Goal: Task Accomplishment & Management: Manage account settings

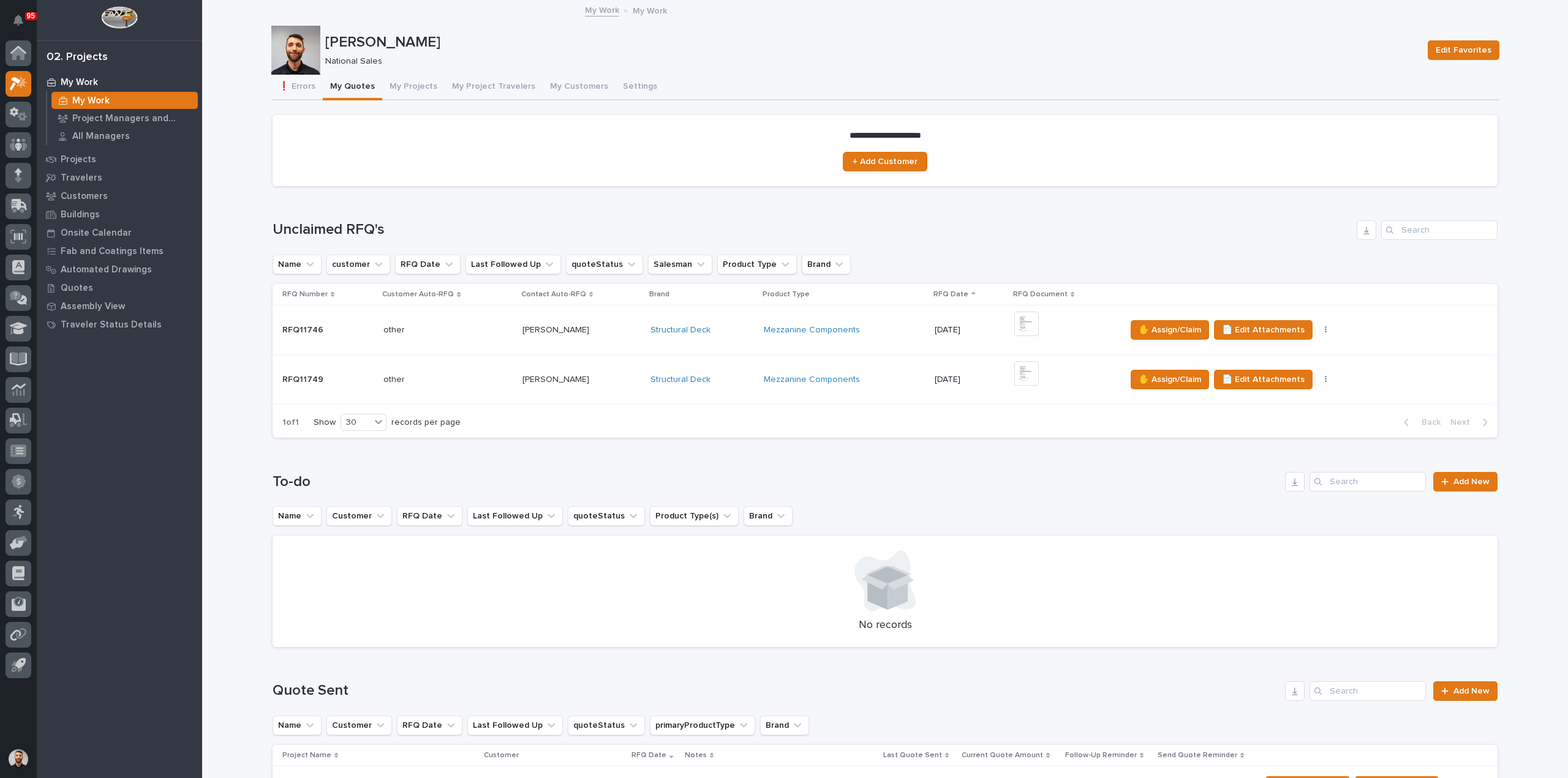
click at [68, 95] on div "My Work" at bounding box center [124, 100] width 146 height 17
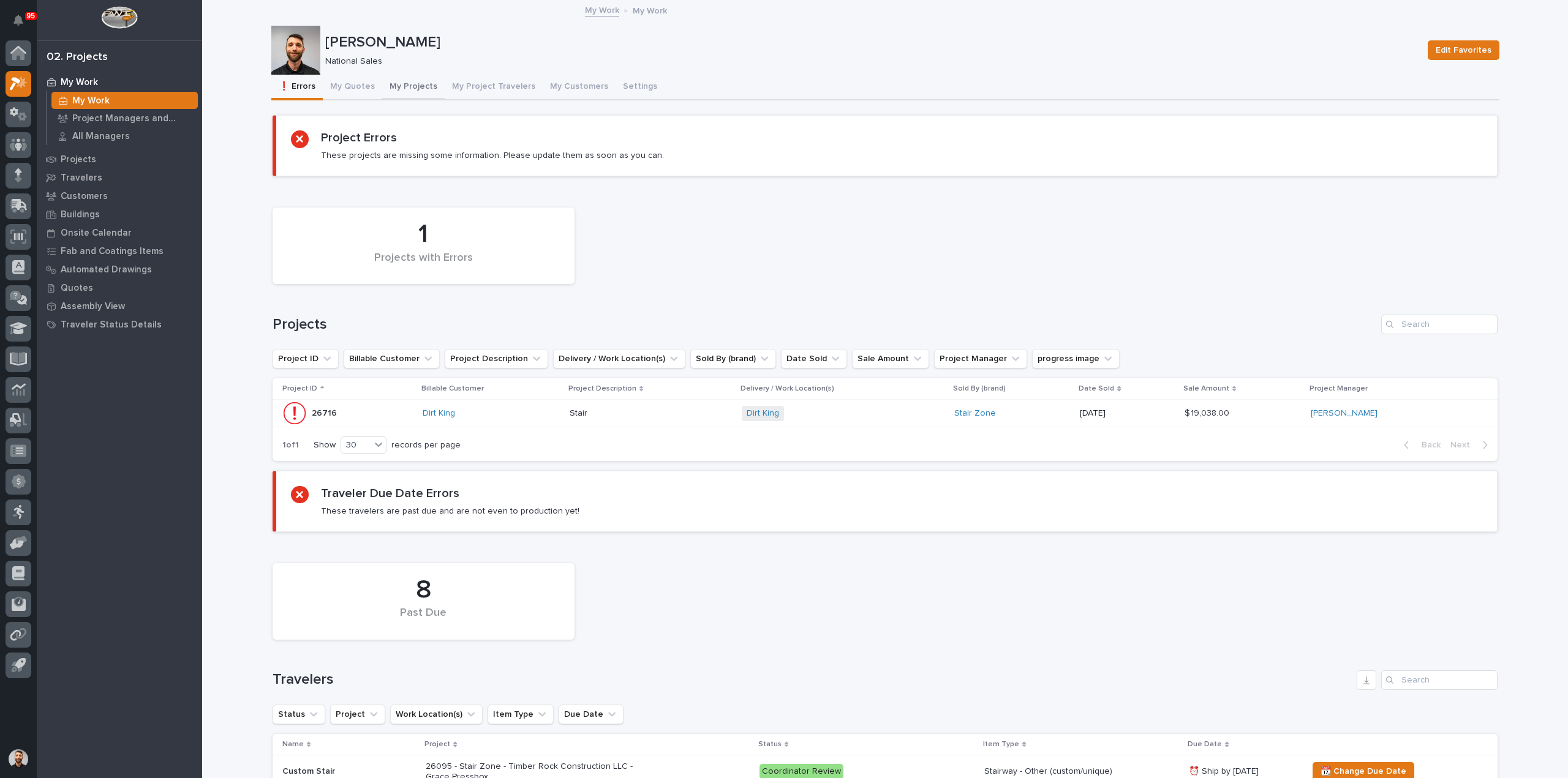
click at [408, 80] on button "My Projects" at bounding box center [413, 87] width 63 height 26
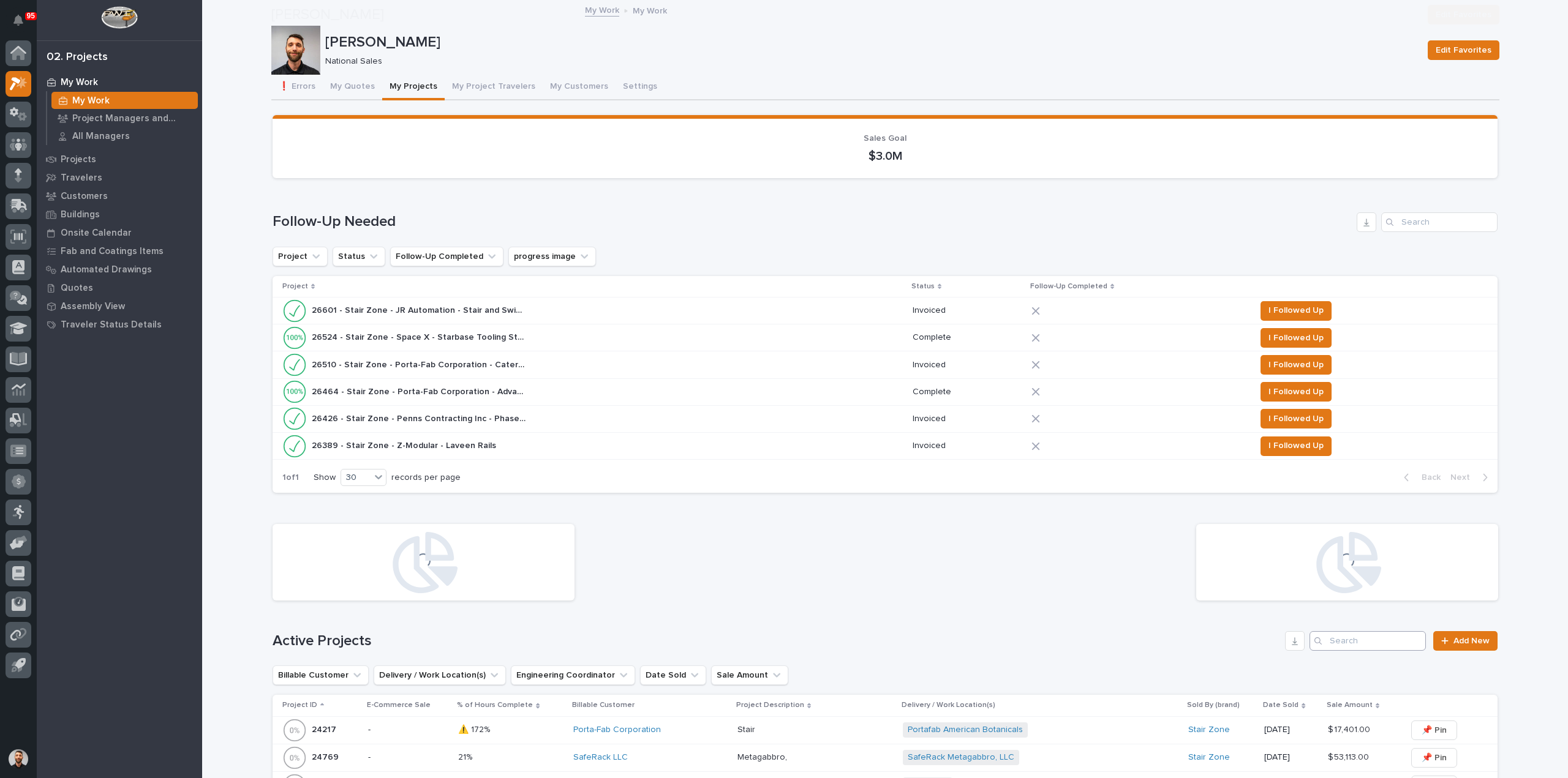
scroll to position [122, 0]
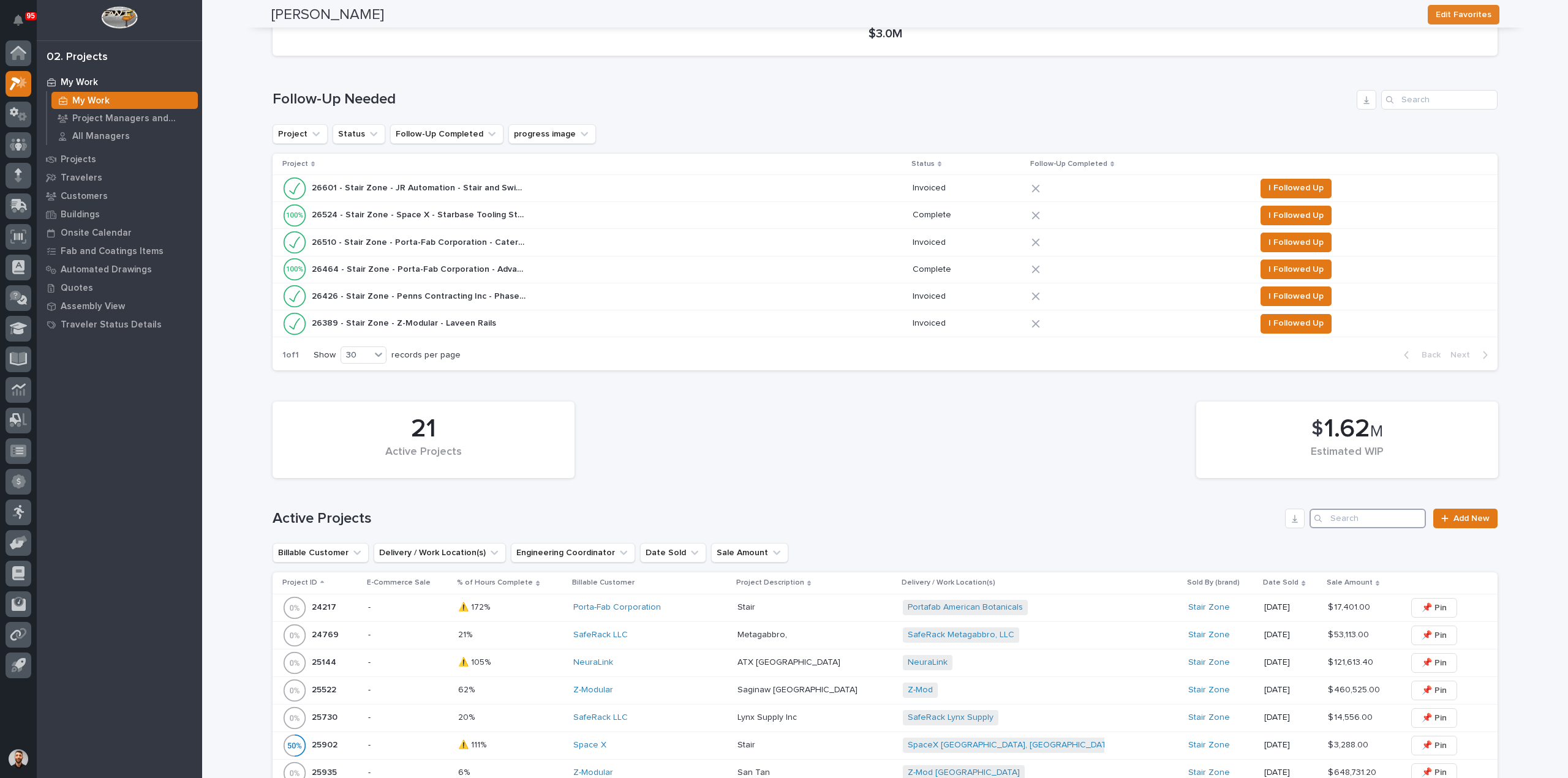
click at [1341, 524] on input "Search" at bounding box center [1367, 518] width 116 height 20
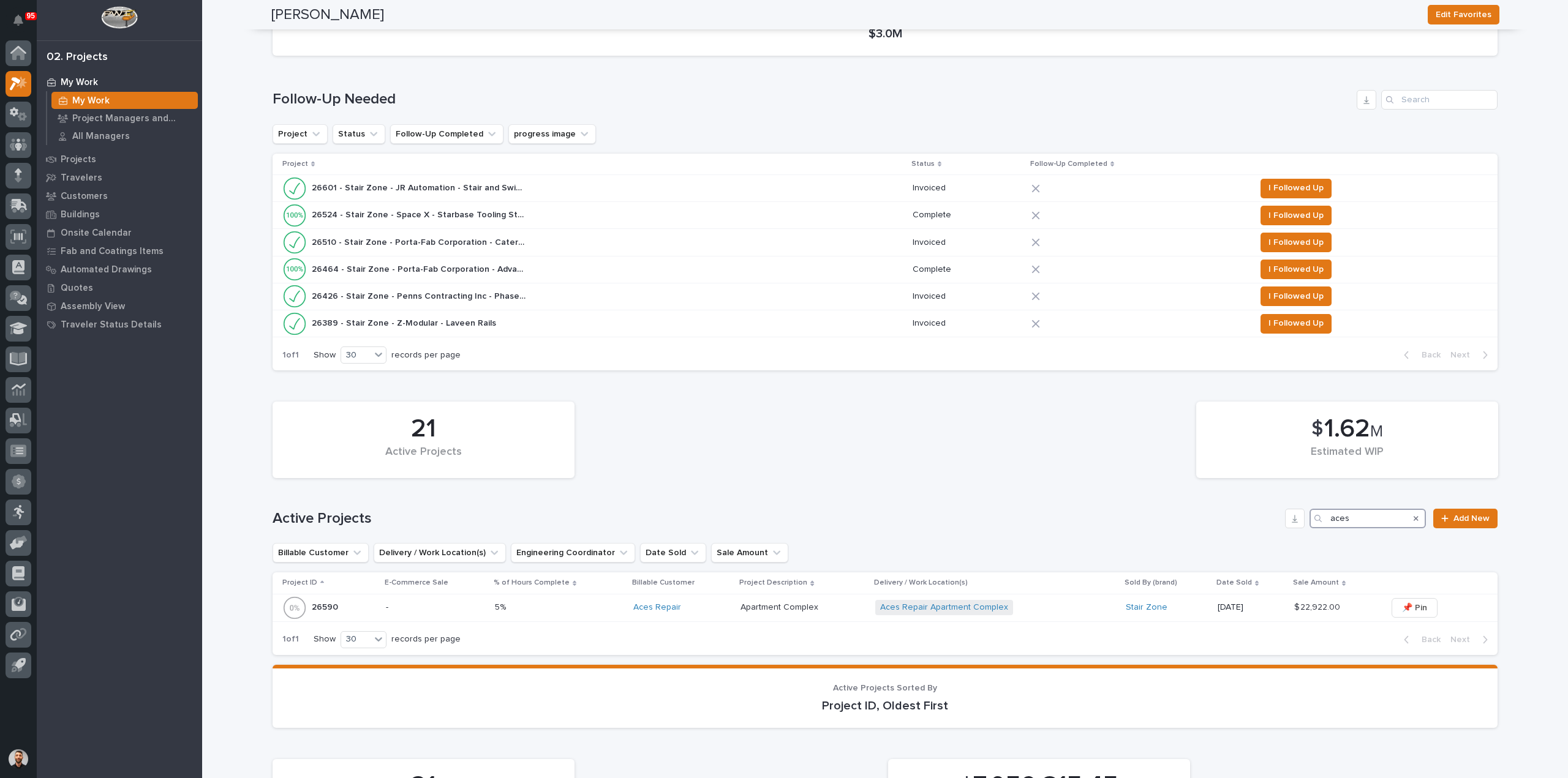
type input "aces"
click at [1071, 606] on div "Aces Repair Apartment Complex + 0" at bounding box center [982, 607] width 215 height 15
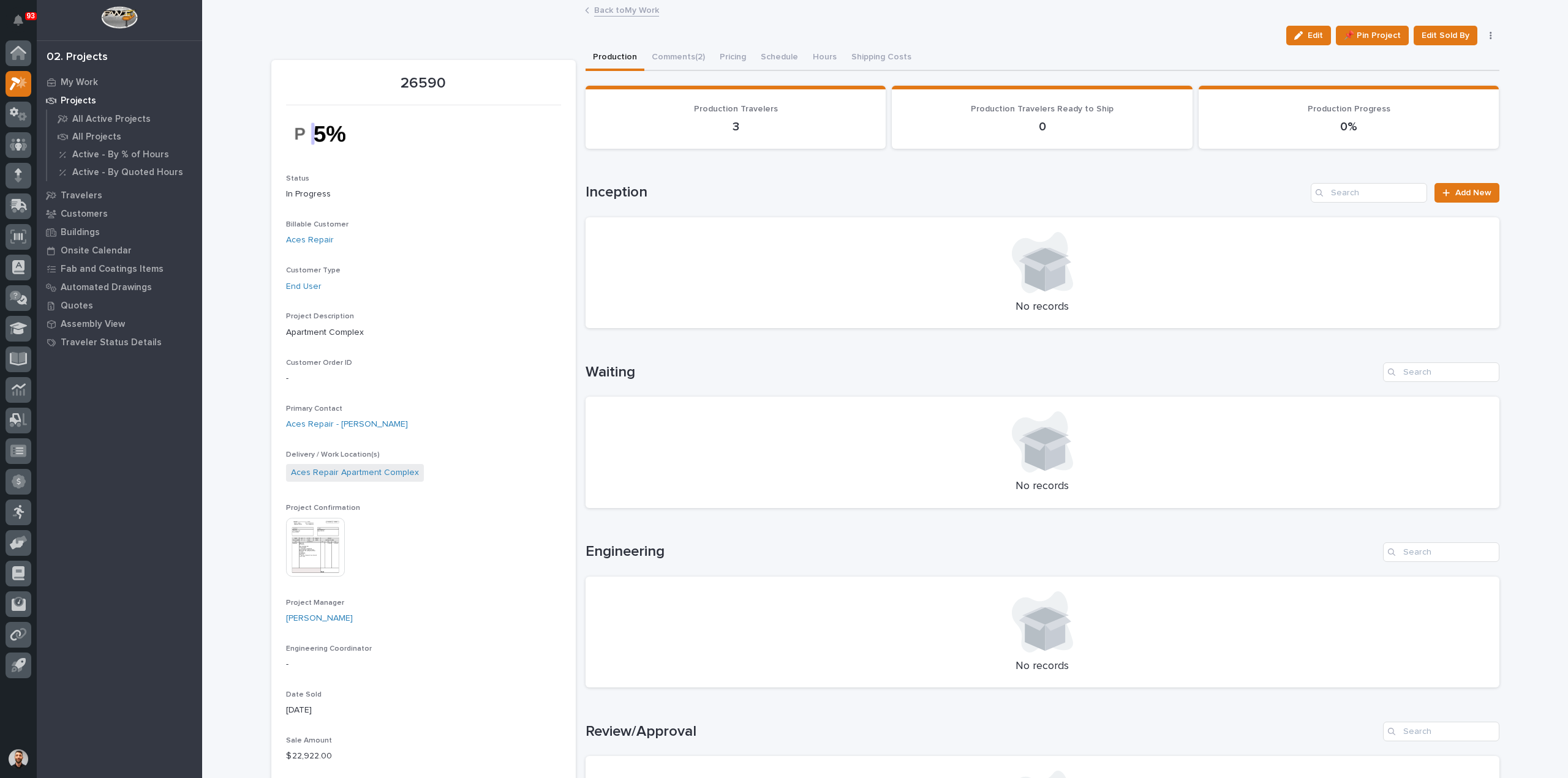
scroll to position [367, 0]
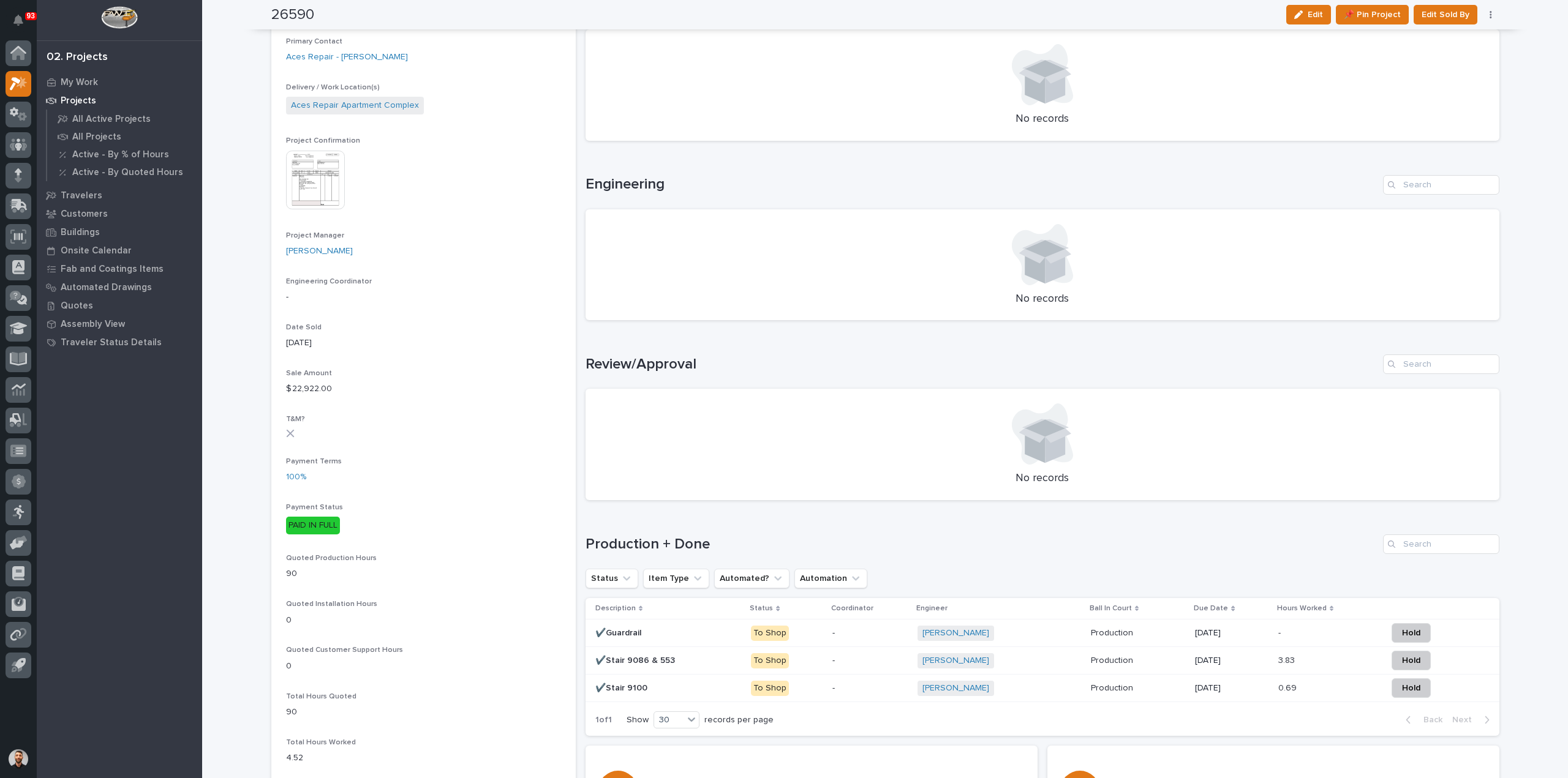
click at [314, 178] on img at bounding box center [314, 180] width 58 height 58
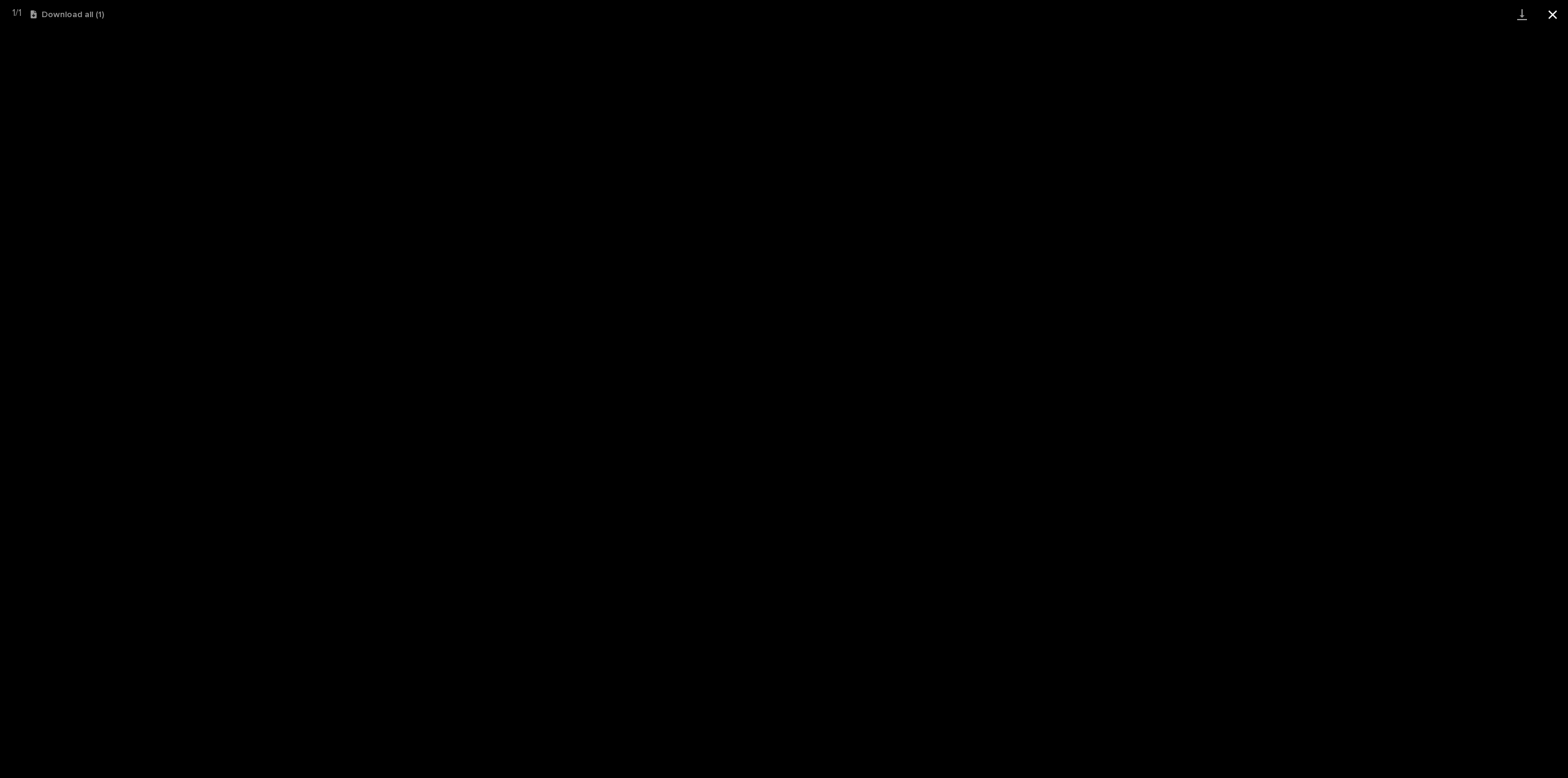
click at [1551, 14] on button "Close gallery" at bounding box center [1553, 14] width 31 height 29
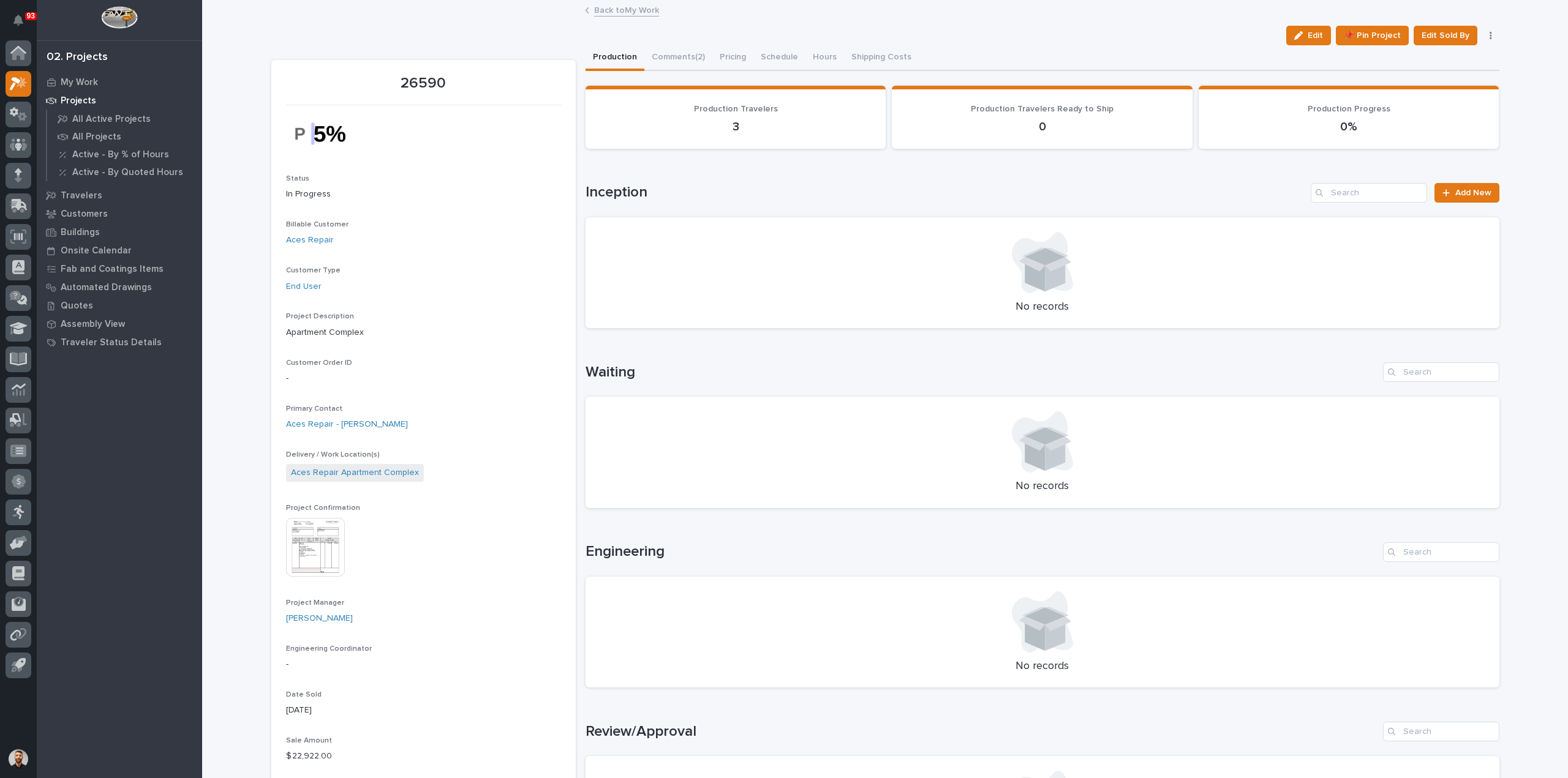
scroll to position [551, 0]
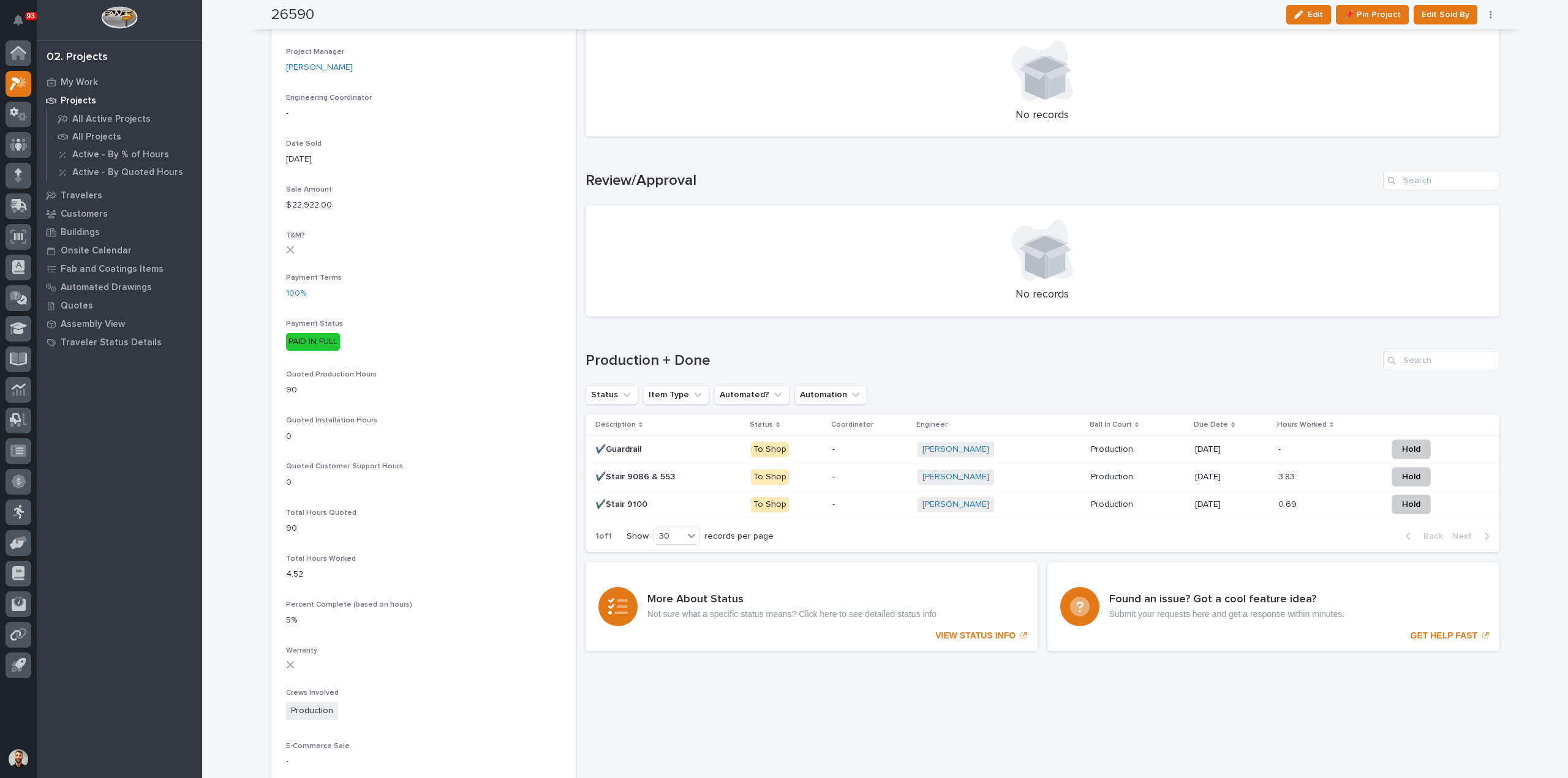
click at [709, 473] on p at bounding box center [668, 477] width 146 height 11
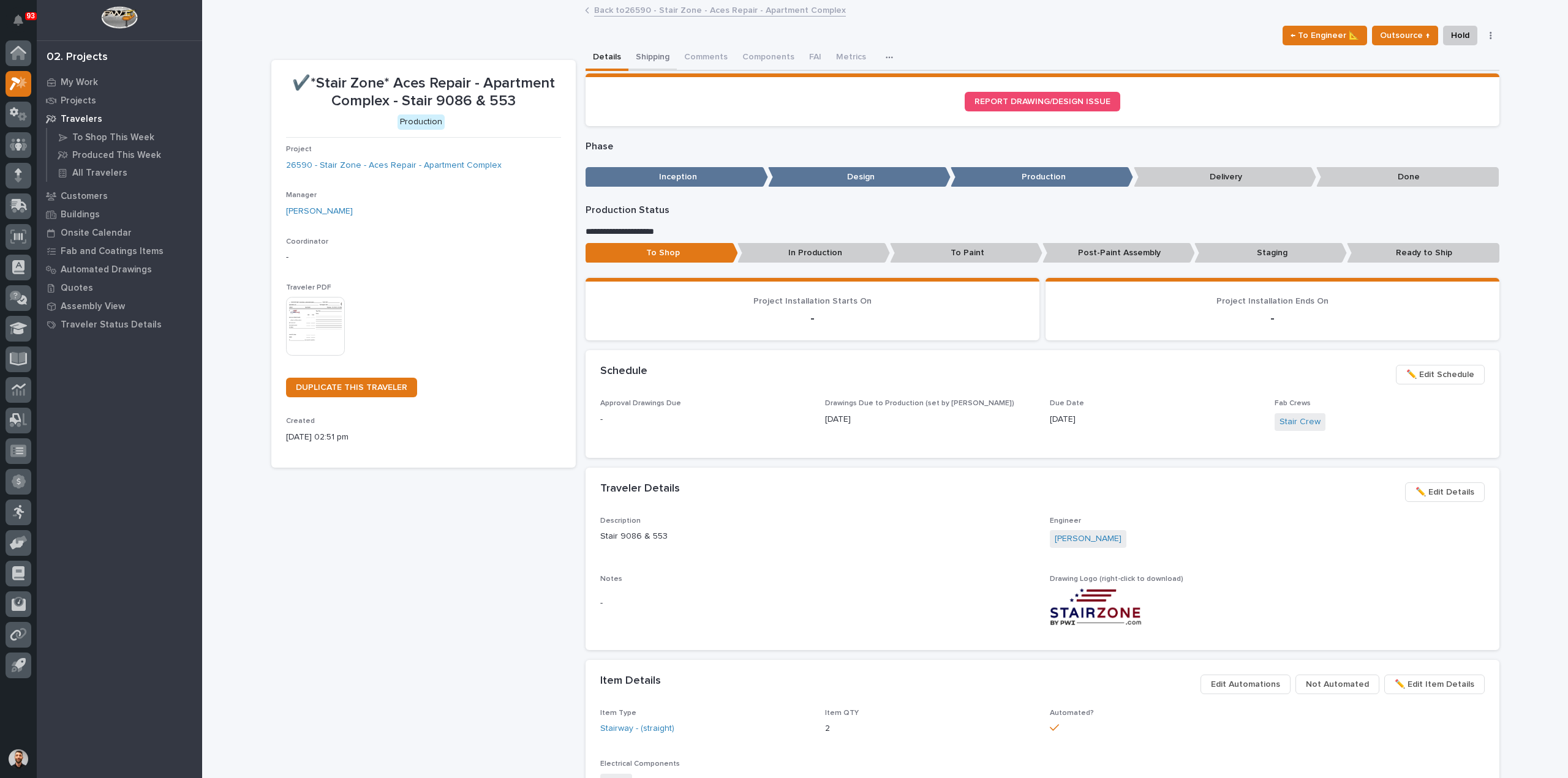
click at [632, 60] on button "Shipping" at bounding box center [652, 57] width 49 height 26
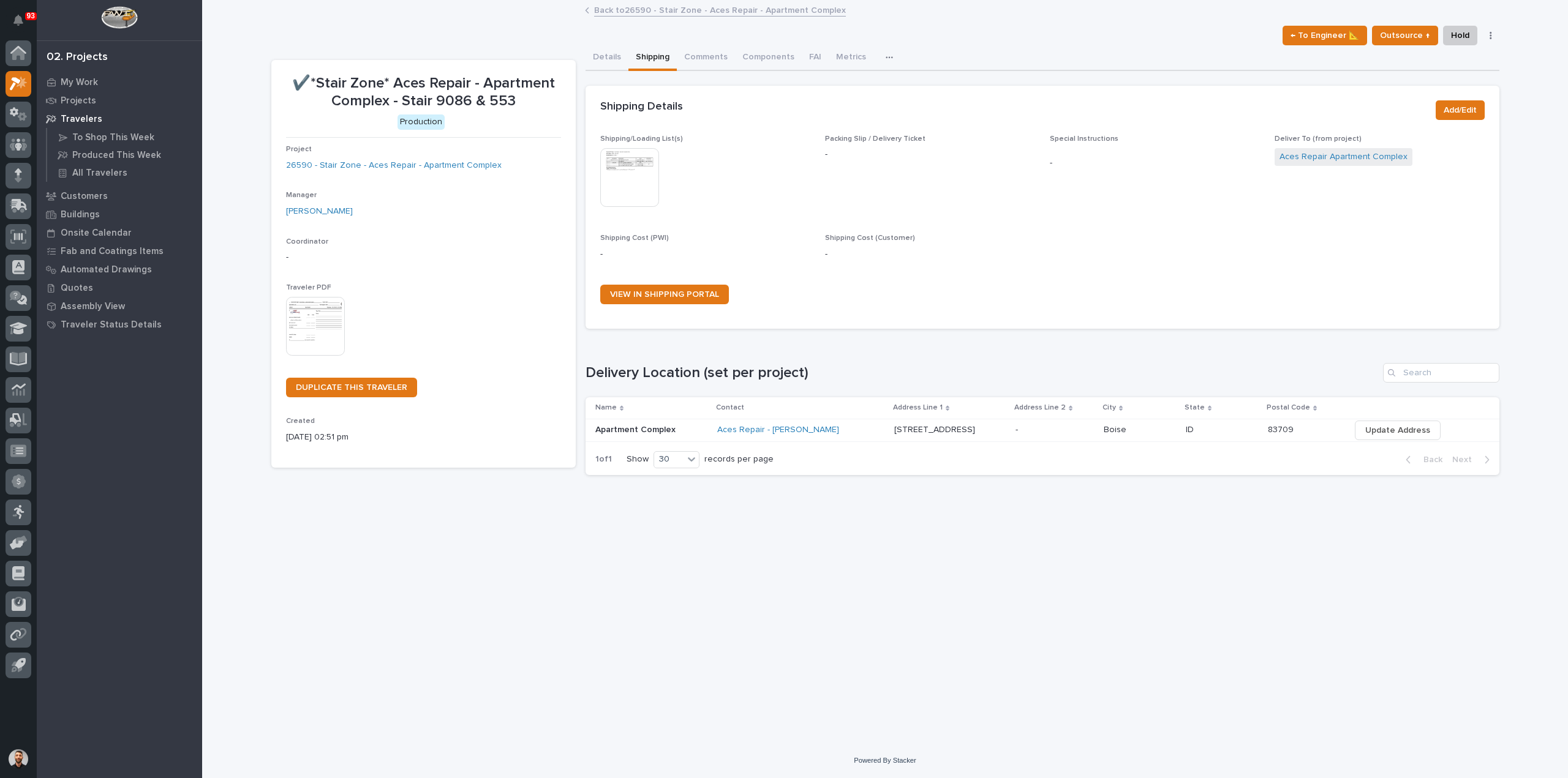
click at [636, 170] on img at bounding box center [629, 177] width 58 height 58
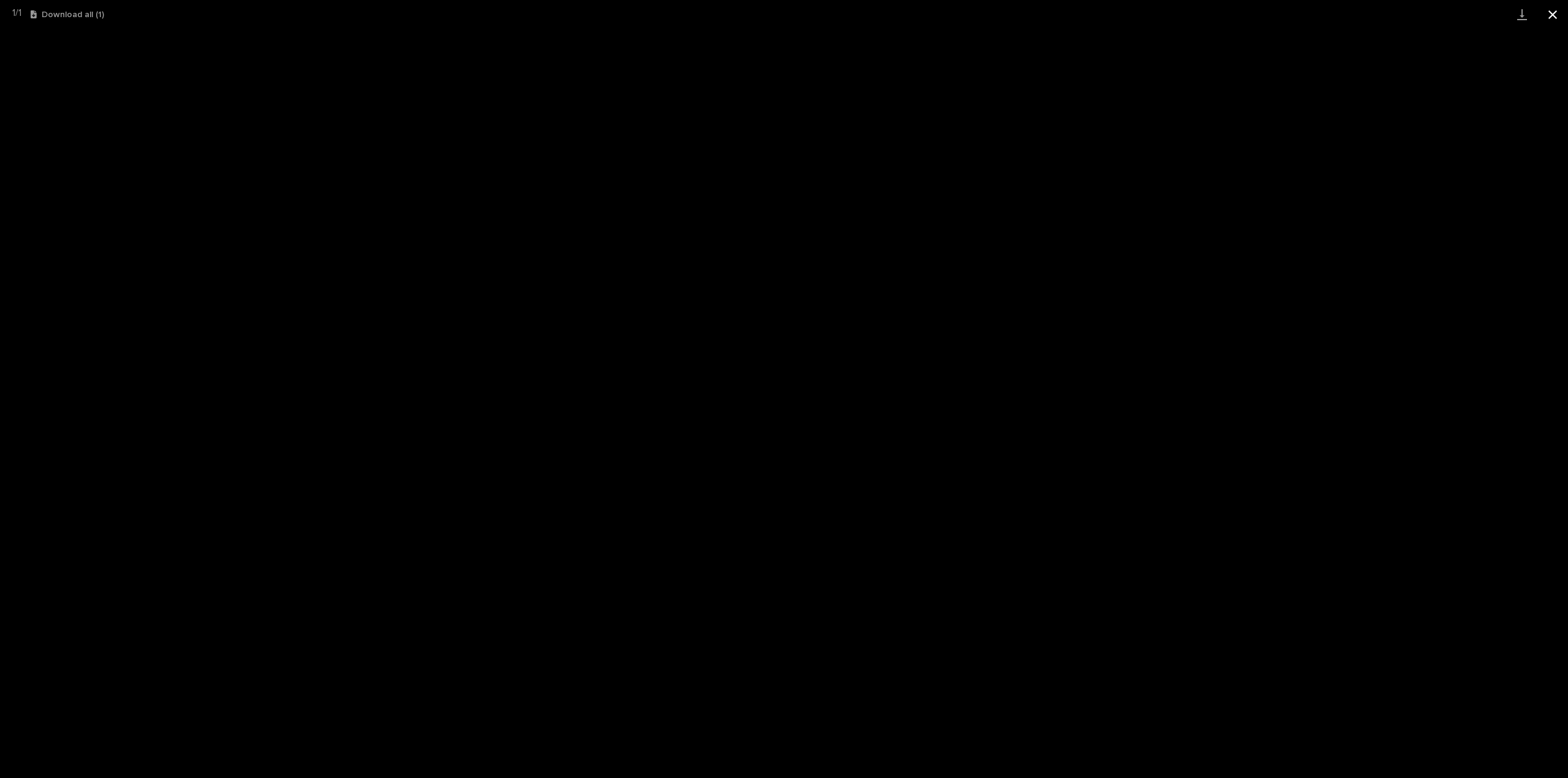
click at [1551, 16] on button "Close gallery" at bounding box center [1553, 14] width 31 height 29
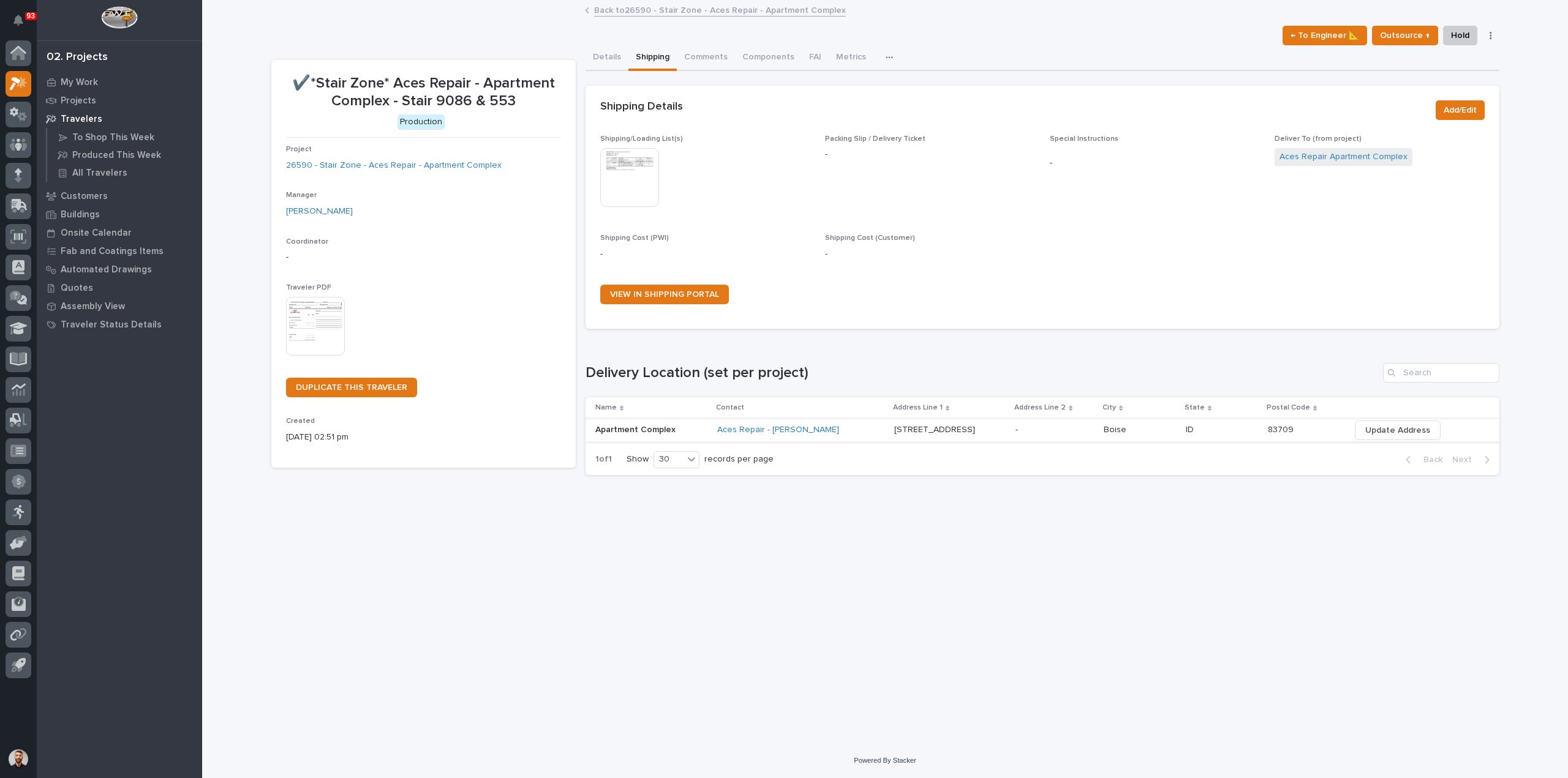
click at [1389, 429] on span "Update Address" at bounding box center [1397, 430] width 65 height 14
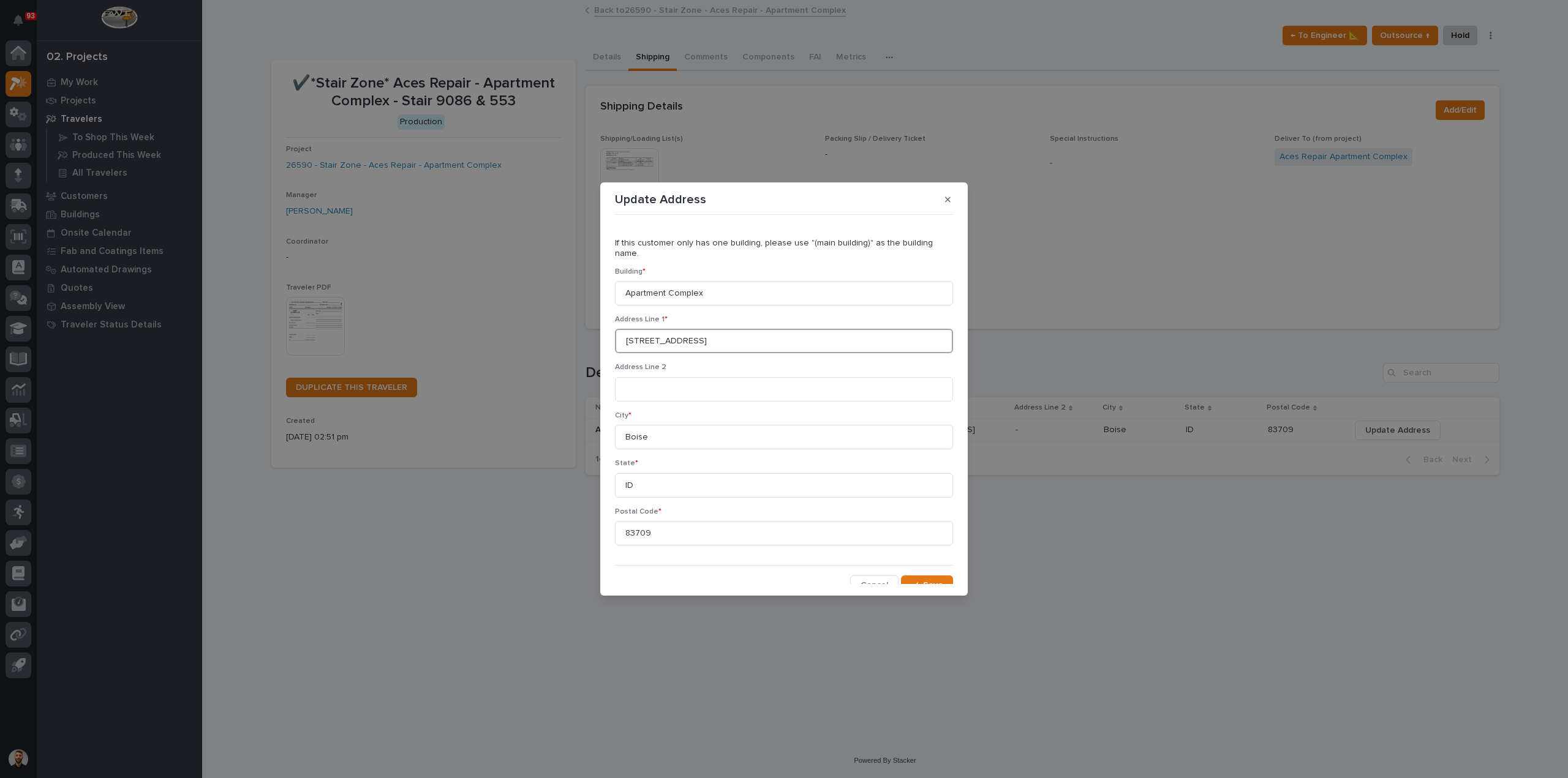
drag, startPoint x: 701, startPoint y: 331, endPoint x: 432, endPoint y: 324, distance: 269.1
click at [434, 324] on div "Update Address If this customer only has one building, please use "(main buildi…" at bounding box center [784, 389] width 1568 height 778
type input "4185 West Deerflat"
drag, startPoint x: 654, startPoint y: 430, endPoint x: 516, endPoint y: 396, distance: 142.1
click at [516, 396] on div "Update Address If this customer only has one building, please use "(main buildi…" at bounding box center [784, 389] width 1568 height 778
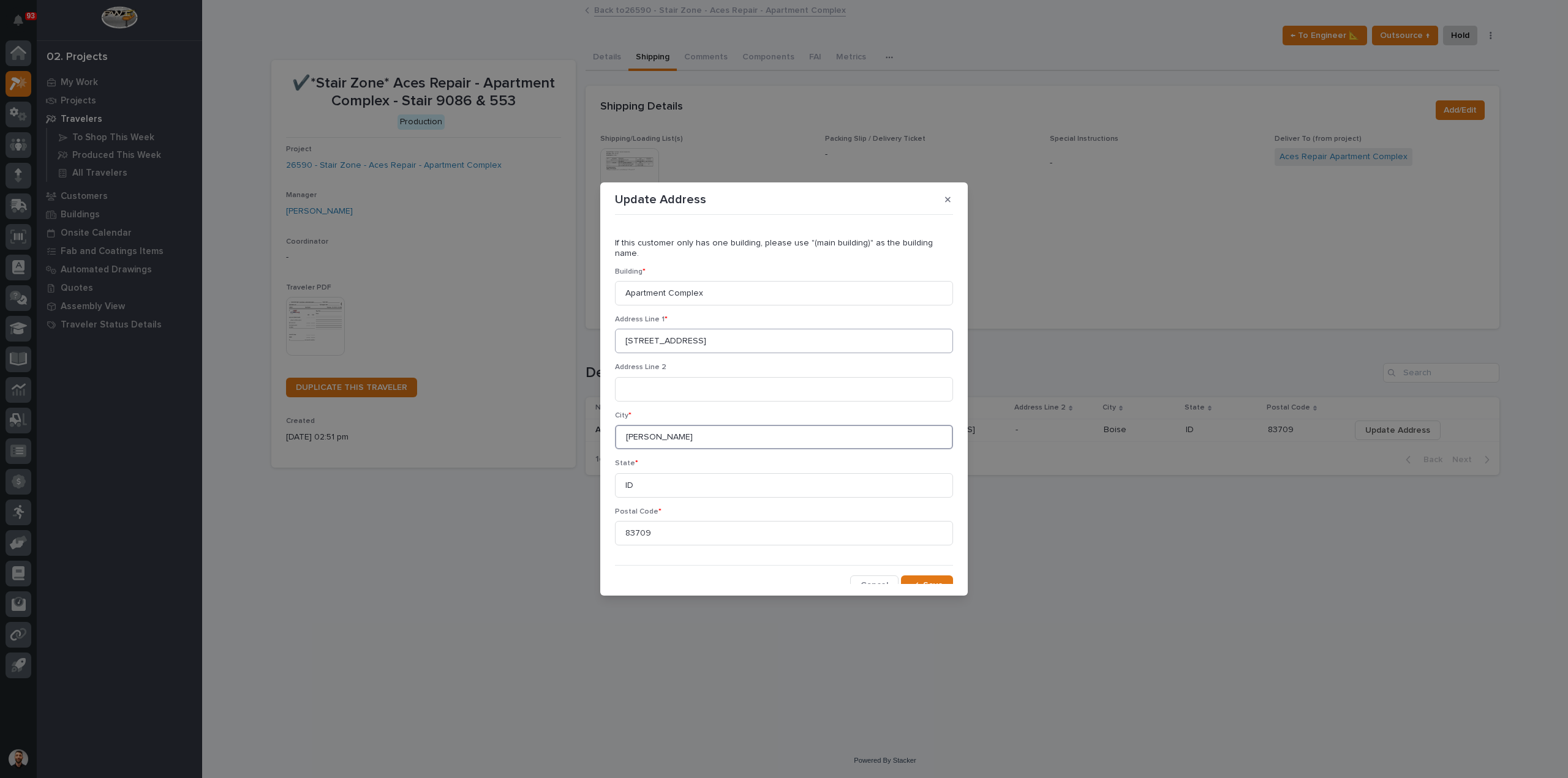
type input "Kuna"
click at [704, 330] on input "4185 West Deerflat" at bounding box center [784, 340] width 338 height 24
type input "4185 West Deer Flat"
drag, startPoint x: 678, startPoint y: 521, endPoint x: 279, endPoint y: 567, distance: 401.6
click at [284, 568] on div "Update Address If this customer only has one building, please use "(main buildi…" at bounding box center [784, 389] width 1568 height 778
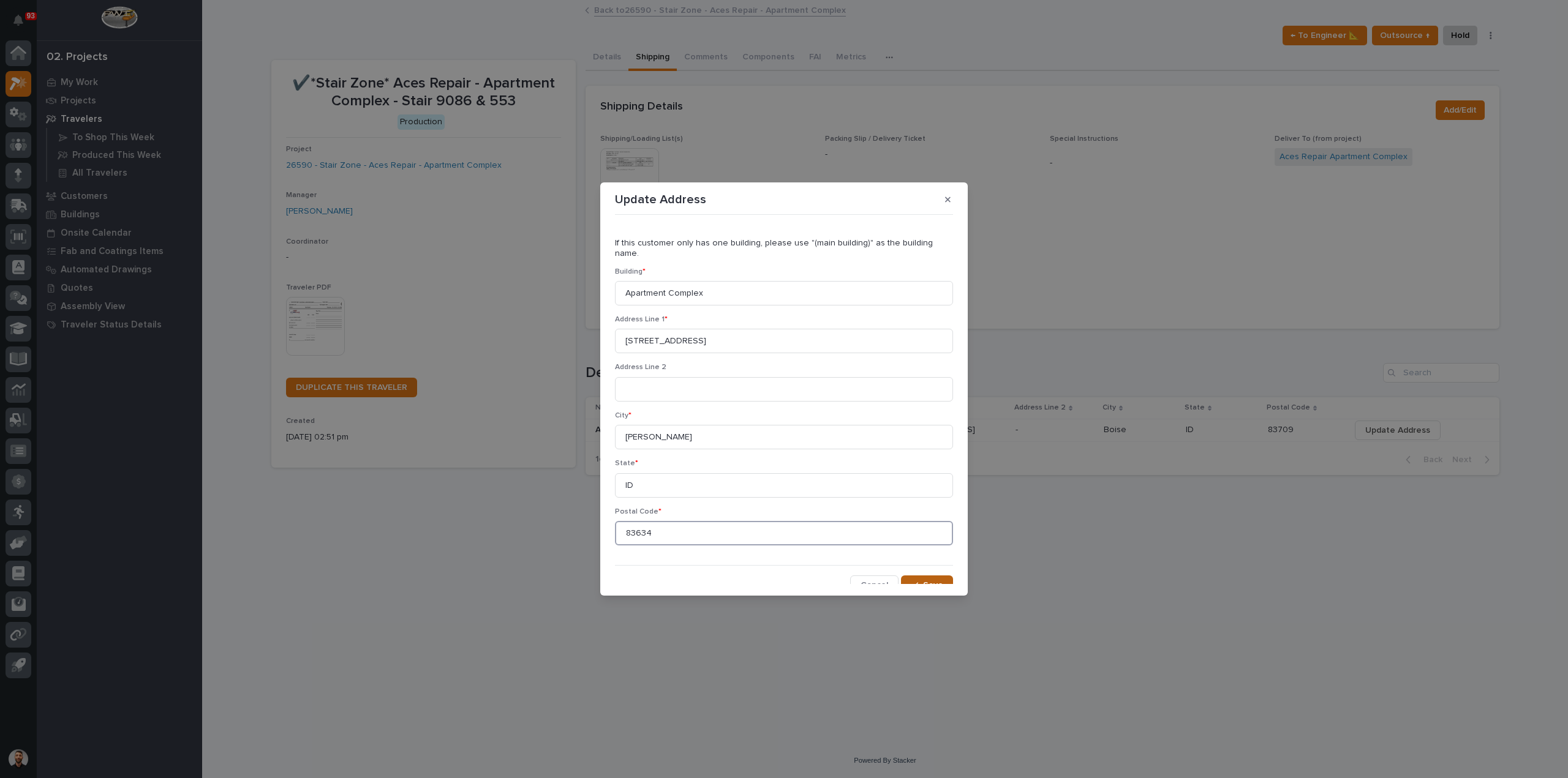
type input "83634"
click at [910, 581] on icon "button" at bounding box center [914, 586] width 7 height 9
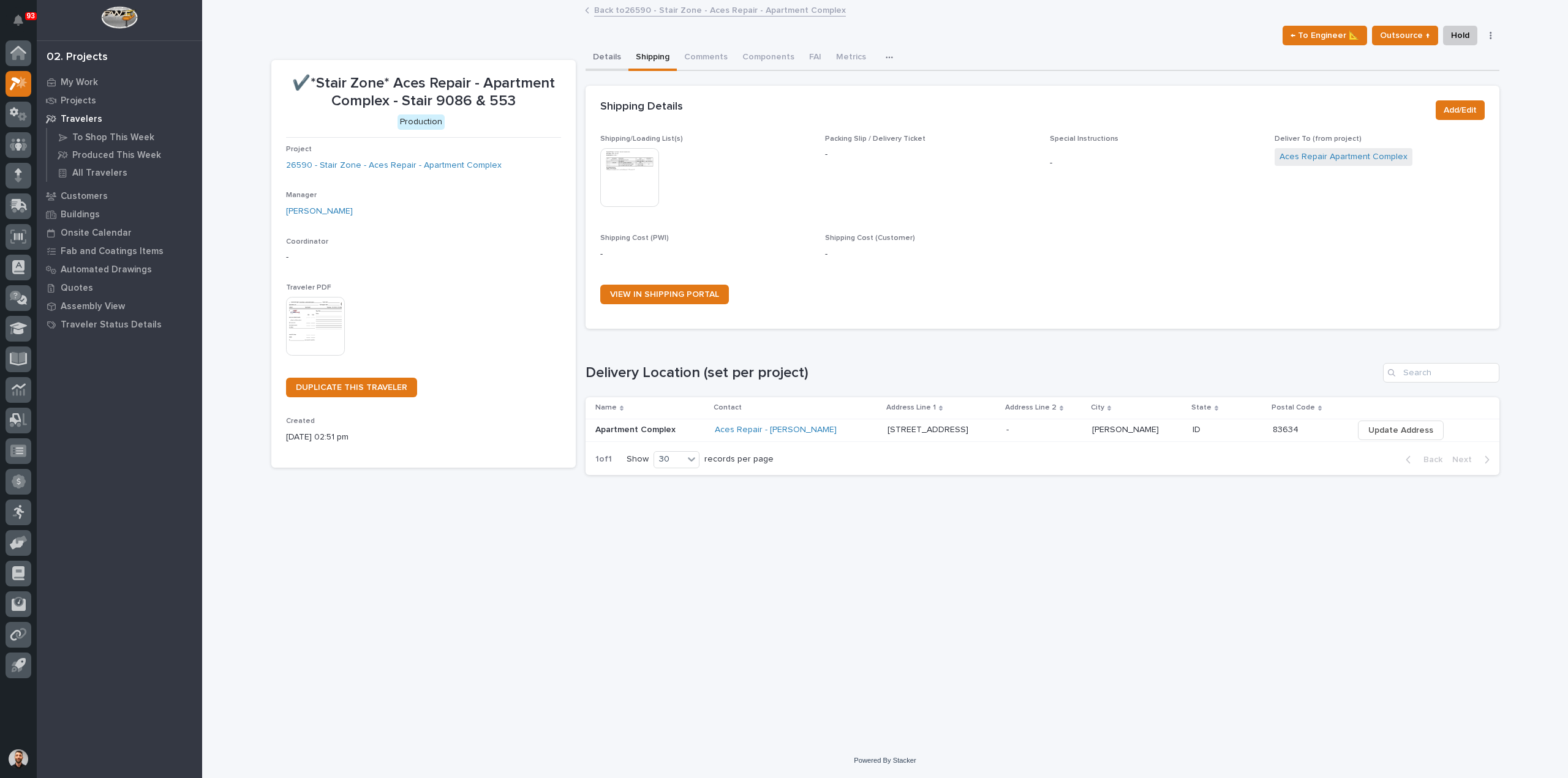
click at [598, 53] on button "Details" at bounding box center [607, 57] width 43 height 26
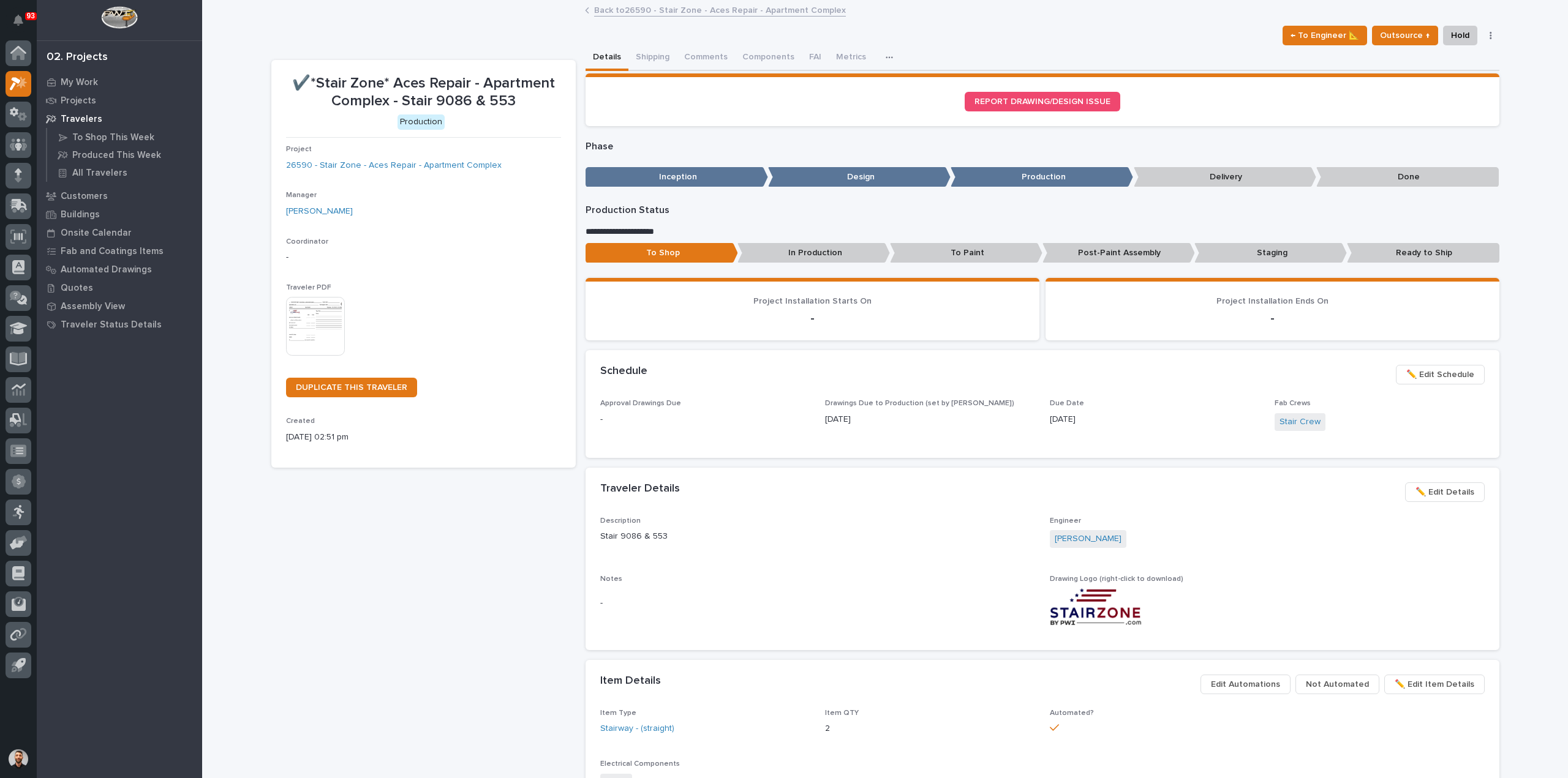
click at [1457, 379] on span "✏️ Edit Schedule" at bounding box center [1440, 375] width 68 height 14
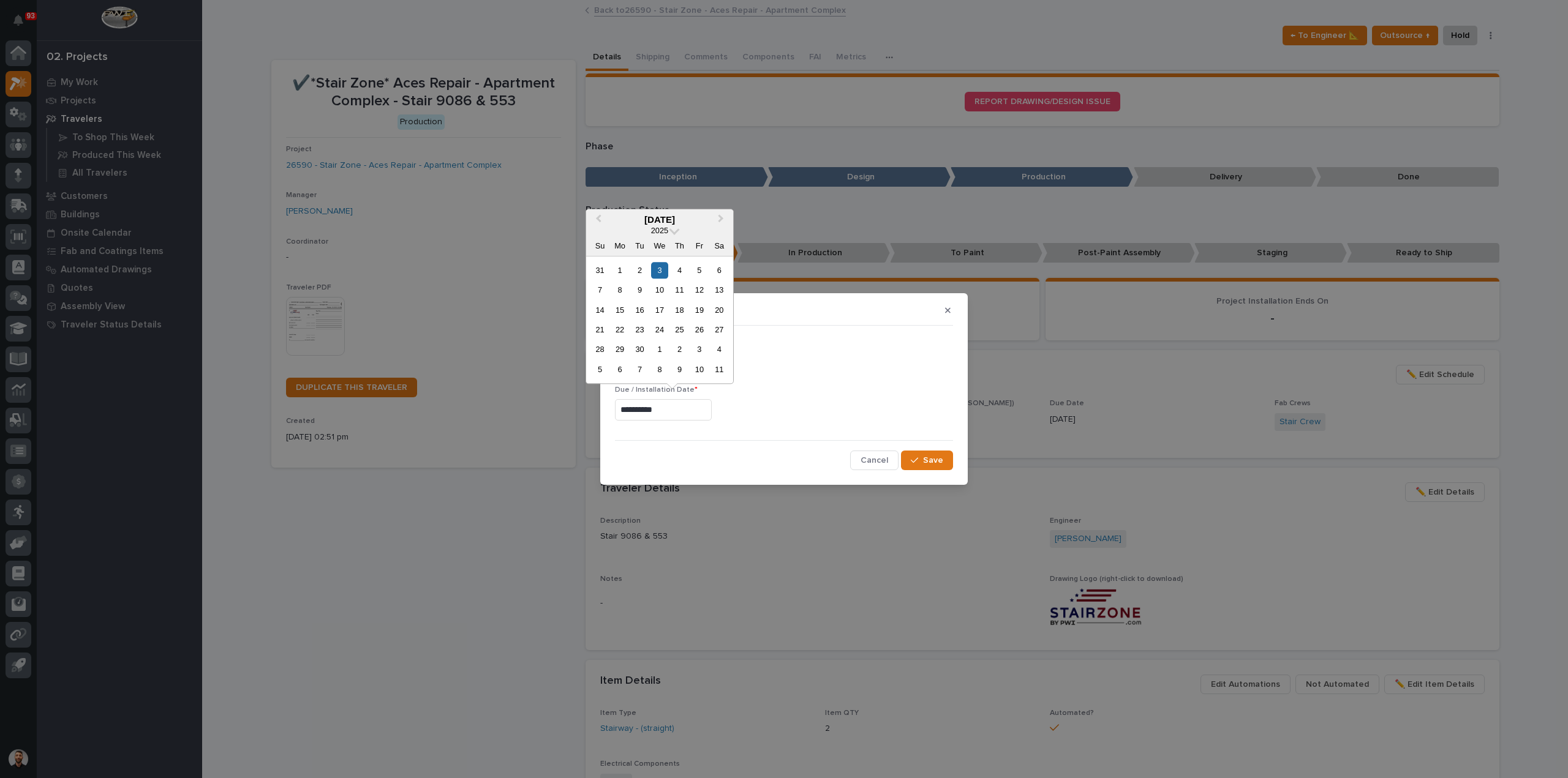
click at [712, 409] on input "**********" at bounding box center [663, 410] width 97 height 22
click at [699, 289] on div "12" at bounding box center [699, 289] width 16 height 16
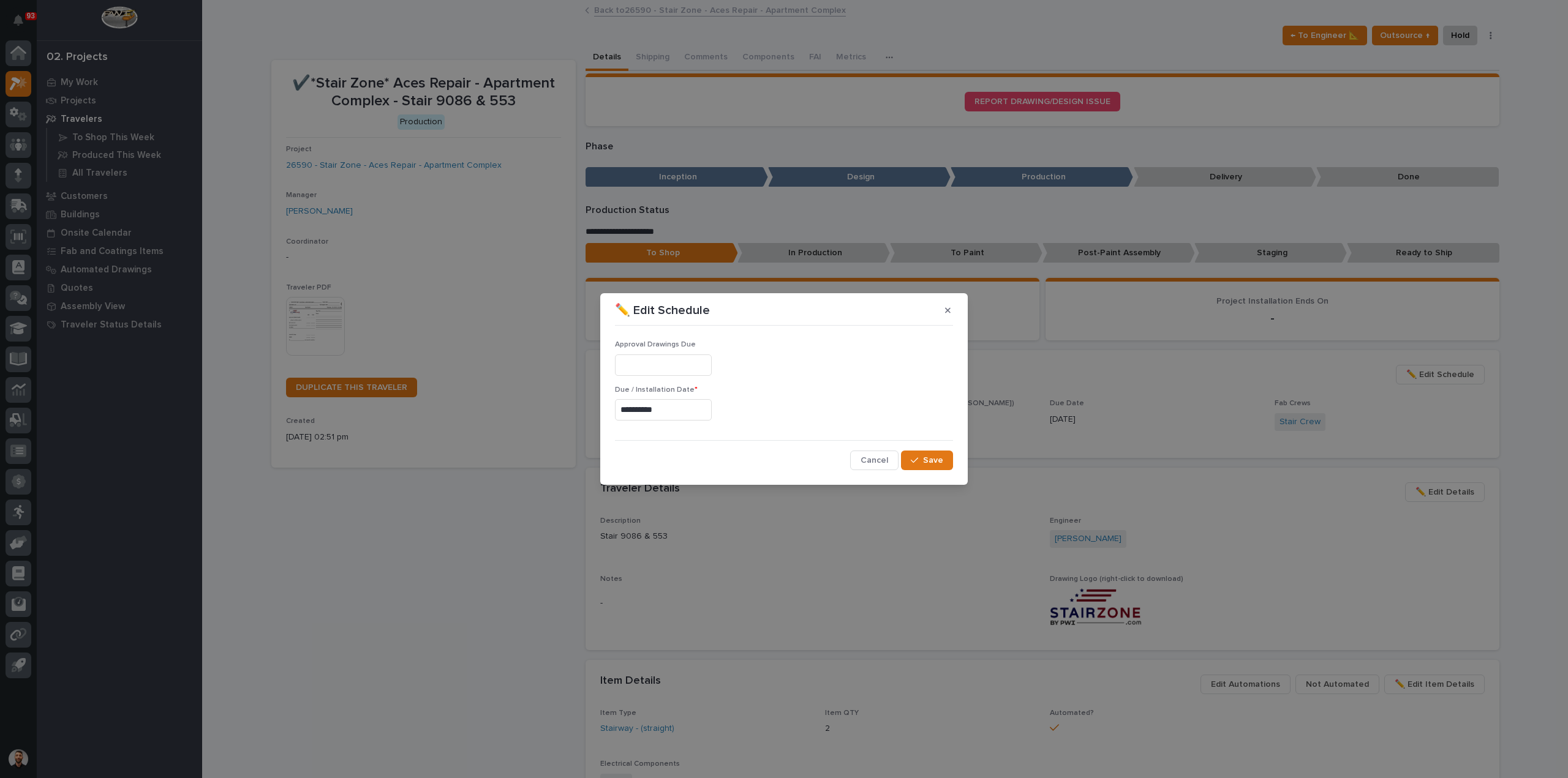
type input "**********"
click at [952, 464] on button "Save" at bounding box center [926, 461] width 52 height 20
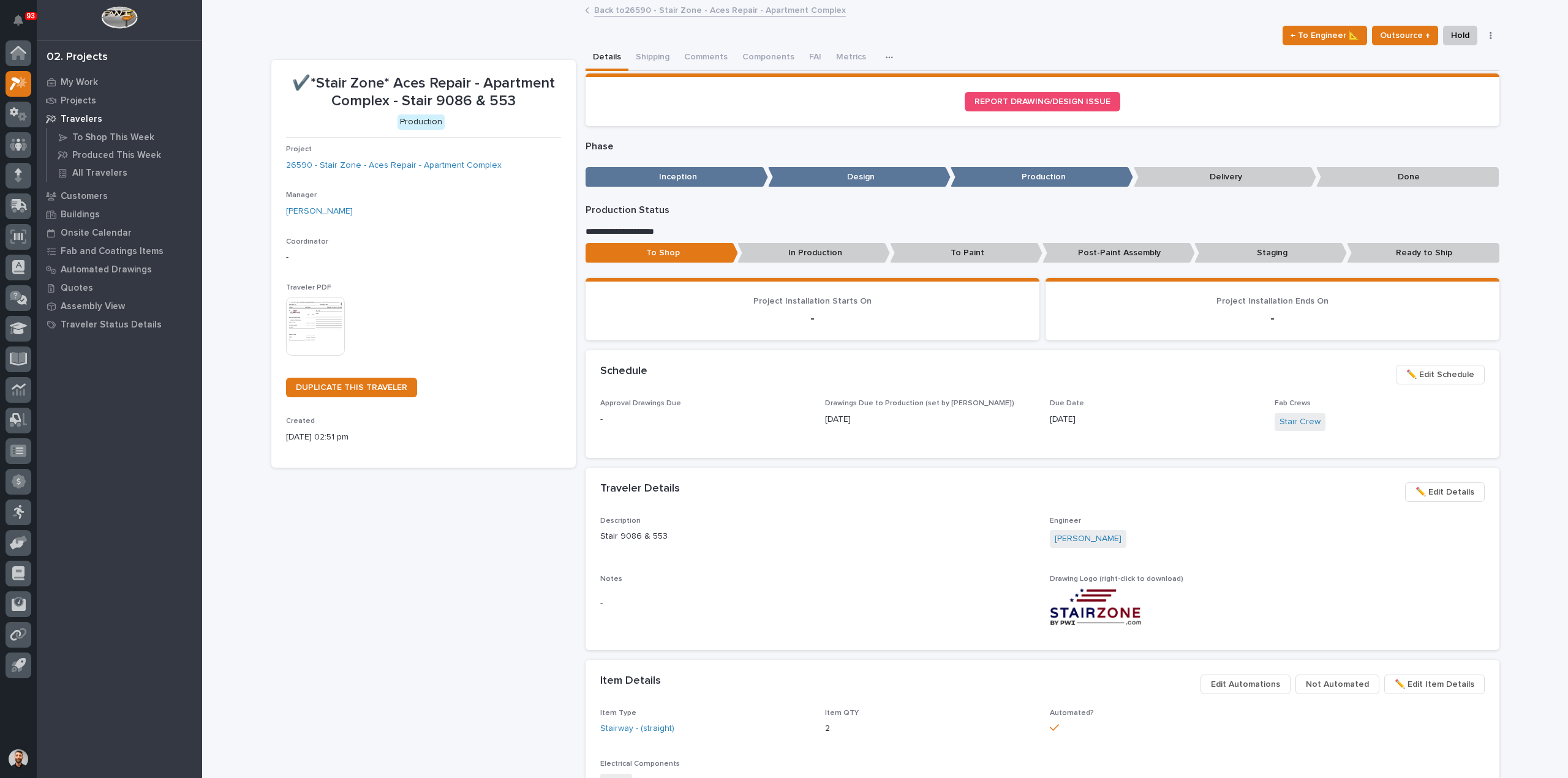
click at [692, 12] on link "Back to 26590 - Stair Zone - Aces Repair - Apartment Complex" at bounding box center [720, 10] width 252 height 14
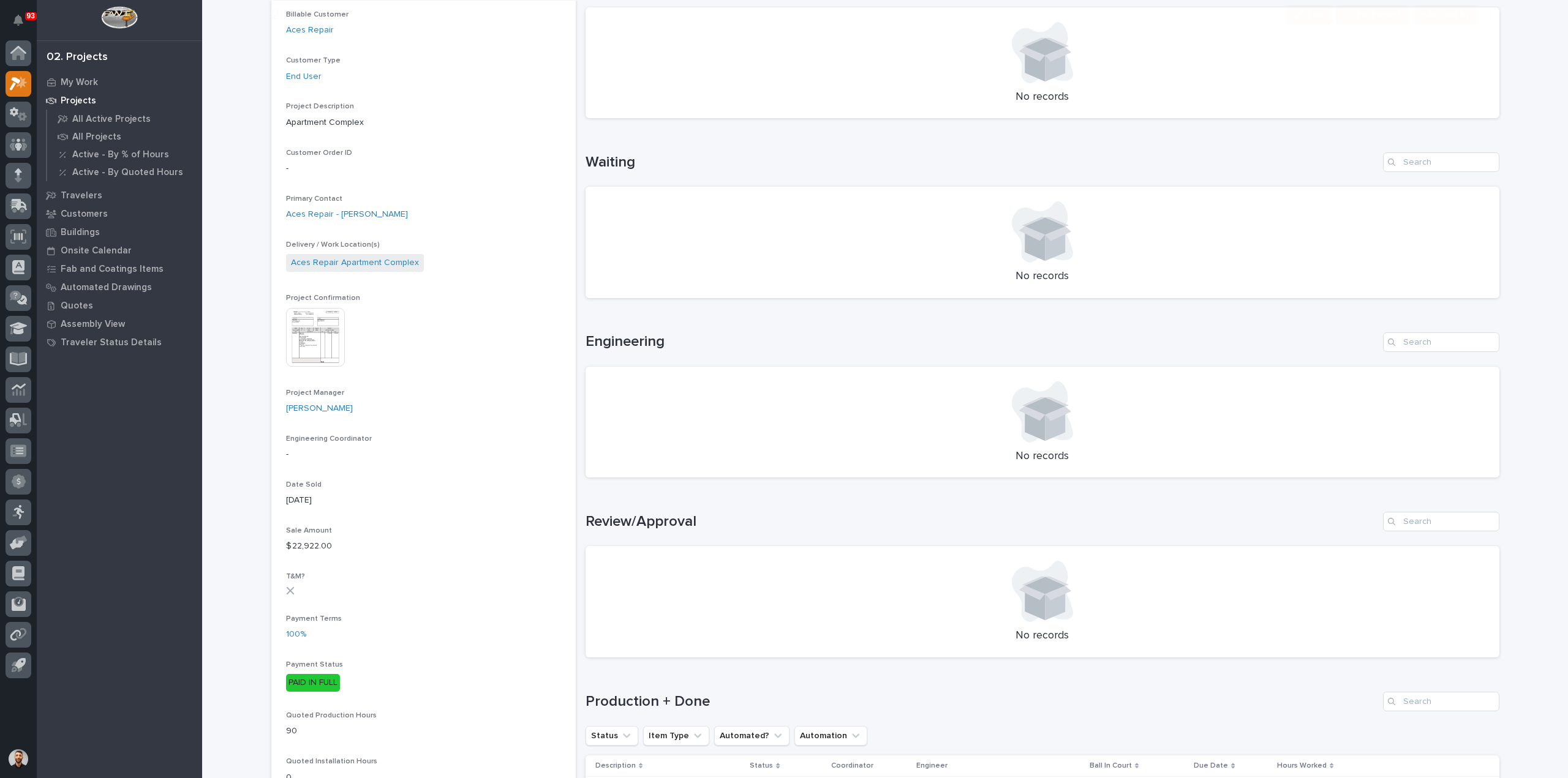
scroll to position [367, 0]
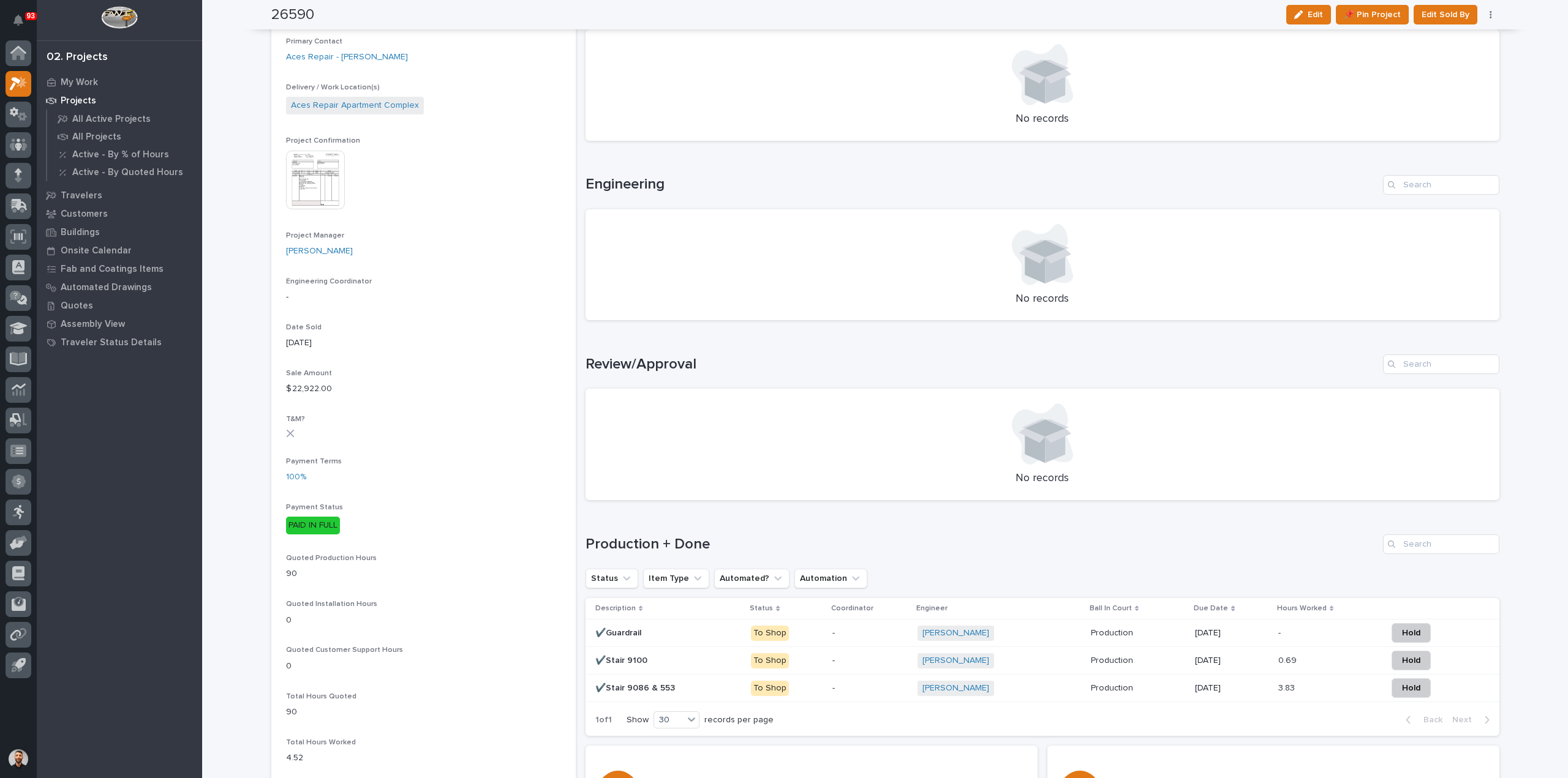
click at [1116, 660] on p at bounding box center [1138, 661] width 95 height 11
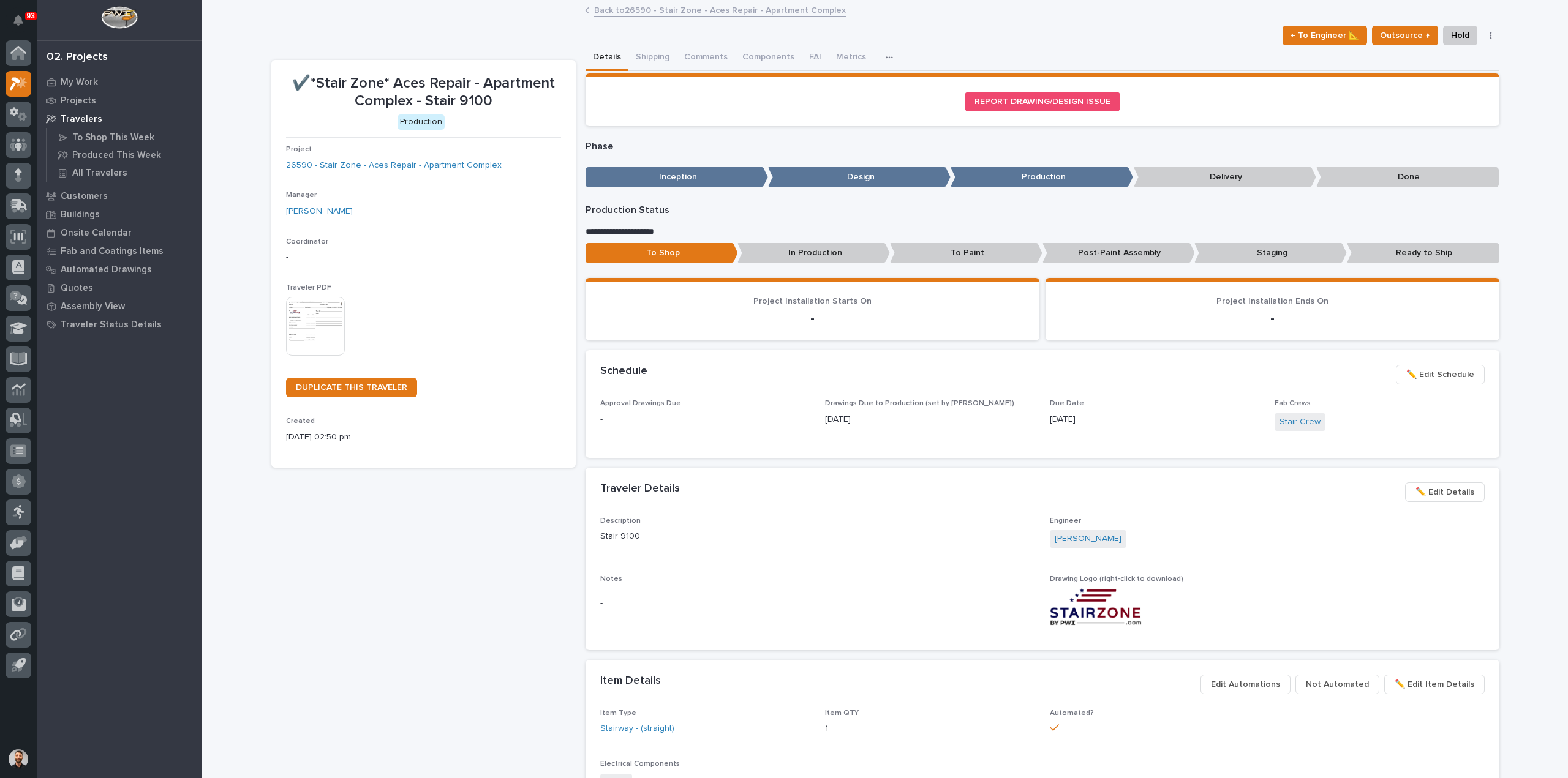
click at [1438, 379] on span "✏️ Edit Schedule" at bounding box center [1440, 375] width 68 height 14
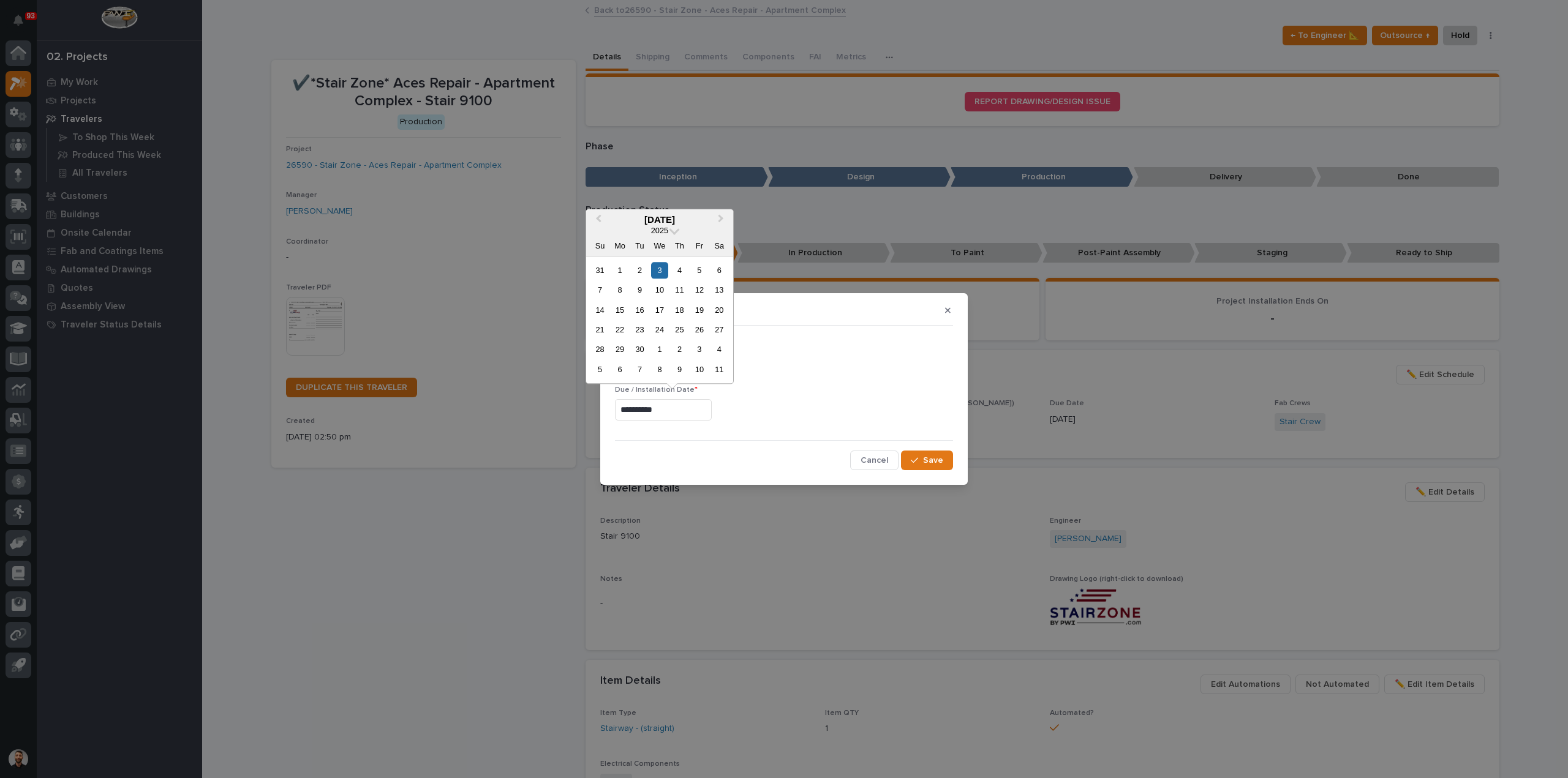
click at [695, 417] on input "**********" at bounding box center [663, 410] width 97 height 22
click at [698, 287] on div "12" at bounding box center [699, 289] width 16 height 16
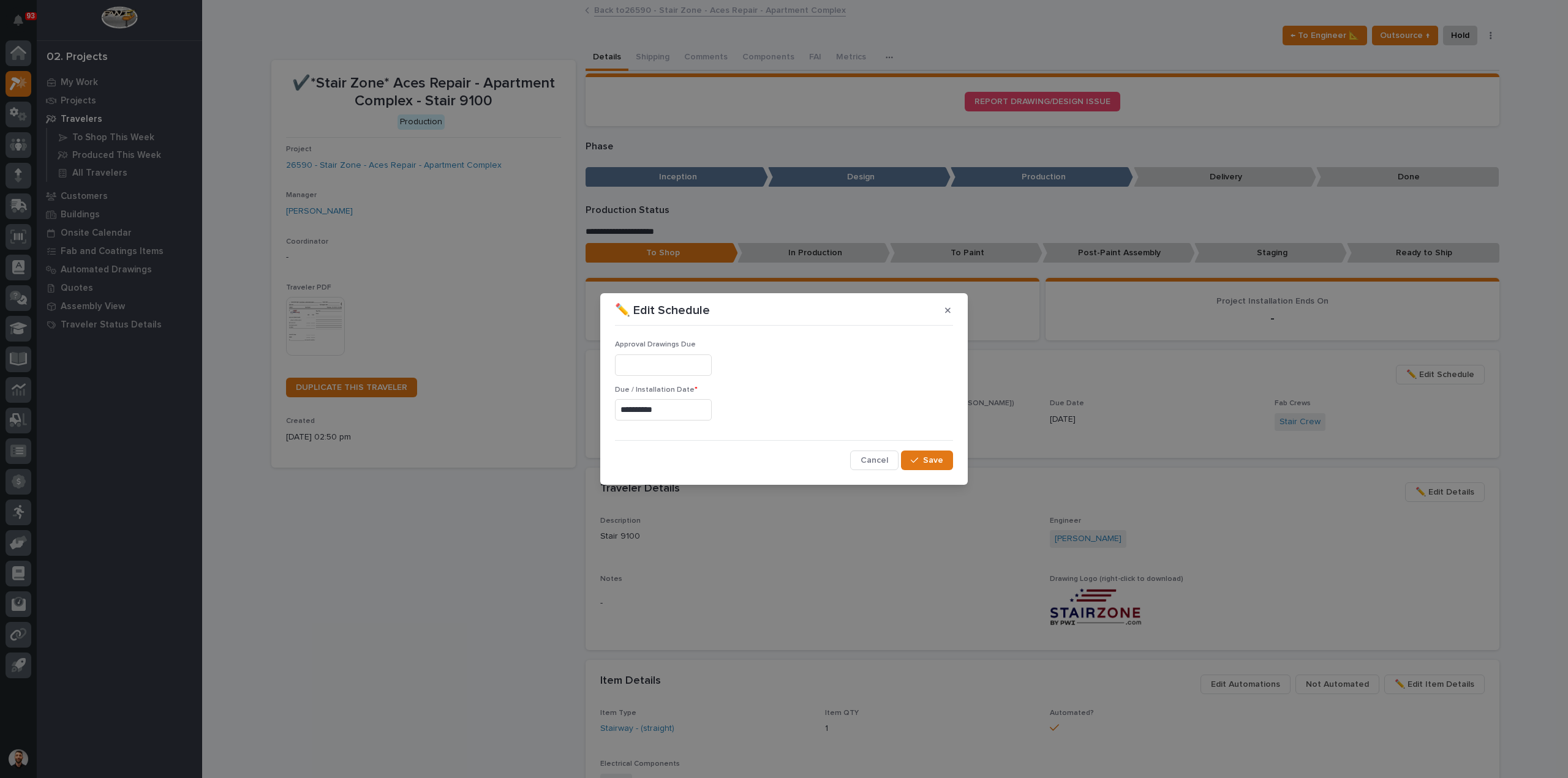
type input "**********"
click at [927, 462] on span "Save" at bounding box center [933, 460] width 20 height 11
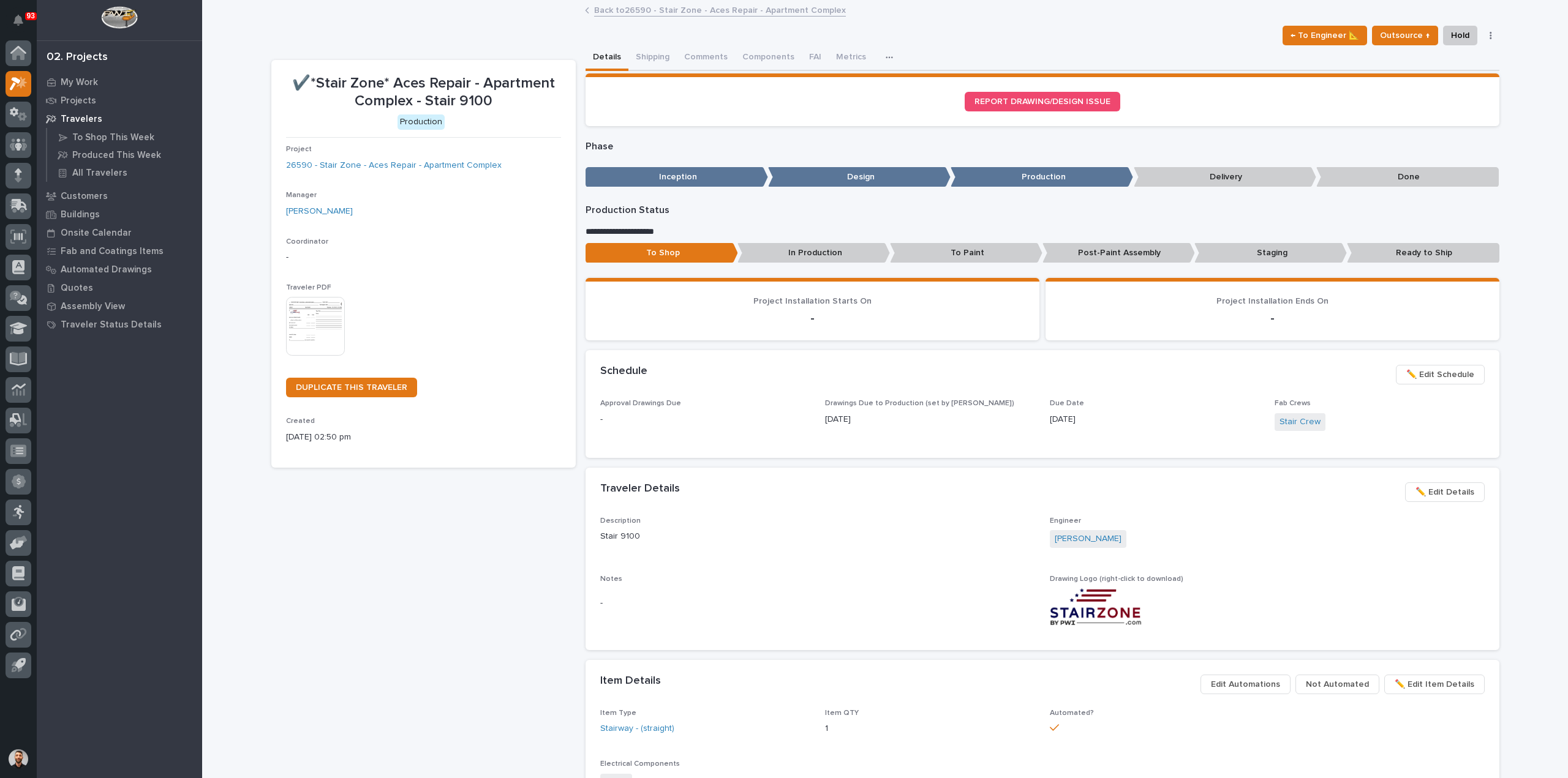
click at [685, 6] on link "Back to 26590 - Stair Zone - Aces Repair - Apartment Complex" at bounding box center [720, 10] width 252 height 14
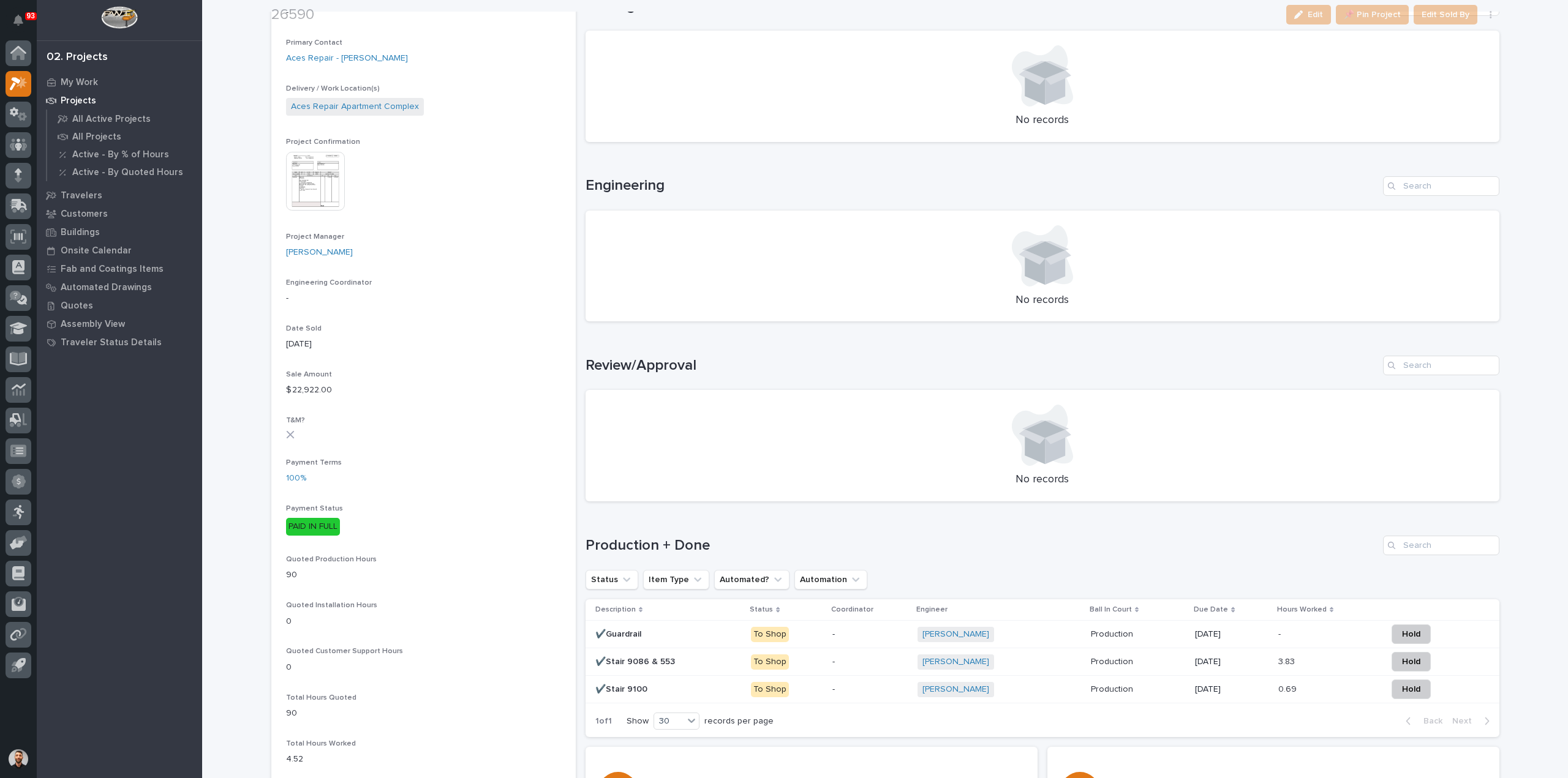
scroll to position [367, 0]
click at [997, 632] on div "Cole Ziegler + 0" at bounding box center [999, 632] width 164 height 15
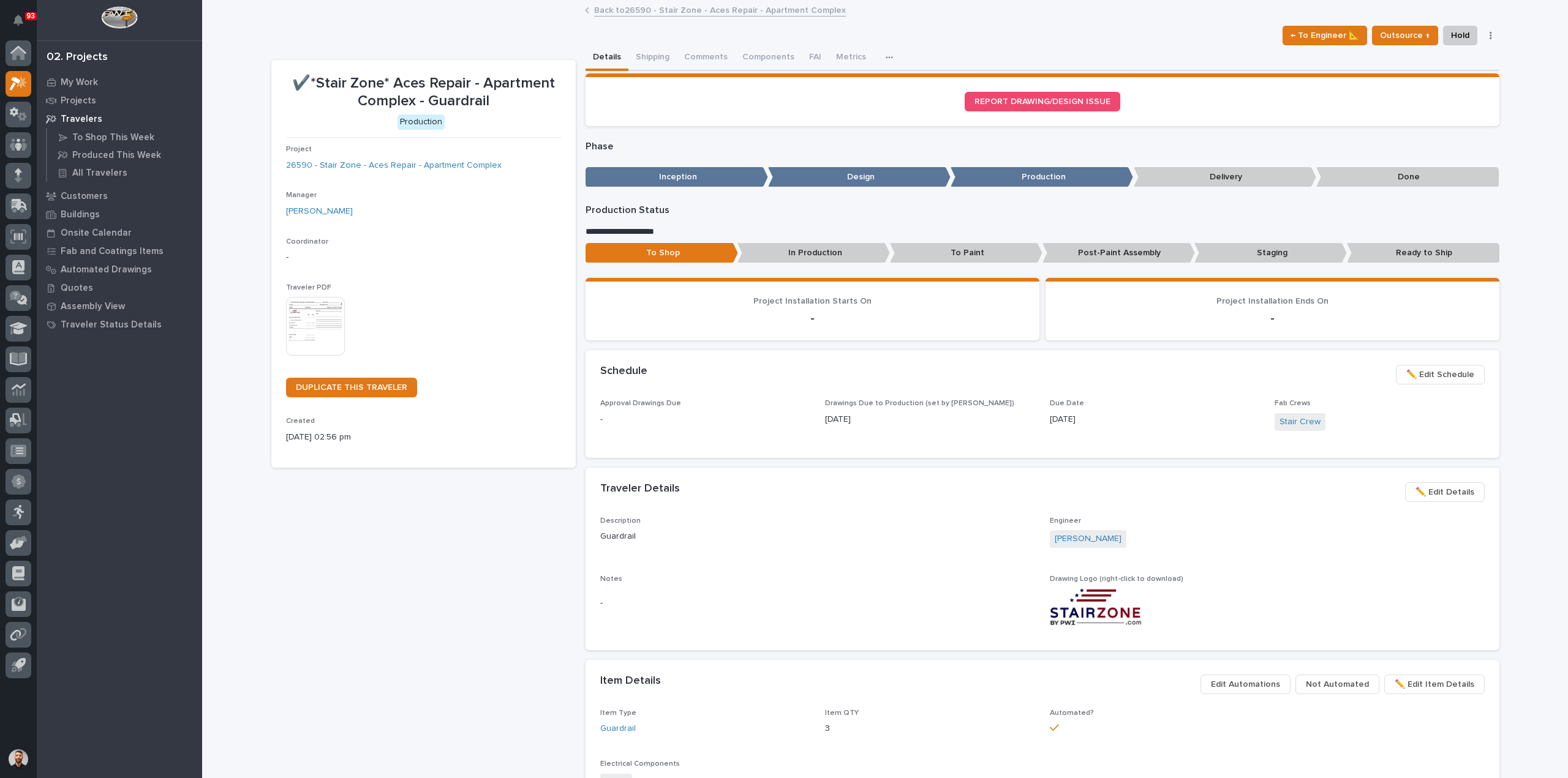
click at [1413, 380] on span "✏️ Edit Schedule" at bounding box center [1440, 375] width 68 height 14
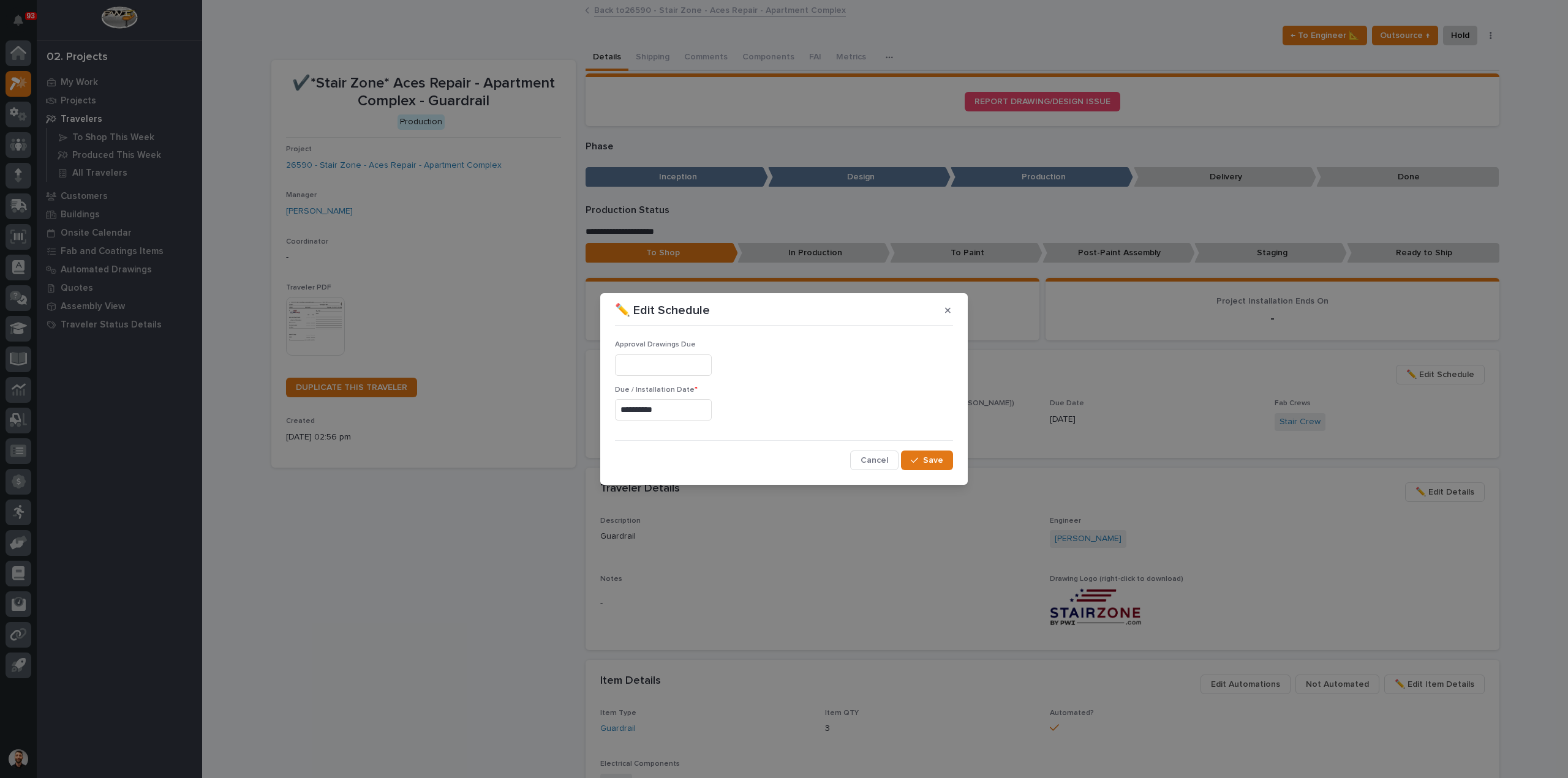
click at [695, 402] on input "**********" at bounding box center [663, 410] width 97 height 22
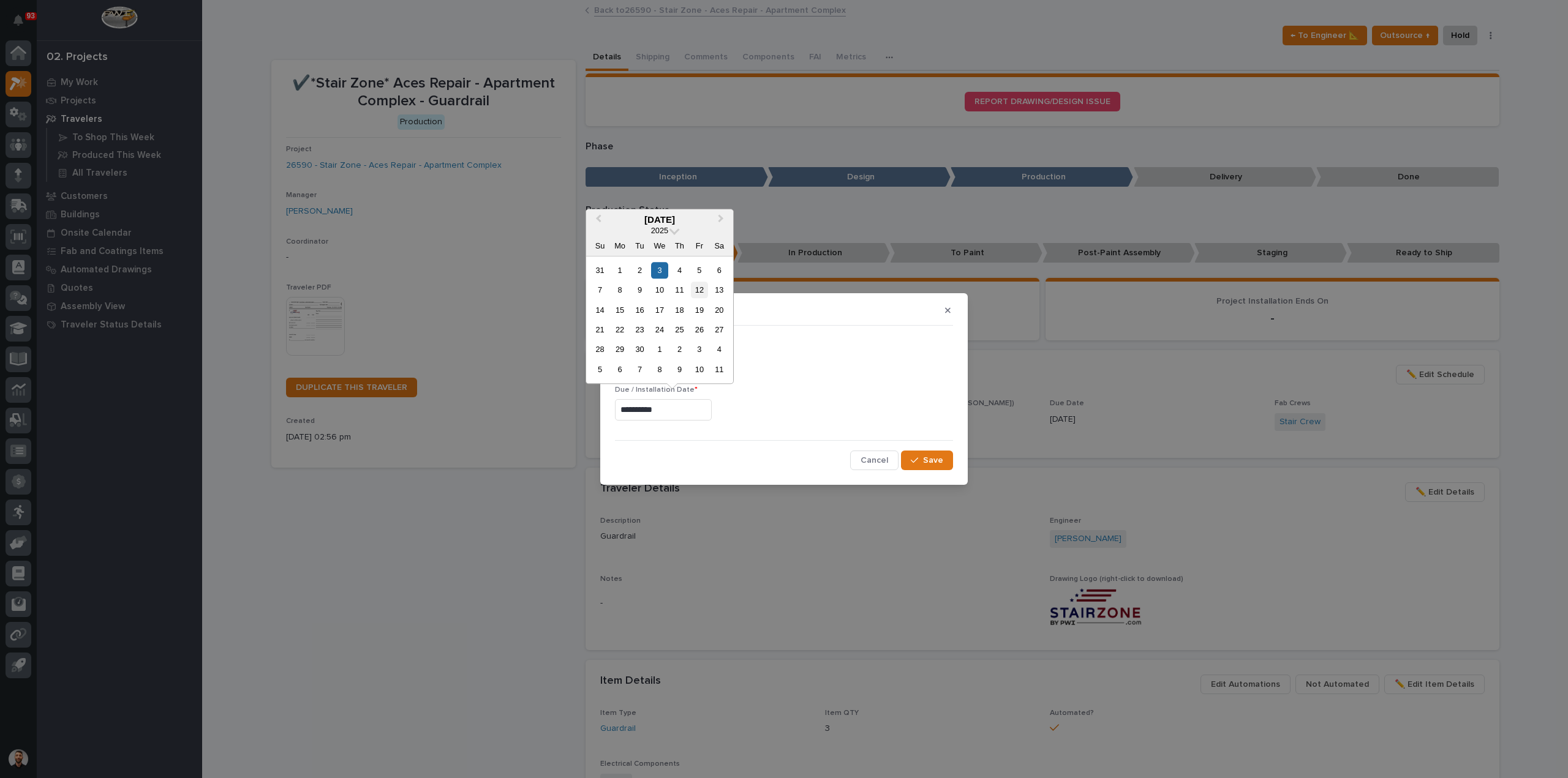
click at [700, 284] on div "12" at bounding box center [699, 289] width 16 height 16
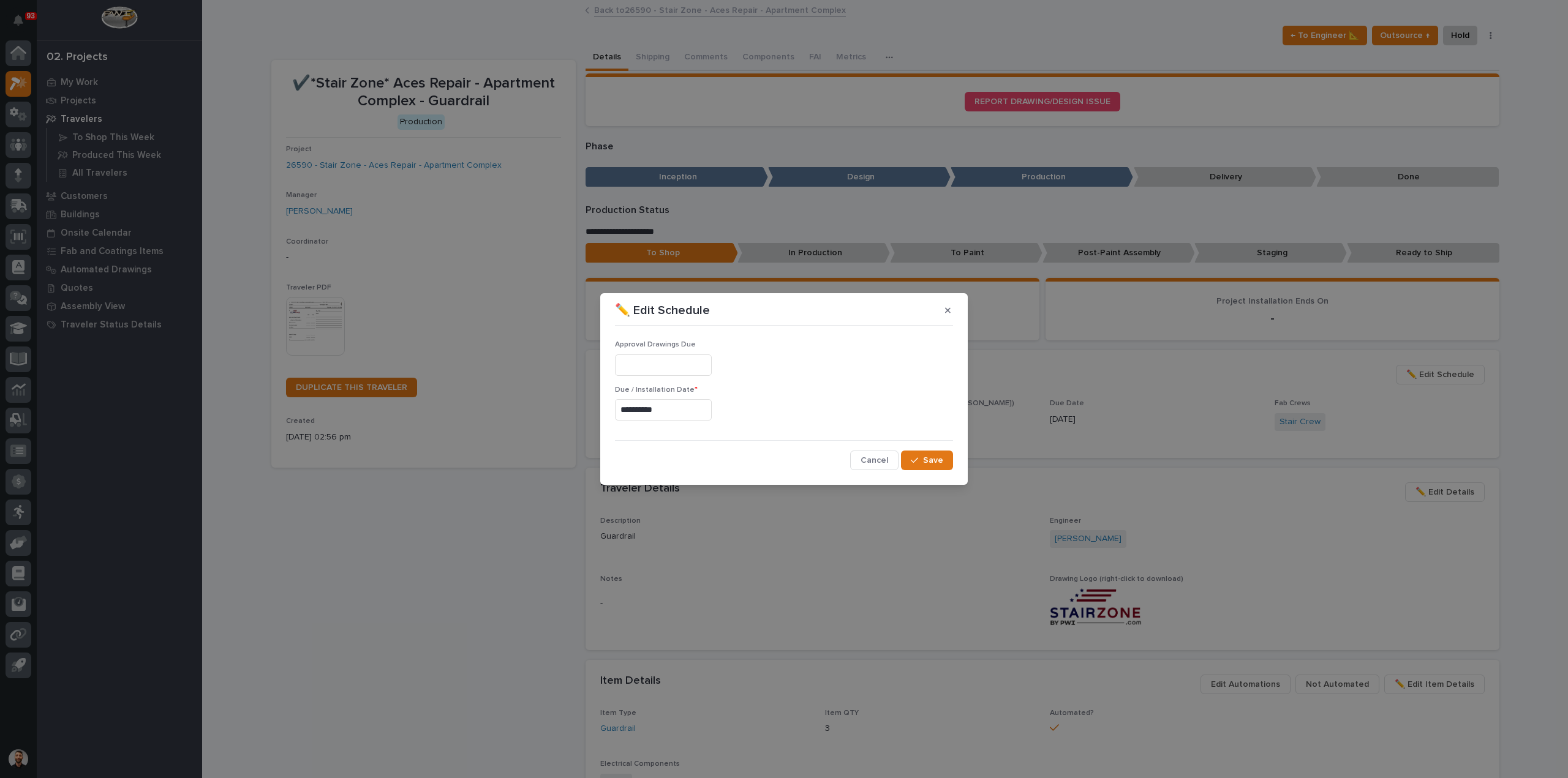
type input "**********"
click at [914, 458] on icon "button" at bounding box center [914, 461] width 7 height 9
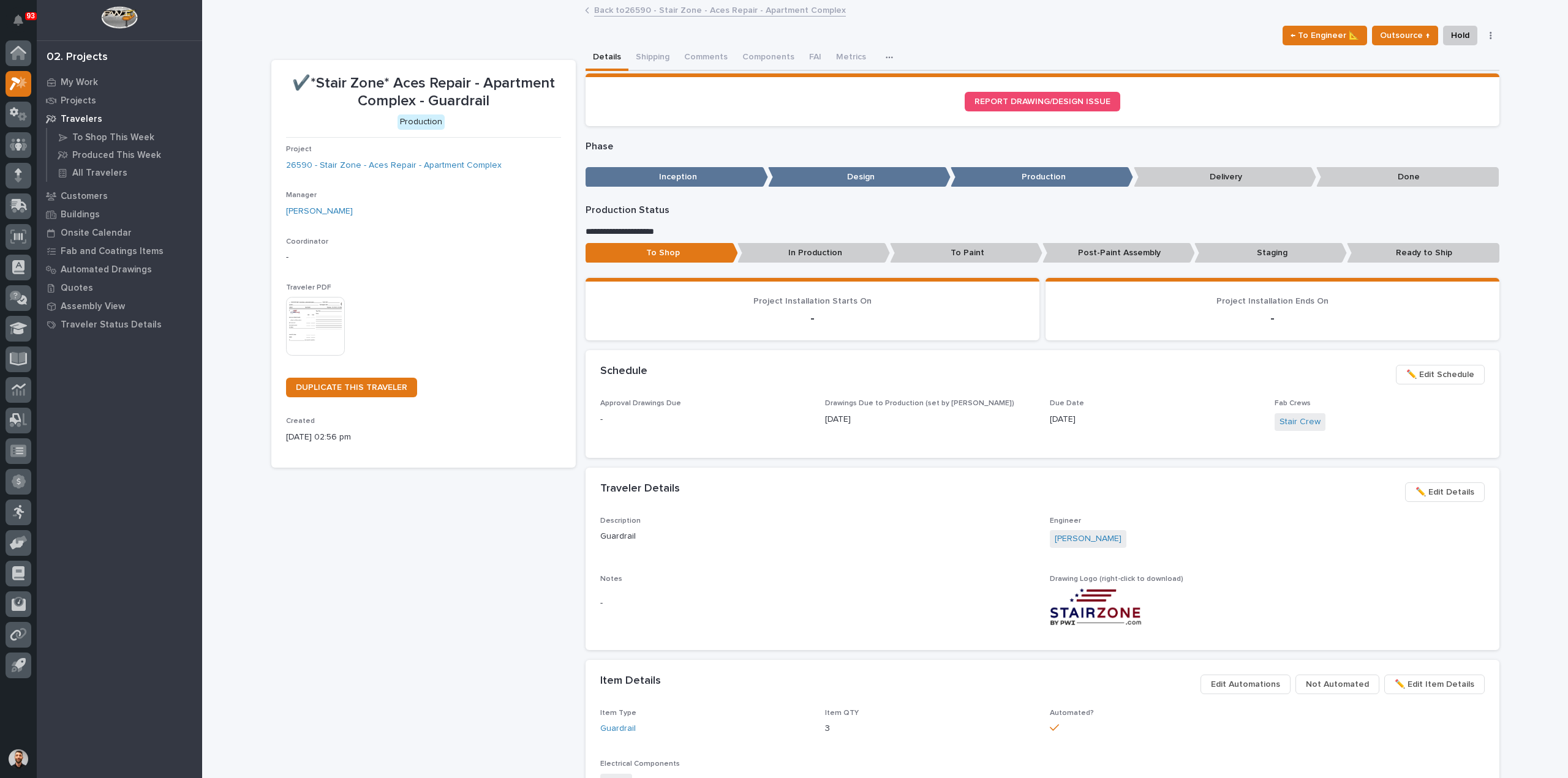
click at [658, 9] on link "Back to 26590 - Stair Zone - Aces Repair - Apartment Complex" at bounding box center [720, 10] width 252 height 14
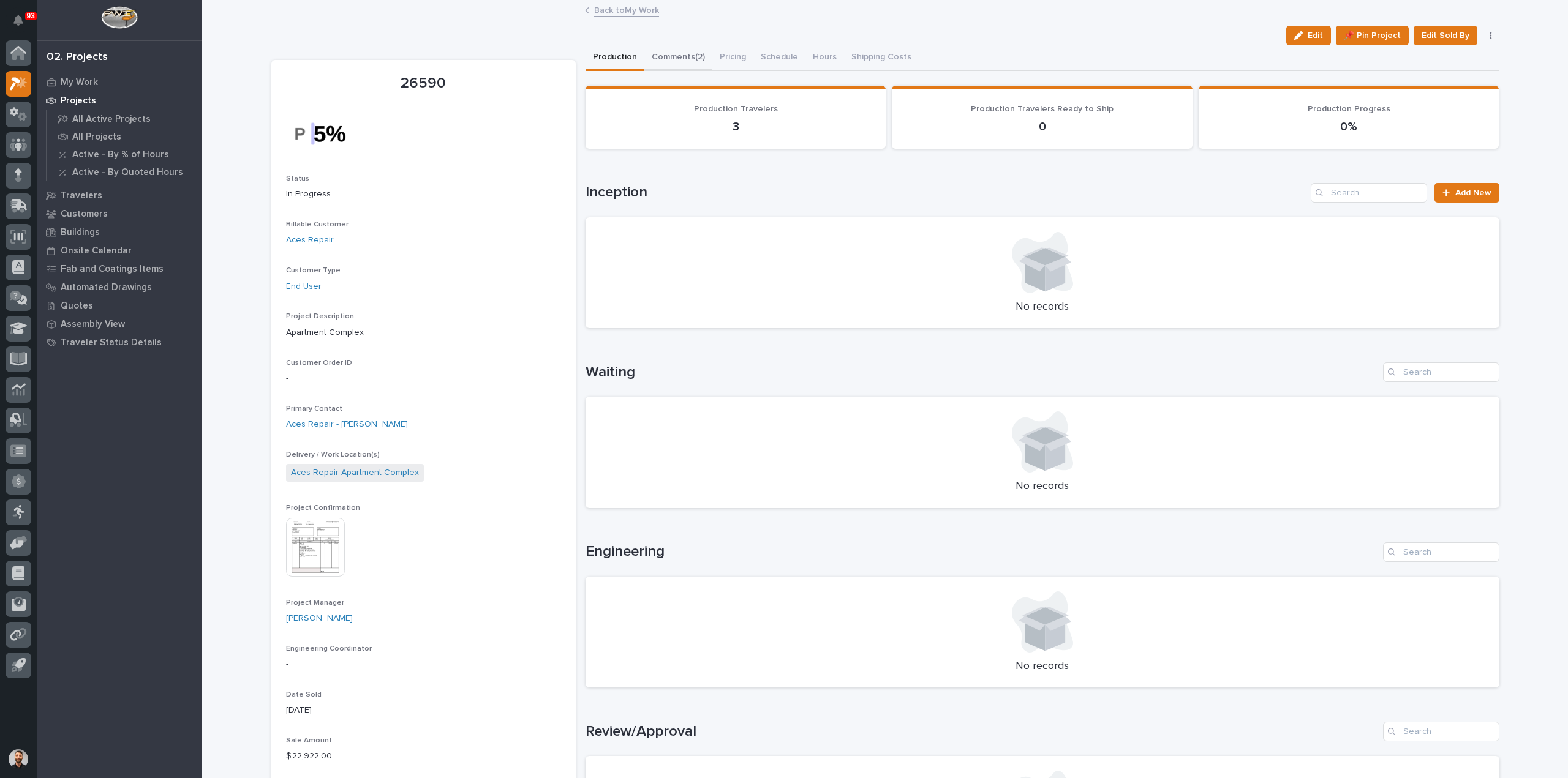
click at [664, 52] on button "Comments (2)" at bounding box center [678, 57] width 68 height 26
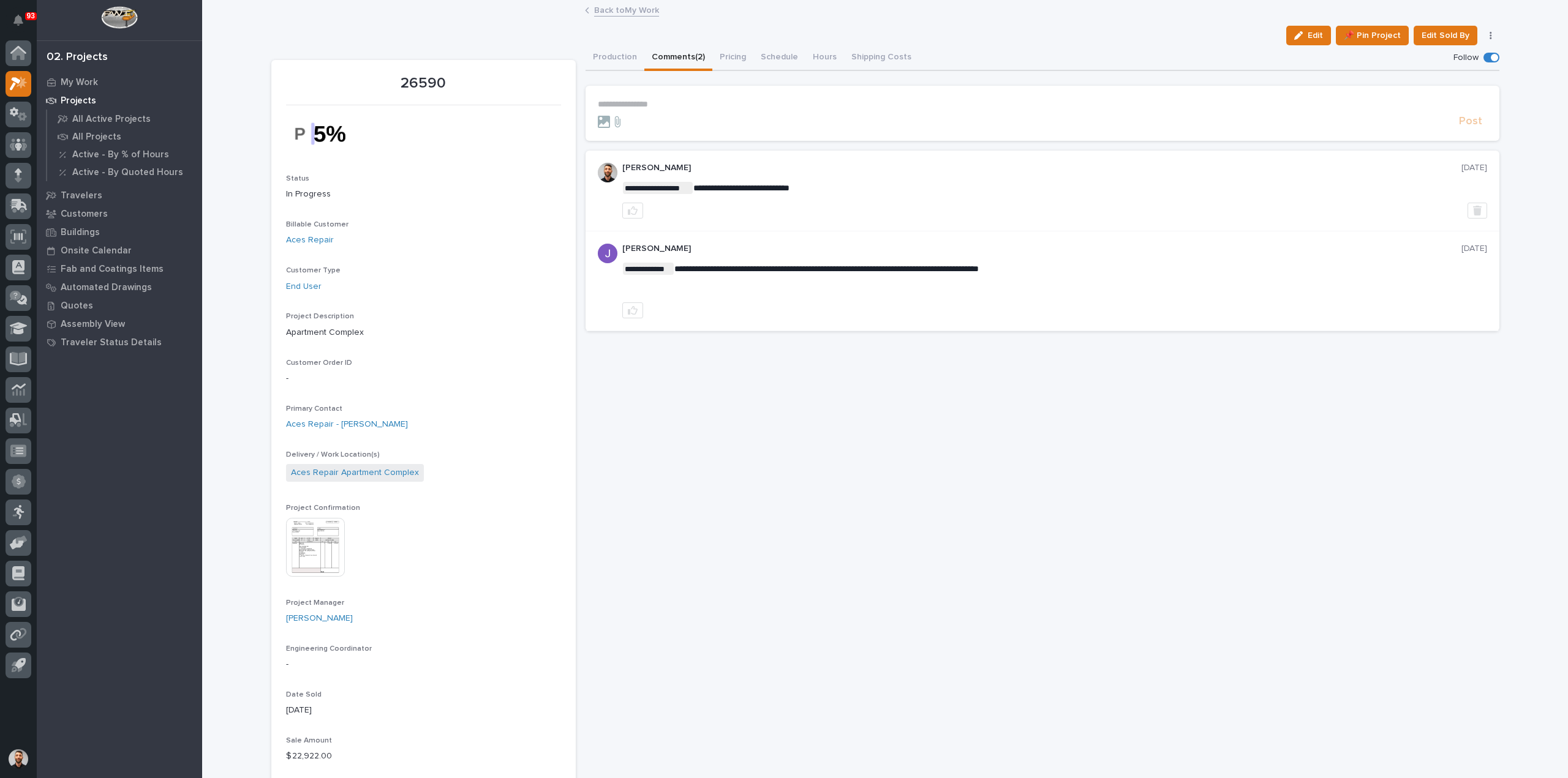
click at [687, 102] on p "**********" at bounding box center [1042, 104] width 890 height 11
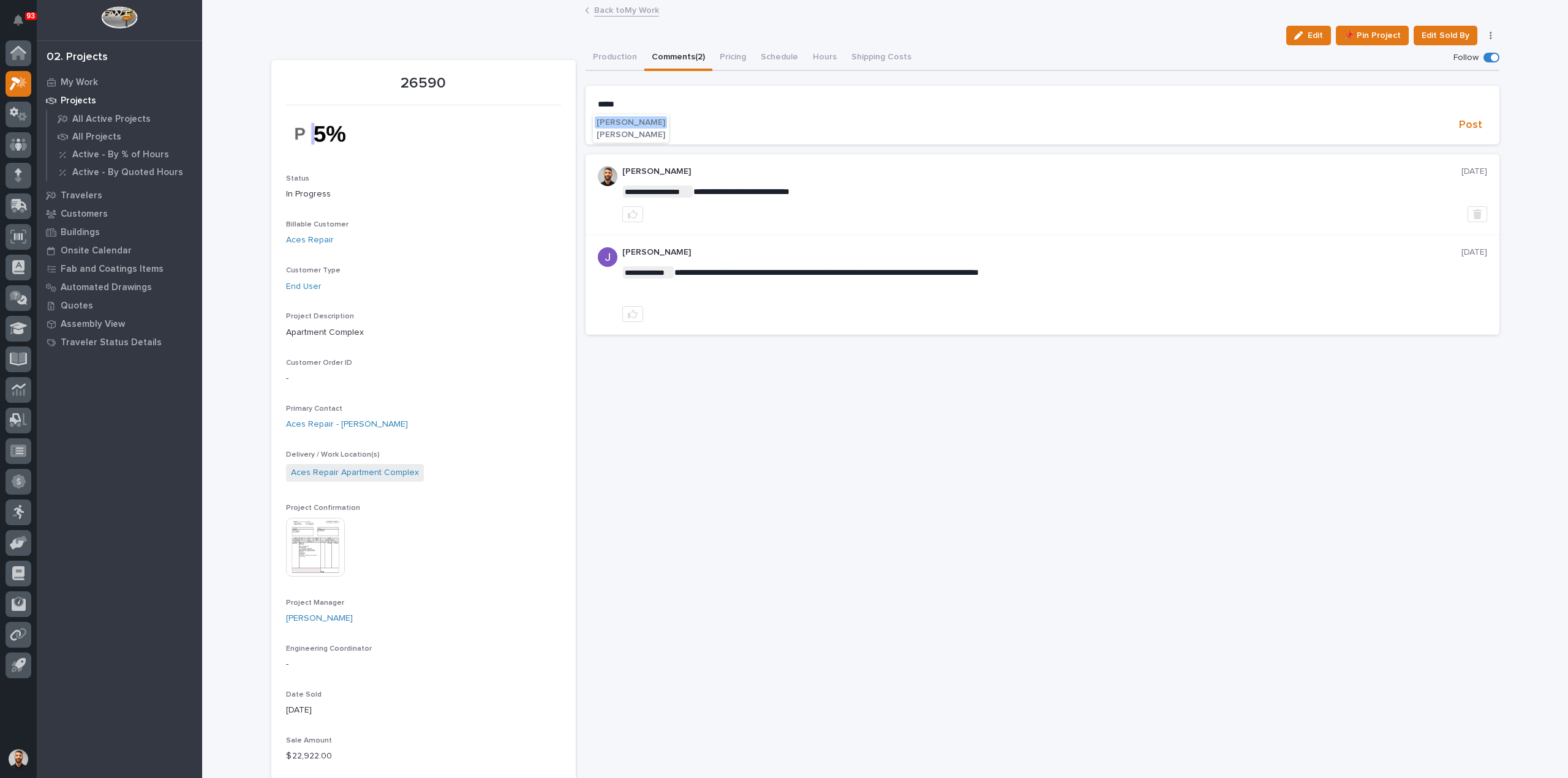
click at [639, 122] on span "[PERSON_NAME]" at bounding box center [631, 123] width 68 height 9
click at [699, 103] on p "**********" at bounding box center [1042, 105] width 890 height 13
click at [1466, 126] on span "Post" at bounding box center [1470, 128] width 23 height 14
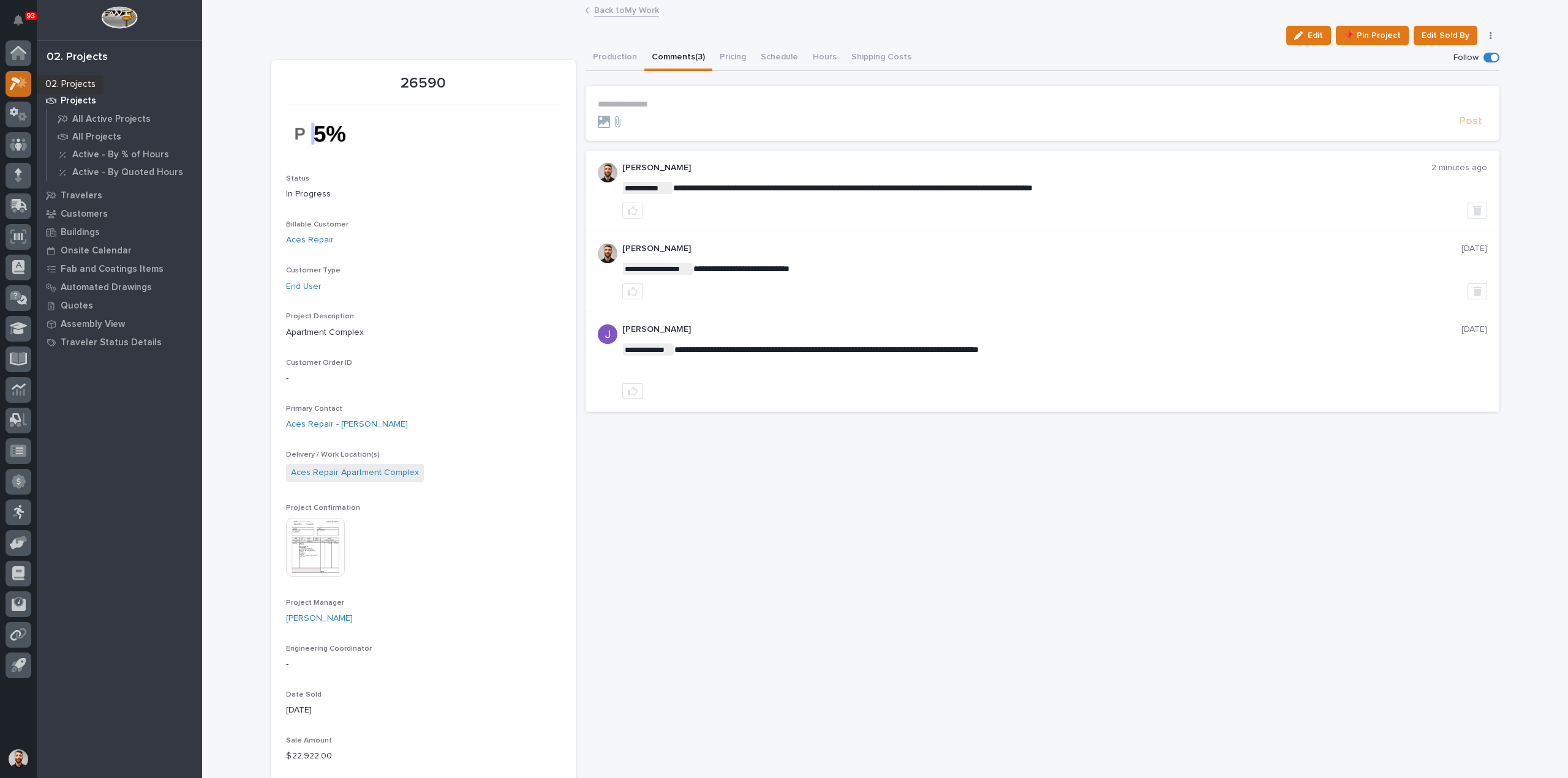
click at [18, 80] on icon at bounding box center [15, 84] width 11 height 13
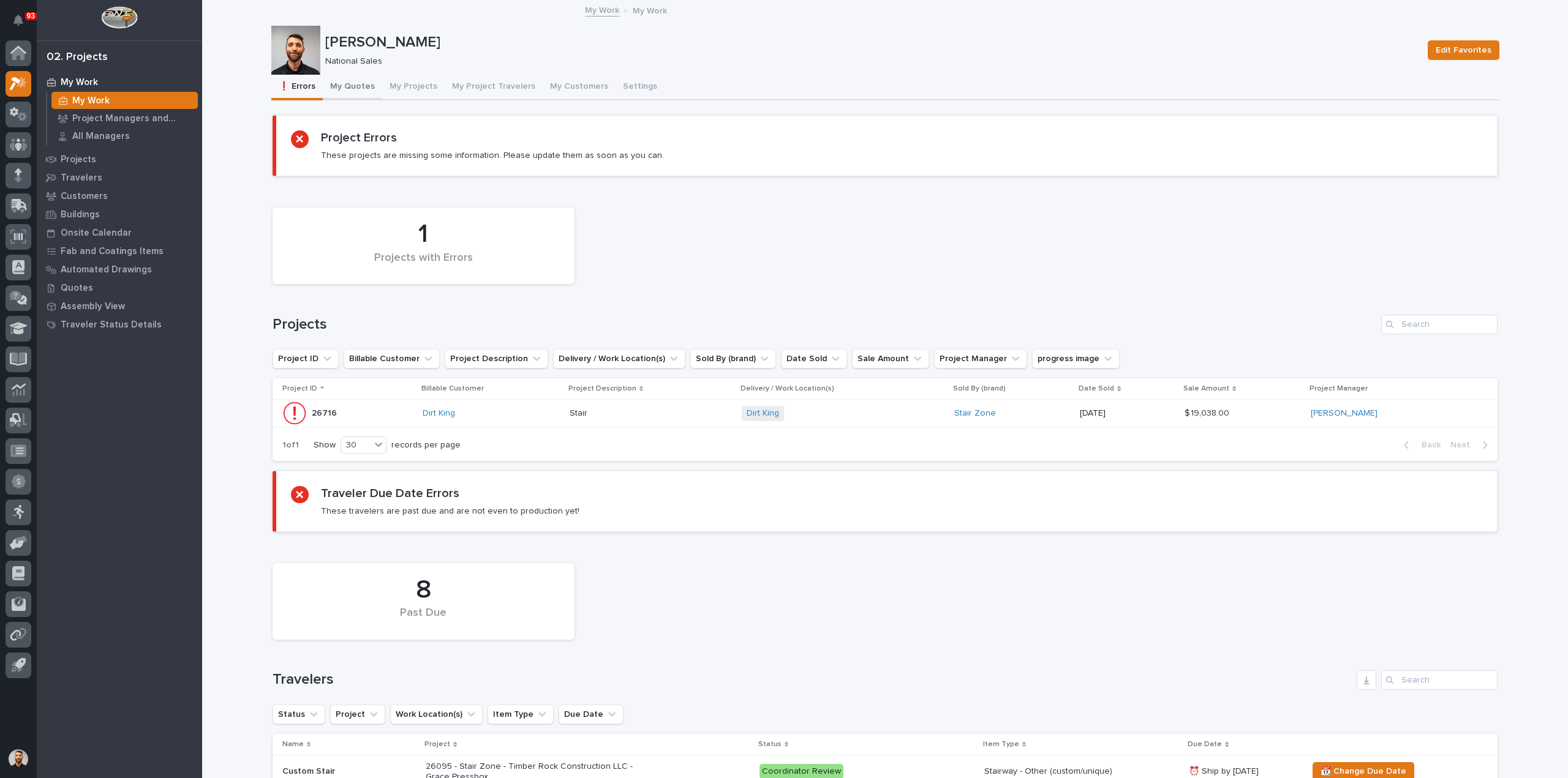
click at [361, 89] on button "My Quotes" at bounding box center [352, 87] width 59 height 26
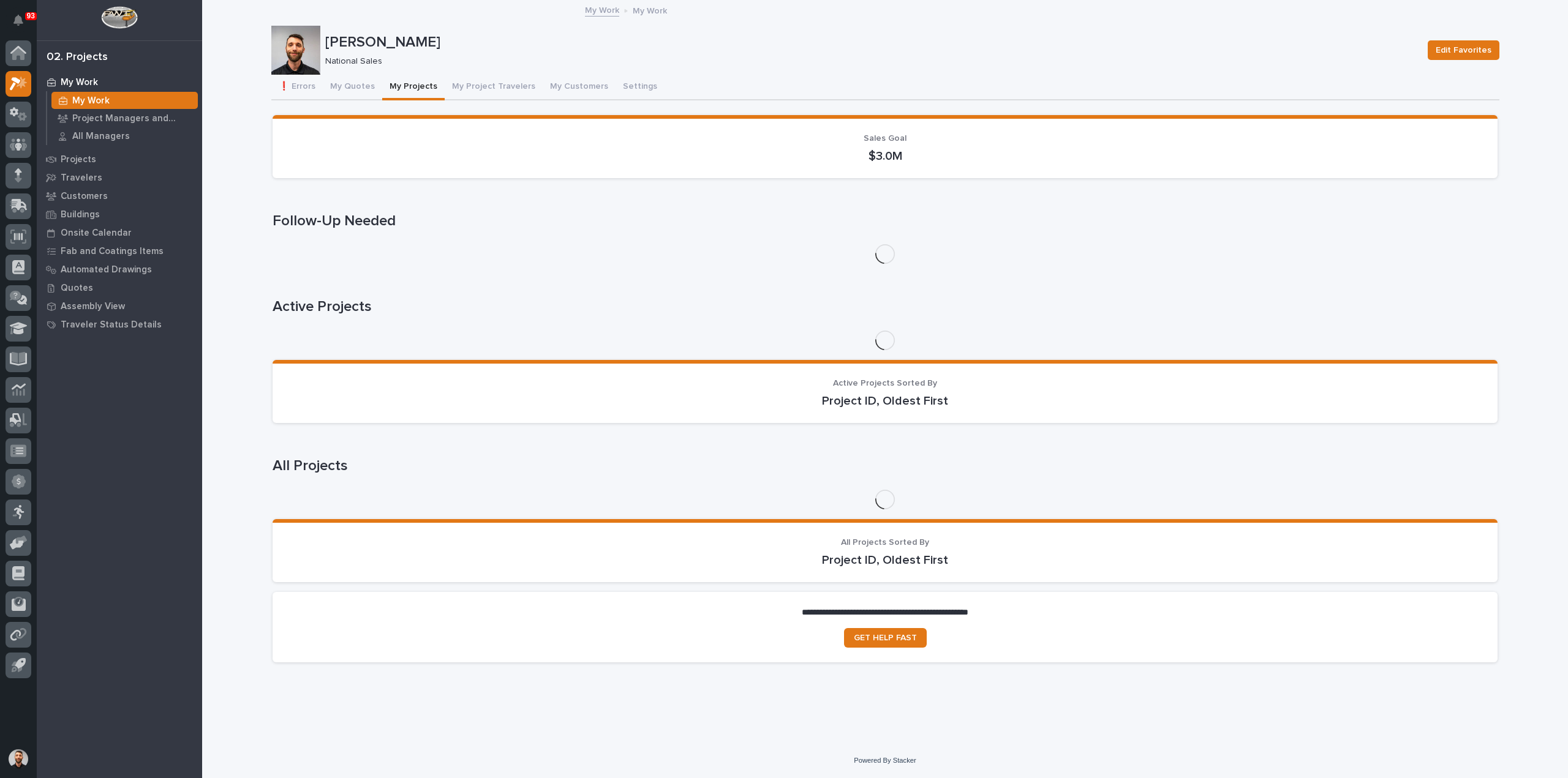
click at [414, 90] on button "My Projects" at bounding box center [413, 87] width 63 height 26
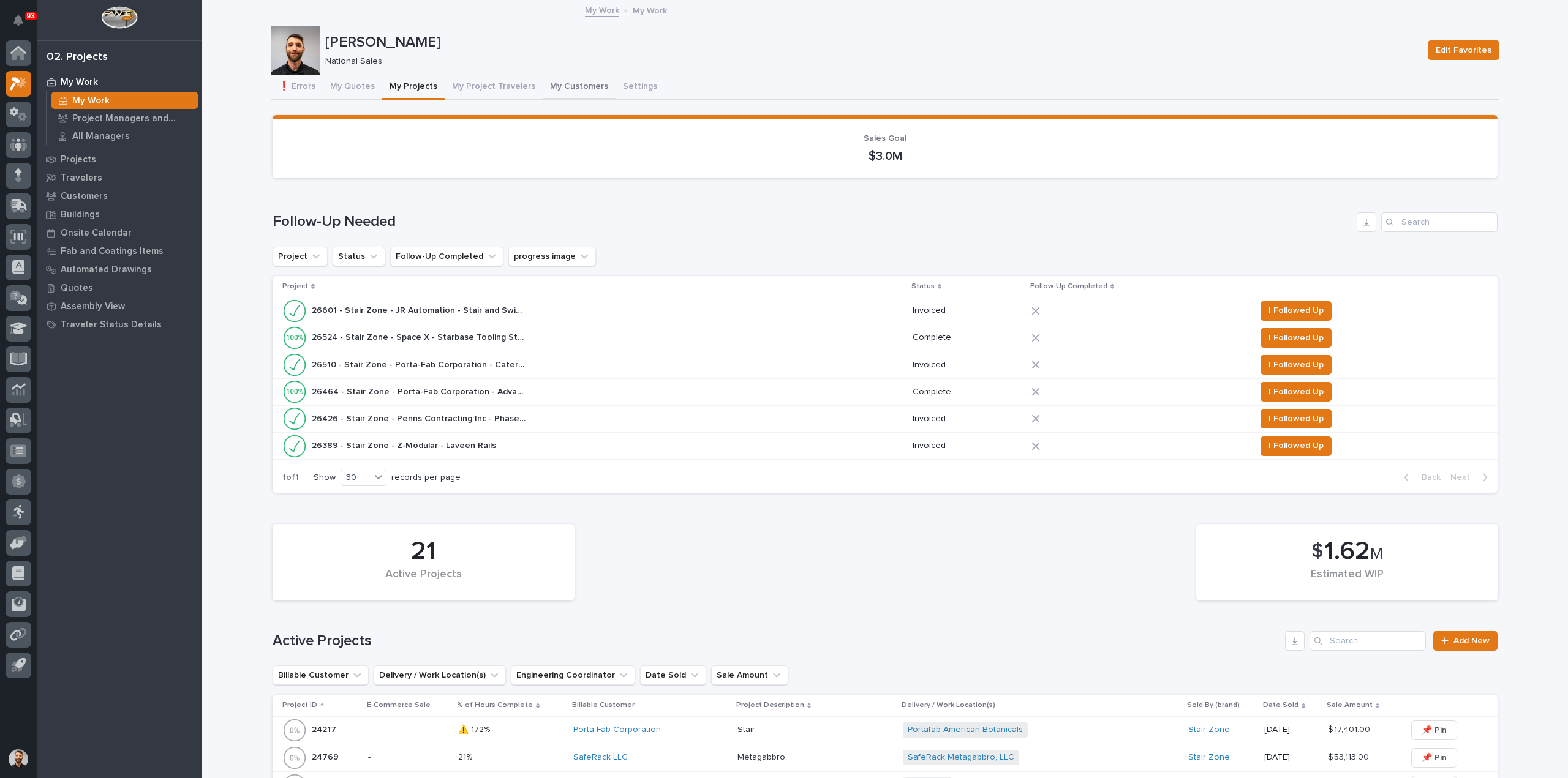
click at [564, 84] on button "My Customers" at bounding box center [579, 87] width 73 height 26
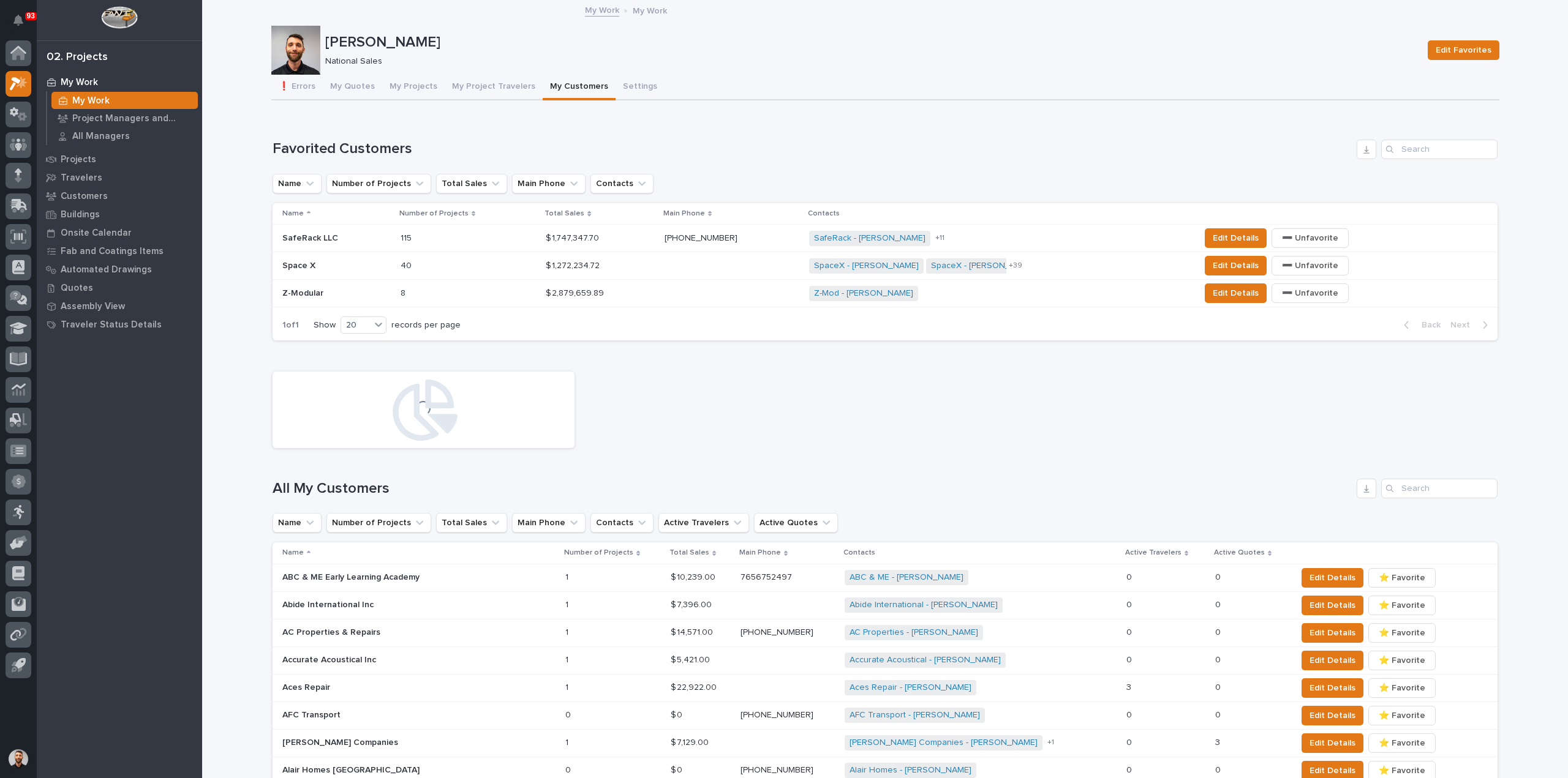
click at [357, 269] on p at bounding box center [336, 266] width 109 height 11
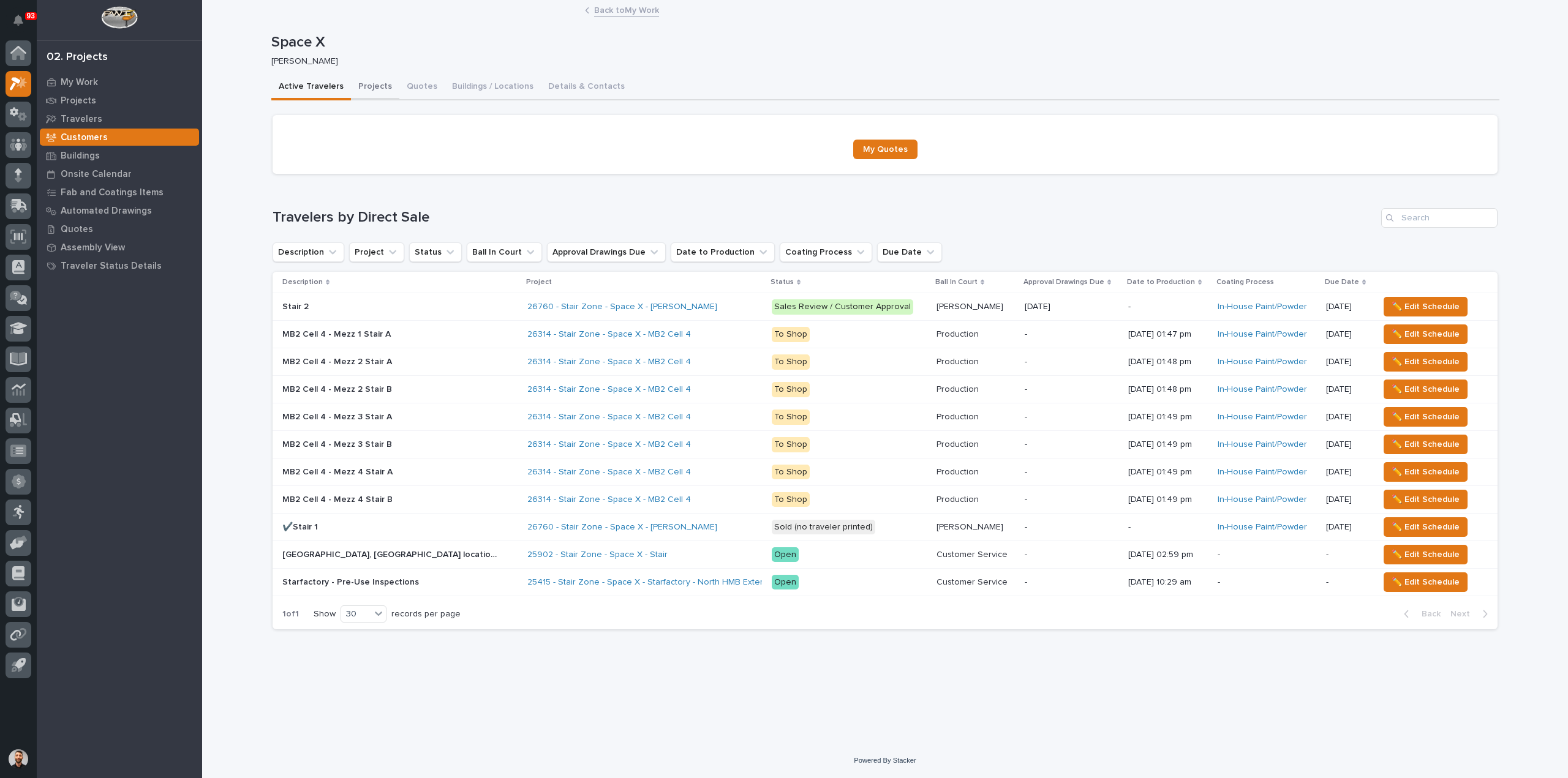
click at [372, 85] on button "Projects" at bounding box center [375, 87] width 49 height 26
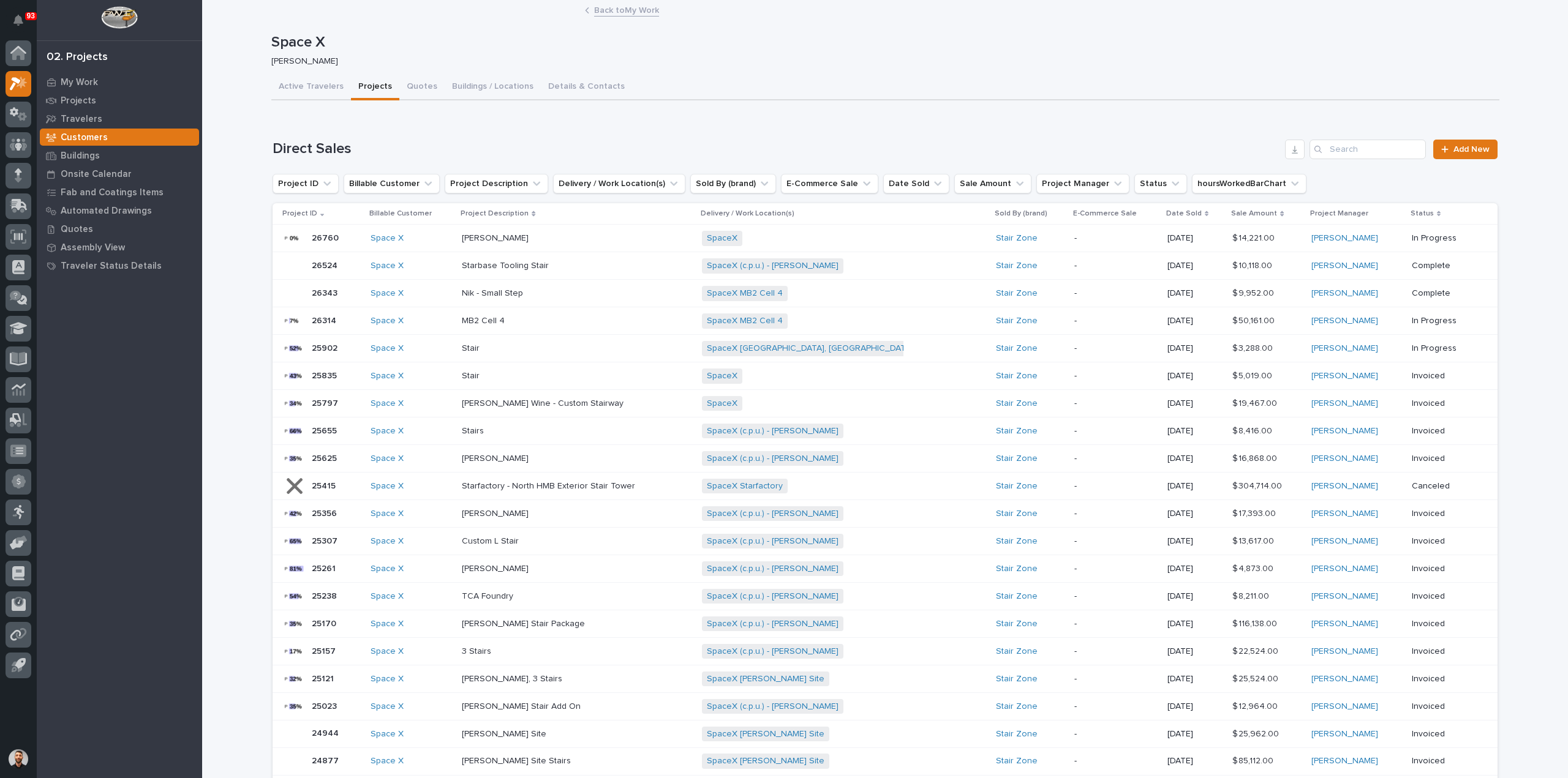
click at [580, 270] on p at bounding box center [569, 266] width 215 height 11
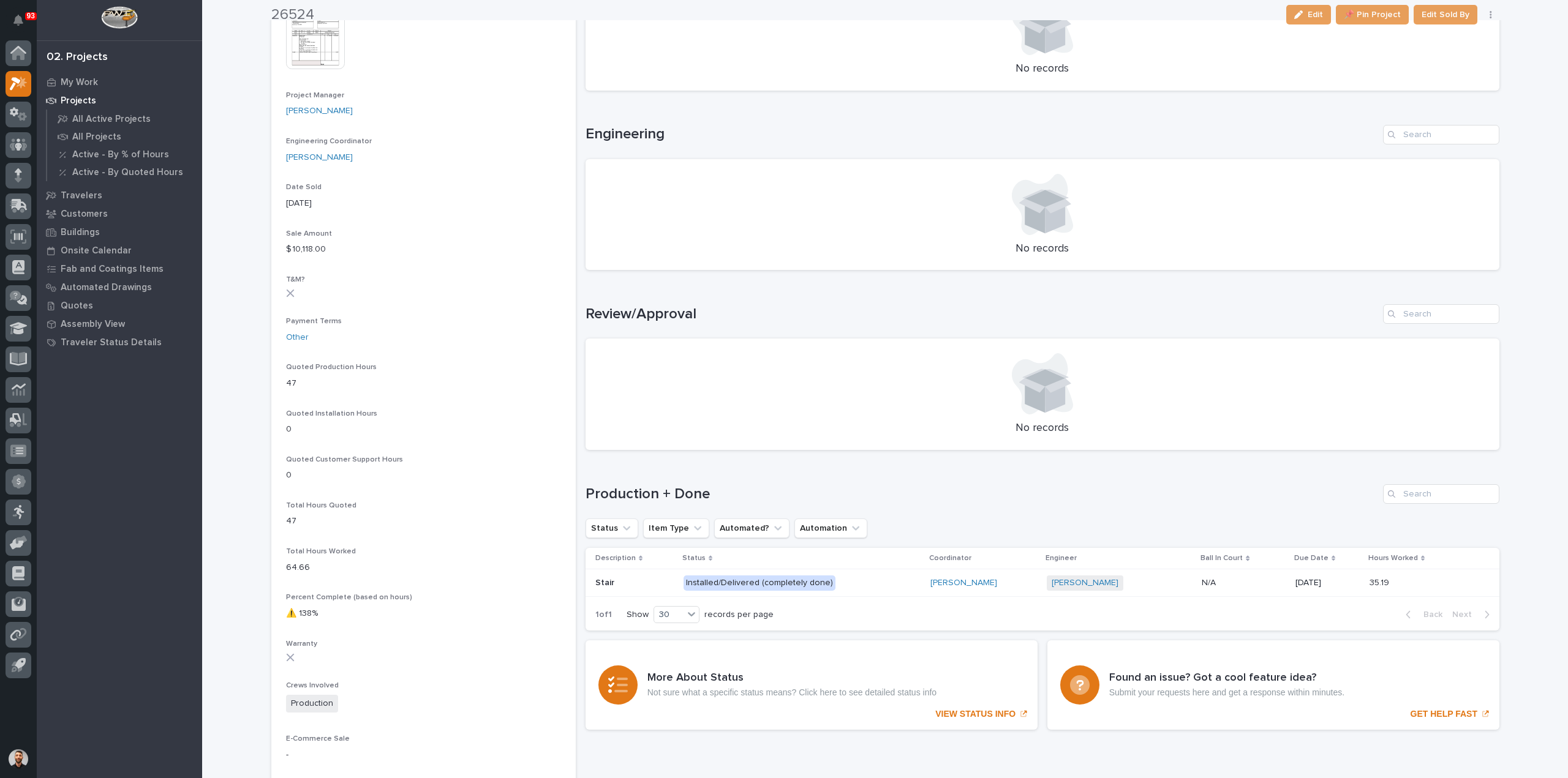
scroll to position [490, 0]
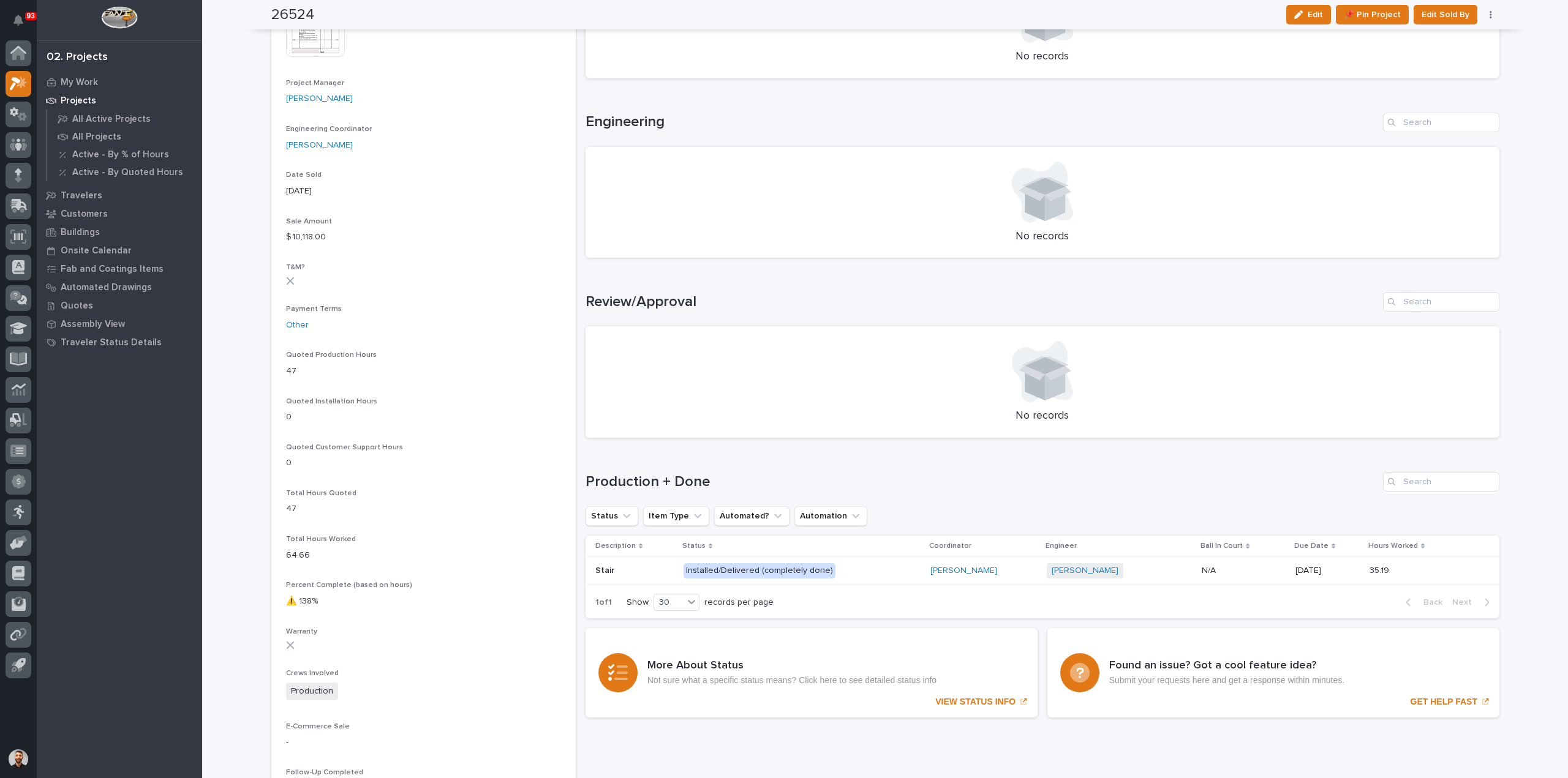
click at [840, 578] on p "Installed/Delivered (completely done)" at bounding box center [791, 570] width 215 height 15
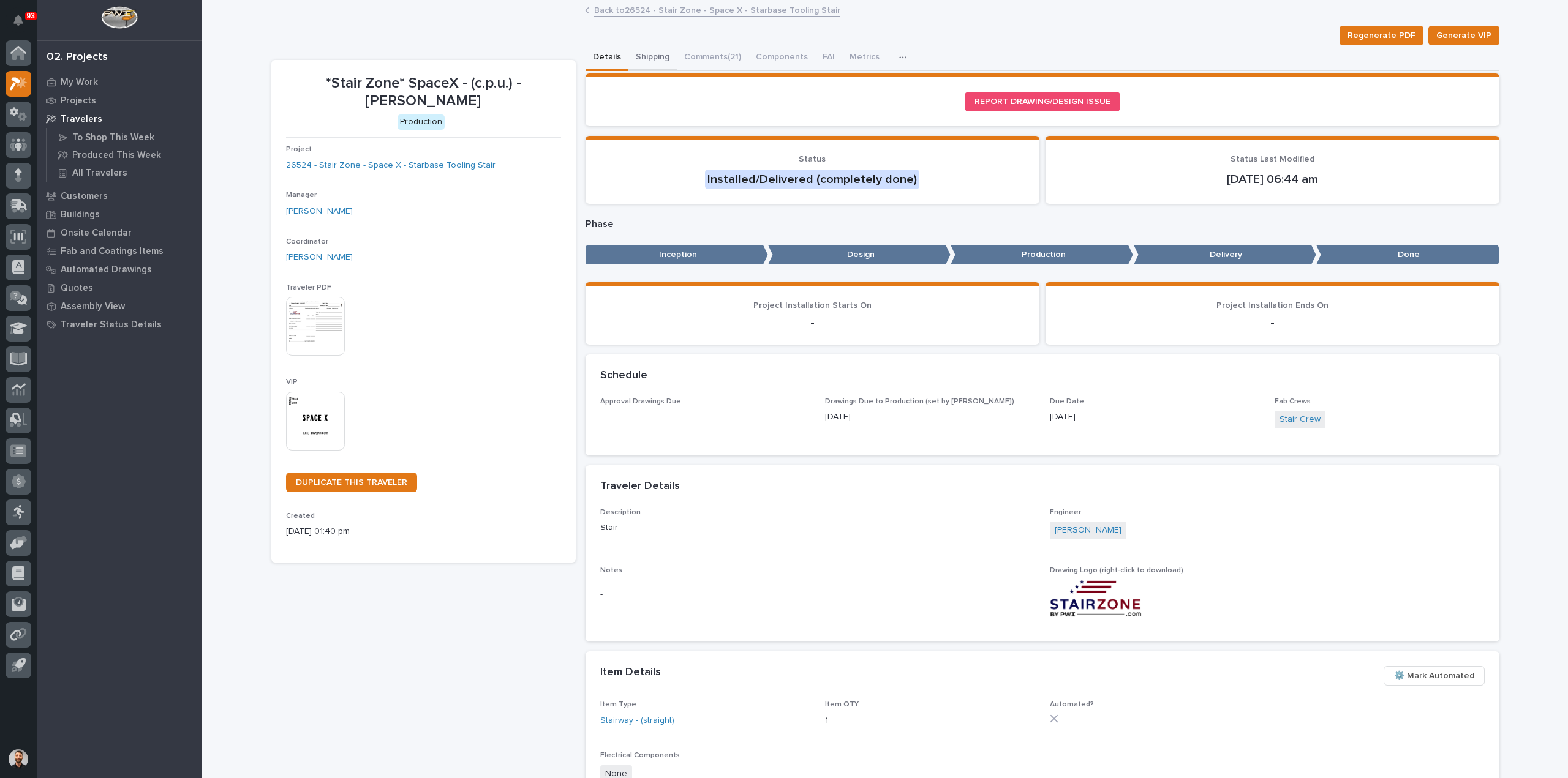
click at [635, 62] on button "Shipping" at bounding box center [652, 57] width 49 height 26
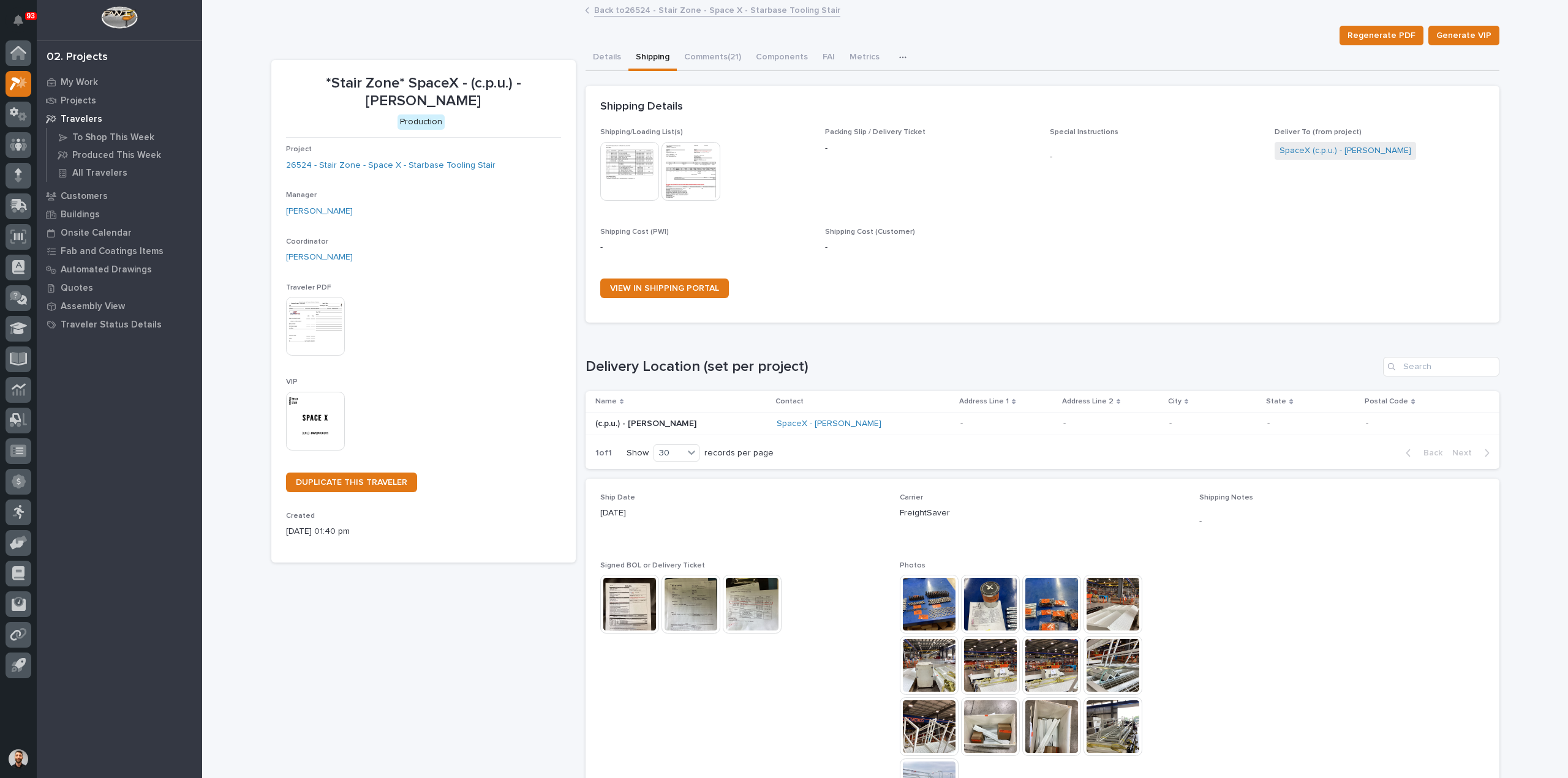
click at [675, 163] on img at bounding box center [690, 171] width 58 height 58
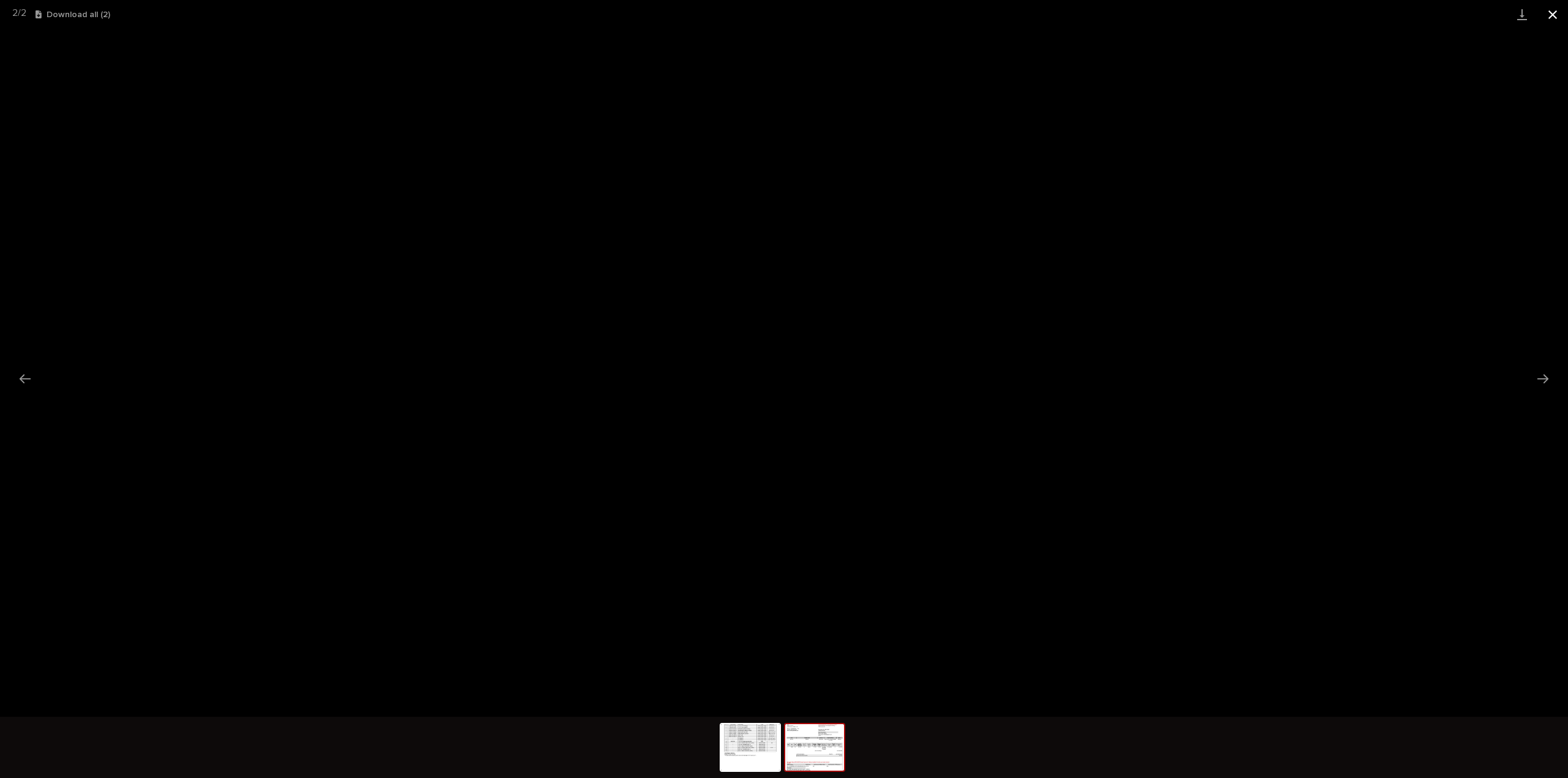
click at [1548, 19] on button "Close gallery" at bounding box center [1553, 14] width 31 height 29
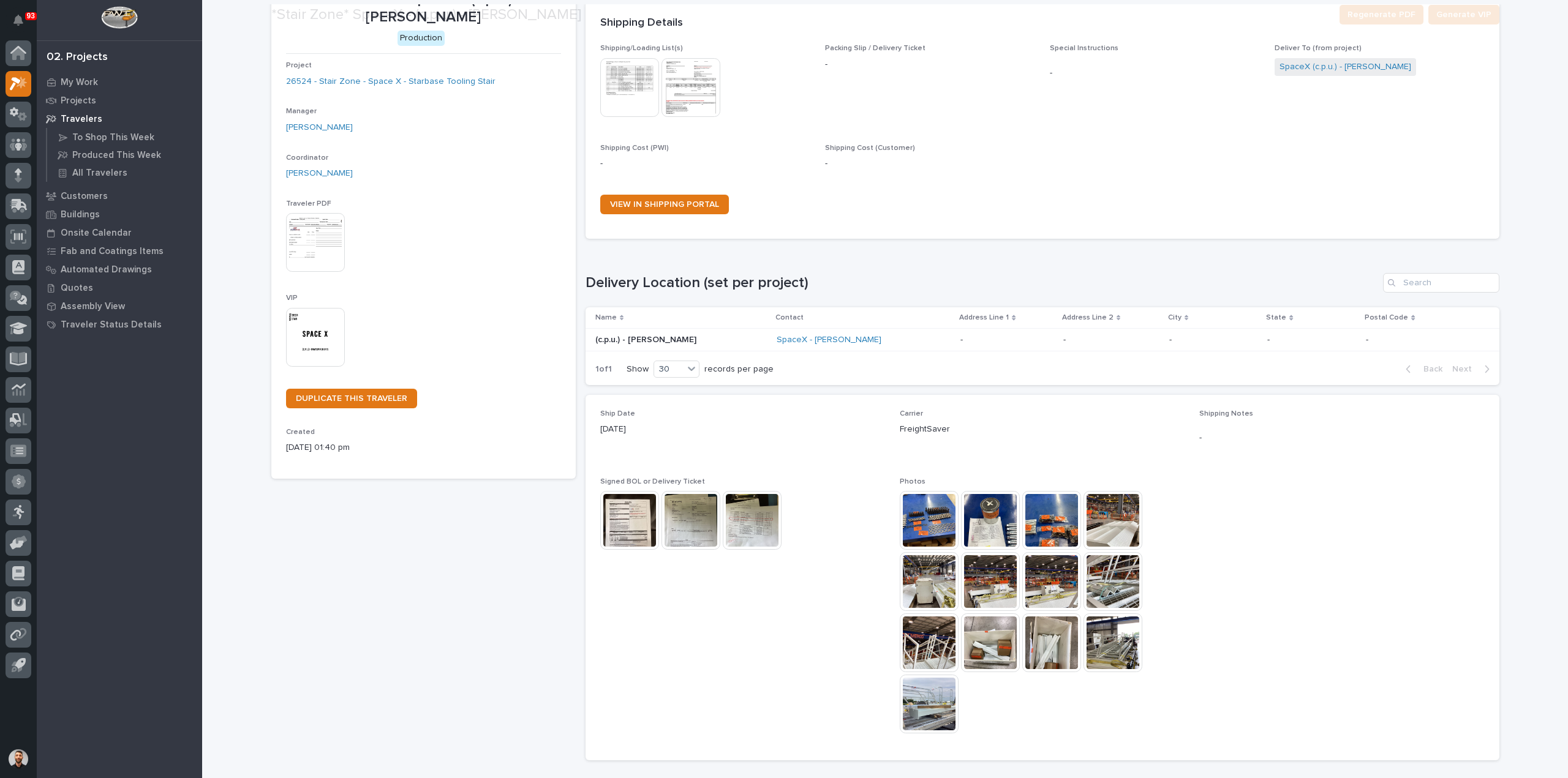
scroll to position [171, 0]
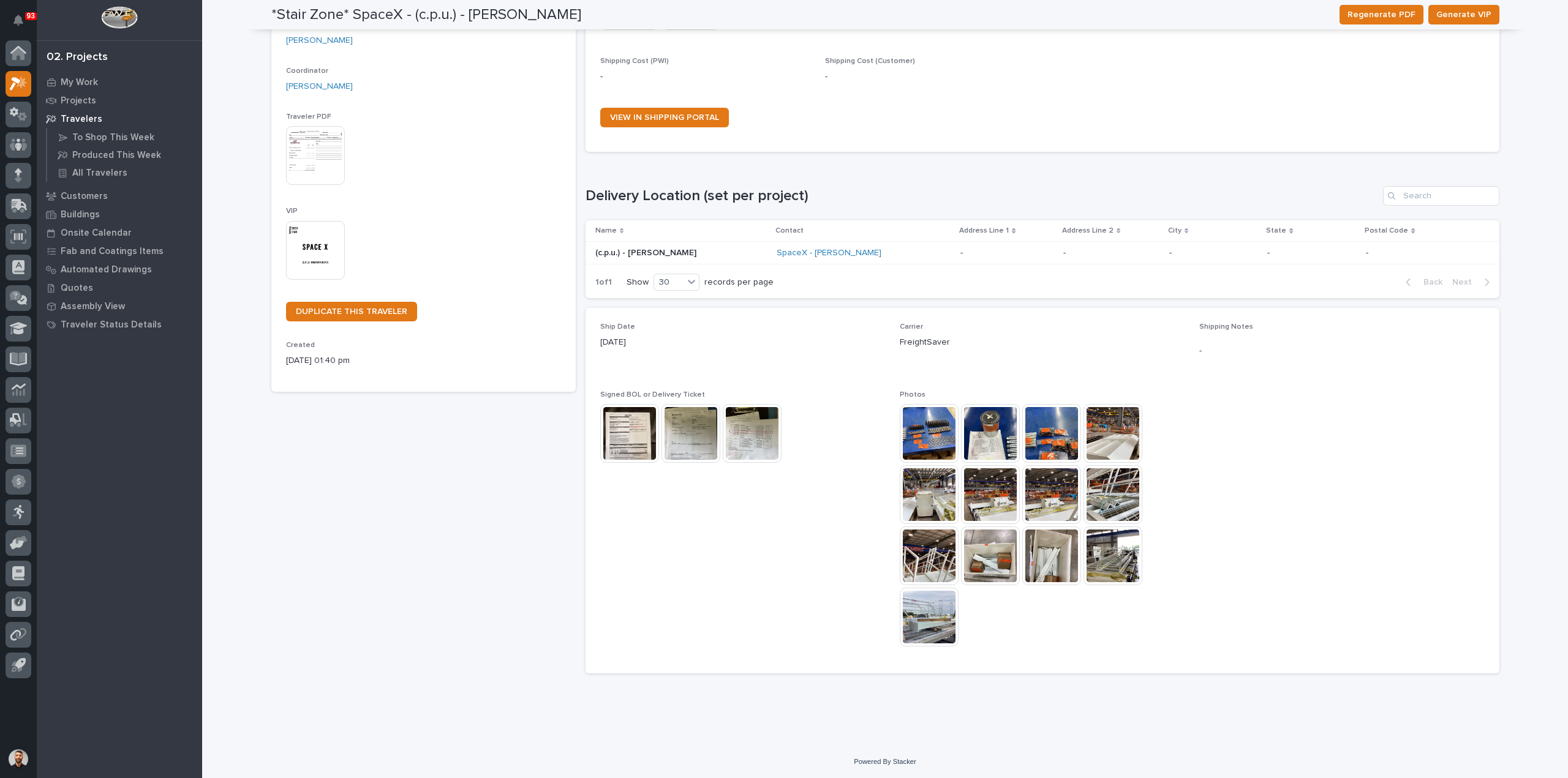
click at [626, 427] on img at bounding box center [629, 433] width 58 height 58
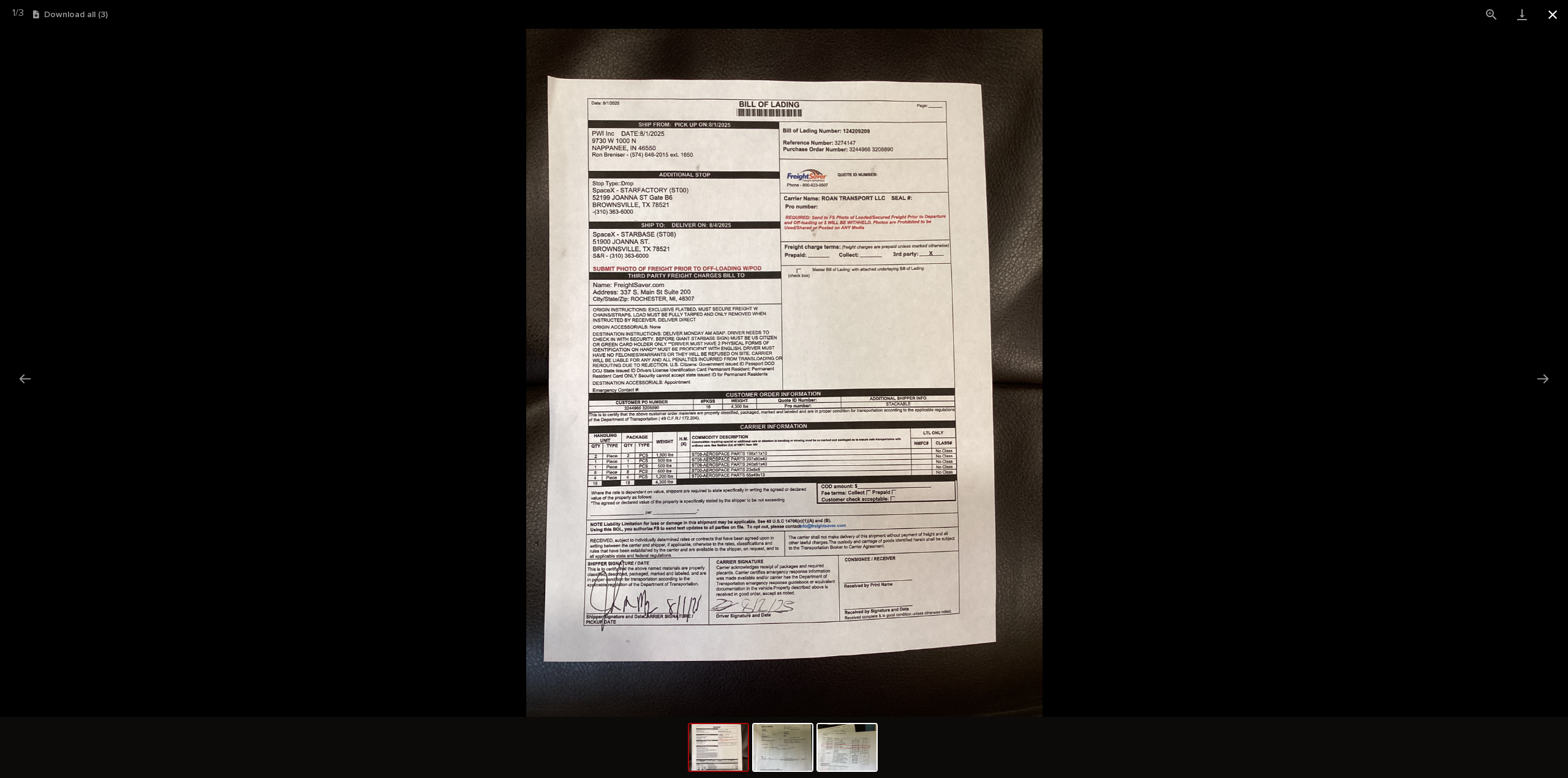
click at [1554, 9] on button "Close gallery" at bounding box center [1553, 14] width 31 height 29
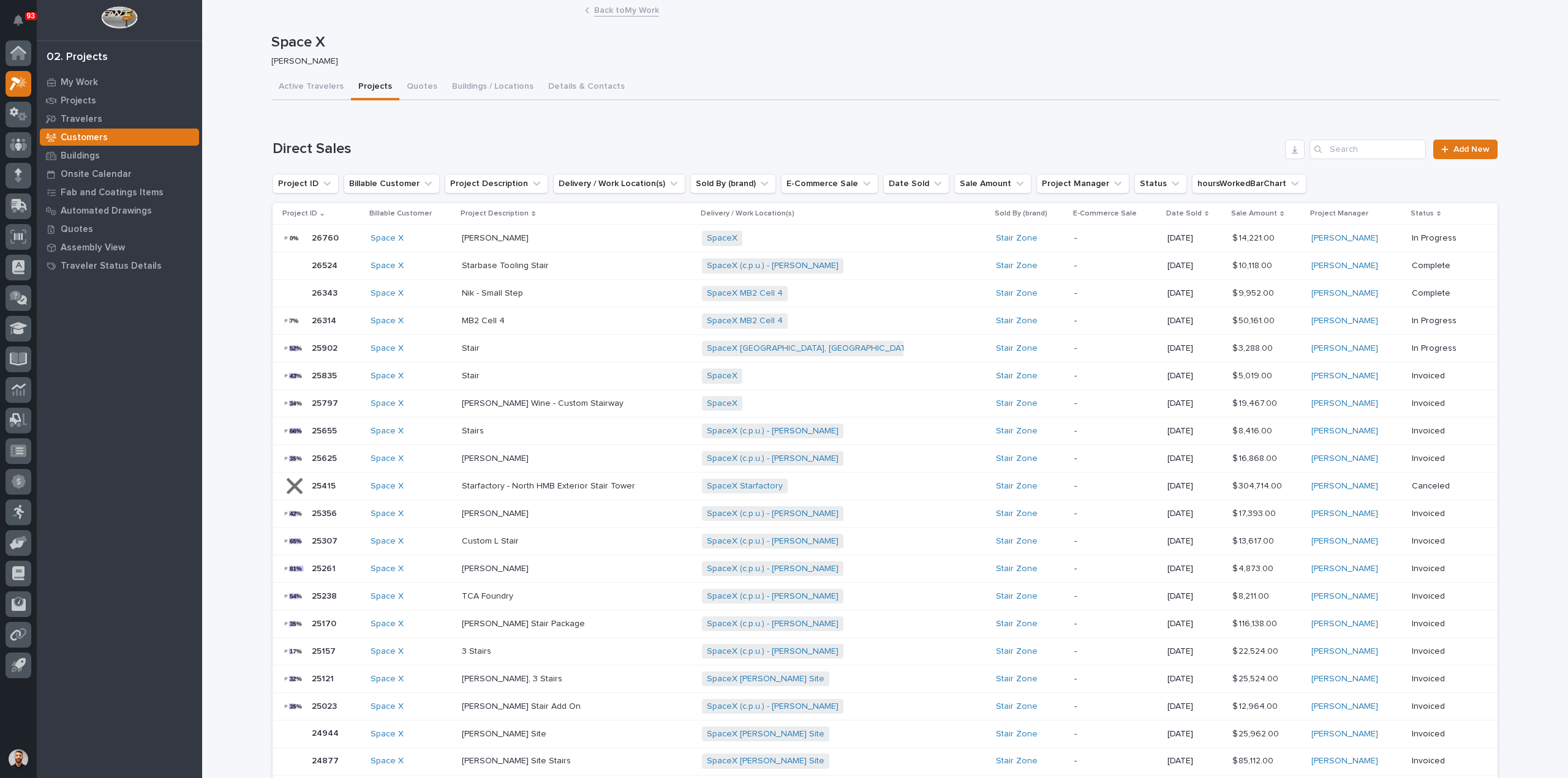
click at [868, 455] on div "SpaceX (c.p.u.) - Karl Woerth + 0" at bounding box center [809, 458] width 215 height 15
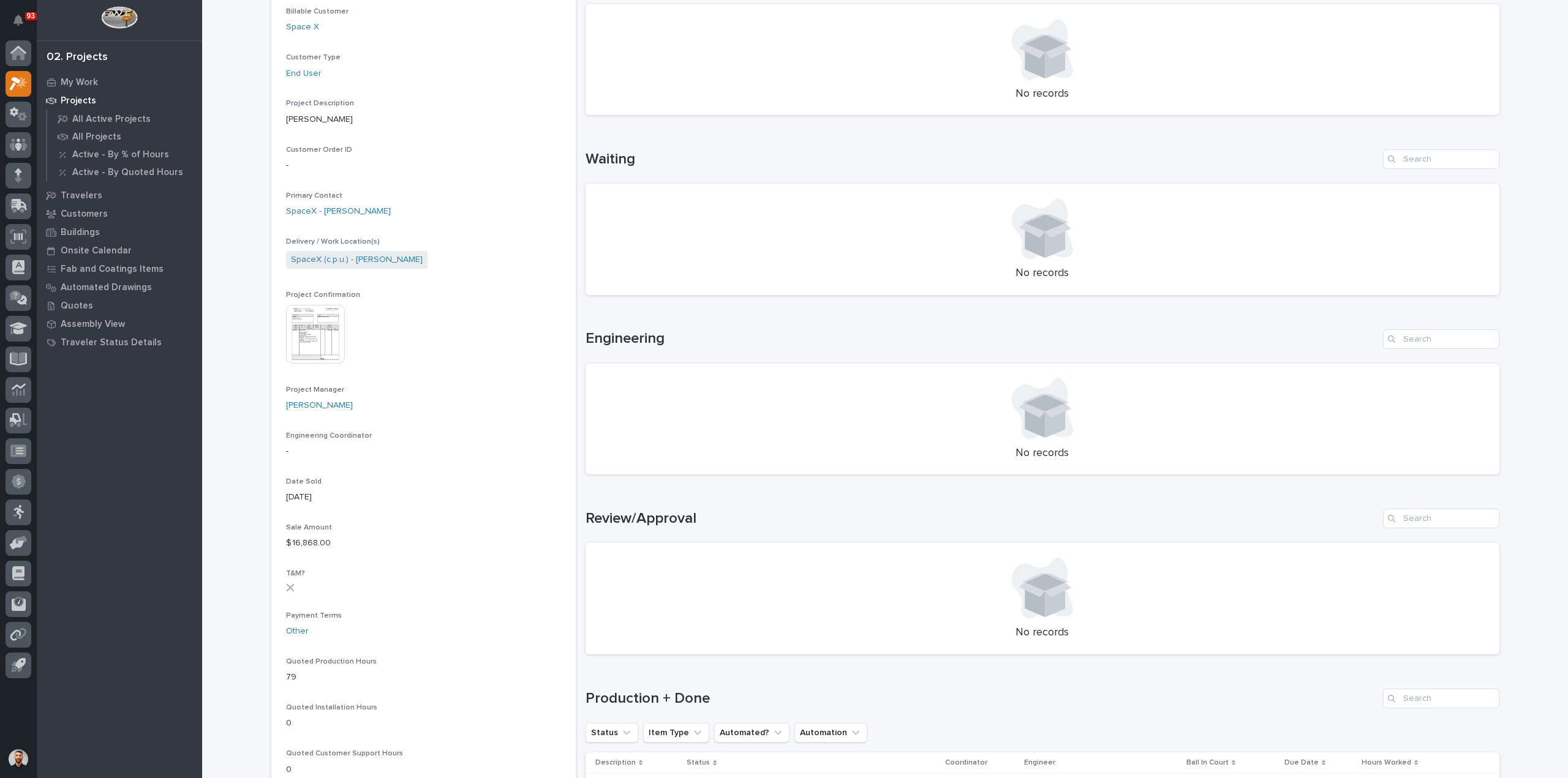
scroll to position [429, 0]
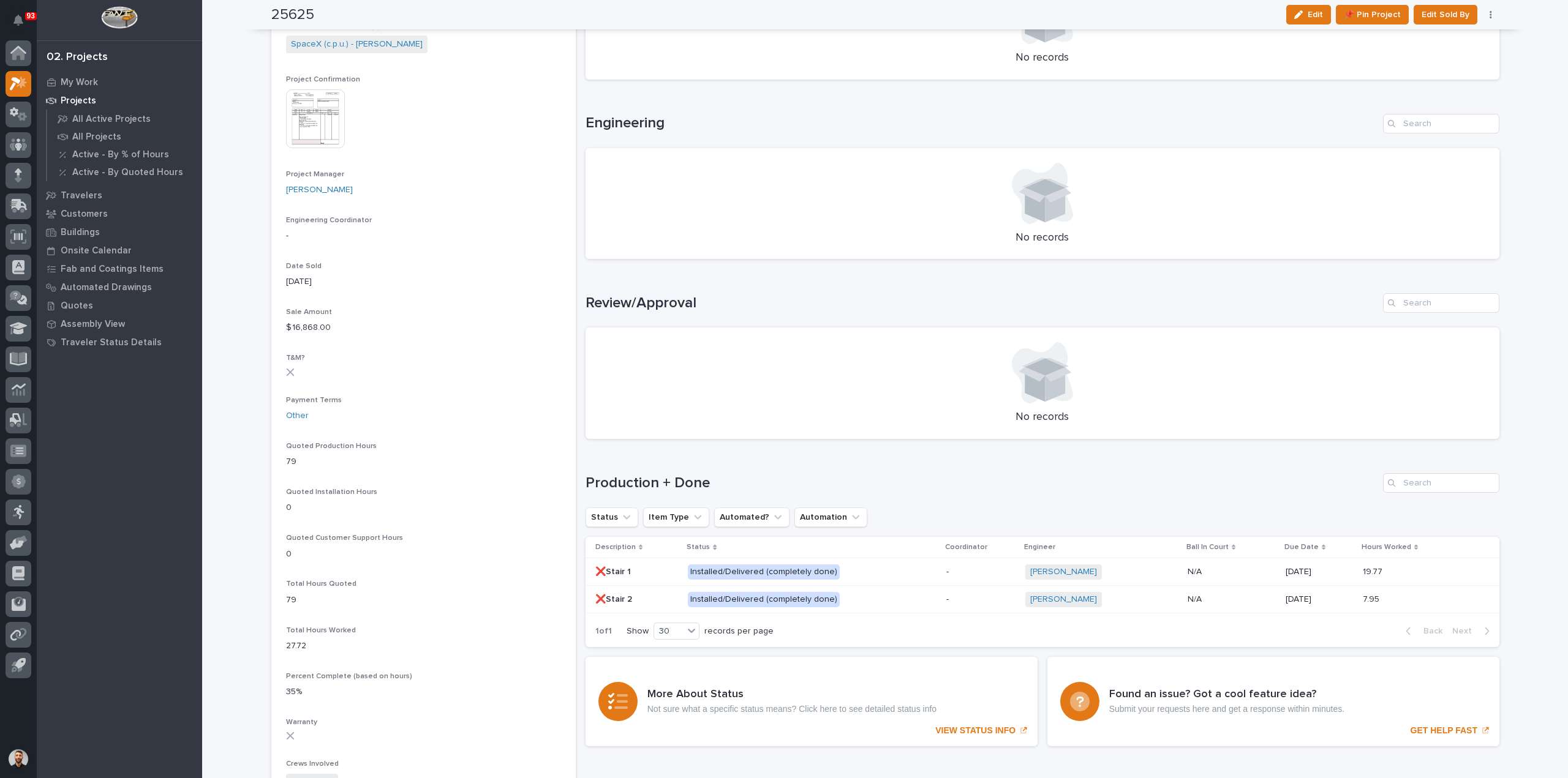
click at [875, 576] on p "Installed/Delivered (completely done)" at bounding box center [794, 571] width 215 height 15
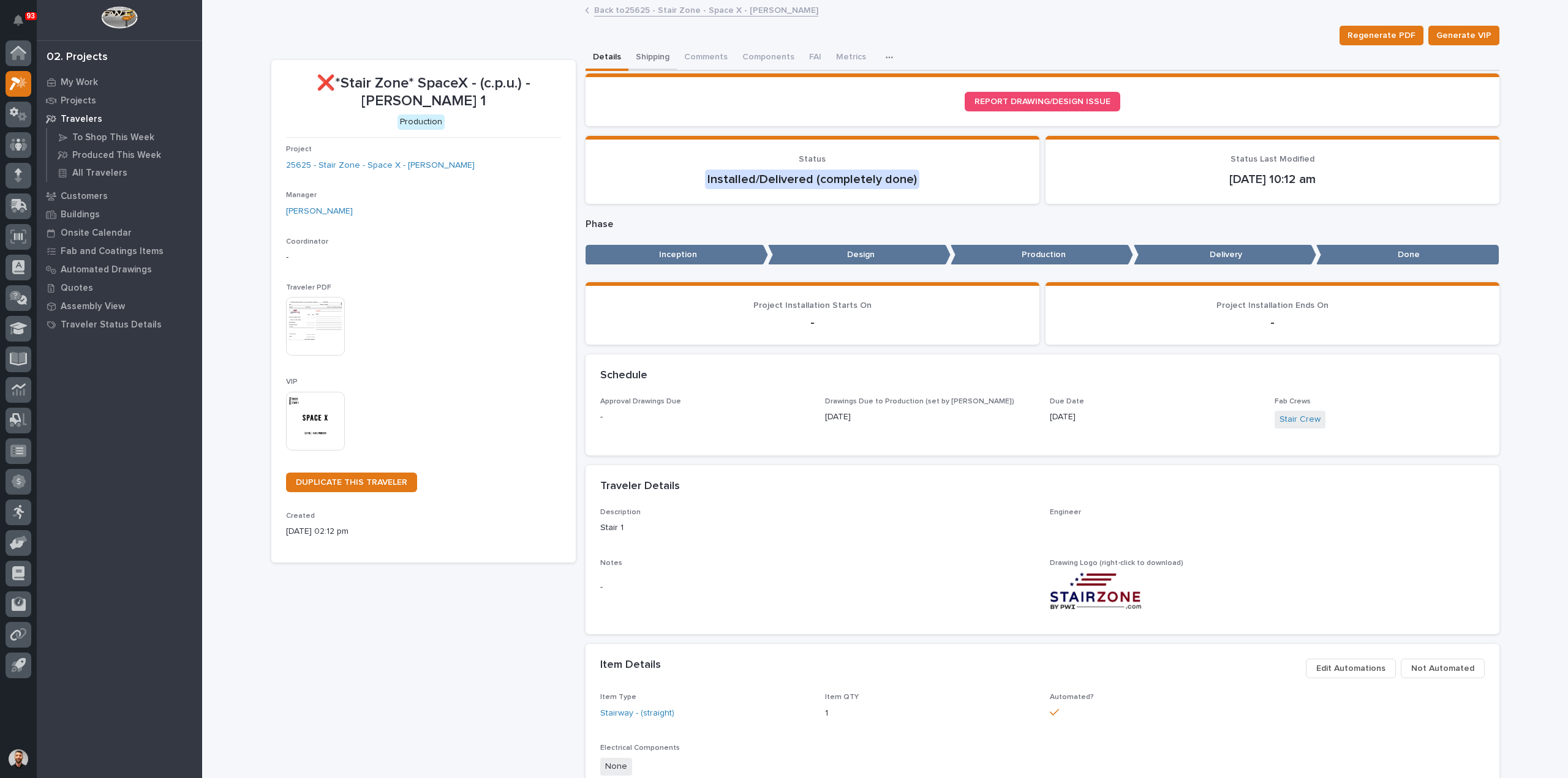
click at [644, 56] on button "Shipping" at bounding box center [652, 57] width 49 height 26
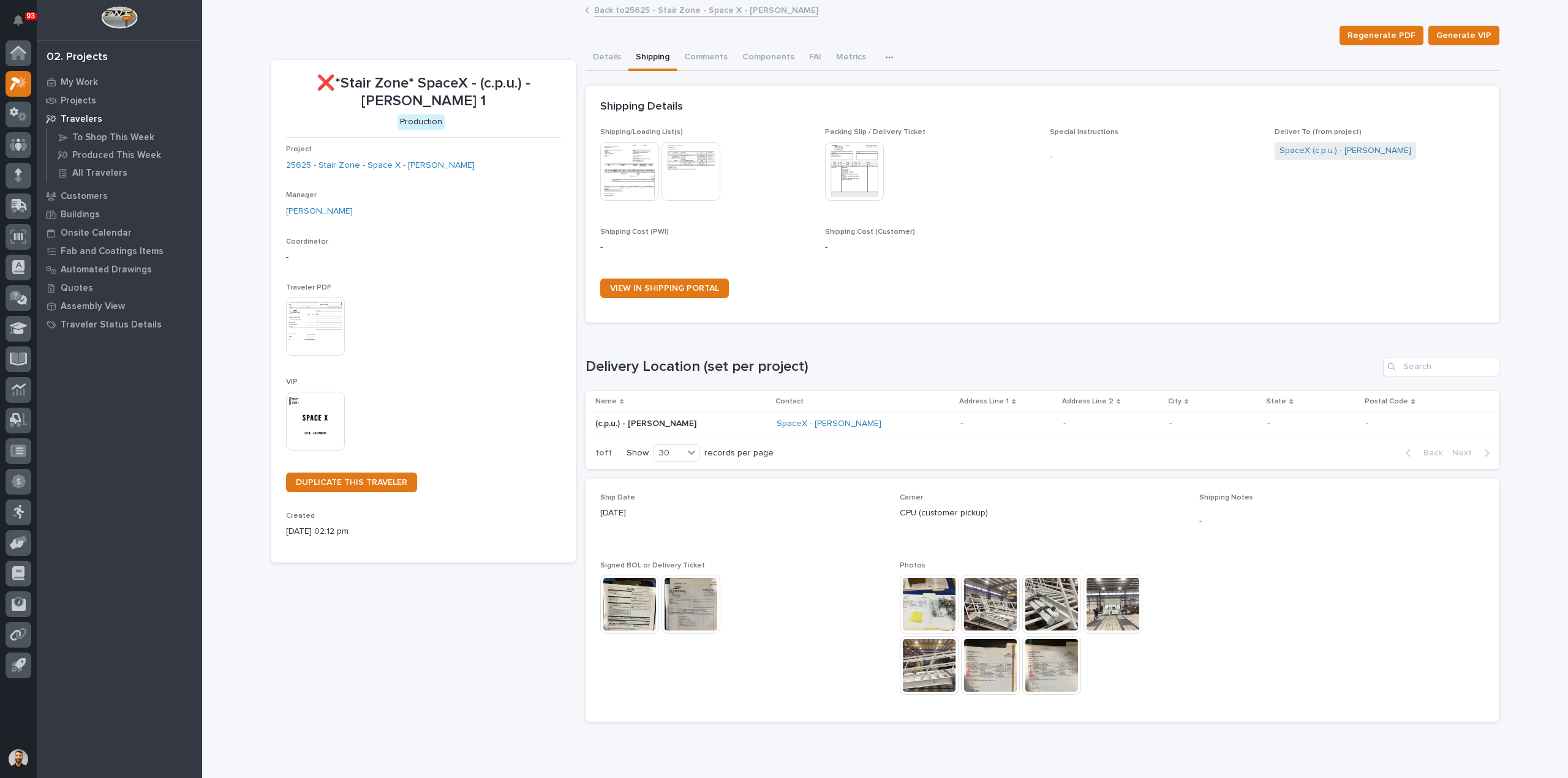
click at [638, 606] on img at bounding box center [629, 604] width 58 height 58
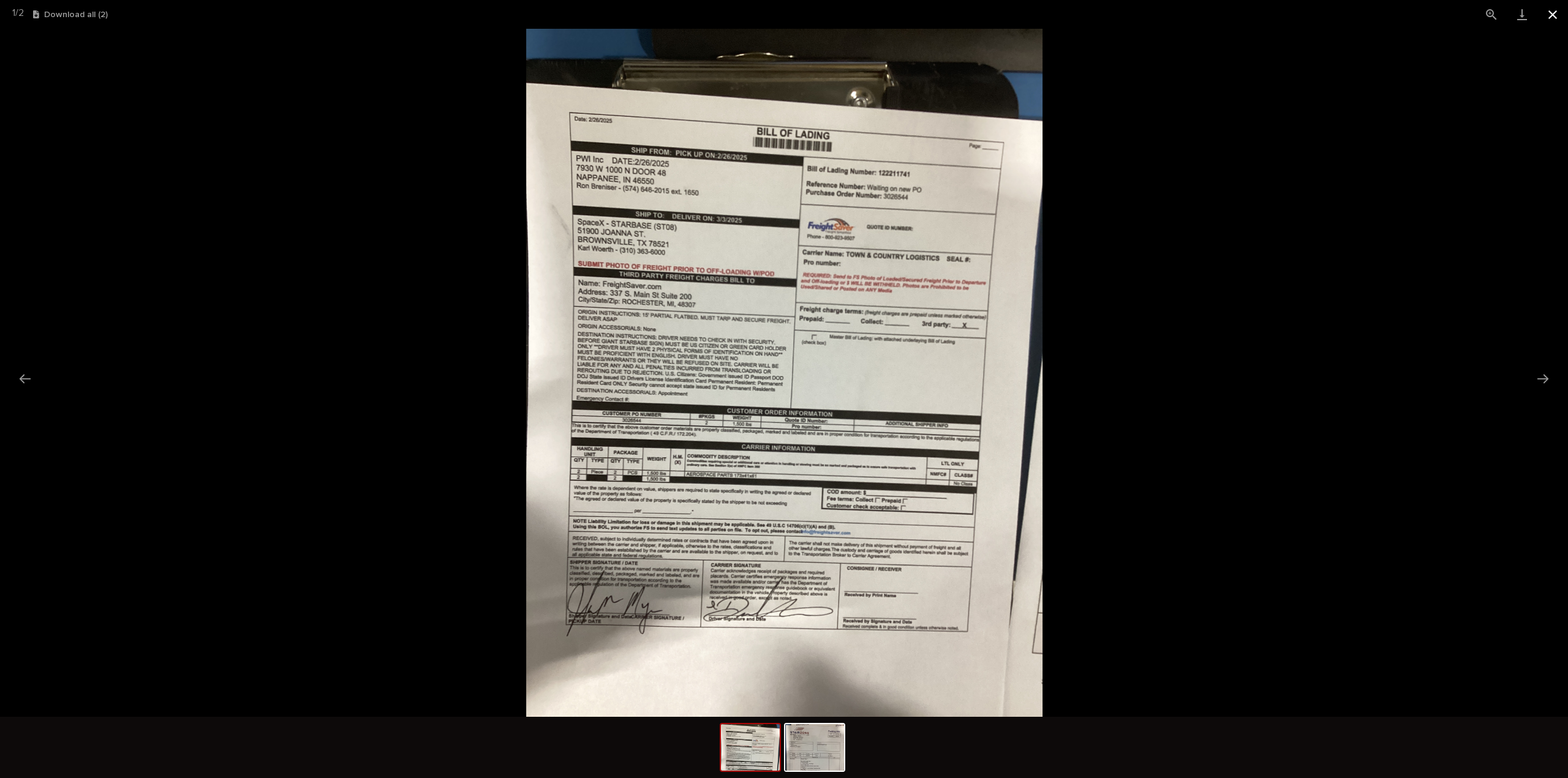
click at [1548, 16] on button "Close gallery" at bounding box center [1553, 14] width 31 height 29
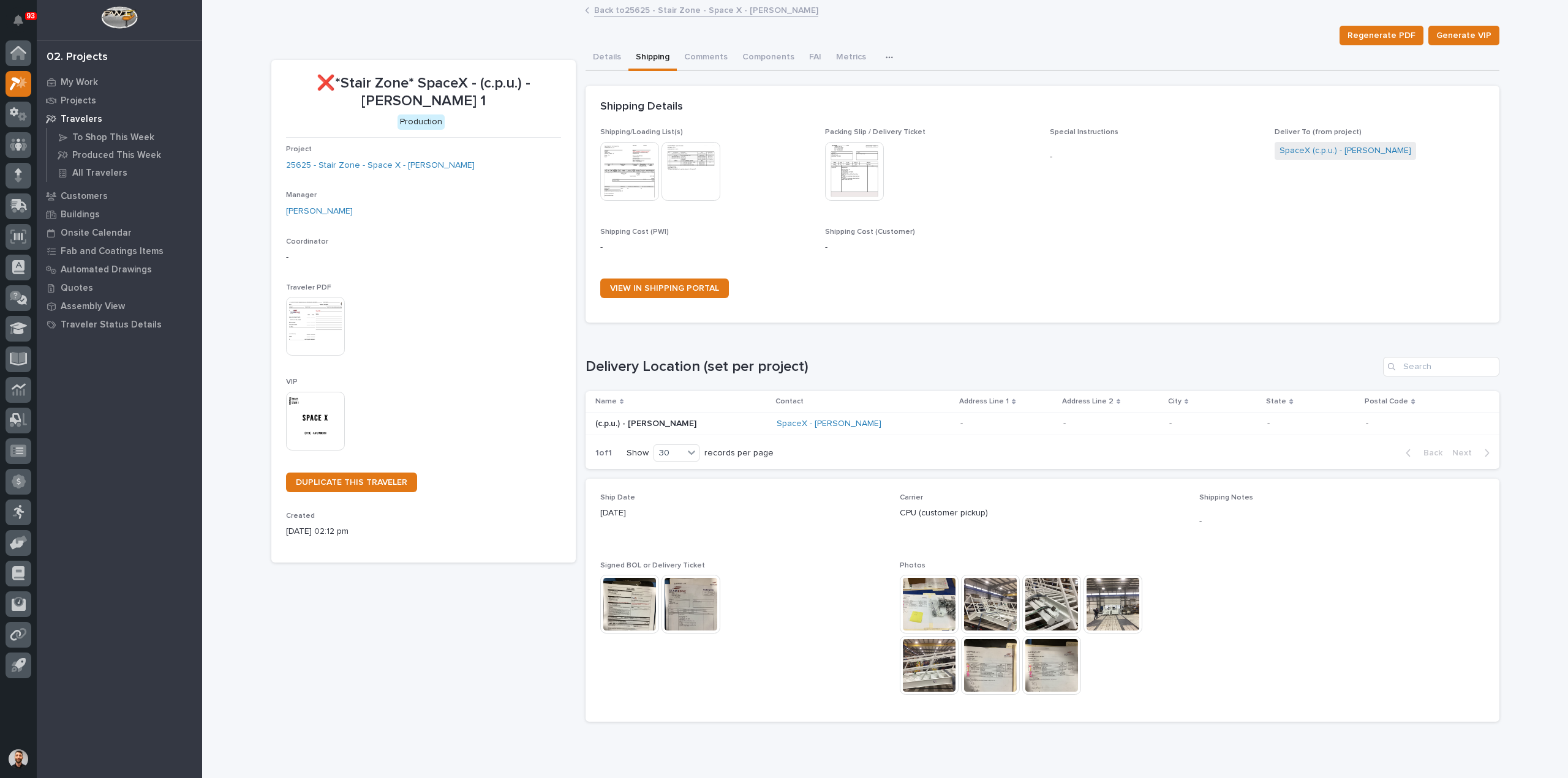
click at [625, 11] on link "Back to 25625 - Stair Zone - Space X - Karl Stairs" at bounding box center [705, 10] width 224 height 14
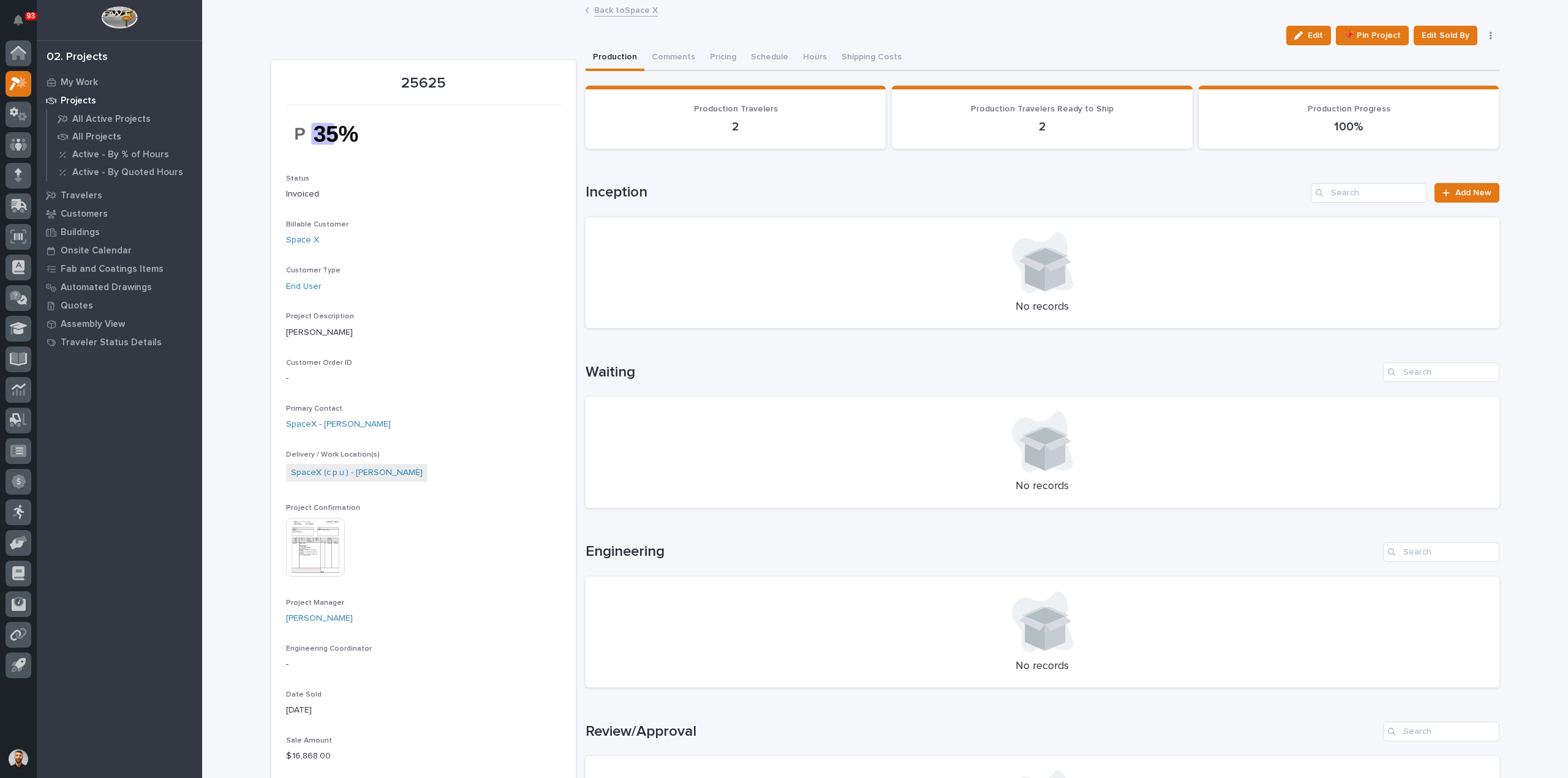
click at [620, 13] on link "Back to Space X" at bounding box center [625, 10] width 64 height 14
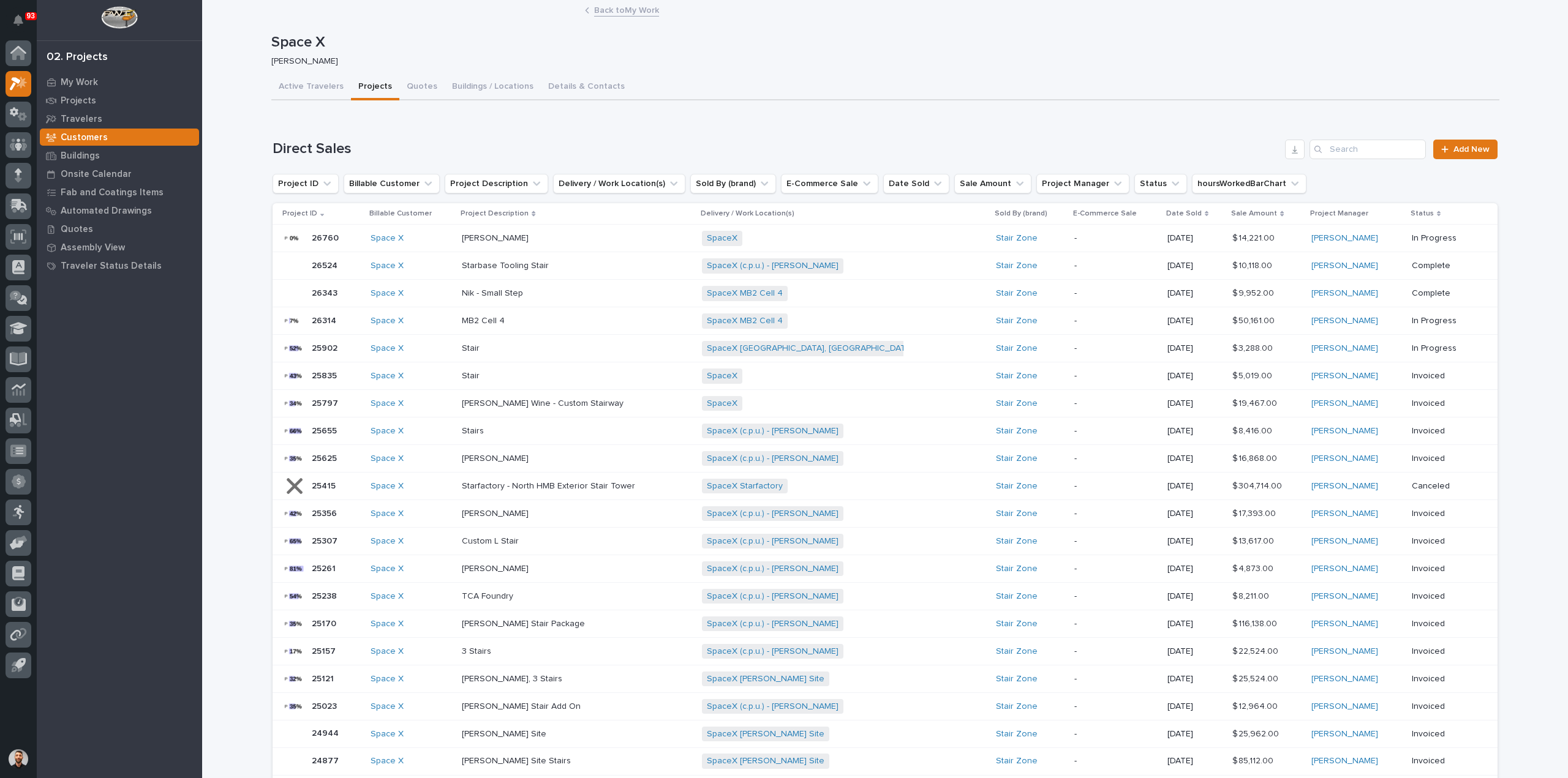
click at [578, 296] on p at bounding box center [569, 294] width 215 height 11
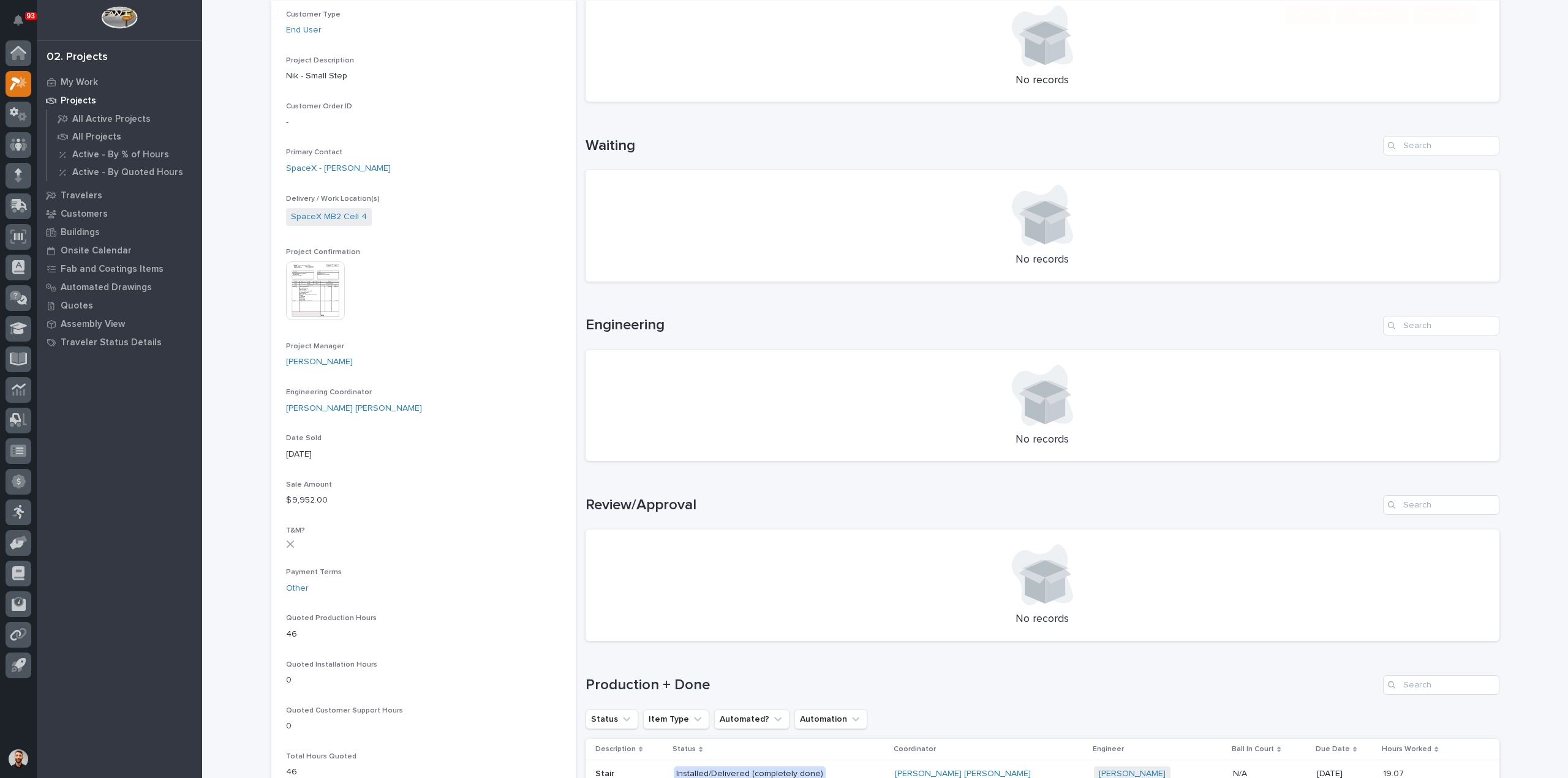
scroll to position [490, 0]
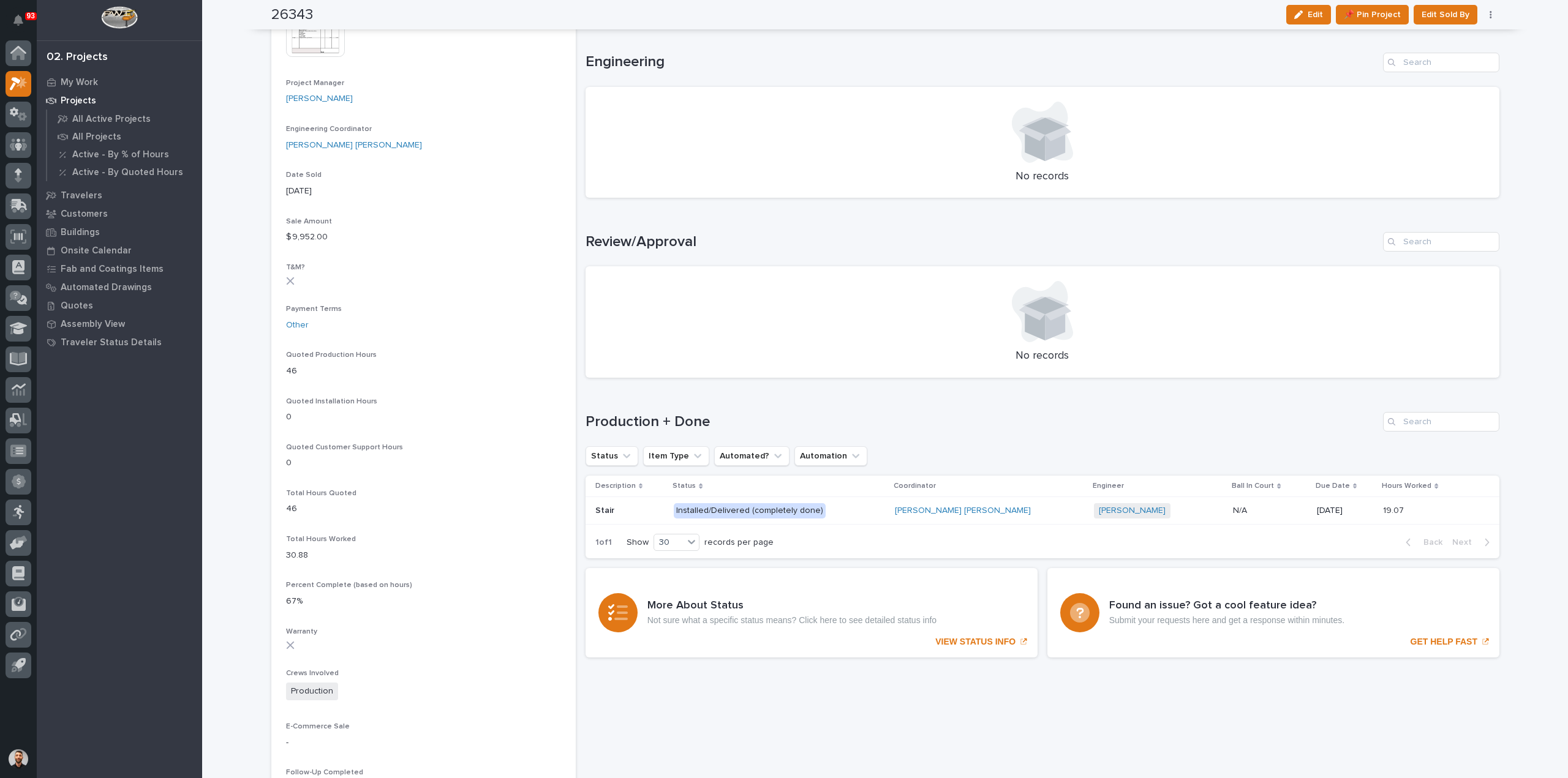
click at [872, 512] on p "Installed/Delivered (completely done)" at bounding box center [779, 510] width 211 height 15
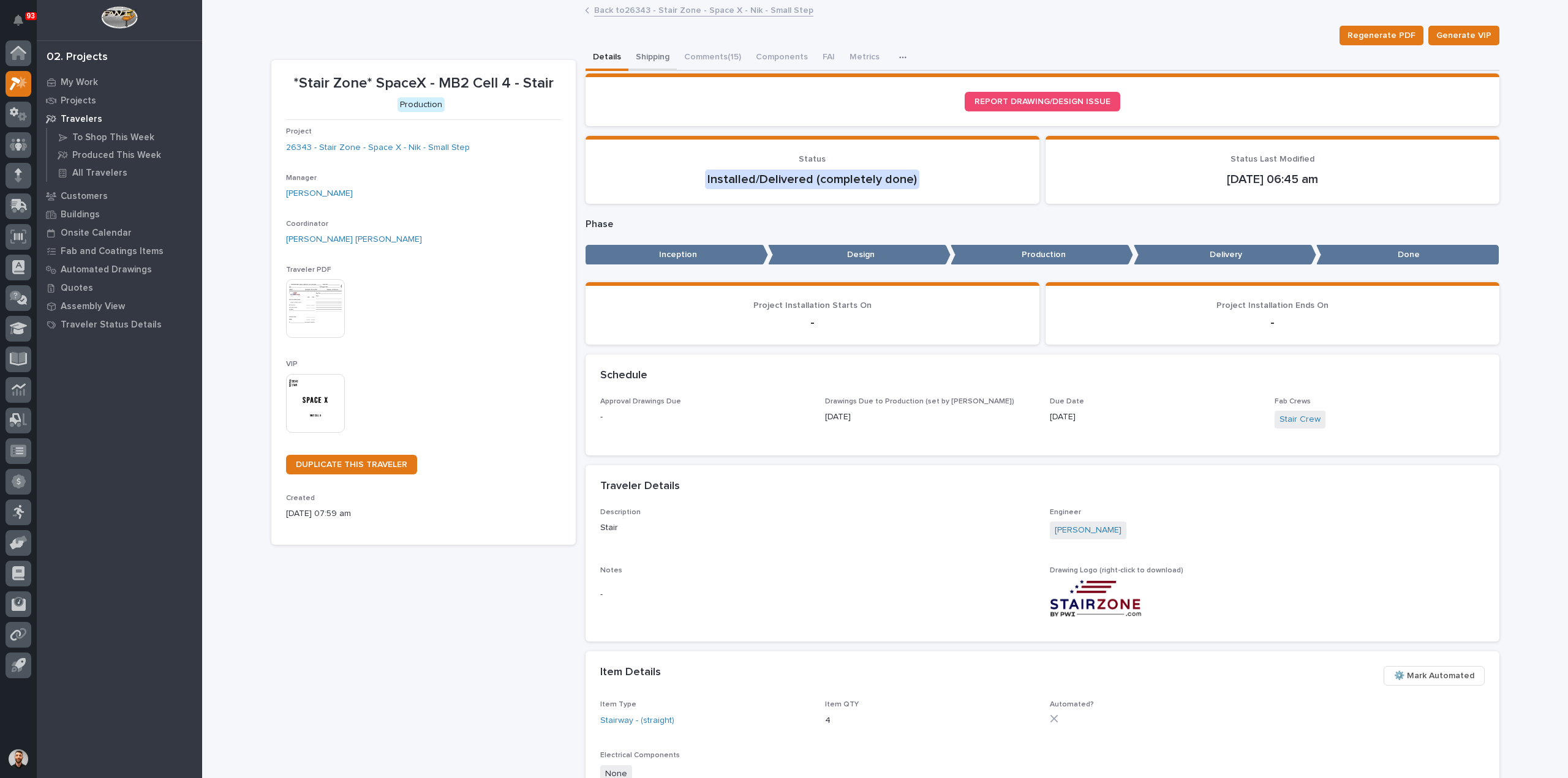
click at [641, 60] on button "Shipping" at bounding box center [652, 57] width 49 height 26
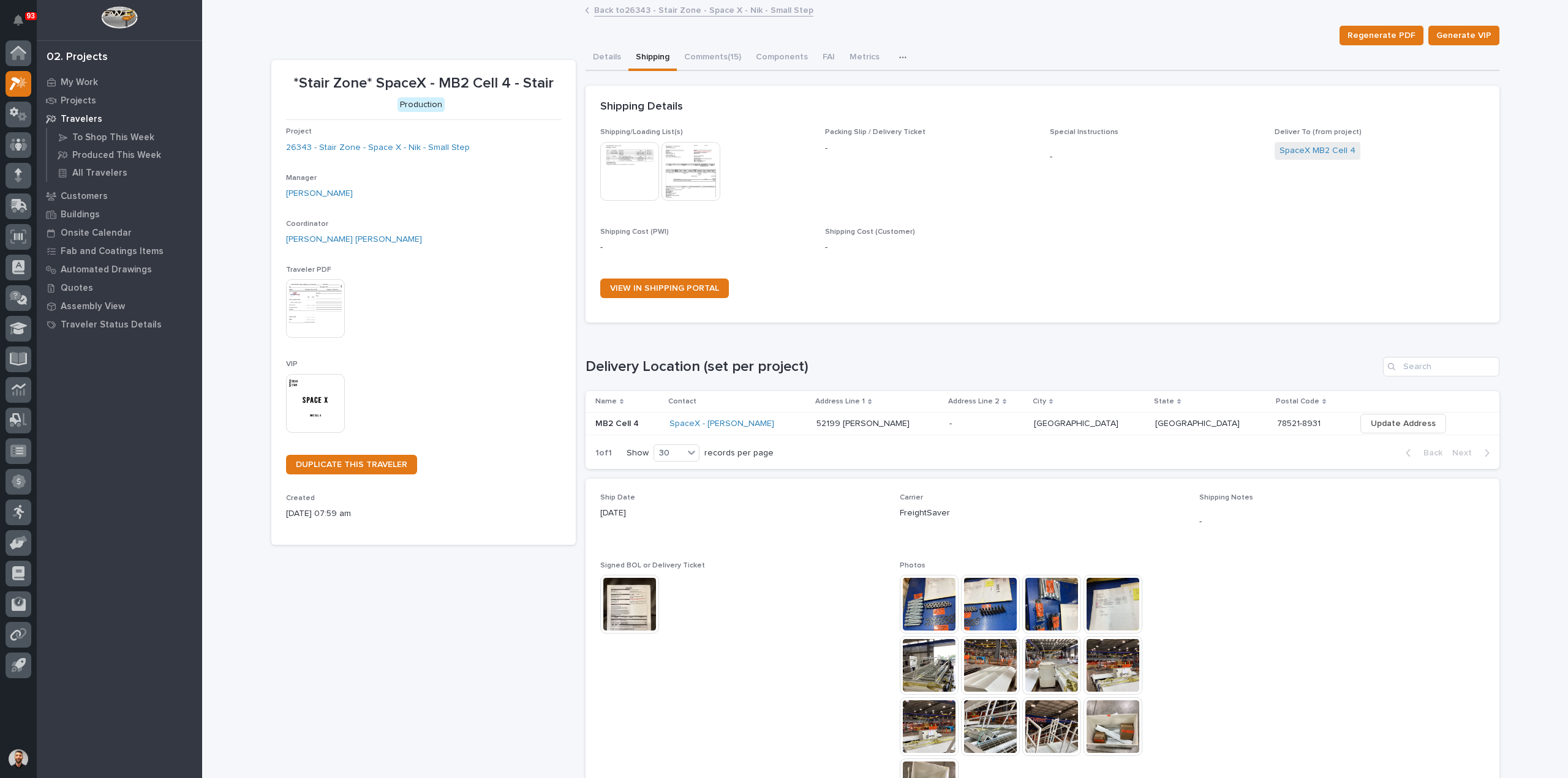
click at [635, 583] on img at bounding box center [629, 604] width 58 height 58
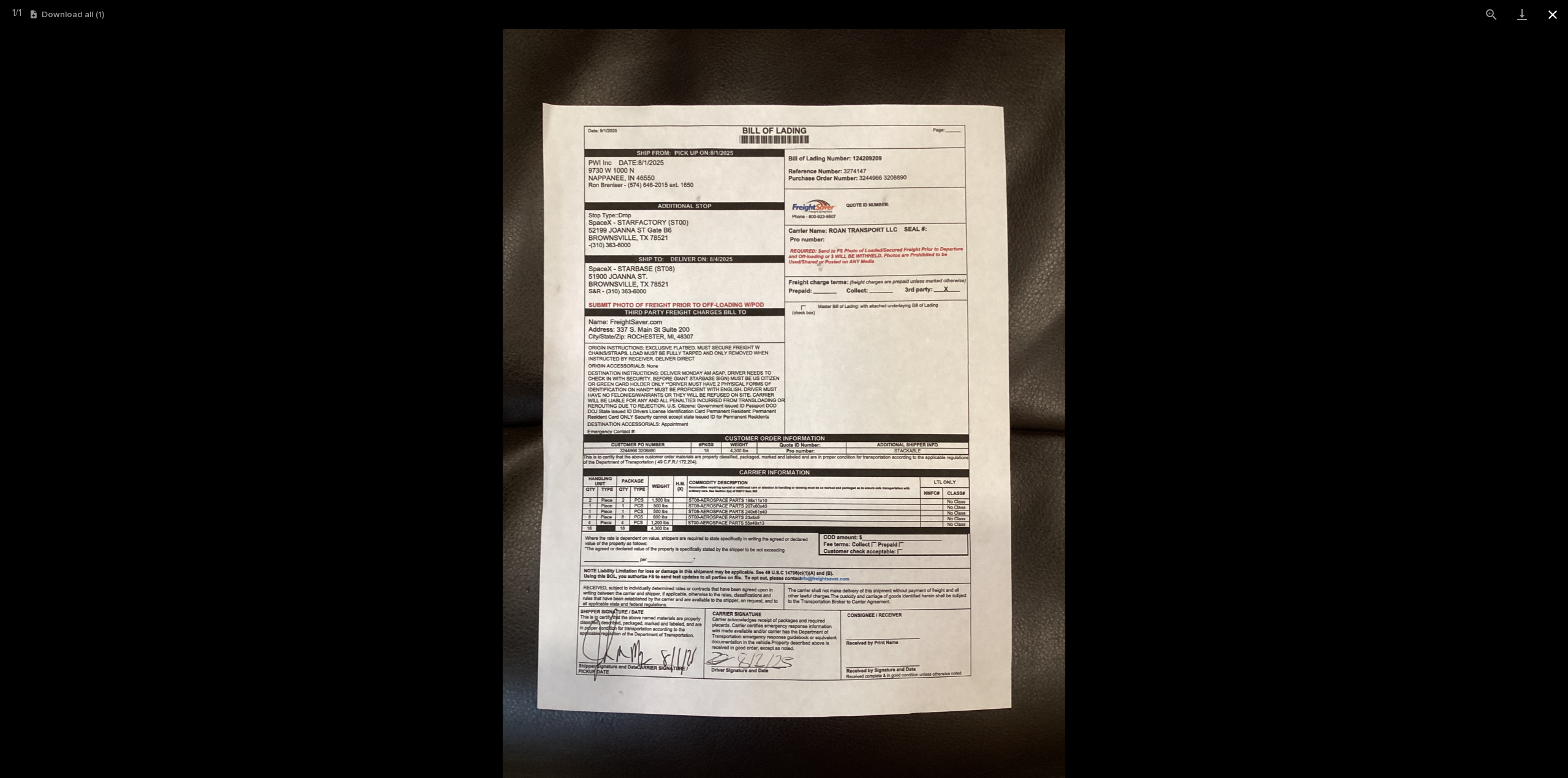
click at [1553, 13] on button "Close gallery" at bounding box center [1553, 14] width 31 height 29
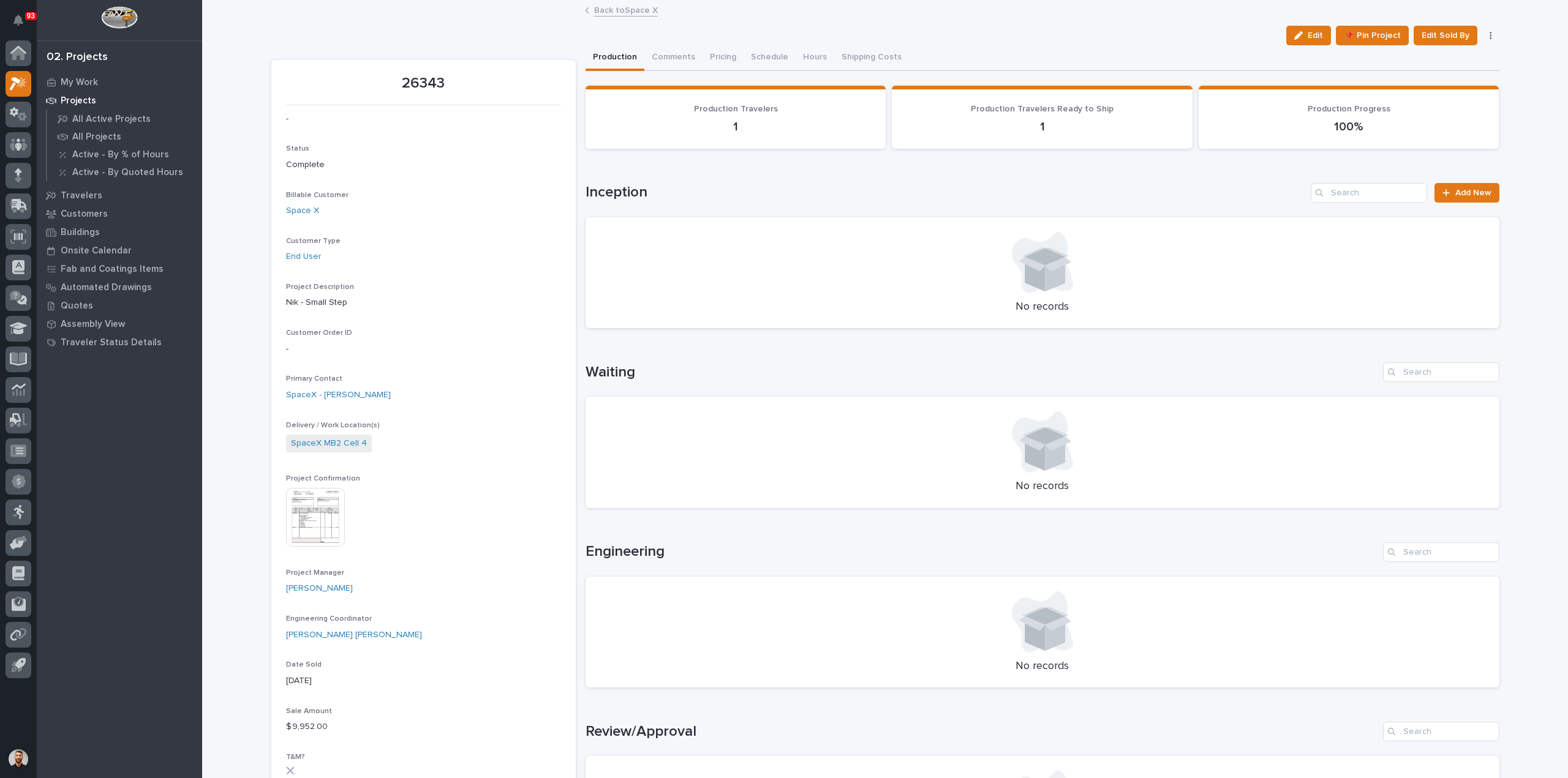
click at [625, 14] on link "Back to Space X" at bounding box center [625, 10] width 64 height 14
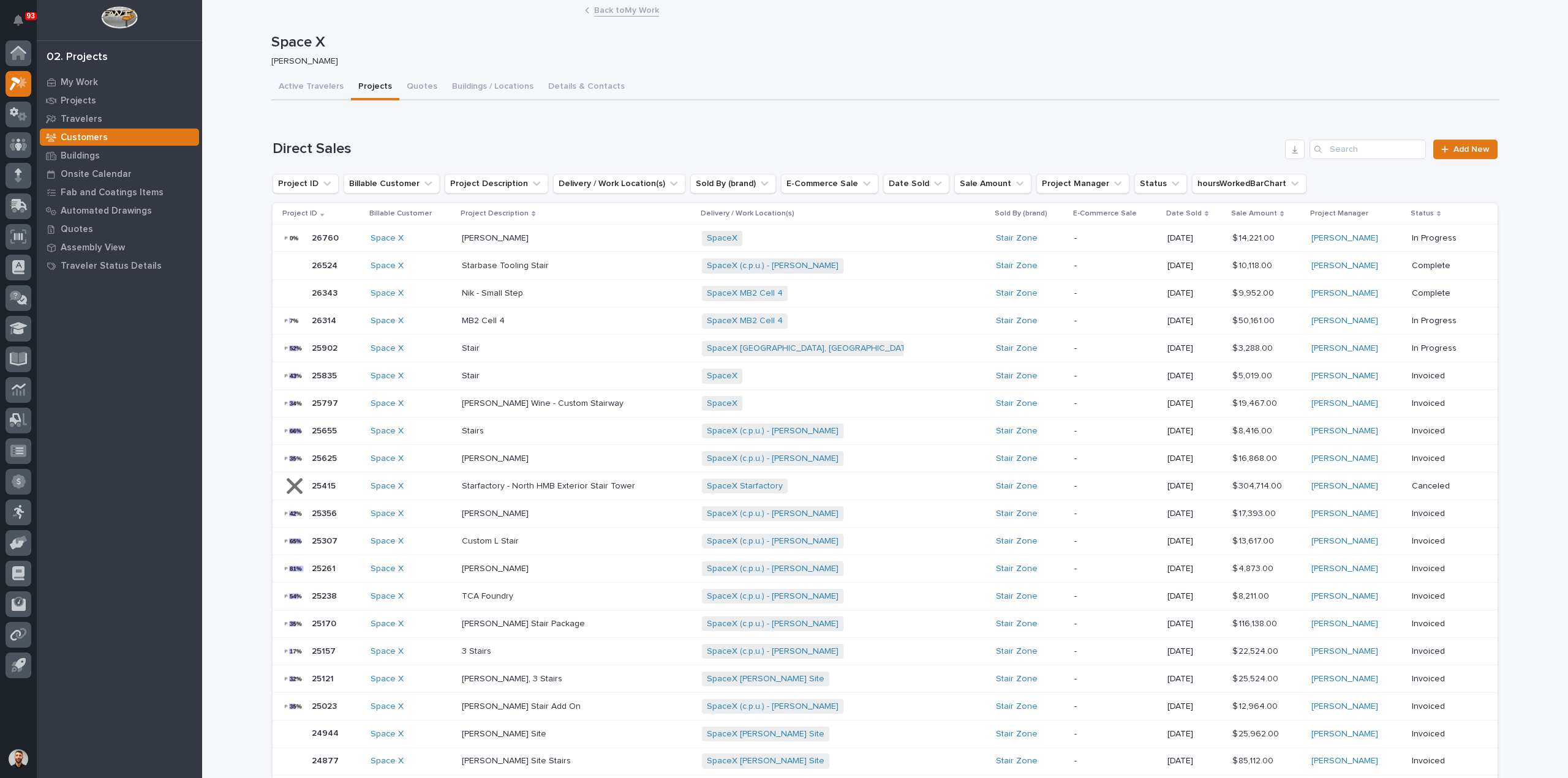
click at [556, 564] on p at bounding box center [569, 570] width 215 height 11
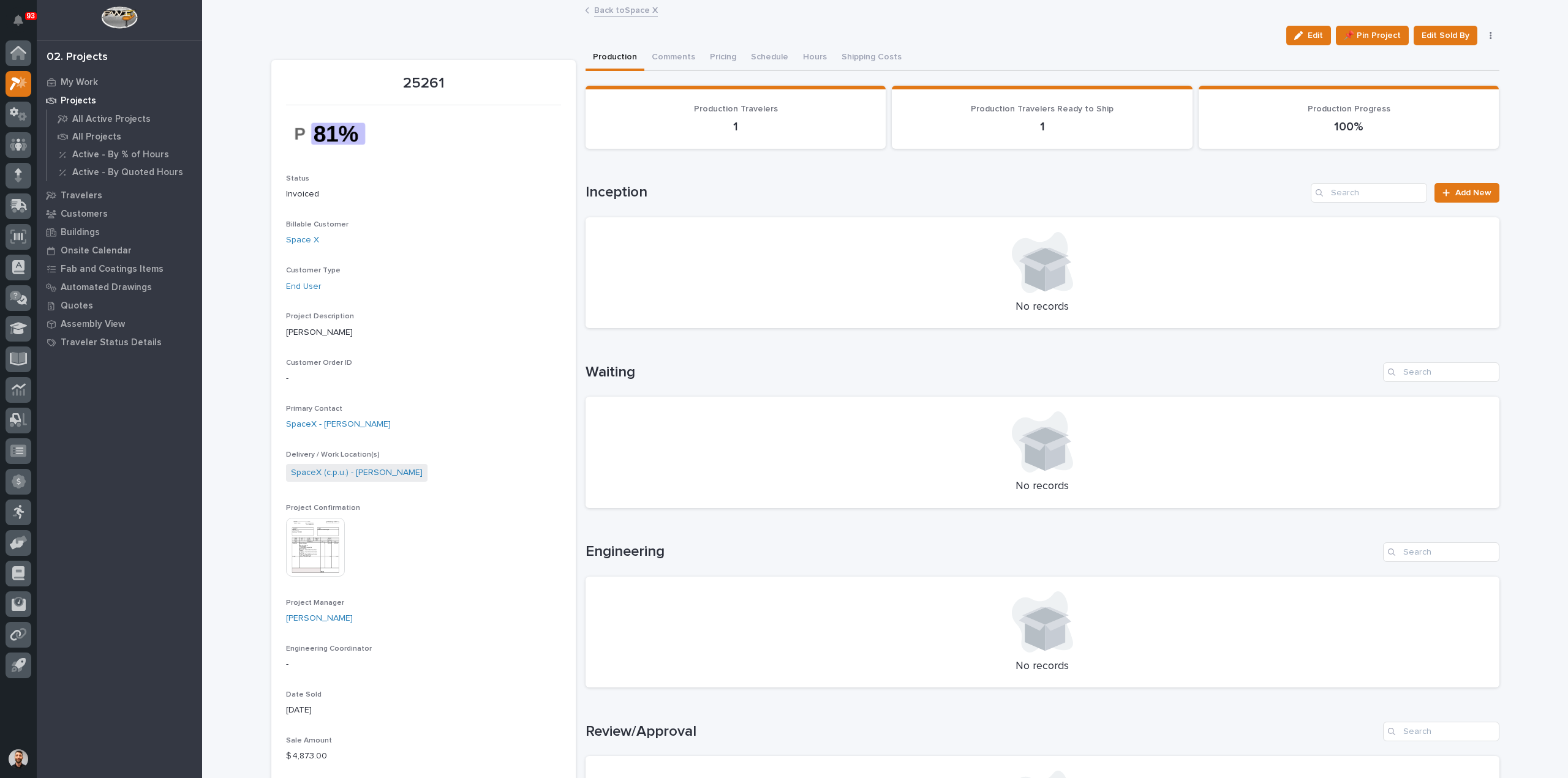
scroll to position [551, 0]
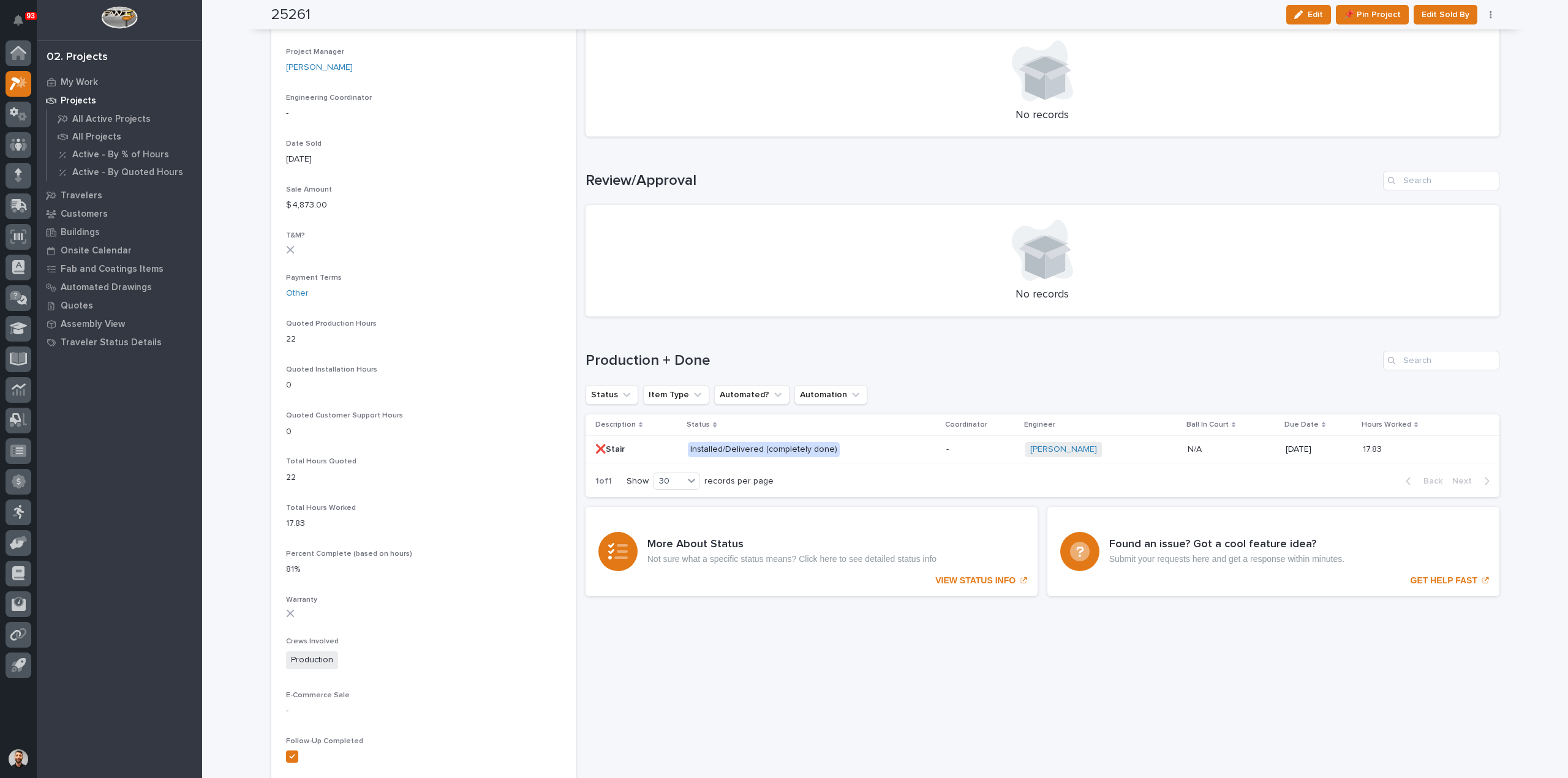
click at [881, 455] on p "Installed/Delivered (completely done)" at bounding box center [794, 449] width 215 height 15
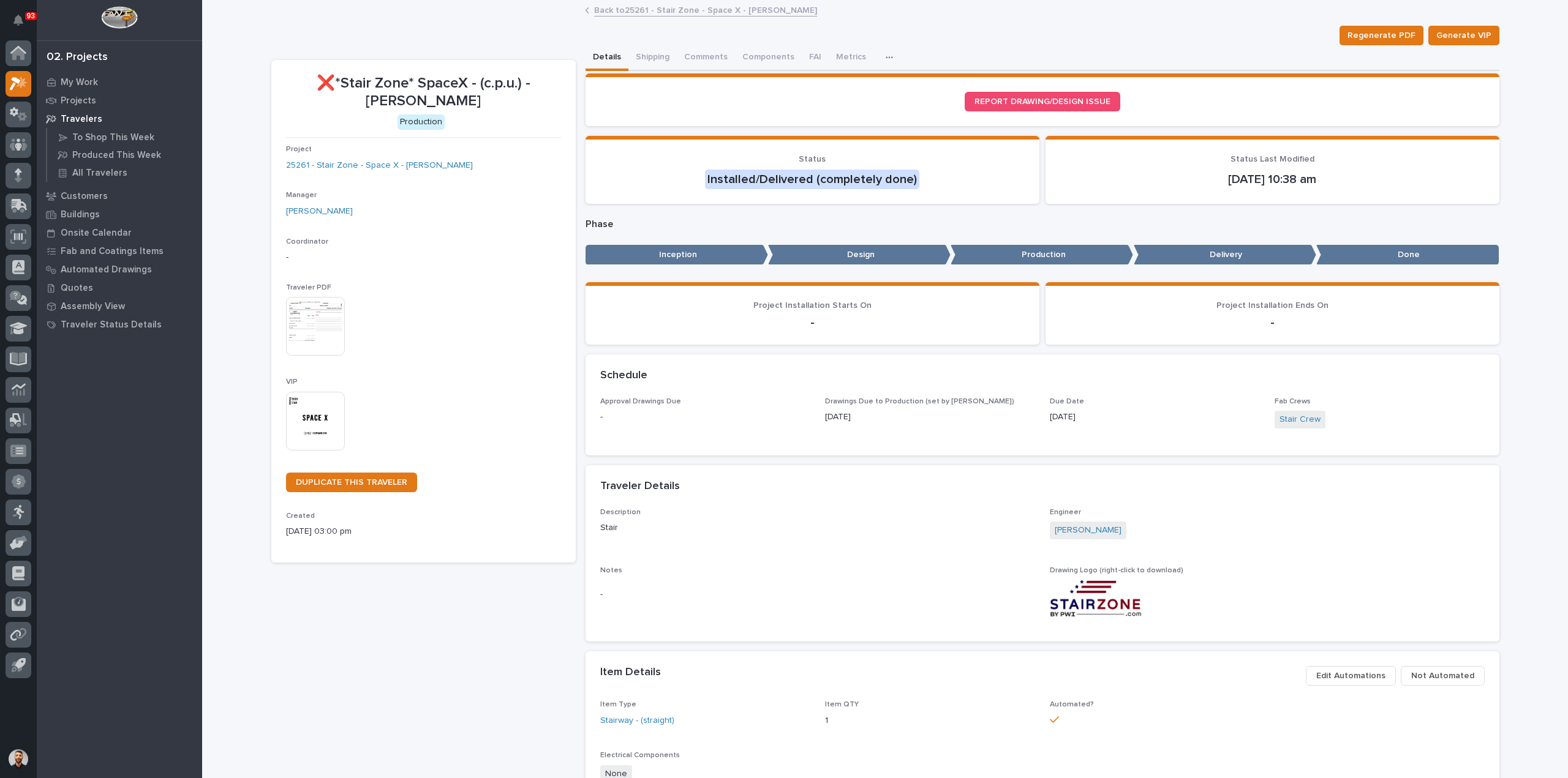
drag, startPoint x: 647, startPoint y: 49, endPoint x: 647, endPoint y: 72, distance: 23.0
click at [647, 49] on button "Shipping" at bounding box center [652, 57] width 49 height 26
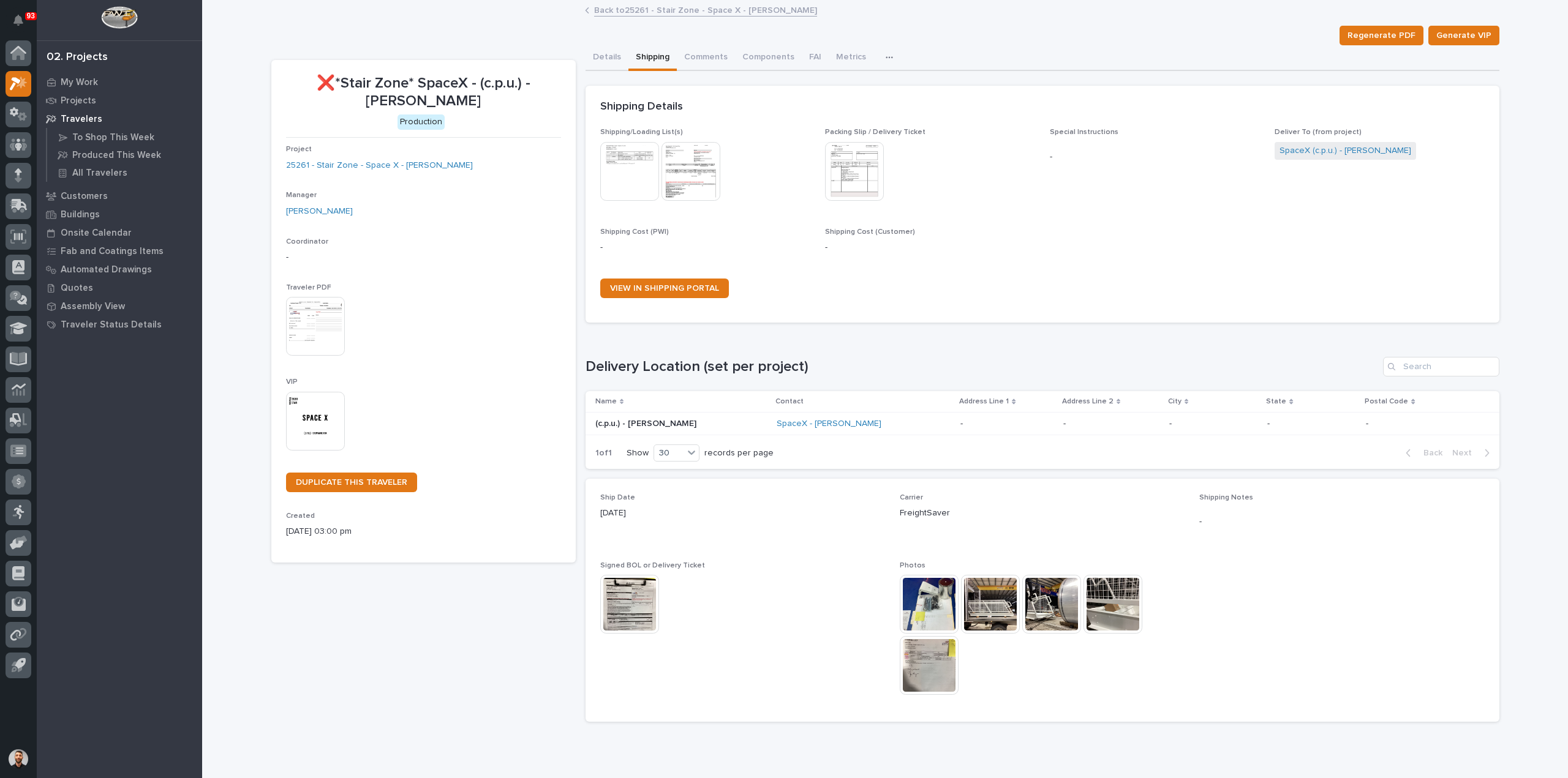
click at [628, 584] on img at bounding box center [629, 604] width 58 height 58
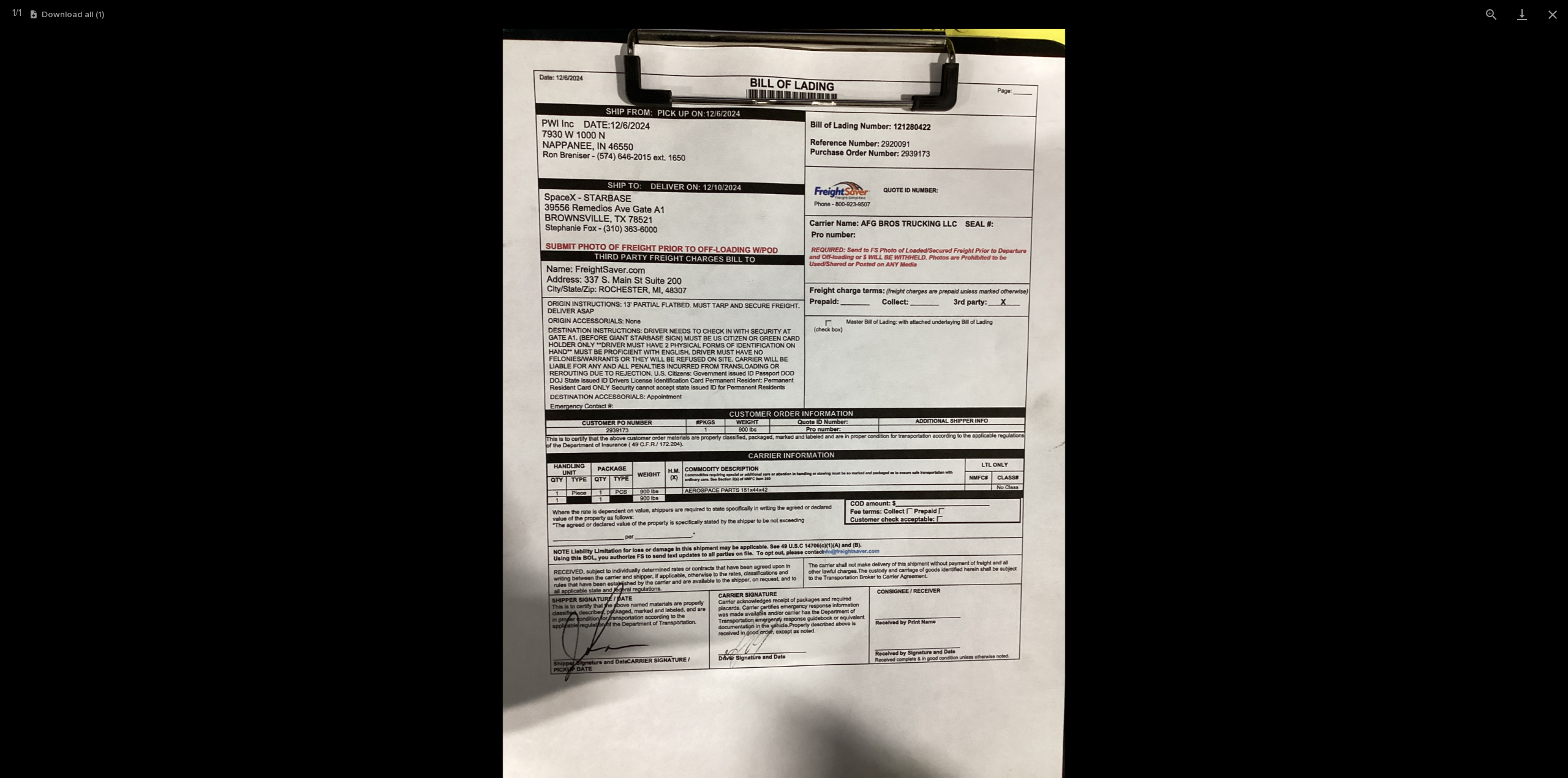
click at [1187, 449] on picture at bounding box center [784, 403] width 1568 height 749
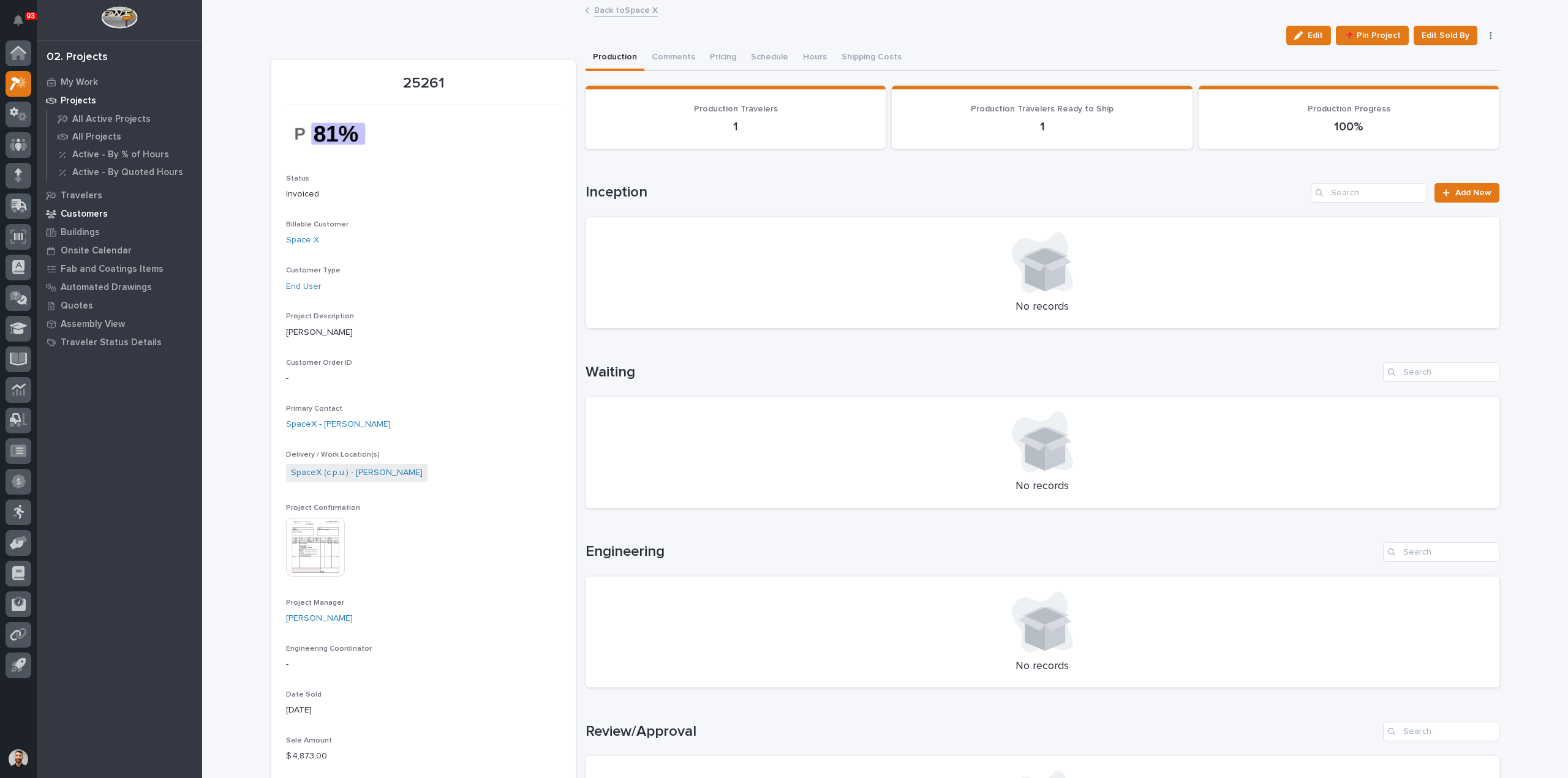
click at [88, 217] on p "Customers" at bounding box center [84, 214] width 47 height 11
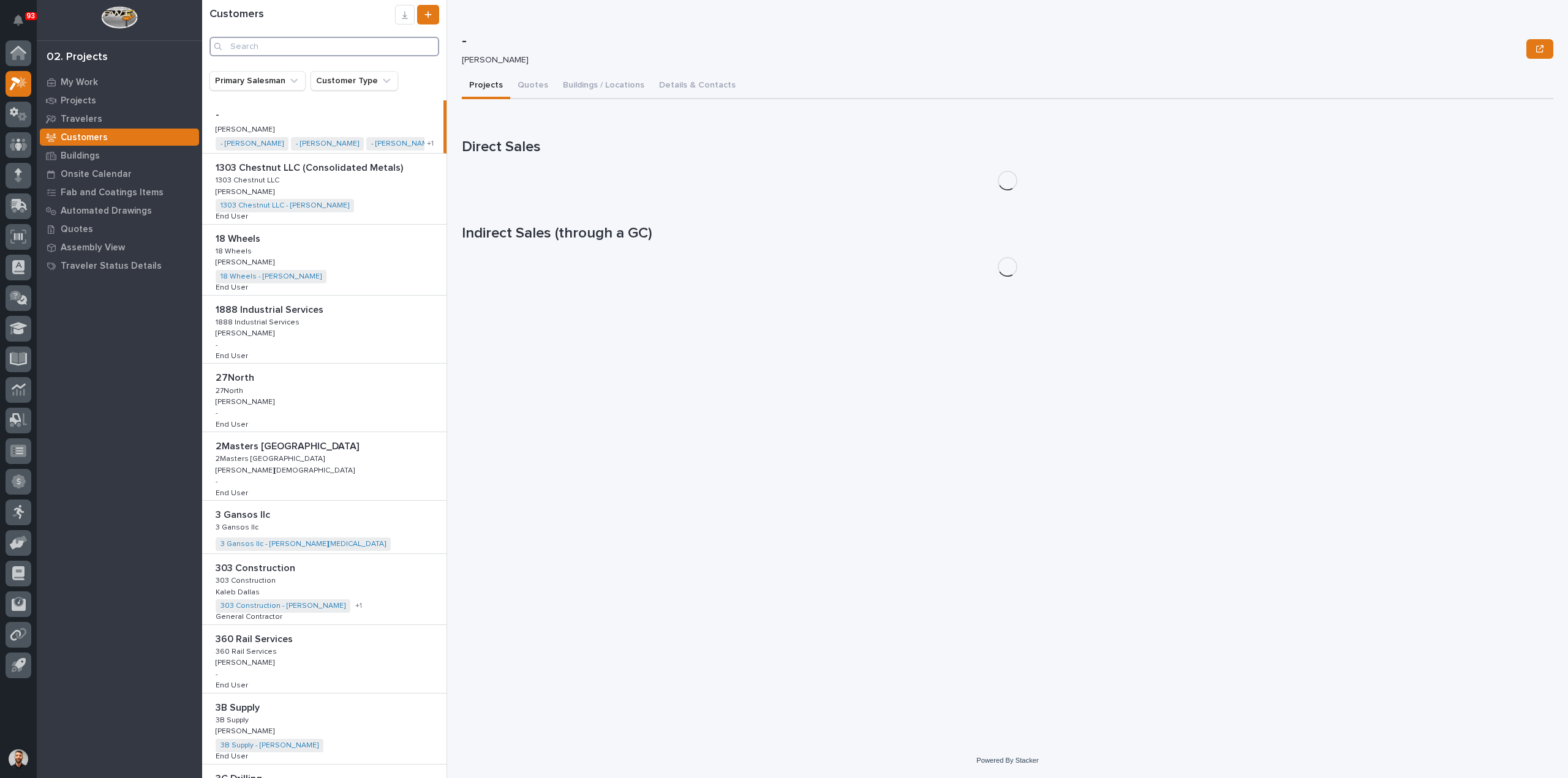
click at [291, 49] on input "Search" at bounding box center [324, 47] width 230 height 20
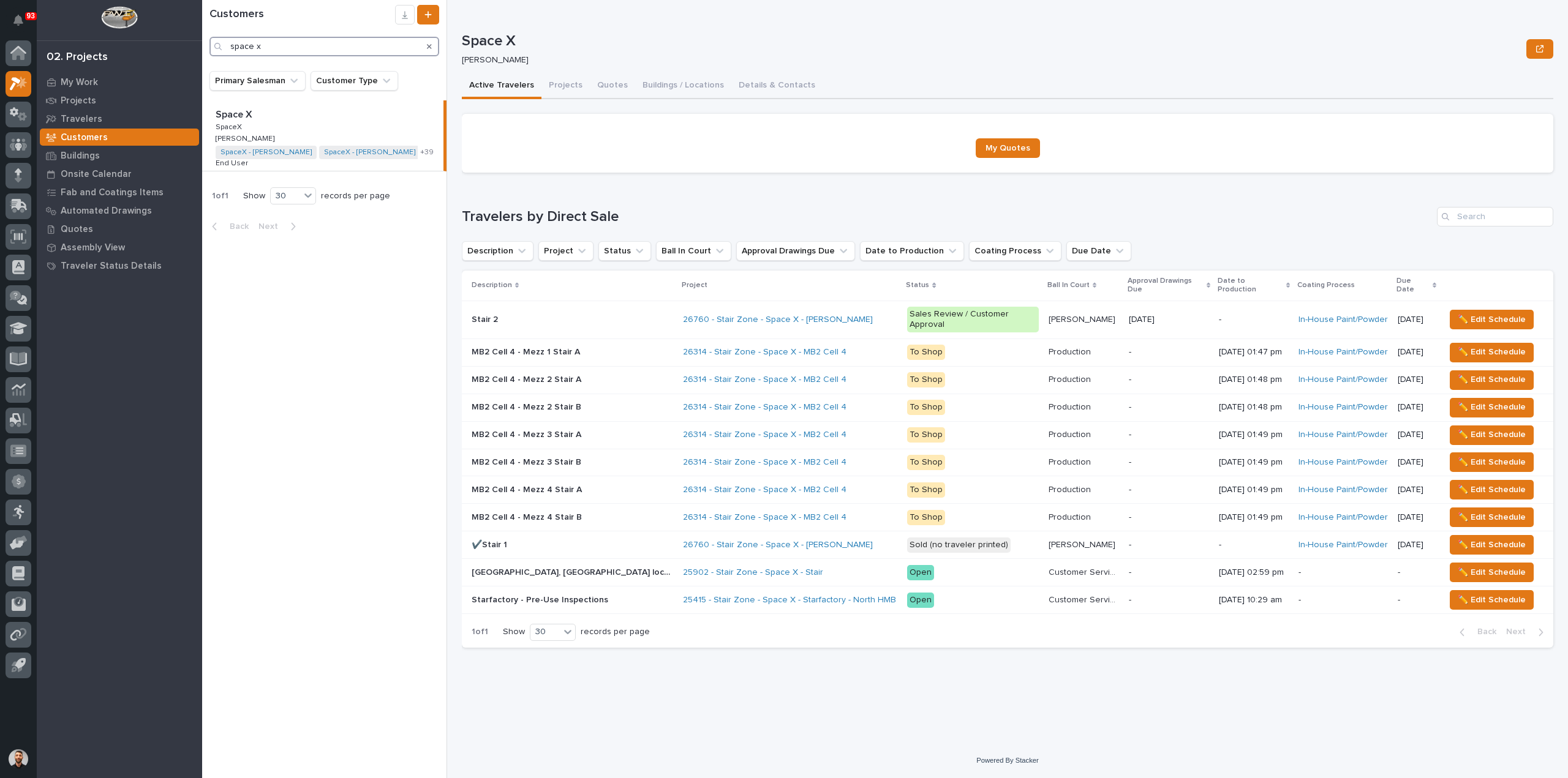
type input "space x"
click at [259, 120] on p at bounding box center [325, 114] width 219 height 12
click at [566, 84] on button "Projects" at bounding box center [565, 86] width 49 height 26
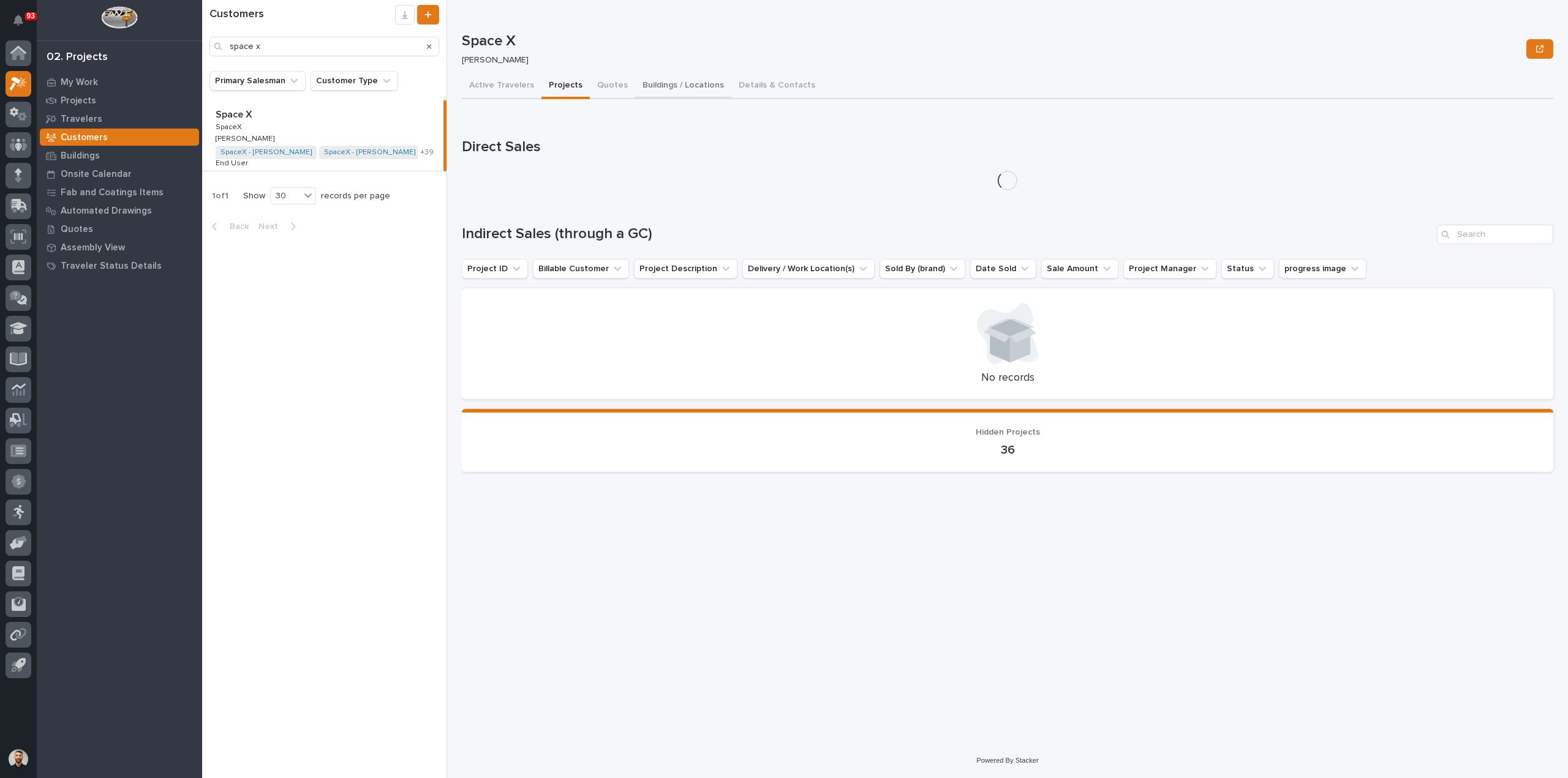
click at [692, 85] on button "Buildings / Locations" at bounding box center [683, 86] width 96 height 26
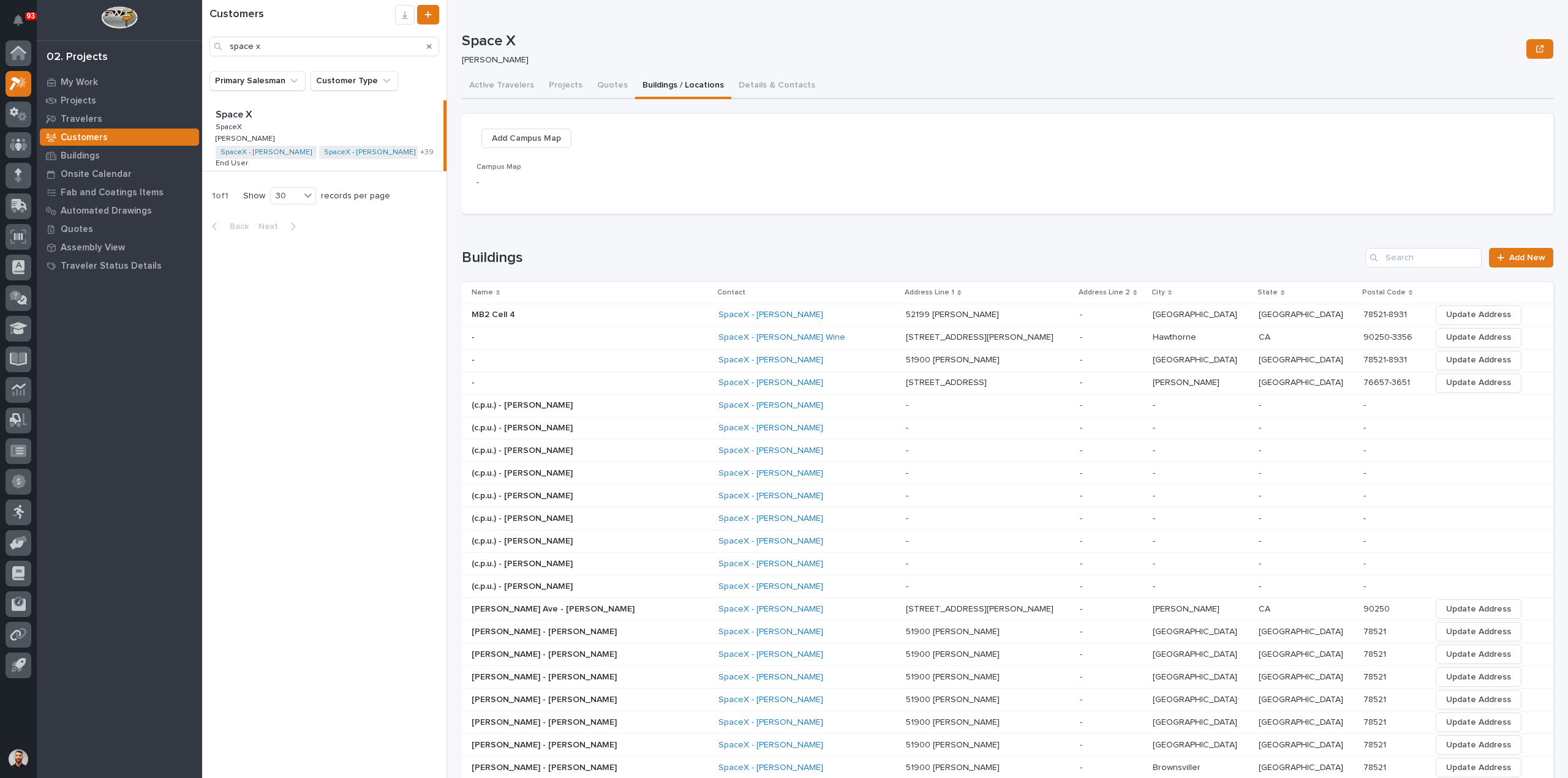
click at [801, 338] on div "SpaceX - Lila Wine" at bounding box center [807, 338] width 178 height 11
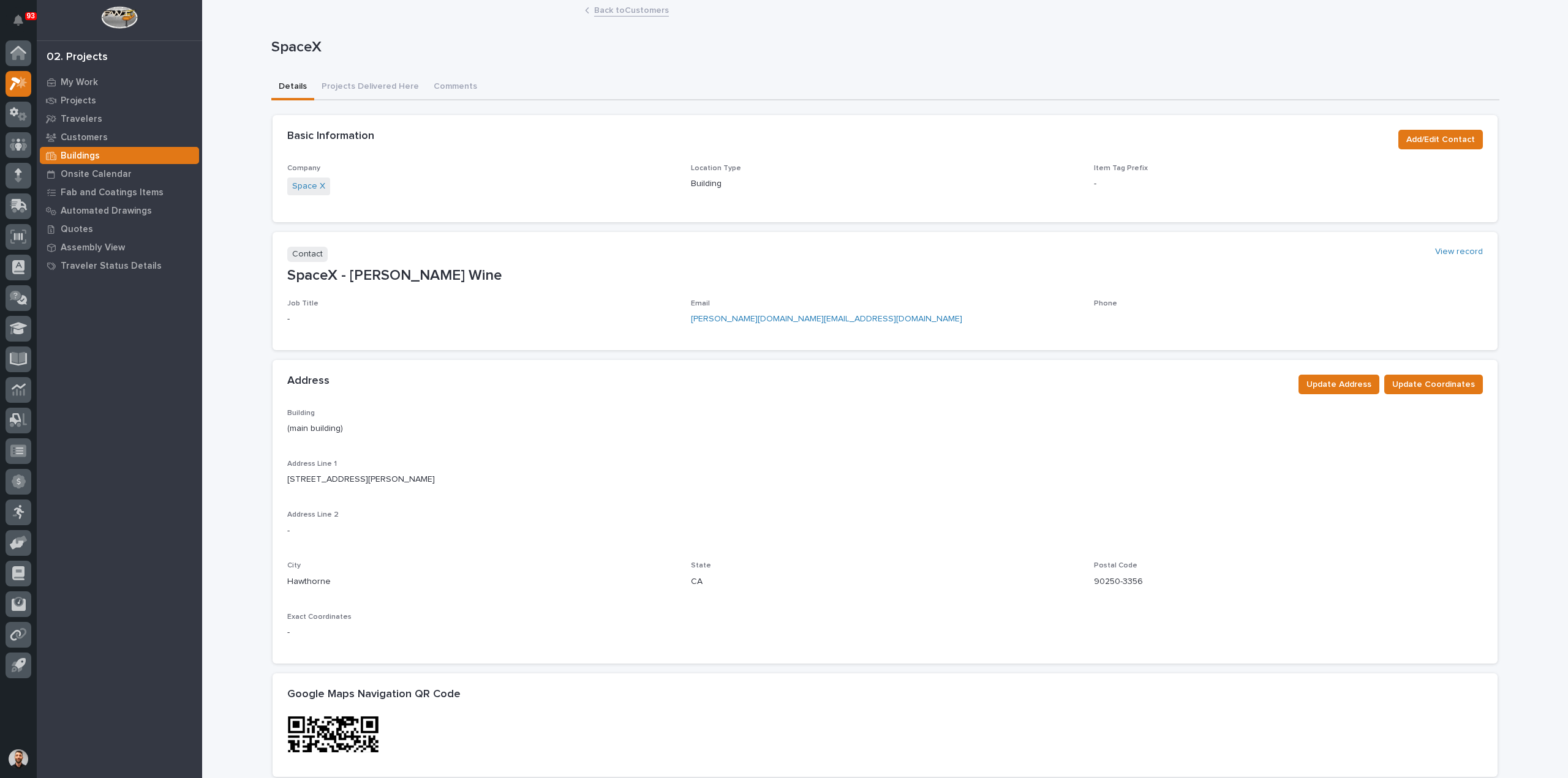
drag, startPoint x: 372, startPoint y: 87, endPoint x: 598, endPoint y: 247, distance: 276.9
click at [372, 87] on button "Projects Delivered Here" at bounding box center [370, 87] width 112 height 26
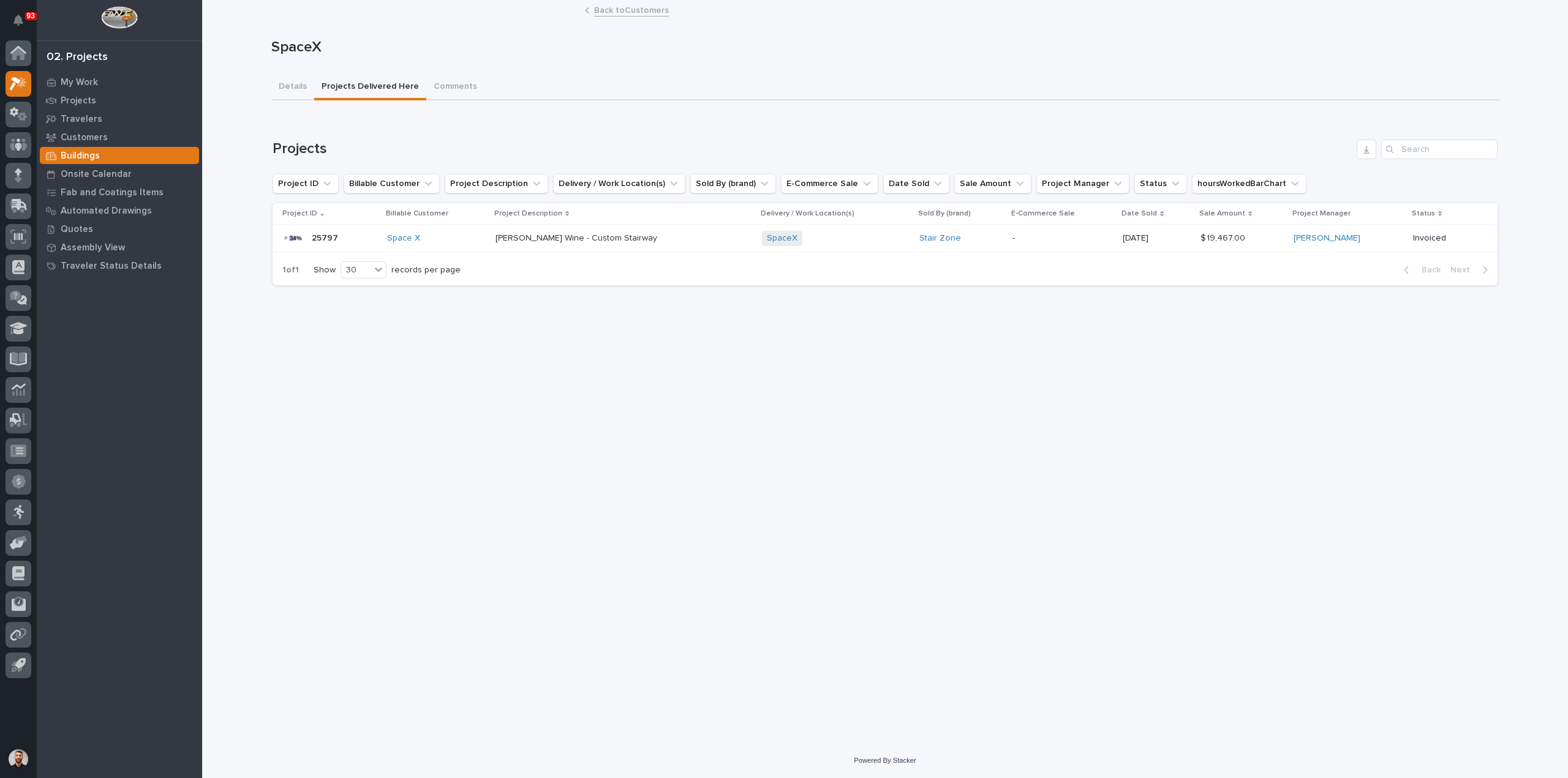
click at [682, 238] on p at bounding box center [602, 239] width 215 height 11
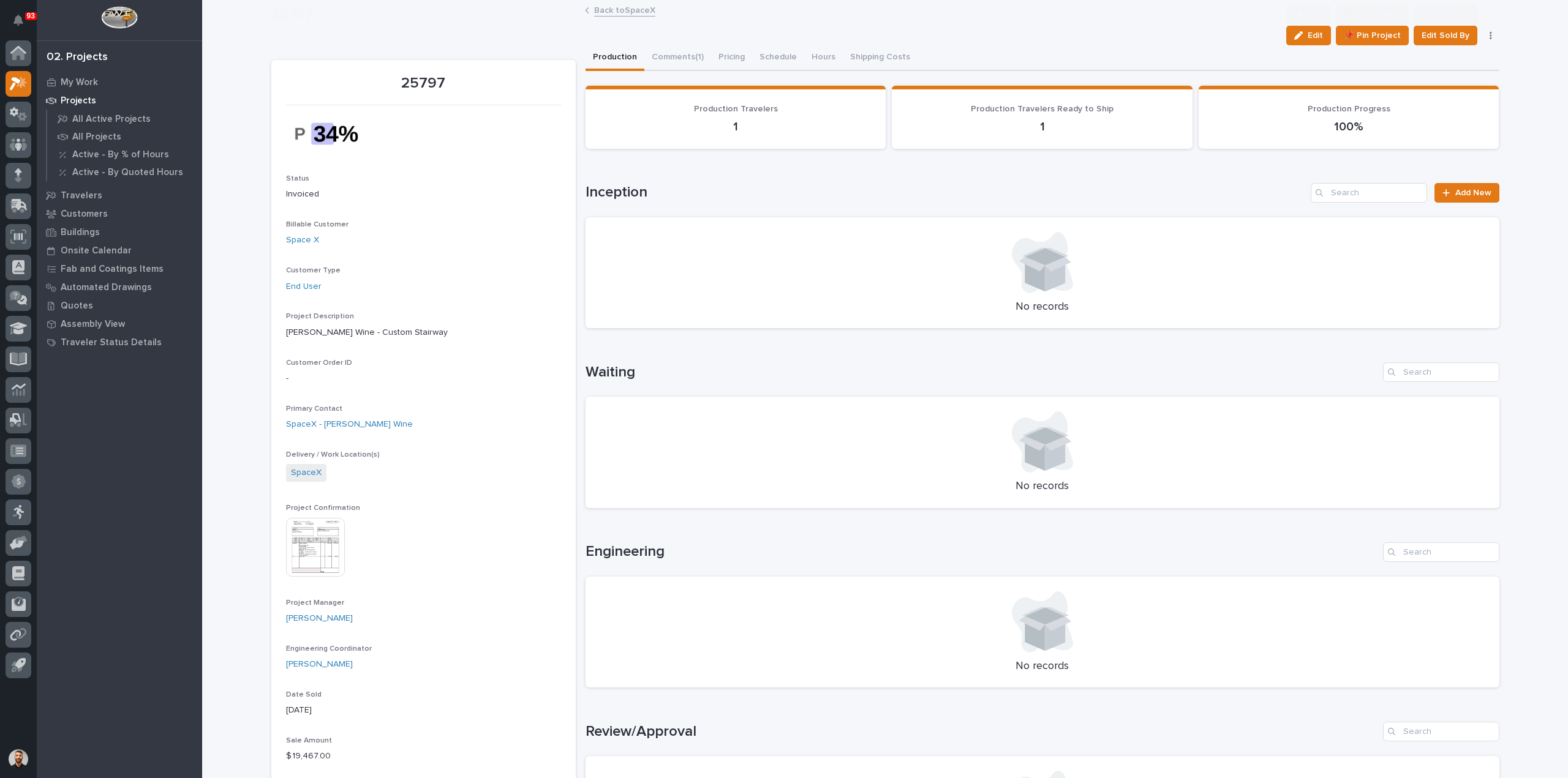
scroll to position [612, 0]
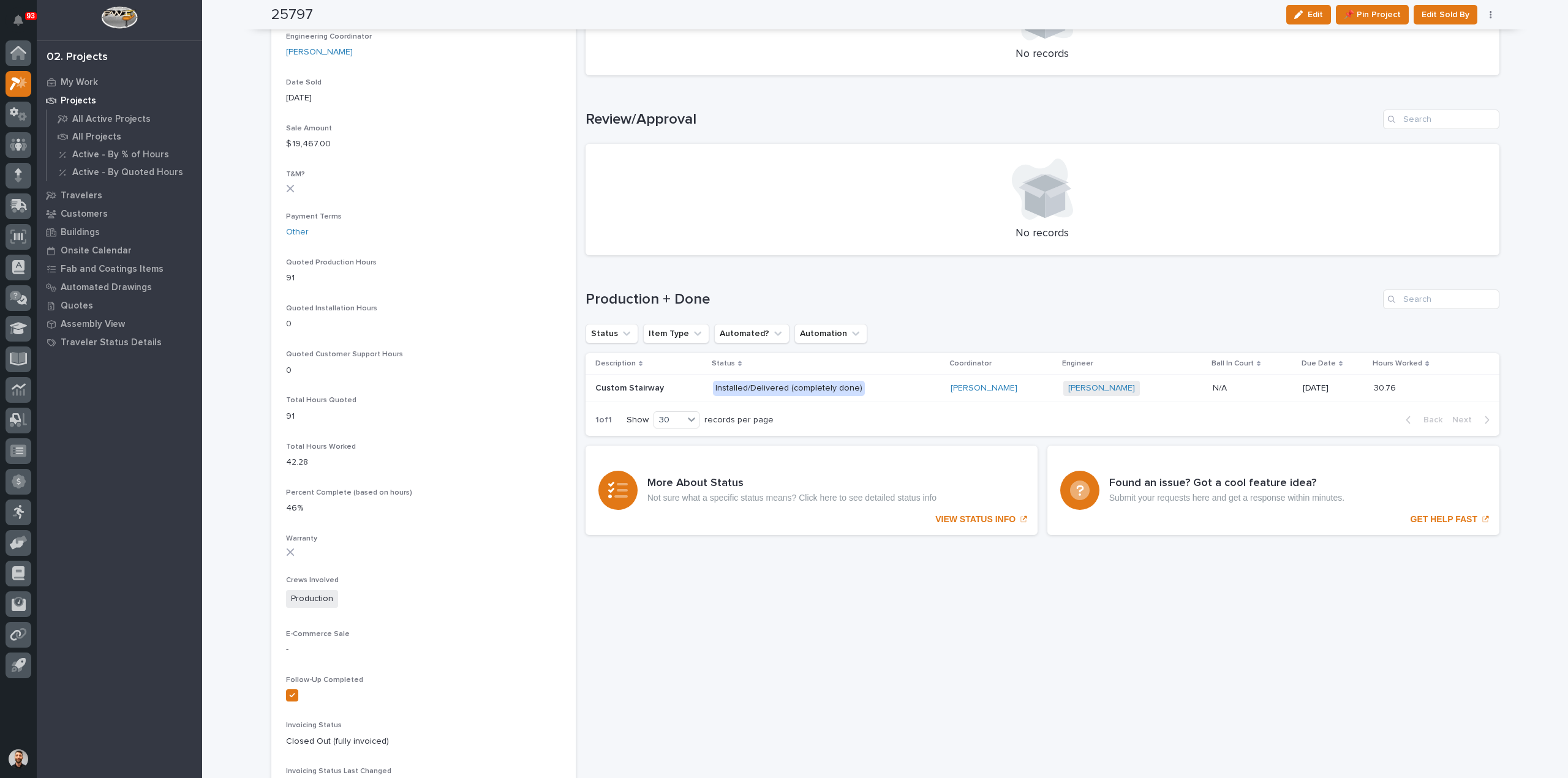
click at [876, 395] on p "Installed/Delivered (completely done)" at bounding box center [819, 388] width 215 height 15
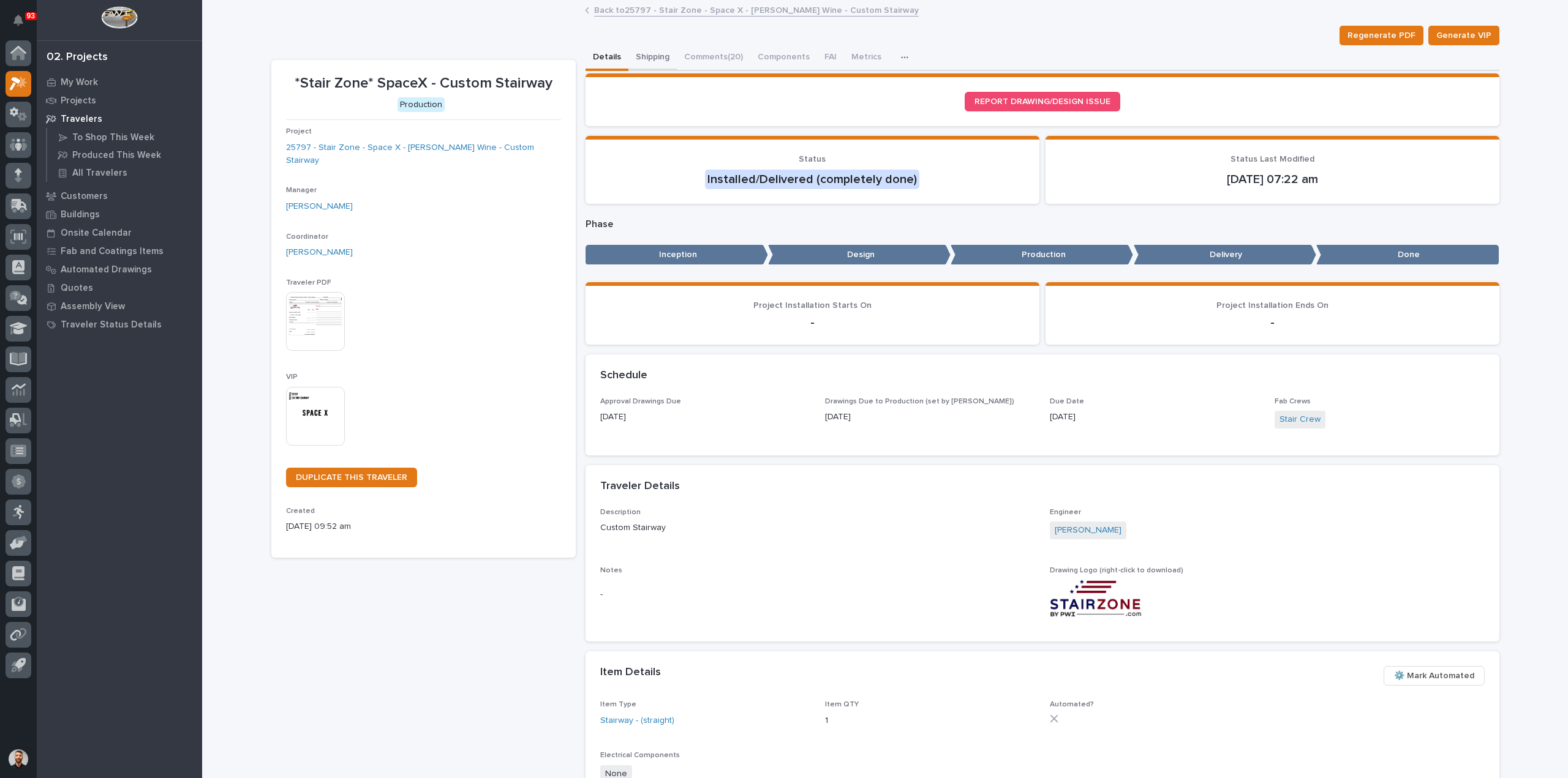
click at [657, 57] on button "Shipping" at bounding box center [652, 57] width 49 height 26
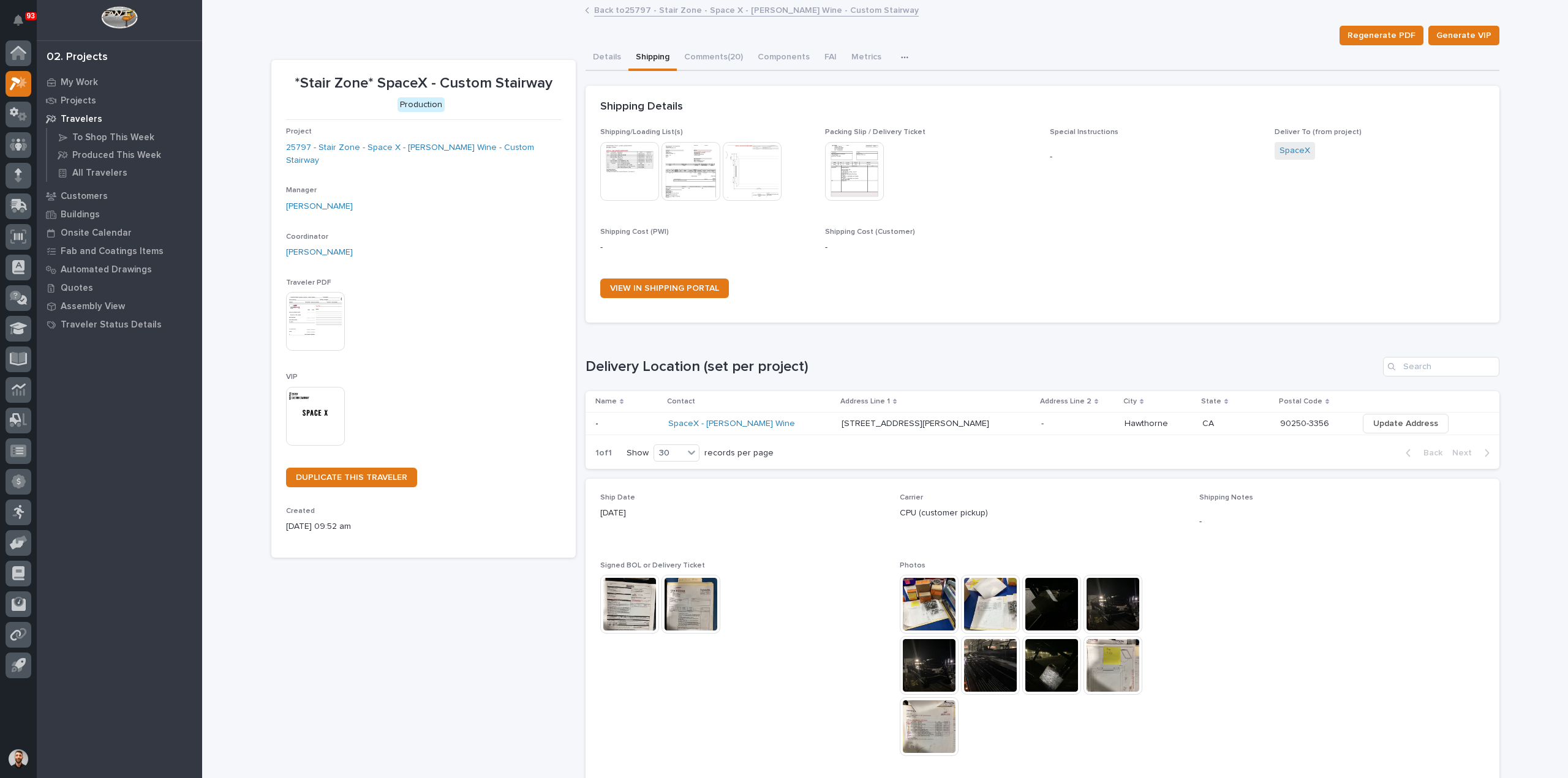
click at [632, 602] on img at bounding box center [629, 604] width 58 height 58
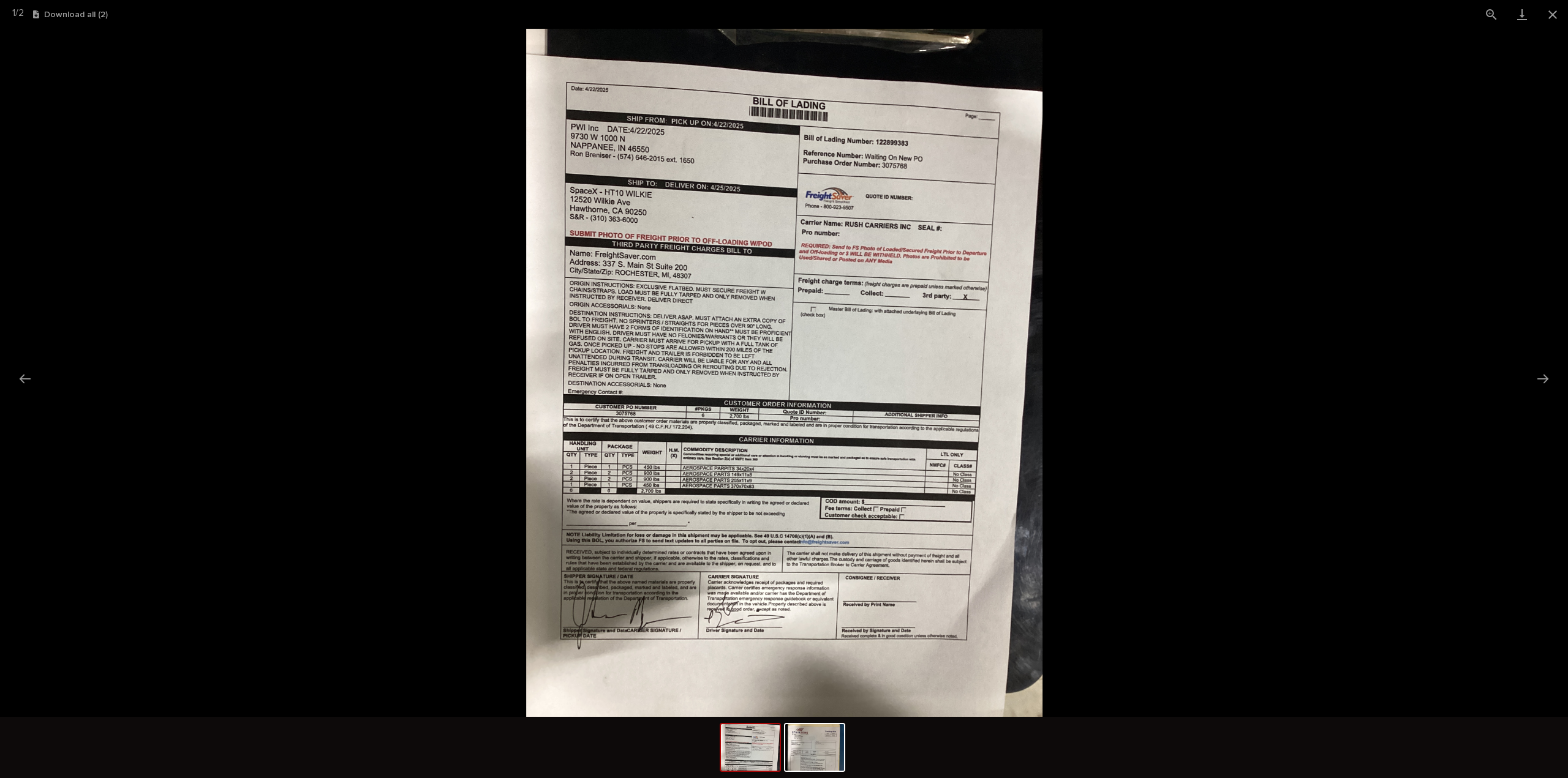
click at [1111, 478] on picture at bounding box center [784, 373] width 1568 height 688
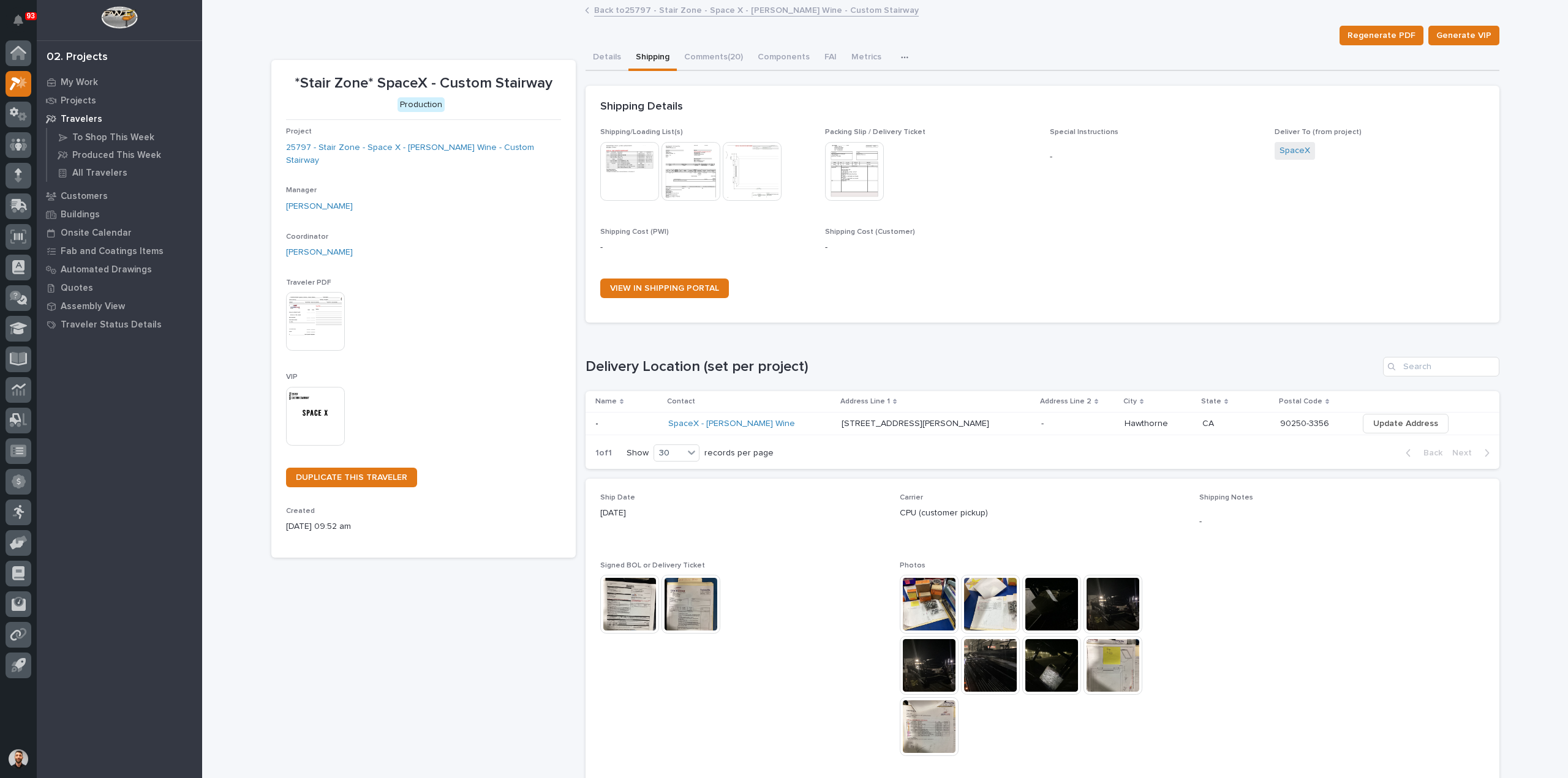
click at [698, 595] on img at bounding box center [690, 604] width 58 height 58
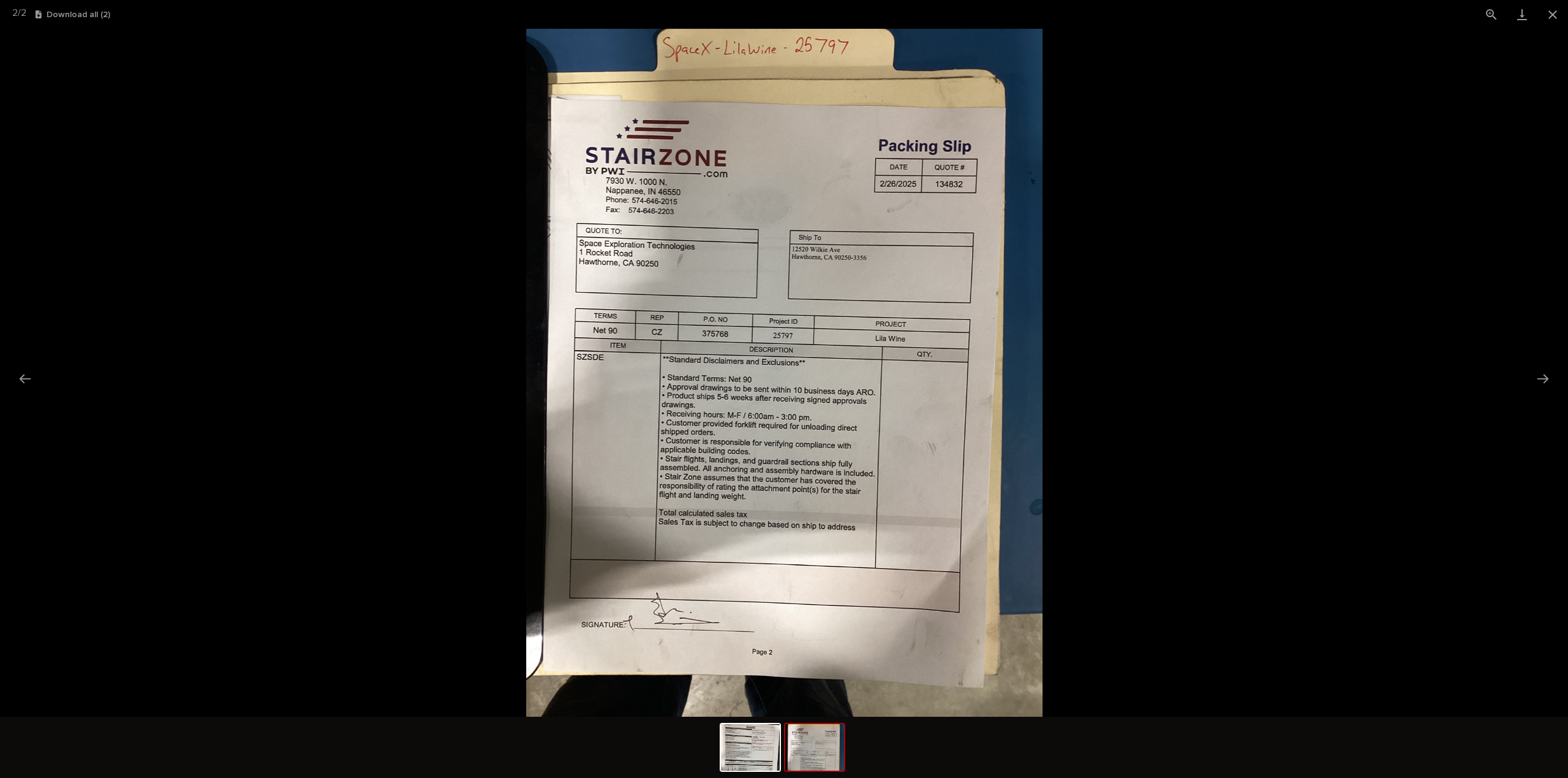
click at [1140, 501] on picture at bounding box center [784, 373] width 1568 height 688
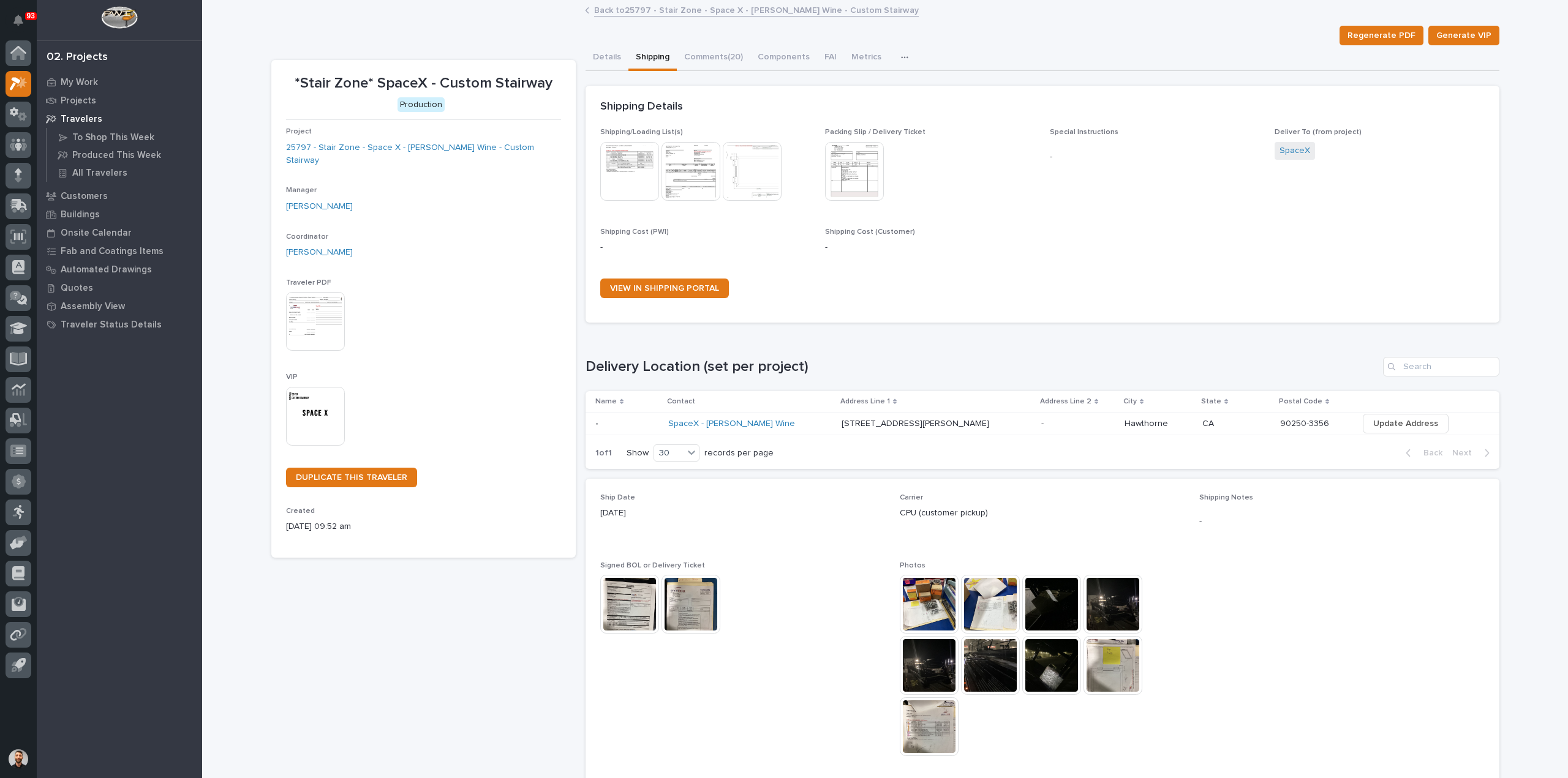
click at [683, 171] on img at bounding box center [690, 171] width 58 height 58
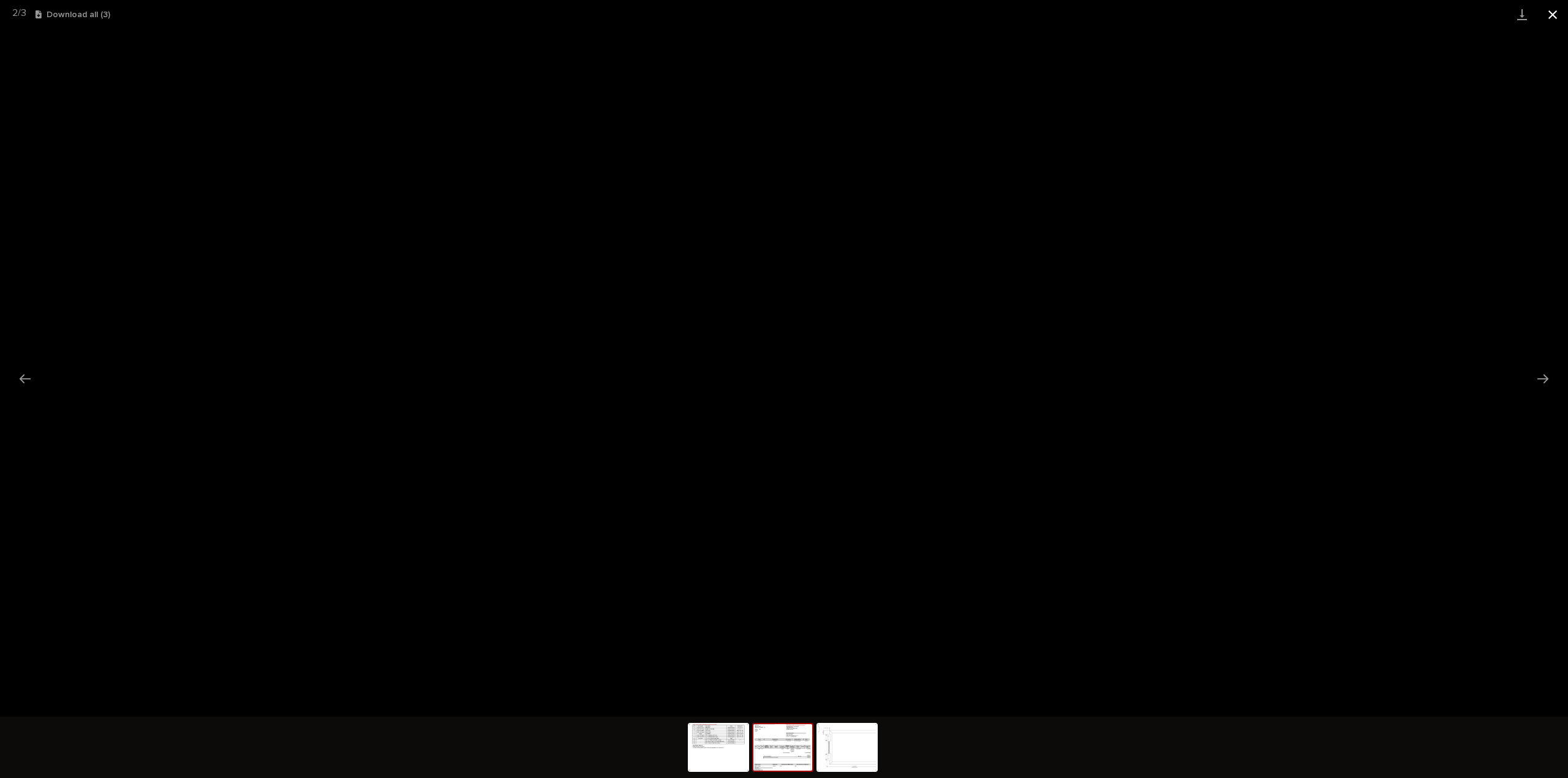
click at [1556, 13] on button "Close gallery" at bounding box center [1553, 14] width 31 height 29
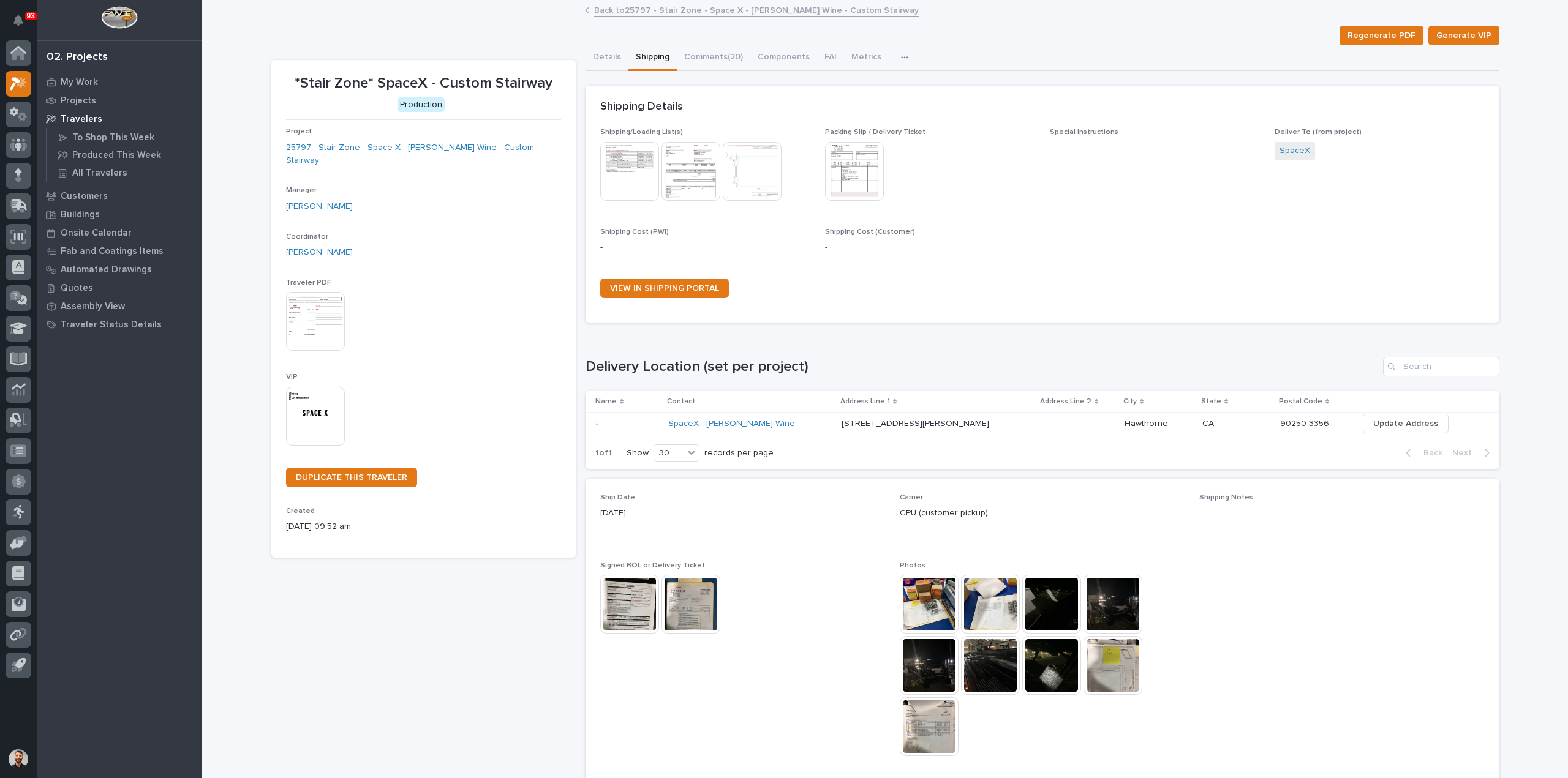
click at [849, 168] on img at bounding box center [854, 171] width 58 height 58
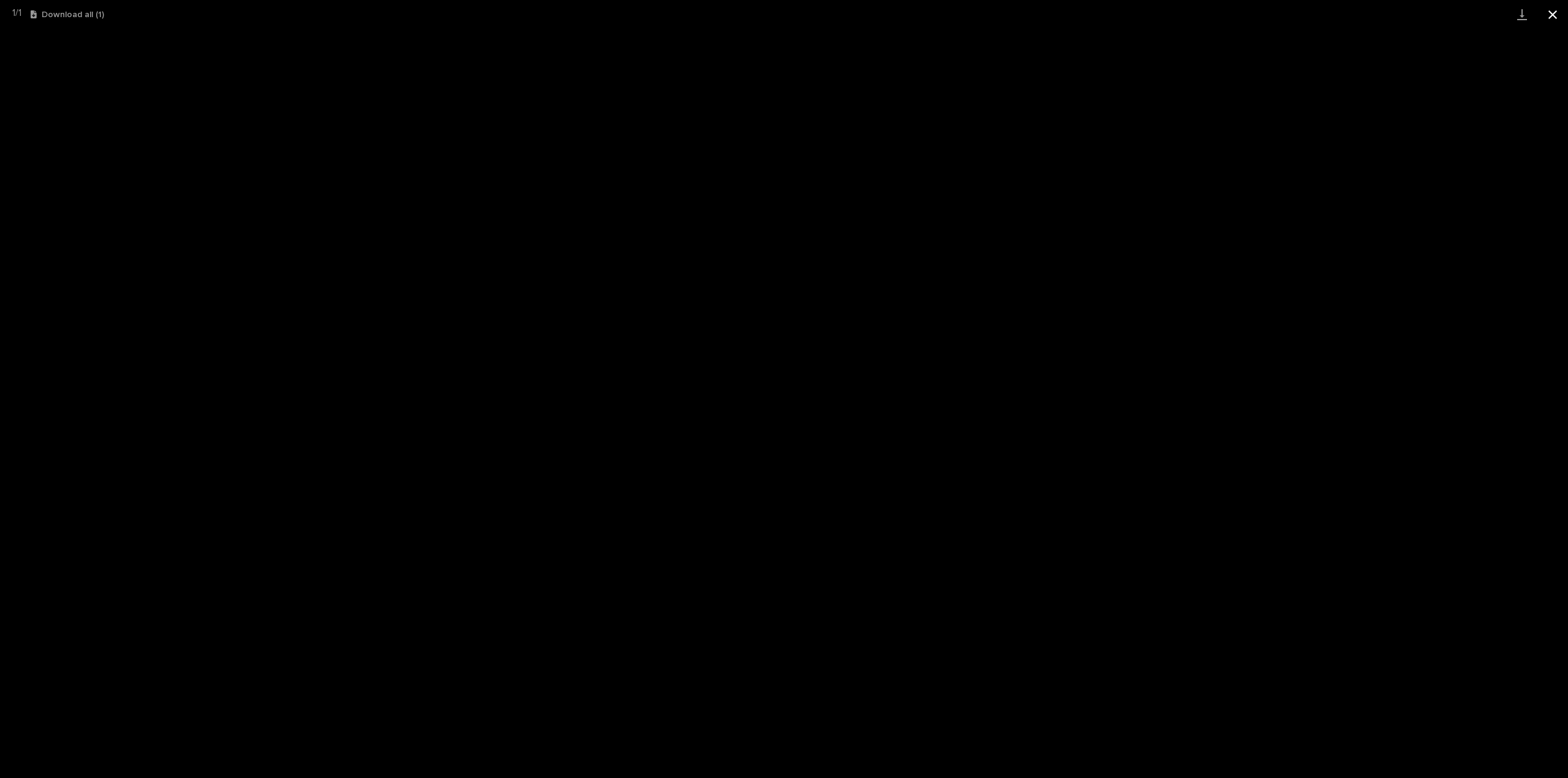
click at [1559, 13] on button "Close gallery" at bounding box center [1553, 14] width 31 height 29
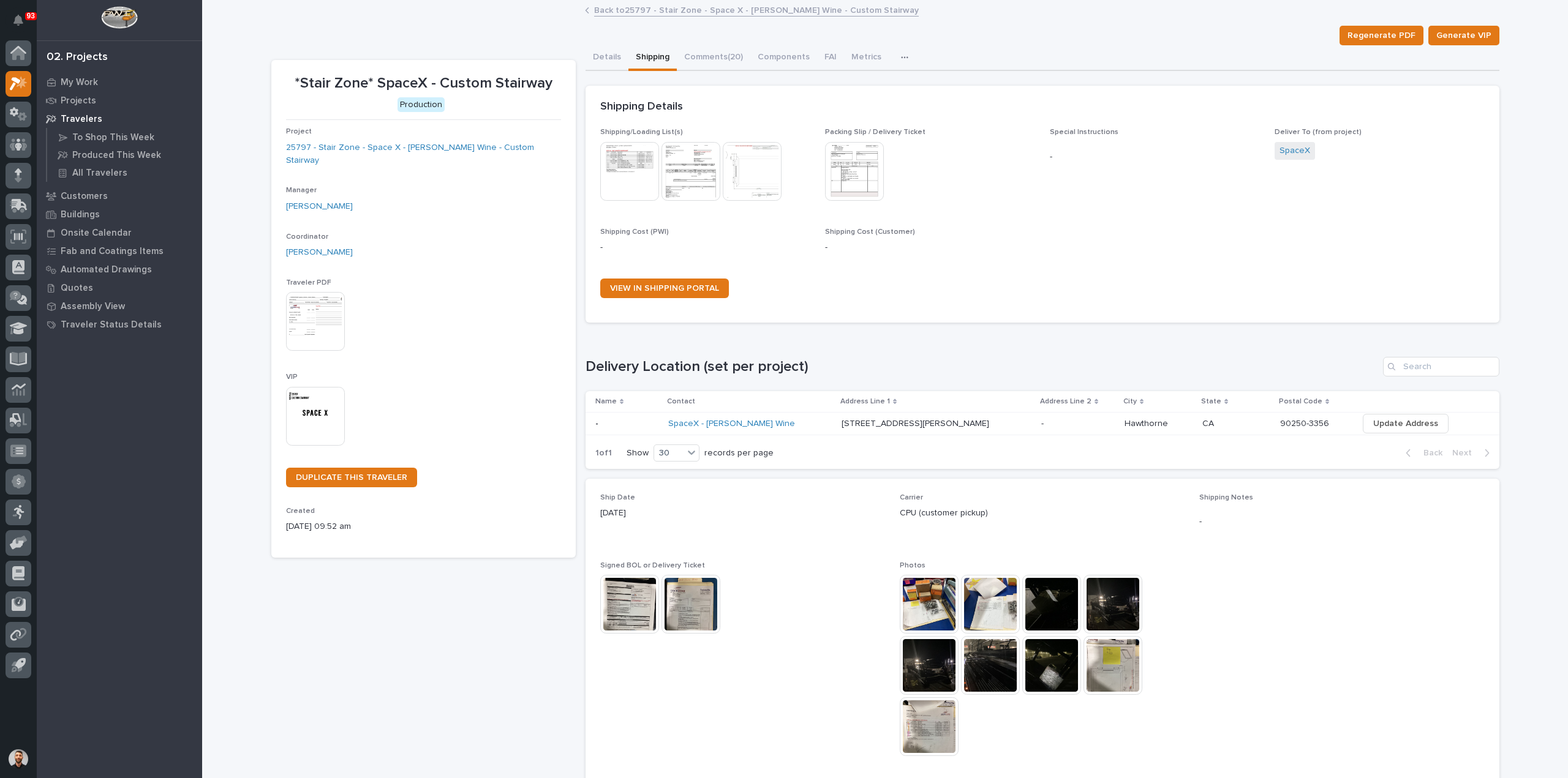
click at [647, 153] on img at bounding box center [629, 171] width 58 height 58
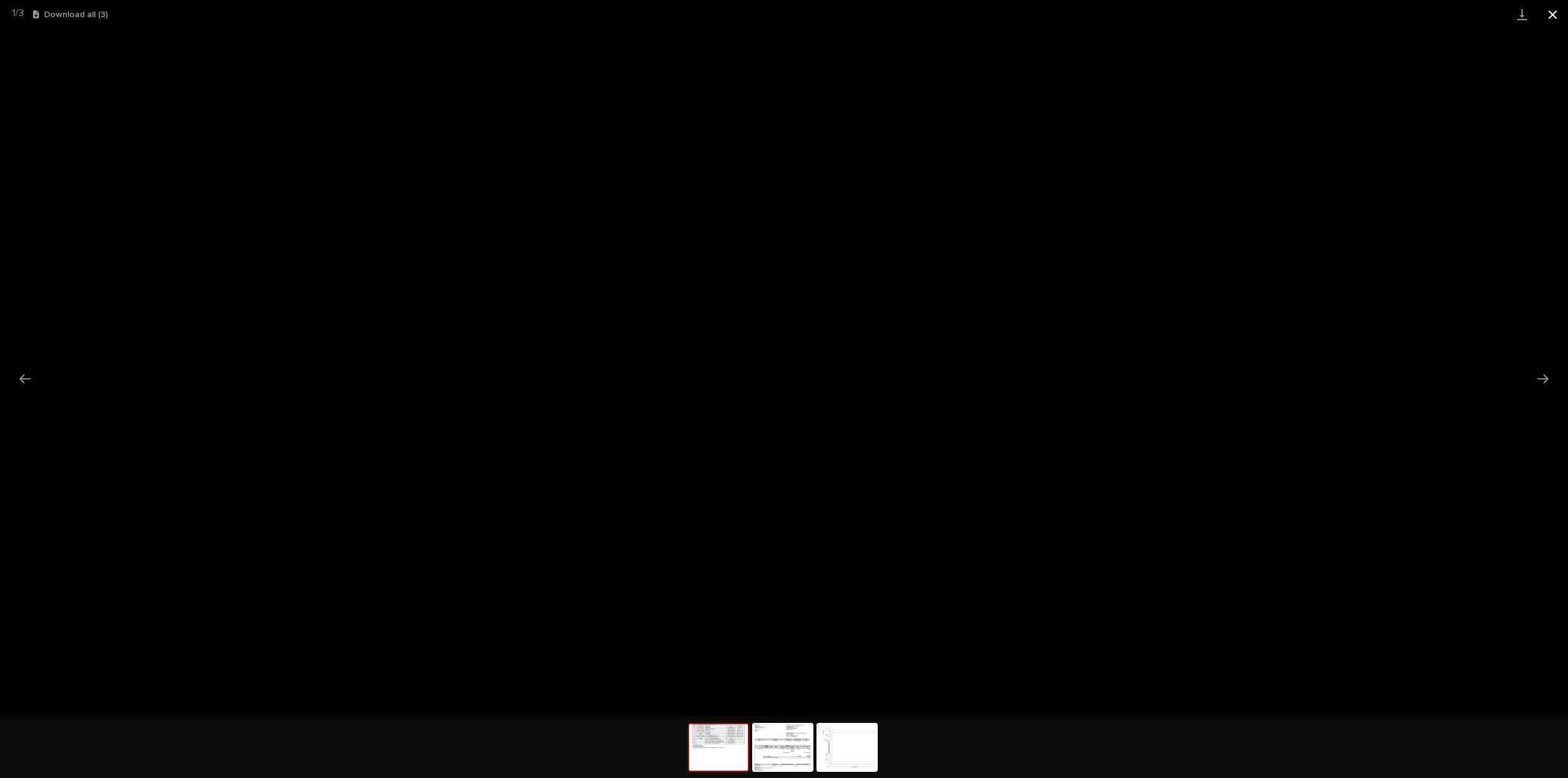
click at [1549, 16] on button "Close gallery" at bounding box center [1553, 14] width 31 height 29
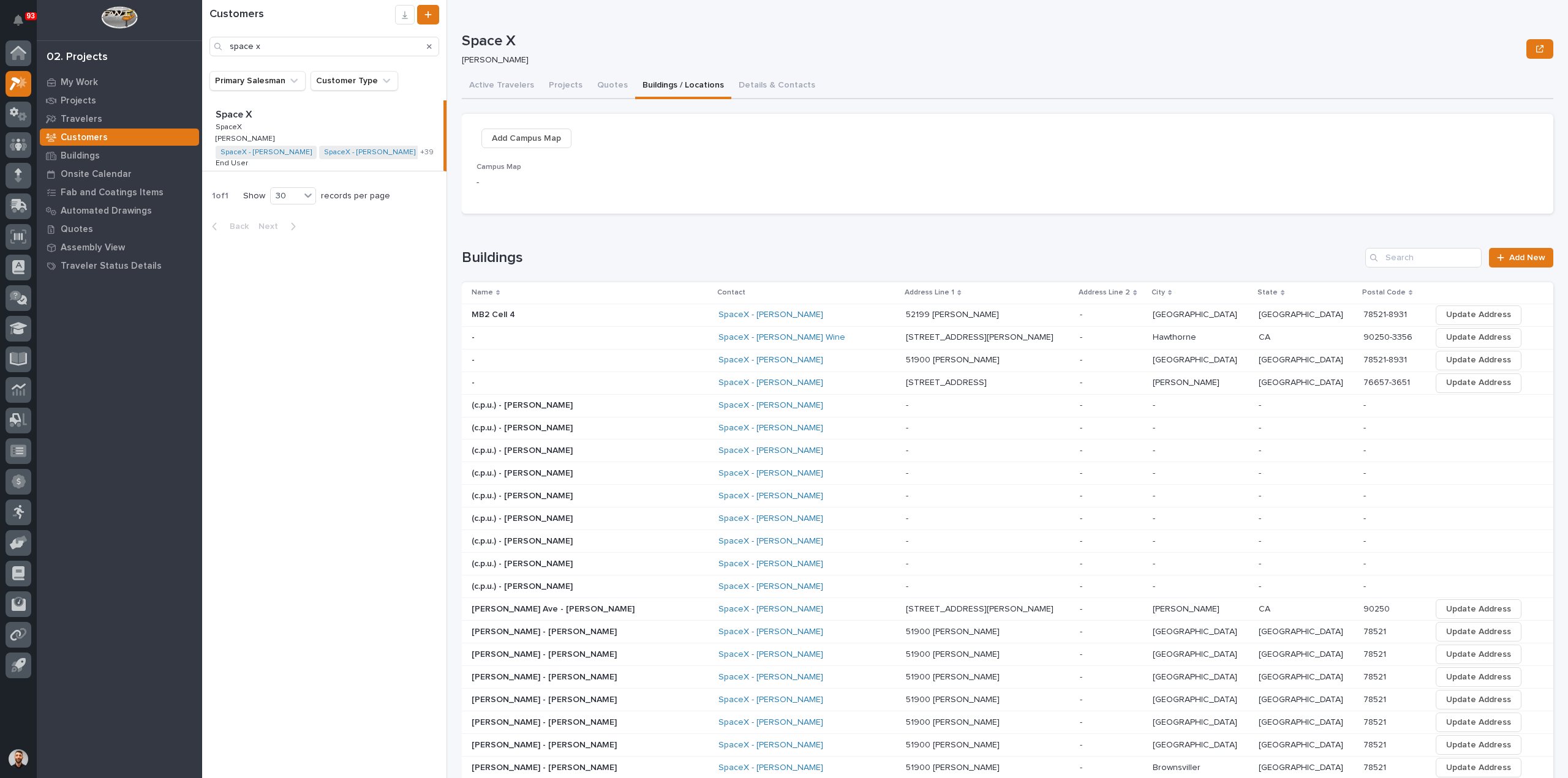
click at [924, 407] on p at bounding box center [988, 406] width 164 height 11
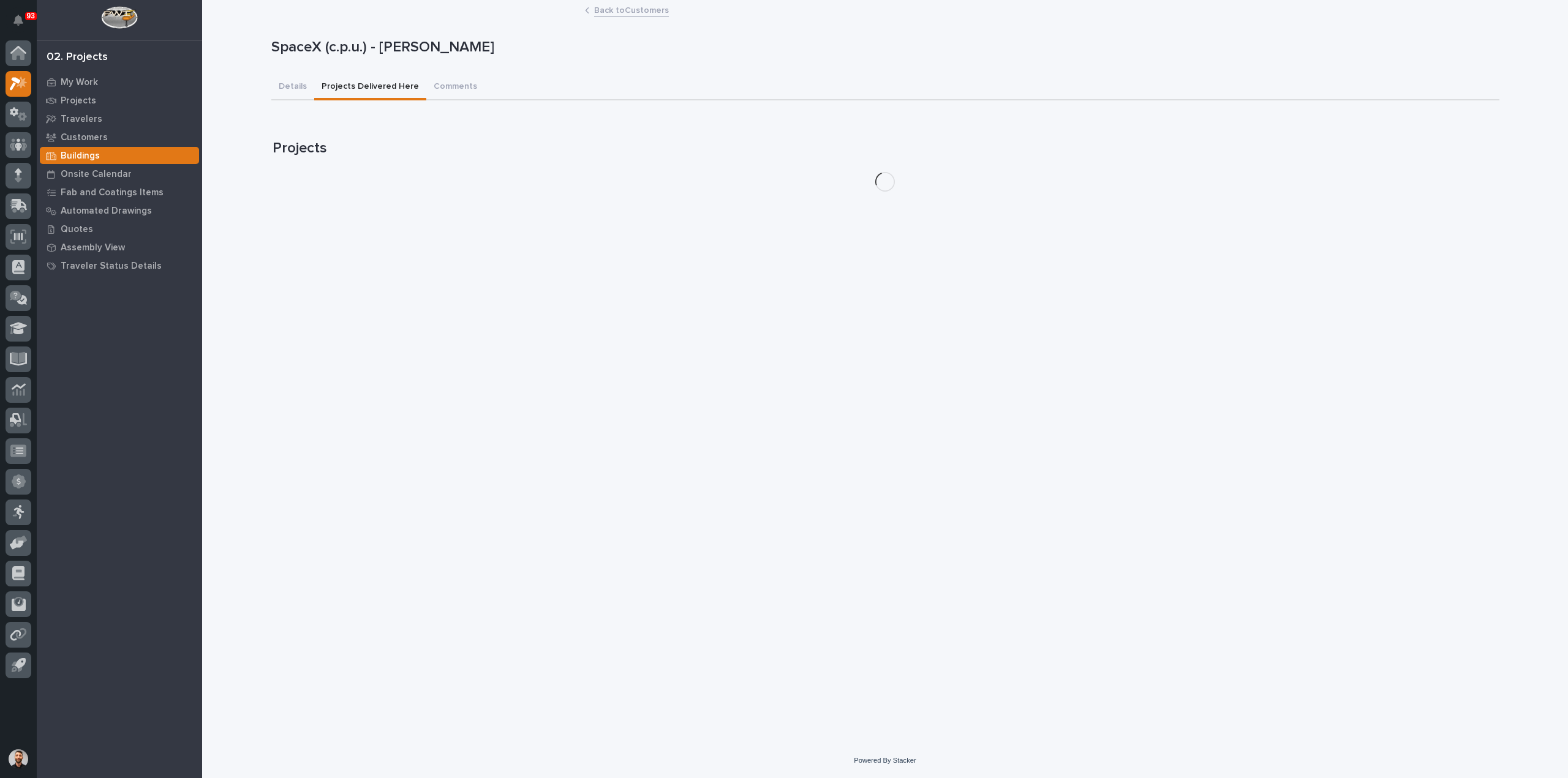
click at [382, 76] on button "Projects Delivered Here" at bounding box center [370, 87] width 112 height 26
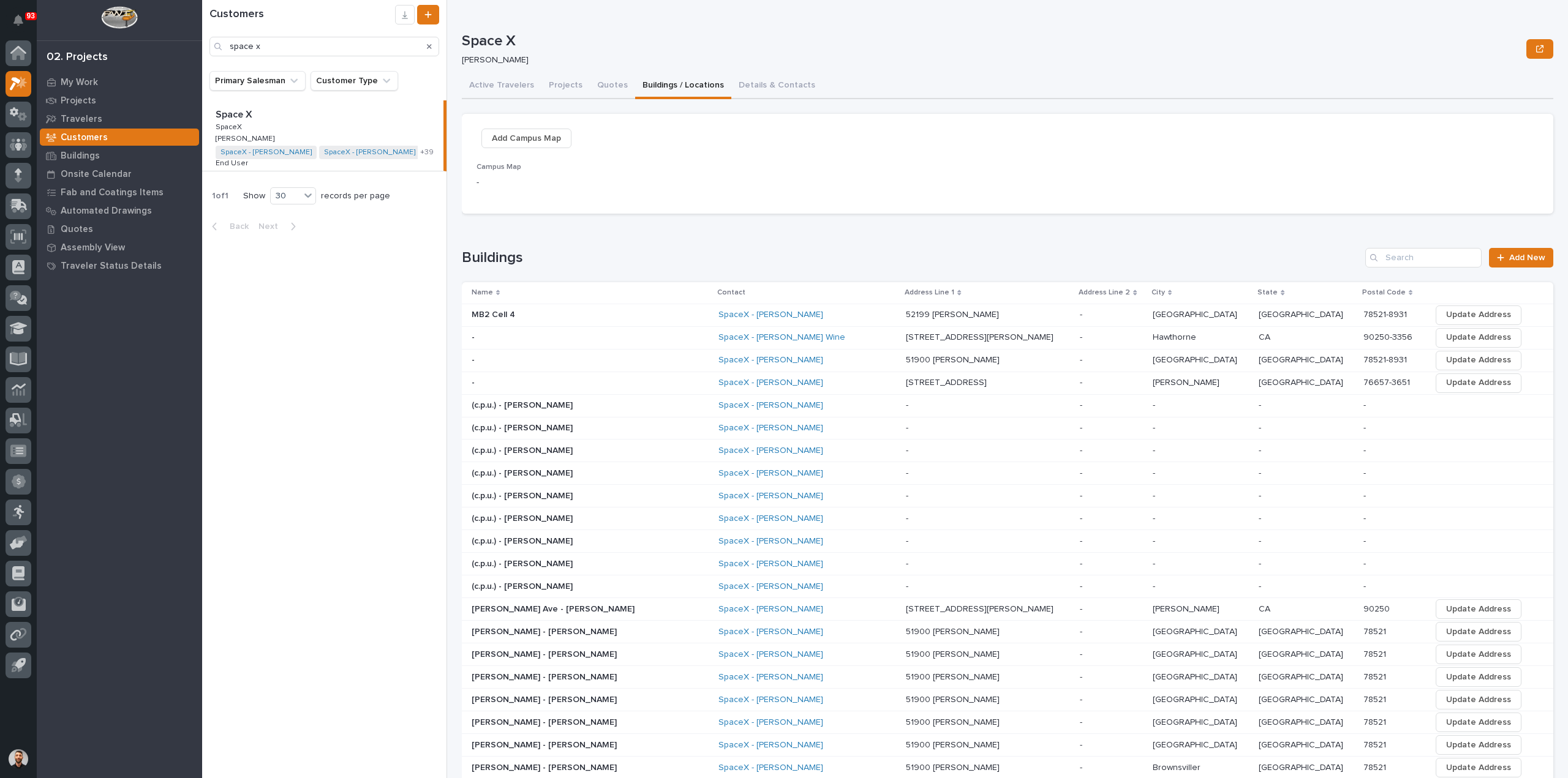
click at [795, 423] on div "SpaceX - Adam Dodson" at bounding box center [807, 429] width 178 height 11
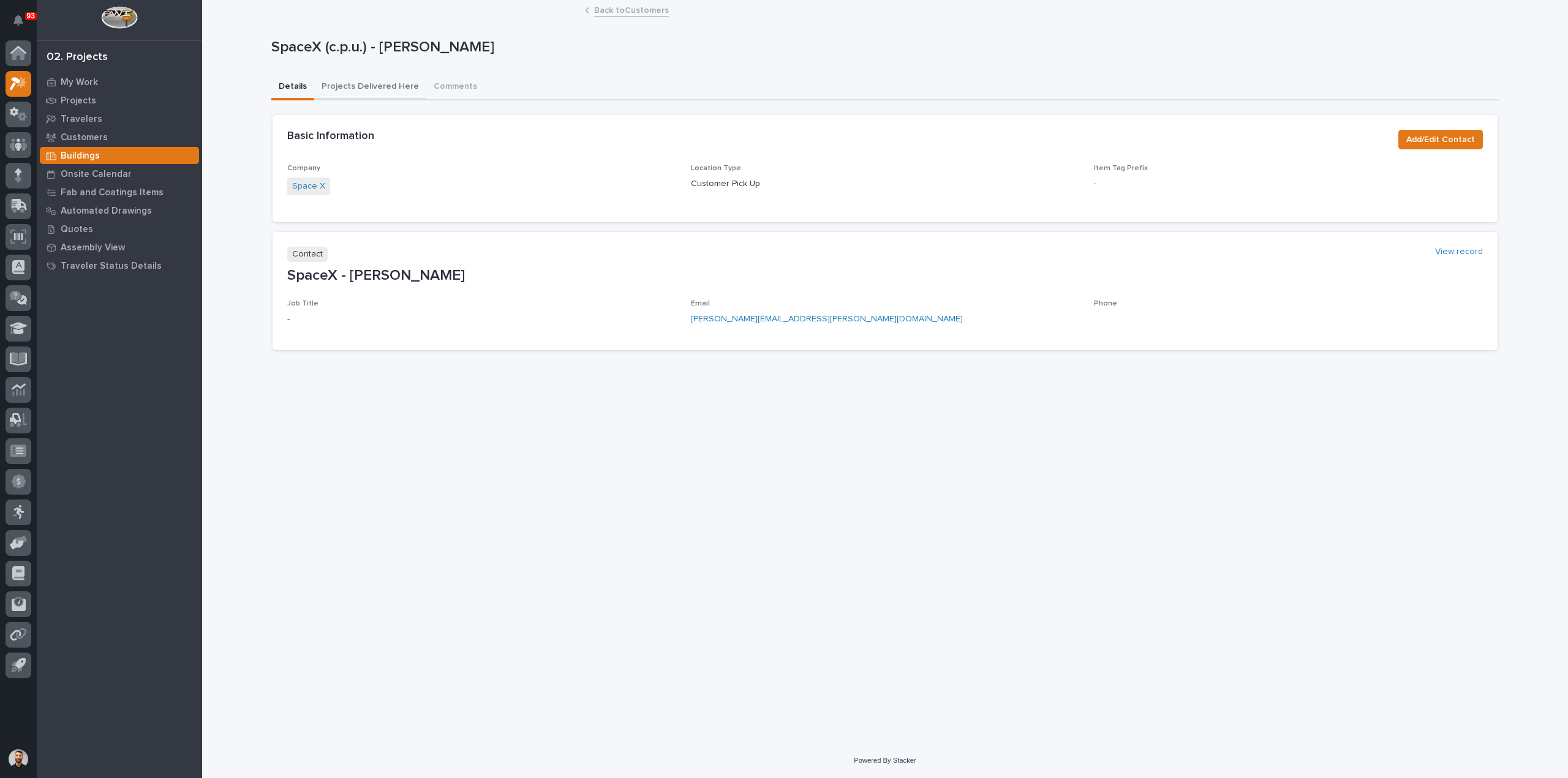
click at [317, 85] on button "Projects Delivered Here" at bounding box center [370, 87] width 112 height 26
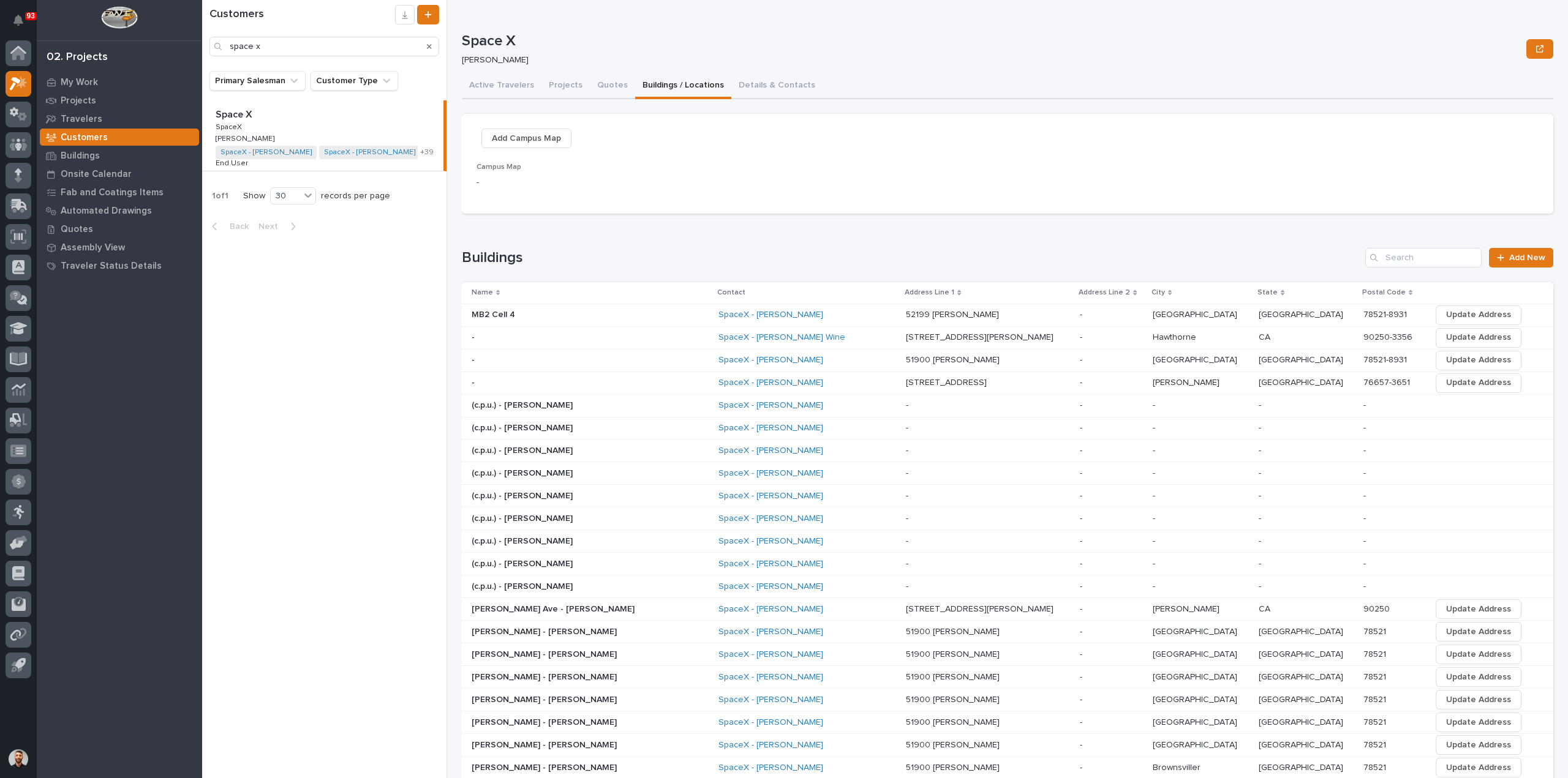
click at [906, 447] on p at bounding box center [988, 451] width 164 height 11
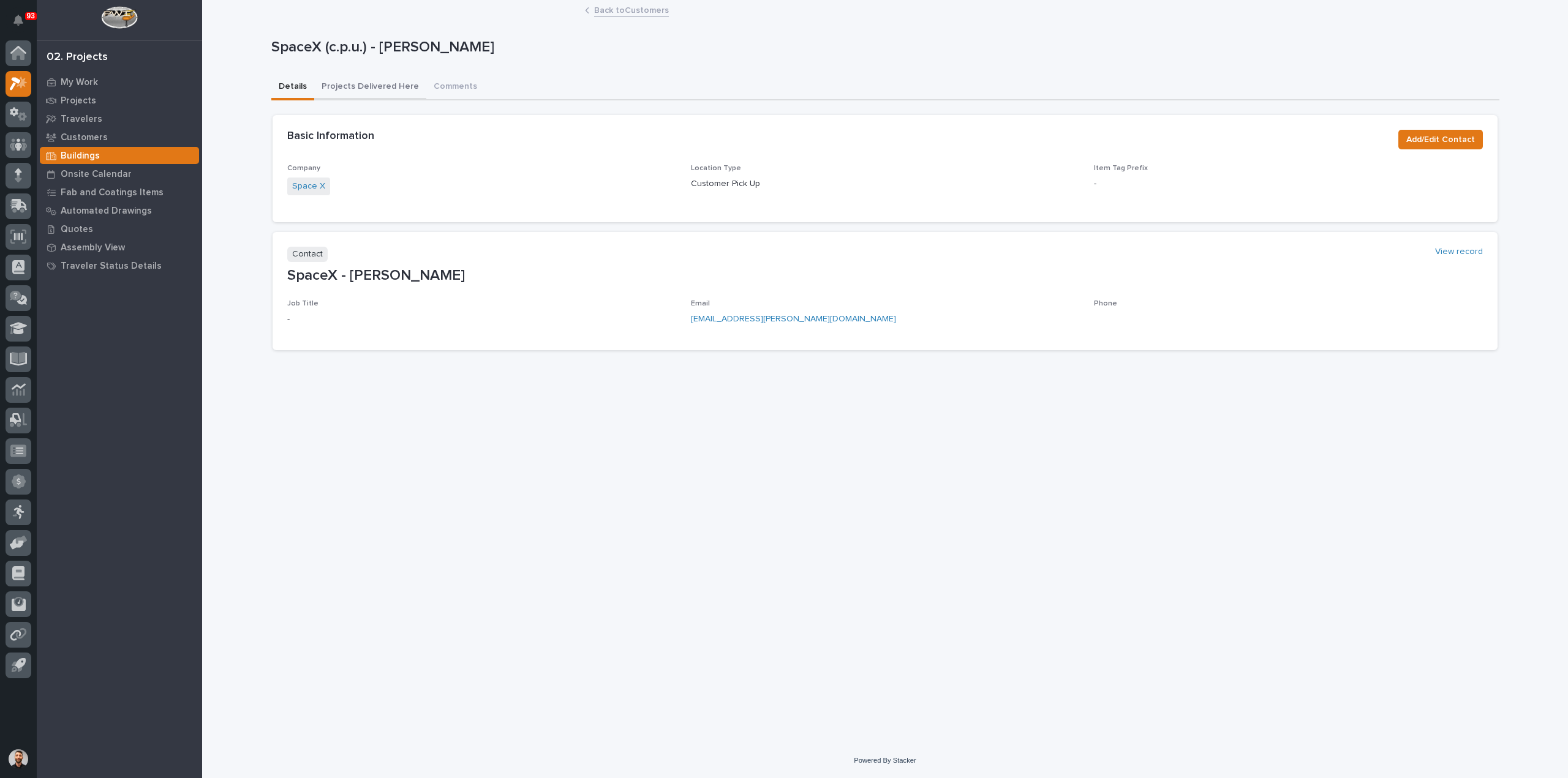
click at [377, 84] on button "Projects Delivered Here" at bounding box center [370, 87] width 112 height 26
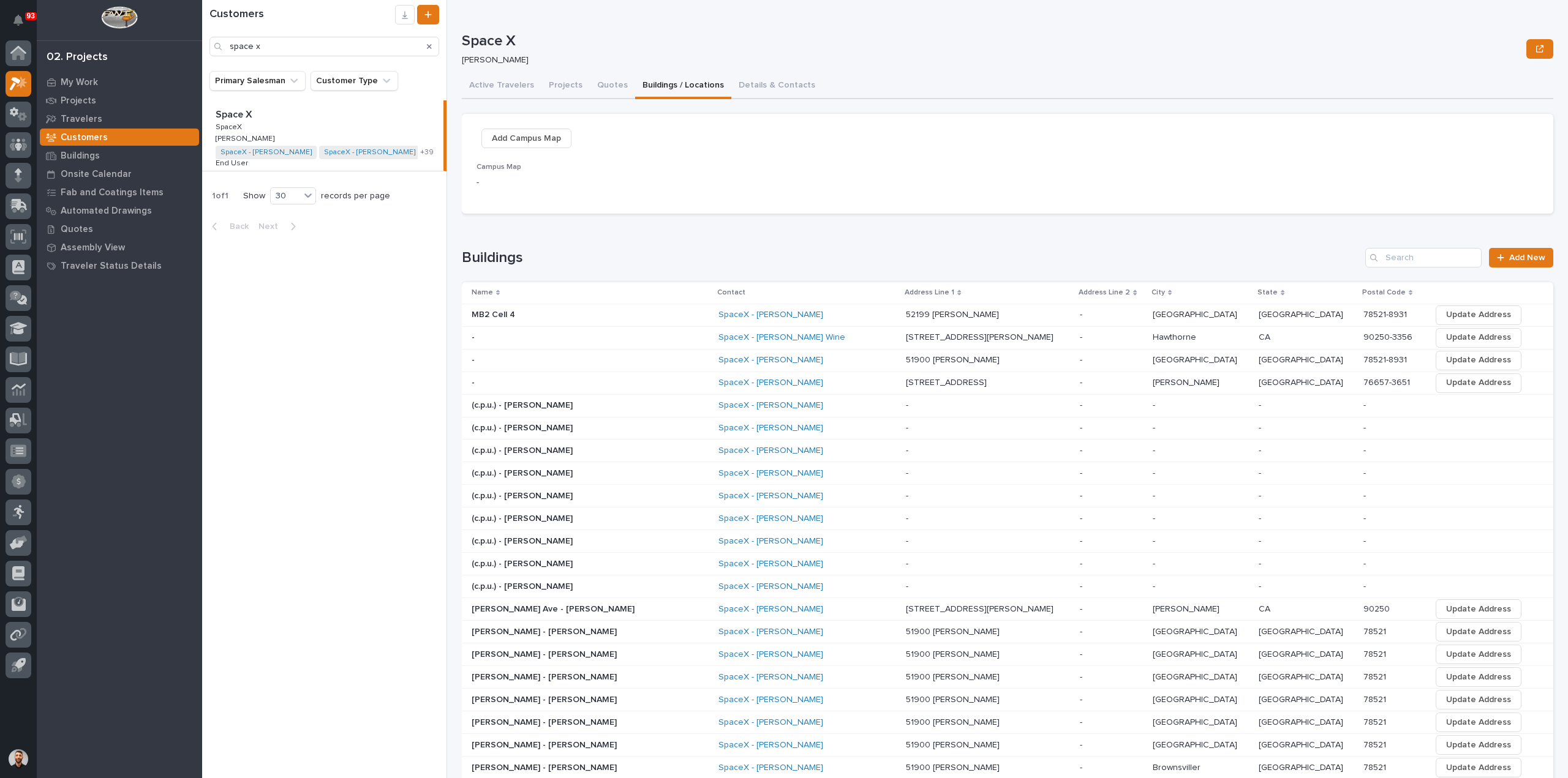
click at [793, 477] on div "SpaceX - Grayson Roberts" at bounding box center [807, 473] width 178 height 20
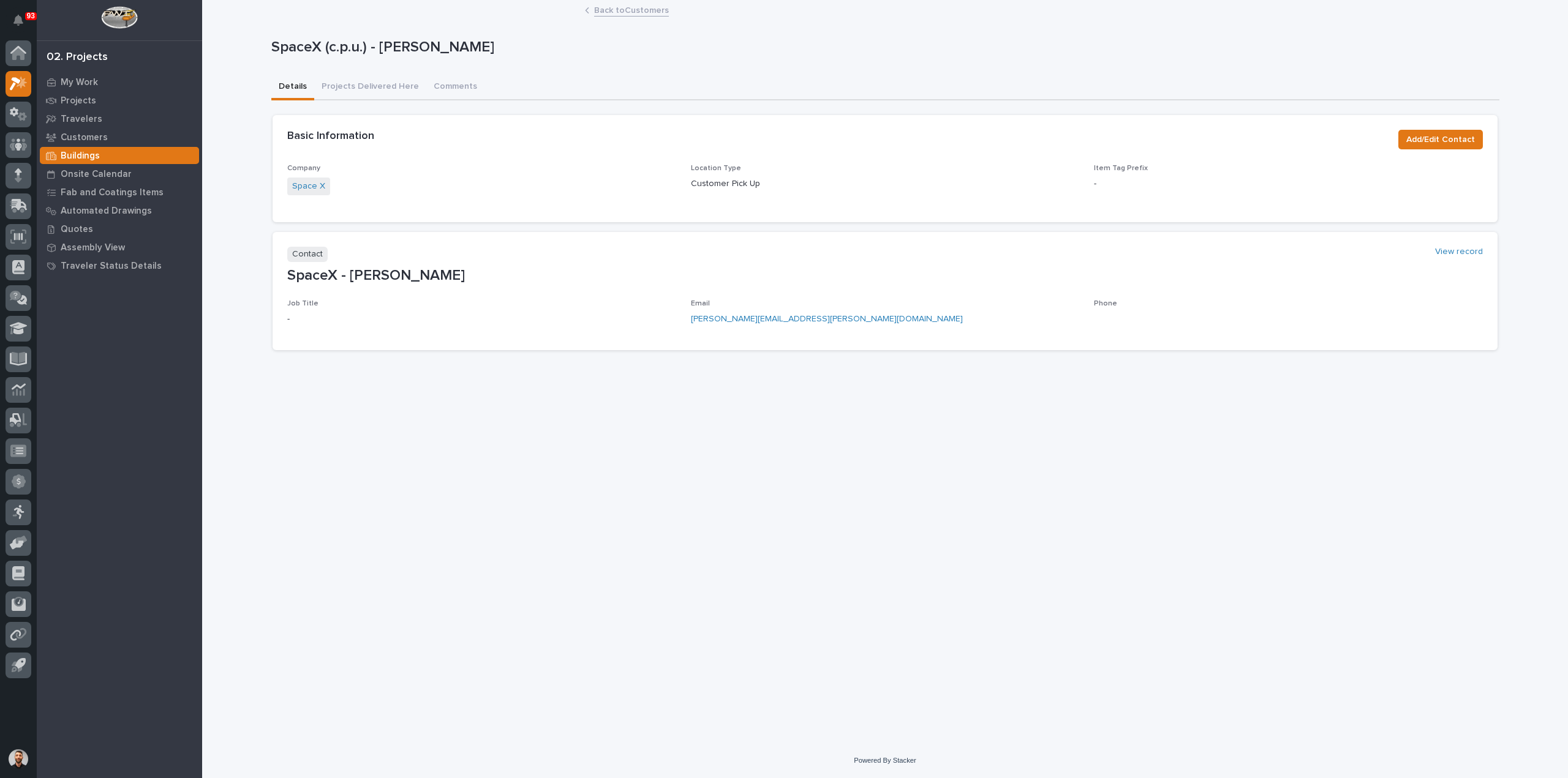
click at [675, 39] on p "SpaceX (c.p.u.) - Grayson Roberts" at bounding box center [882, 48] width 1223 height 18
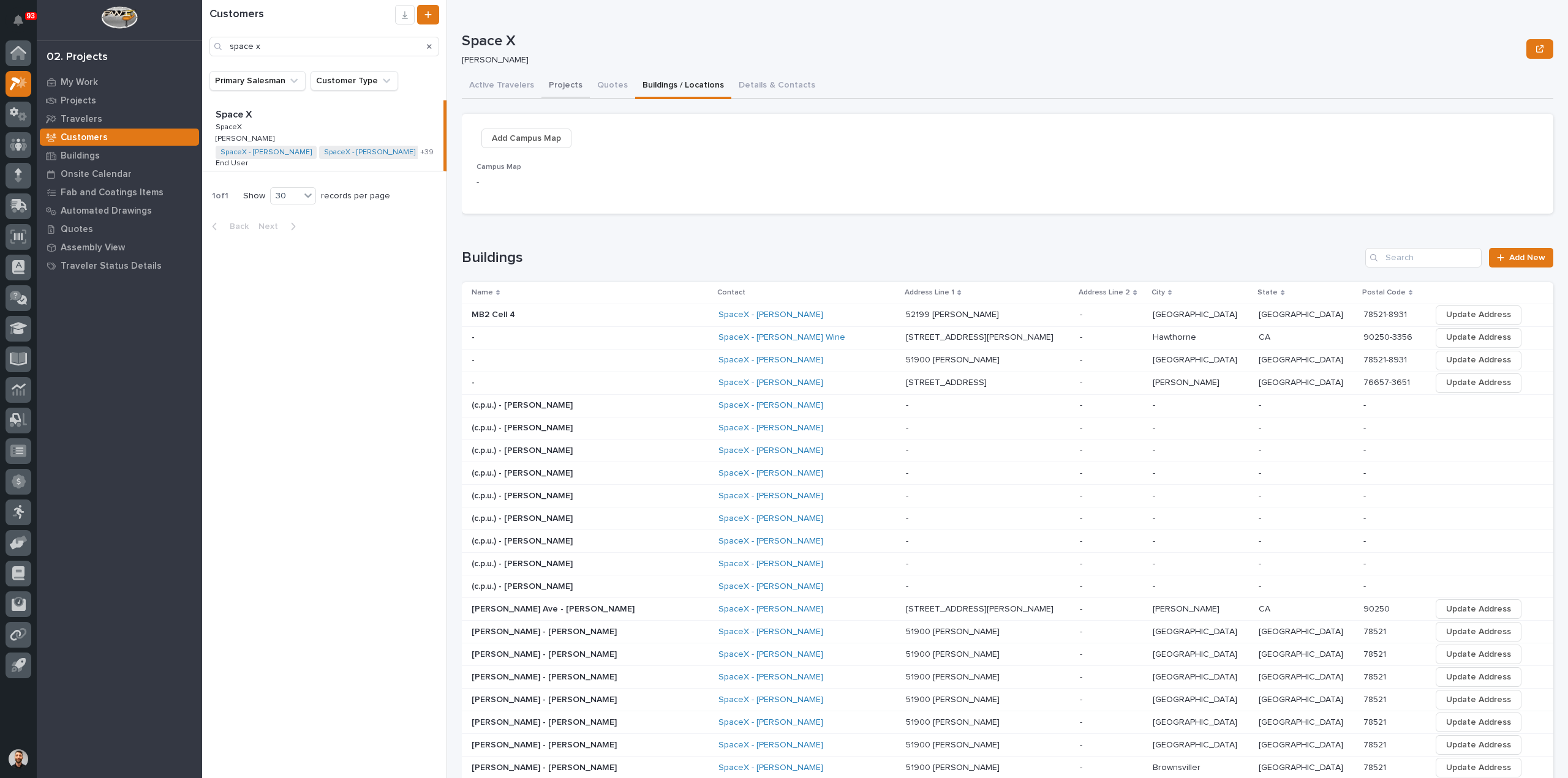
click at [549, 89] on button "Projects" at bounding box center [565, 86] width 49 height 26
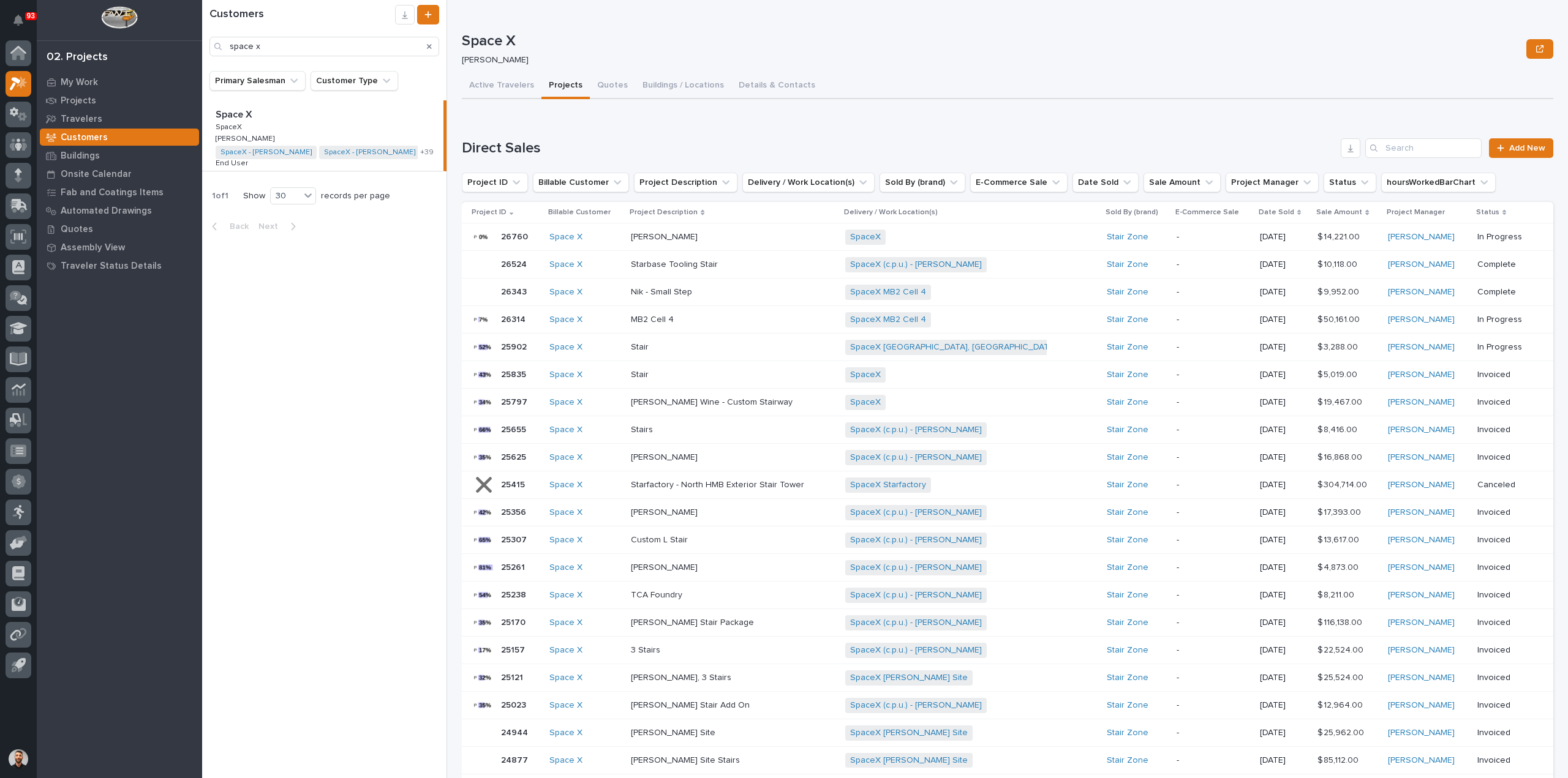
click at [718, 597] on p at bounding box center [732, 596] width 204 height 11
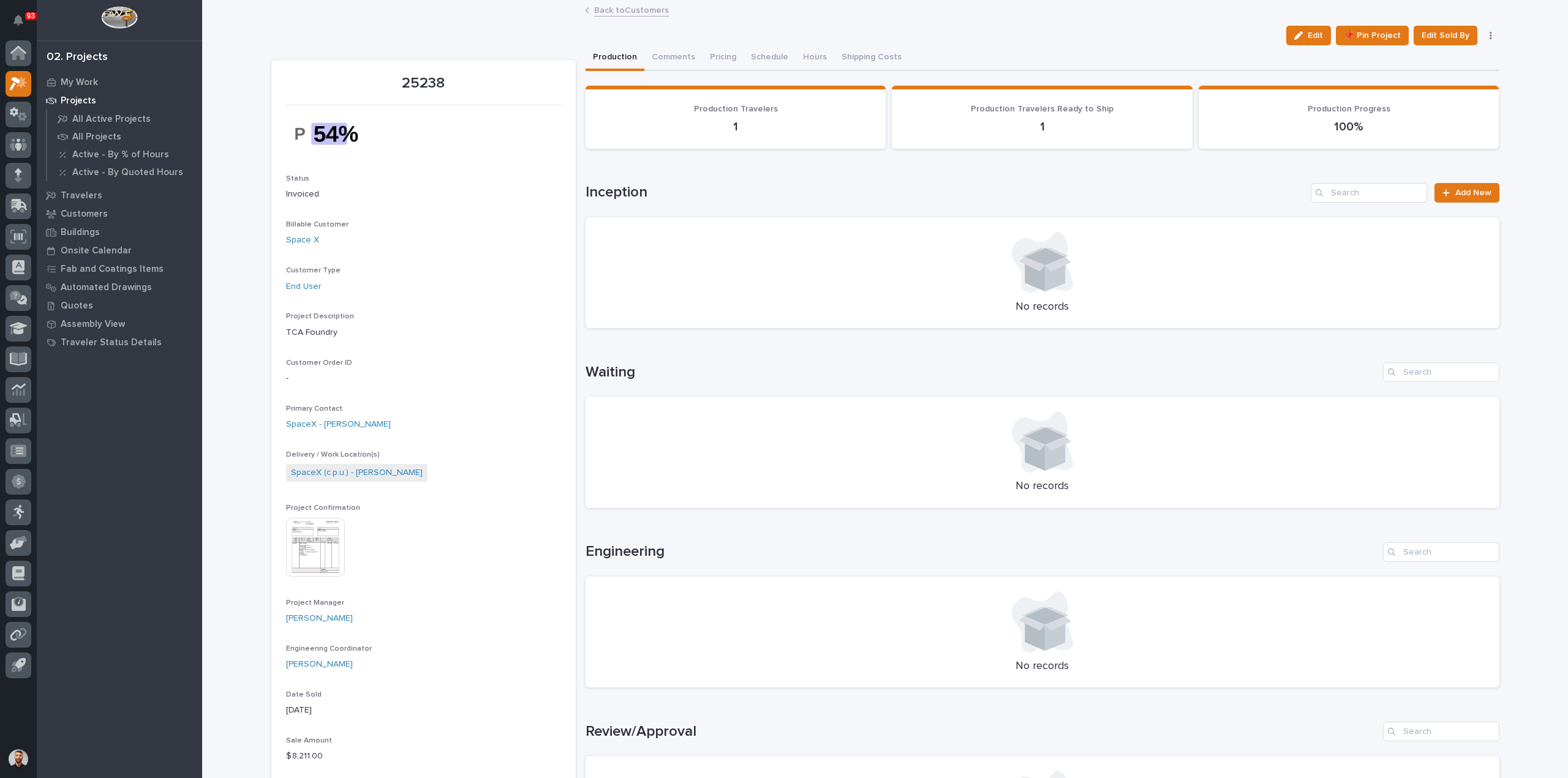
scroll to position [490, 0]
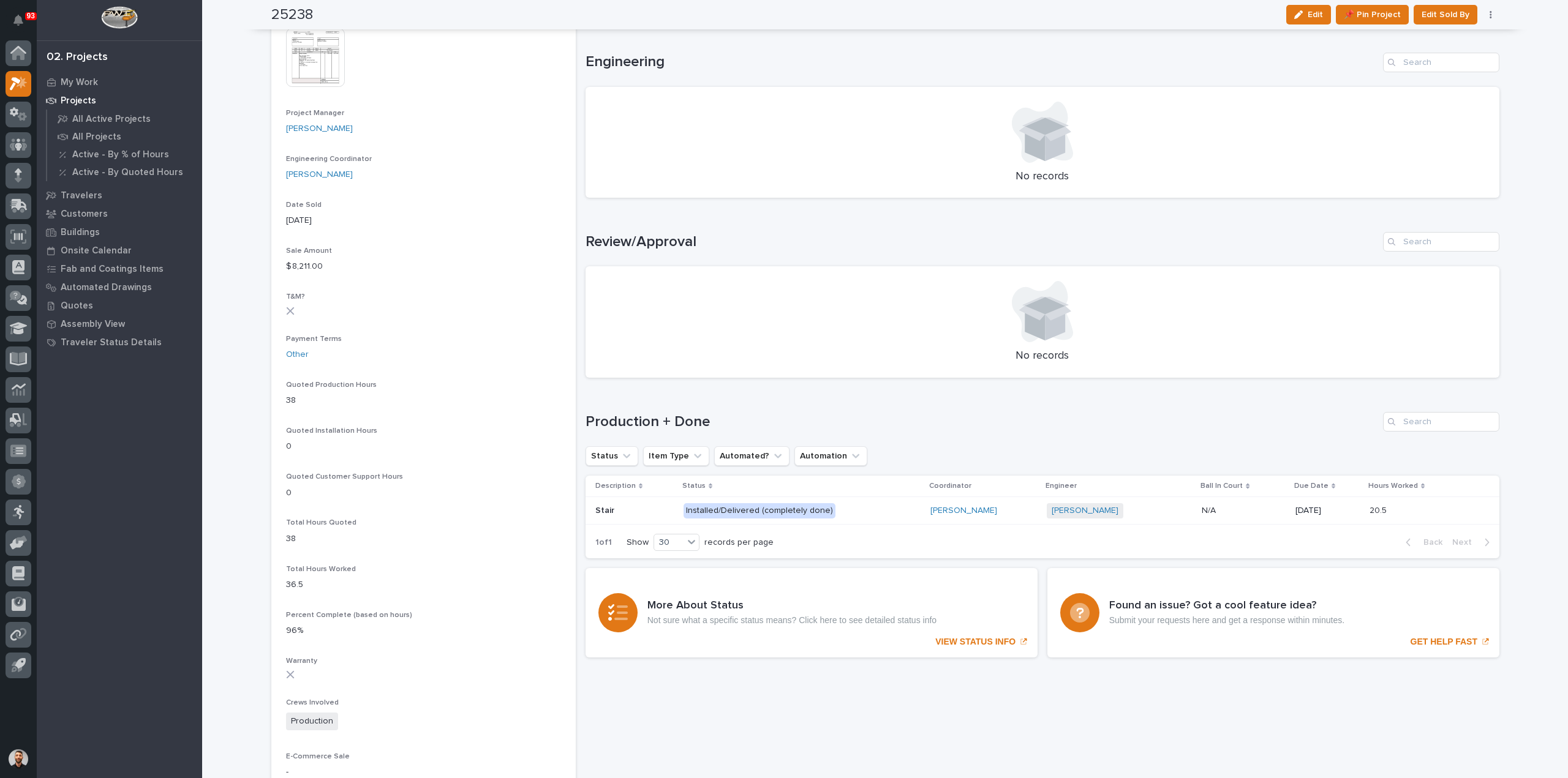
click at [863, 511] on p "Installed/Delivered (completely done)" at bounding box center [791, 510] width 215 height 15
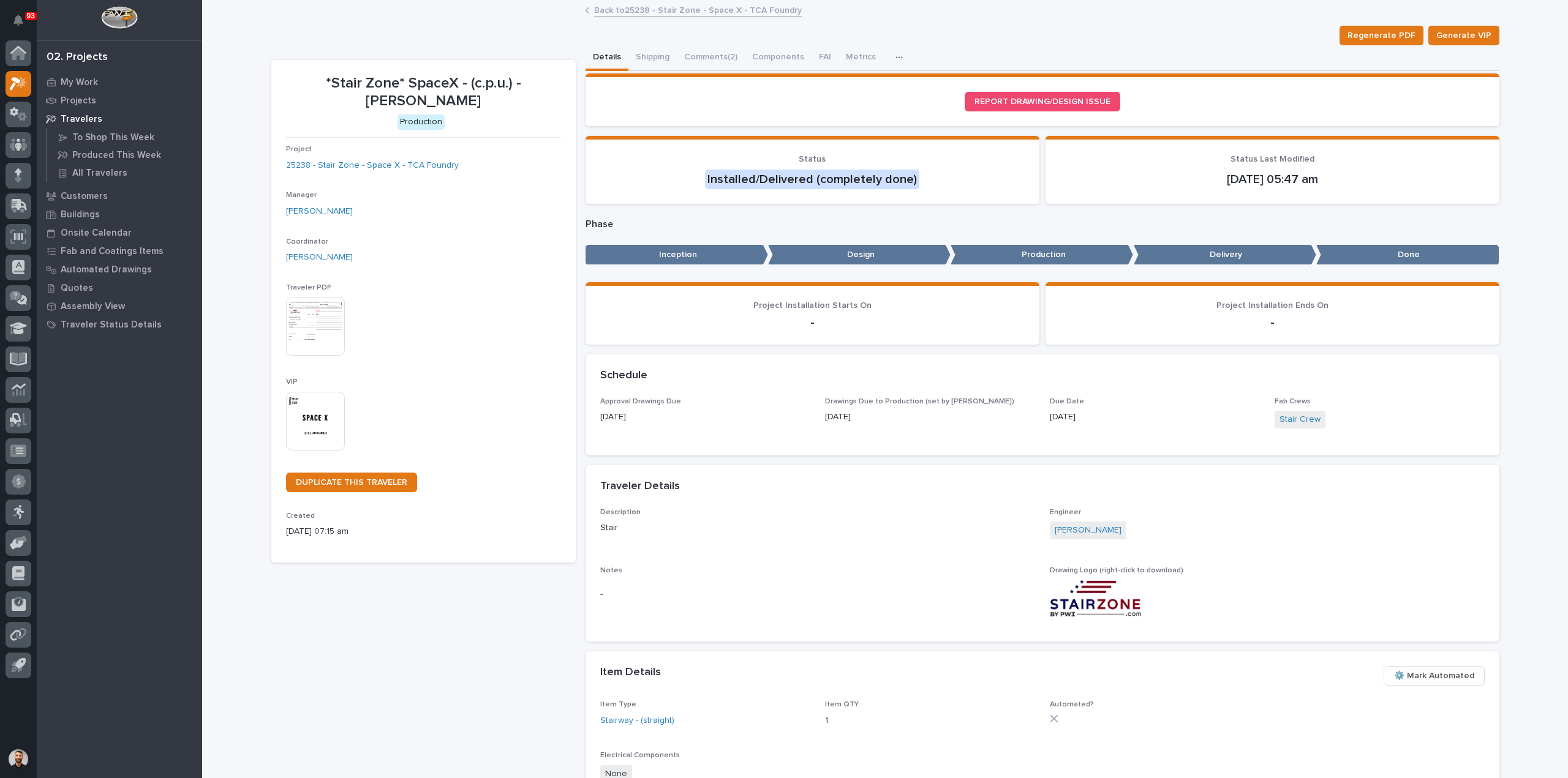
drag, startPoint x: 858, startPoint y: 501, endPoint x: 788, endPoint y: 500, distance: 70.0
click at [788, 500] on div "Traveler Details •••" at bounding box center [1042, 487] width 914 height 43
click at [648, 62] on button "Shipping" at bounding box center [652, 57] width 49 height 26
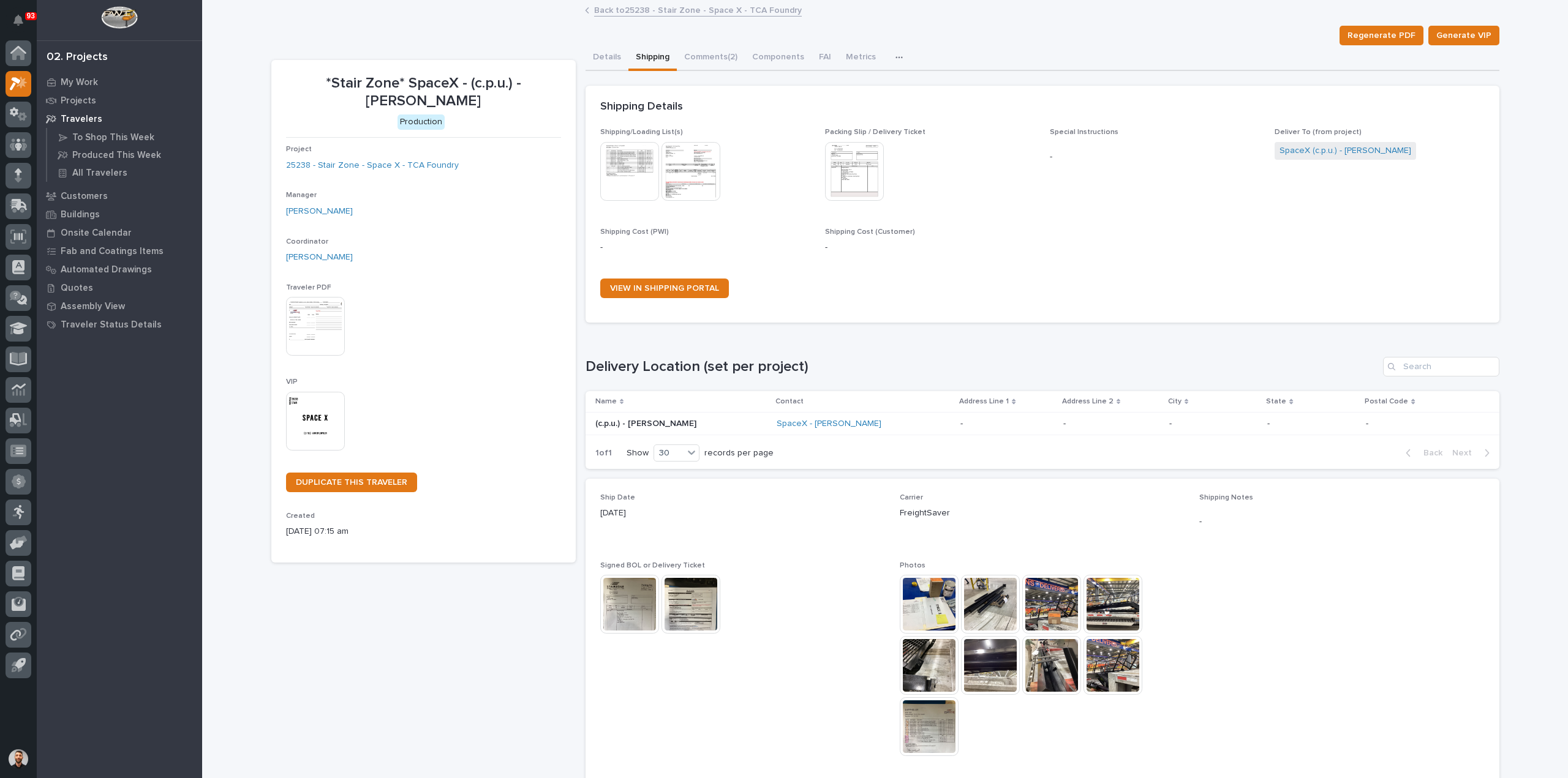
click at [681, 602] on img at bounding box center [690, 604] width 58 height 58
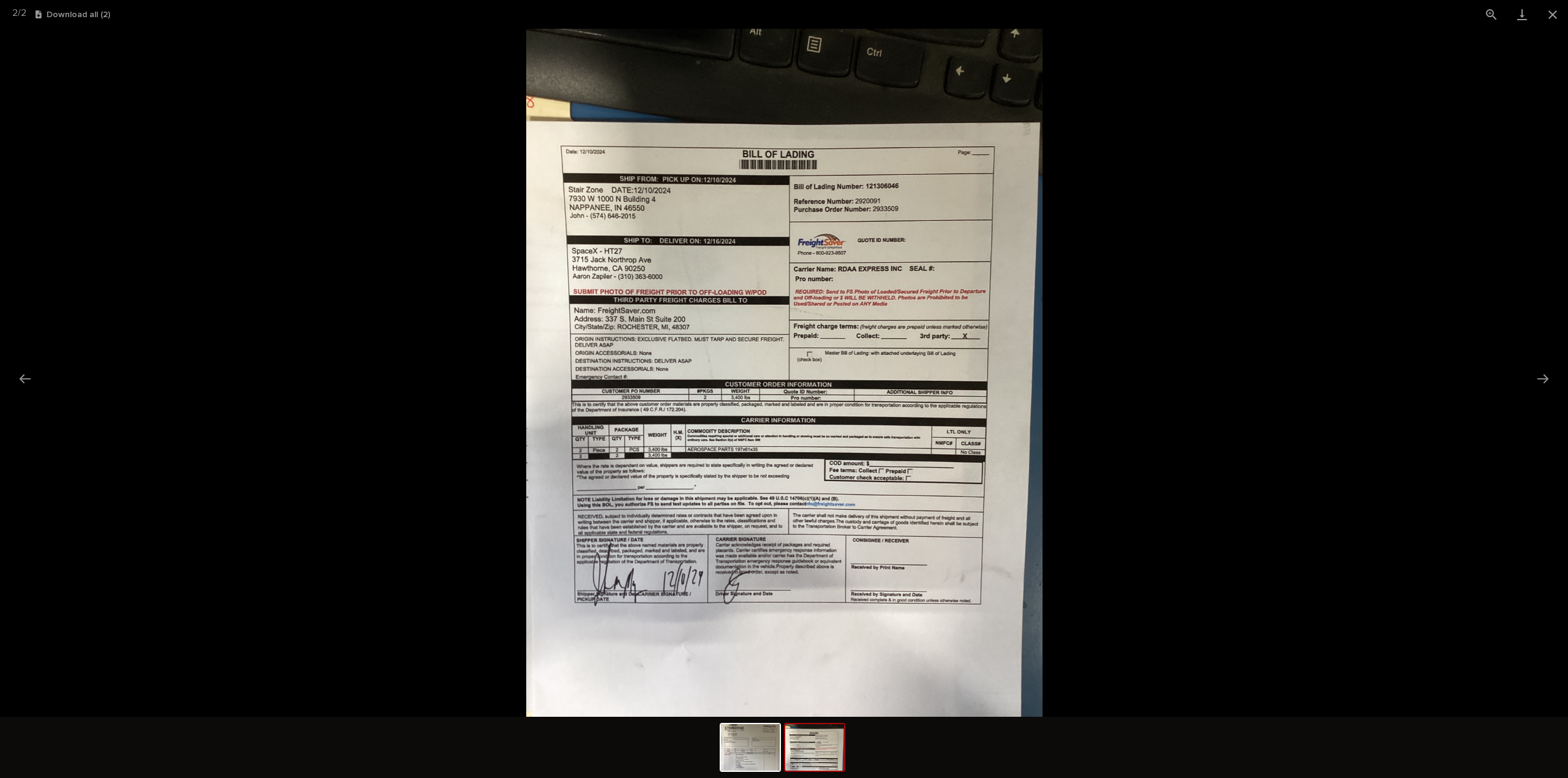
drag, startPoint x: 543, startPoint y: 481, endPoint x: 494, endPoint y: 461, distance: 52.9
click at [494, 461] on picture at bounding box center [784, 373] width 1568 height 688
click at [772, 748] on img at bounding box center [749, 747] width 58 height 47
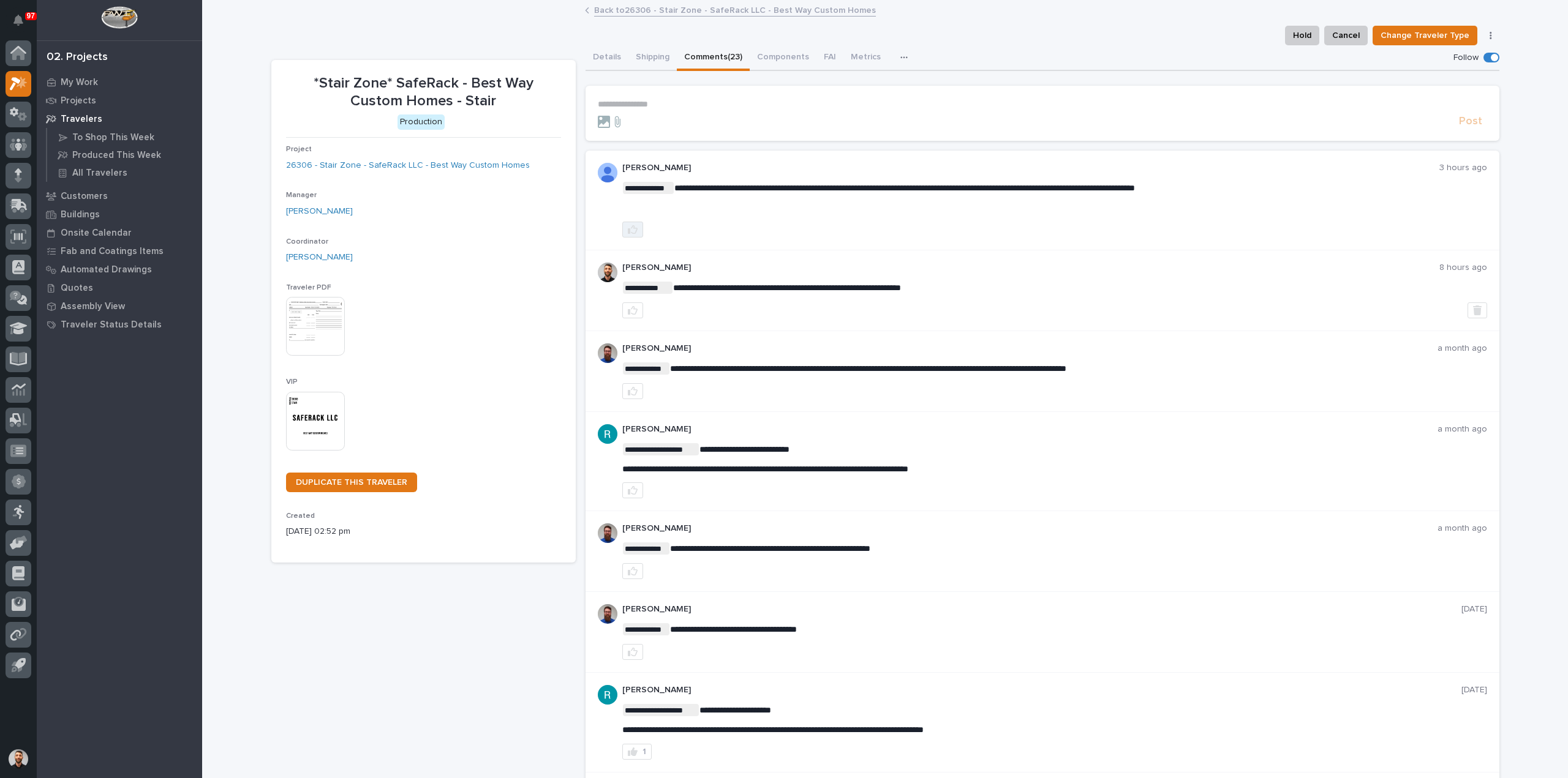
click at [630, 228] on icon "button" at bounding box center [633, 229] width 10 height 10
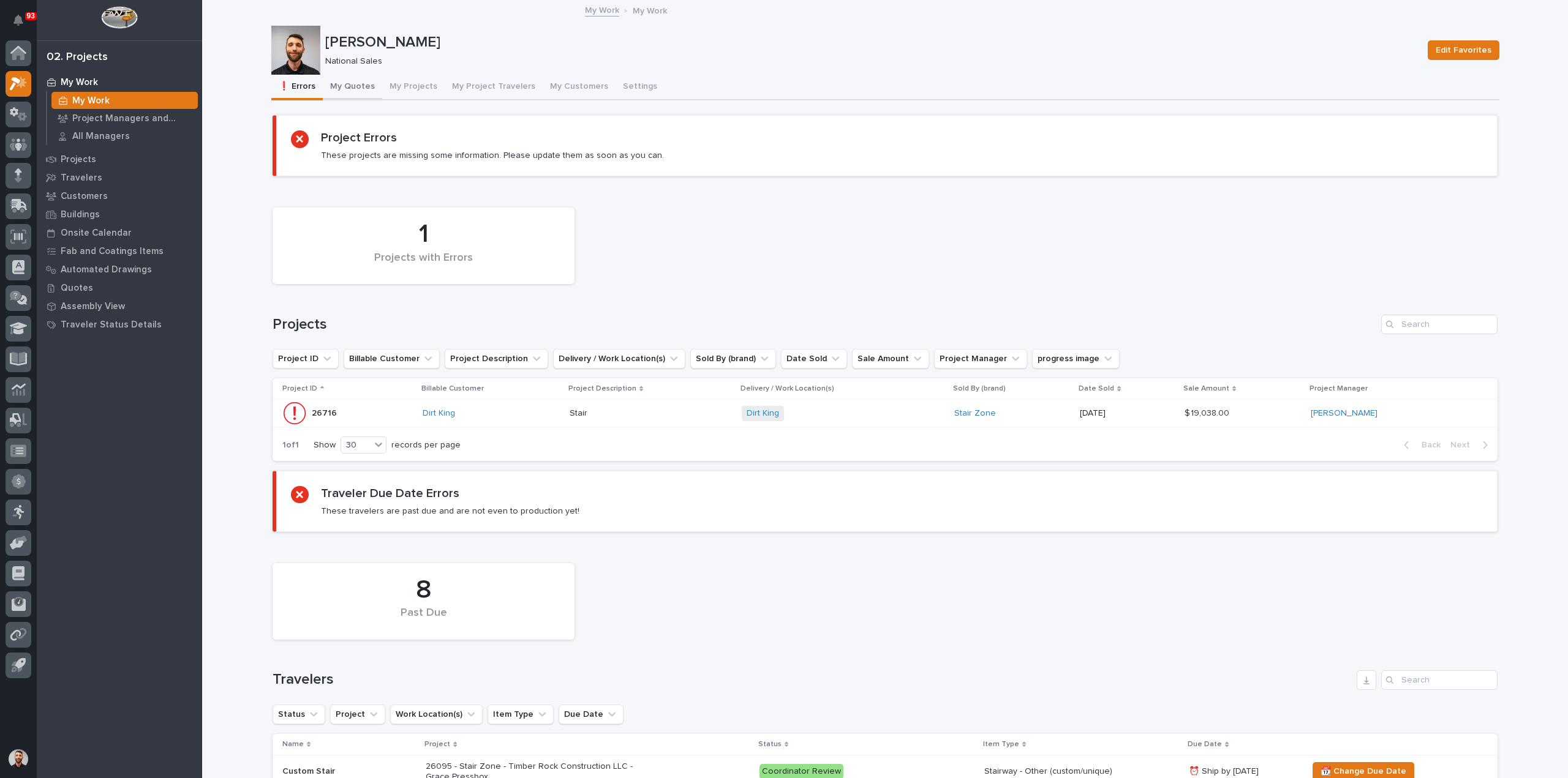
click at [341, 85] on button "My Quotes" at bounding box center [352, 87] width 59 height 26
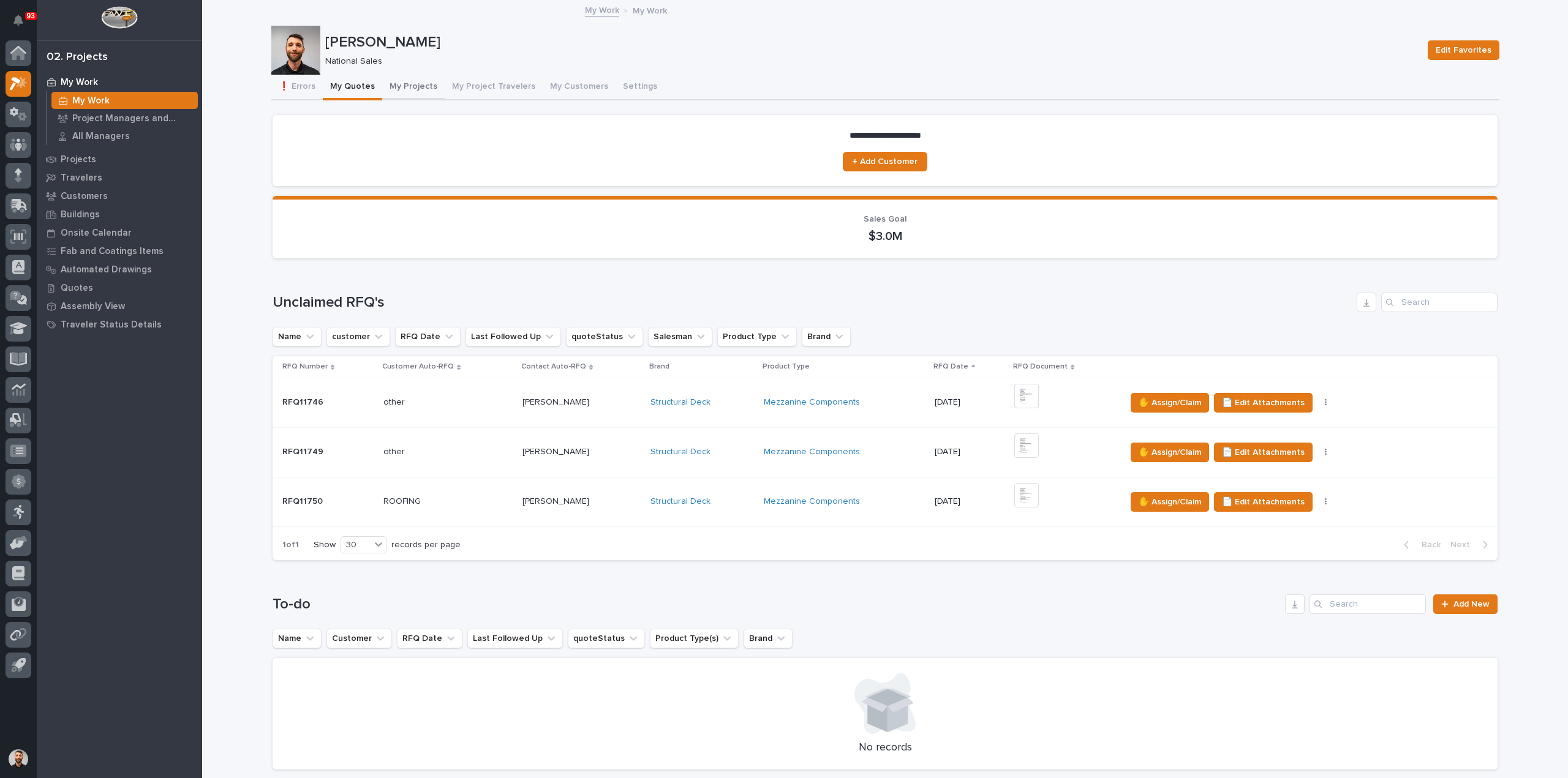
click at [405, 90] on button "My Projects" at bounding box center [413, 87] width 63 height 26
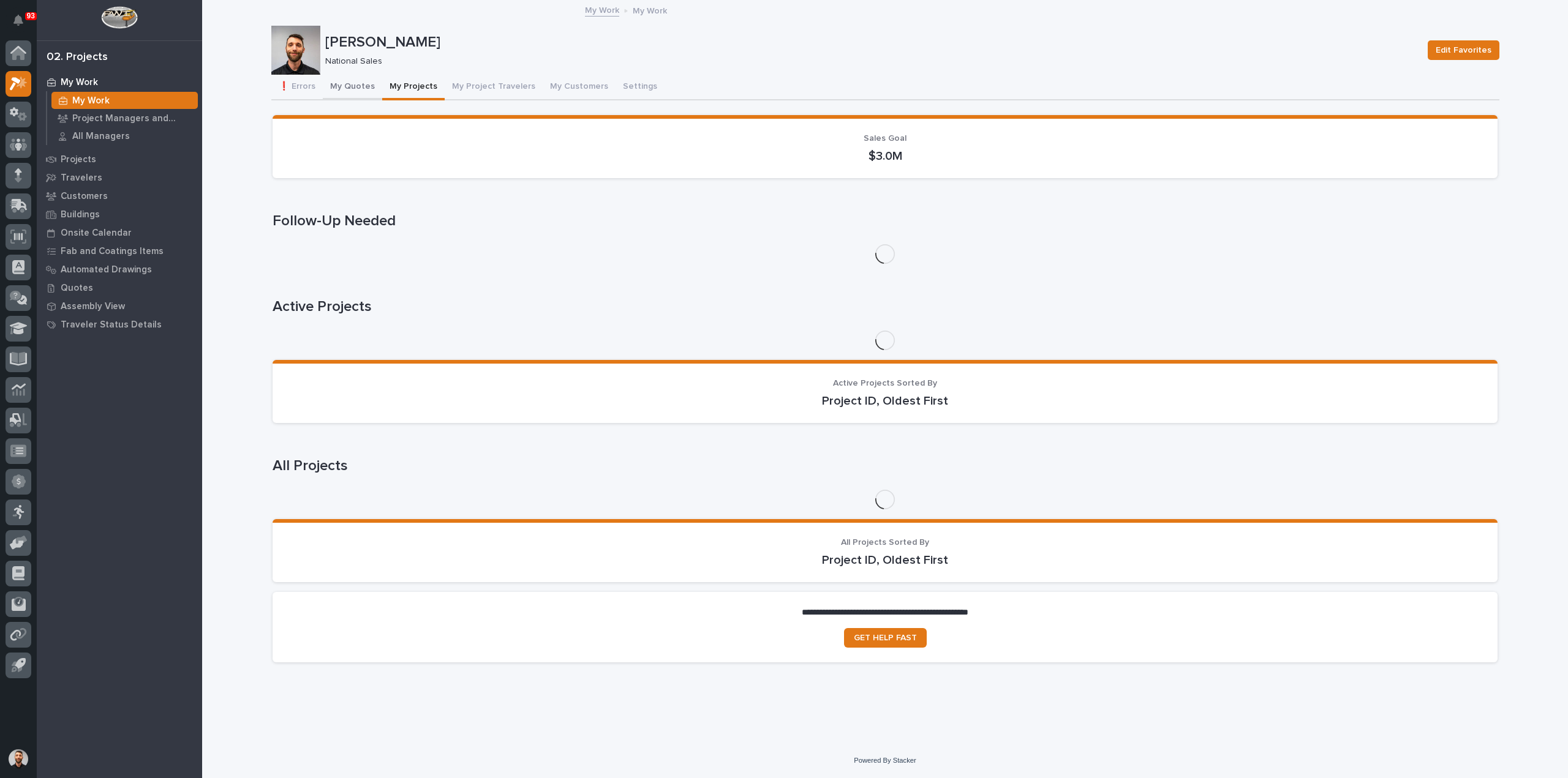
click at [341, 92] on button "My Quotes" at bounding box center [352, 87] width 59 height 26
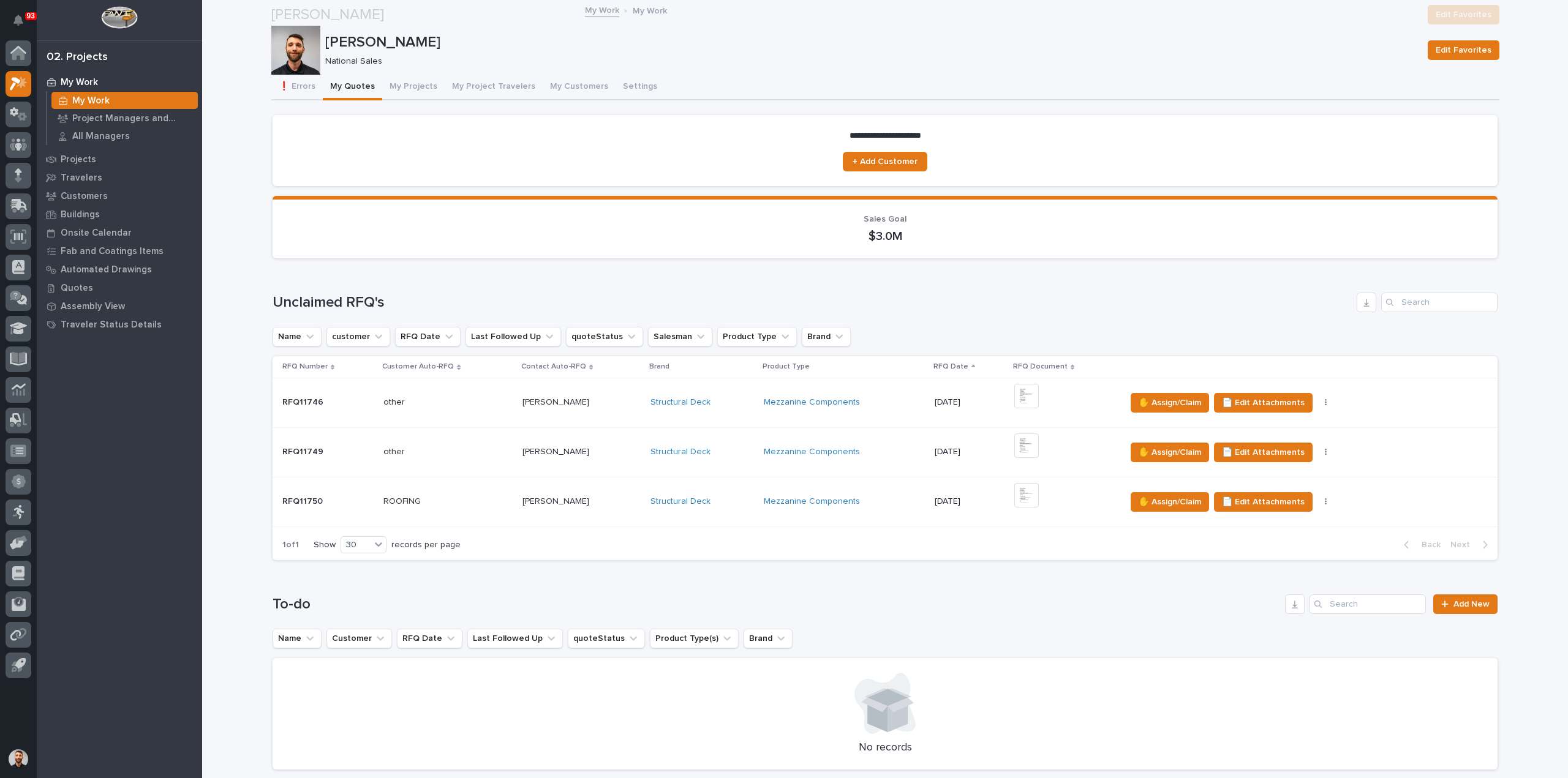
scroll to position [245, 0]
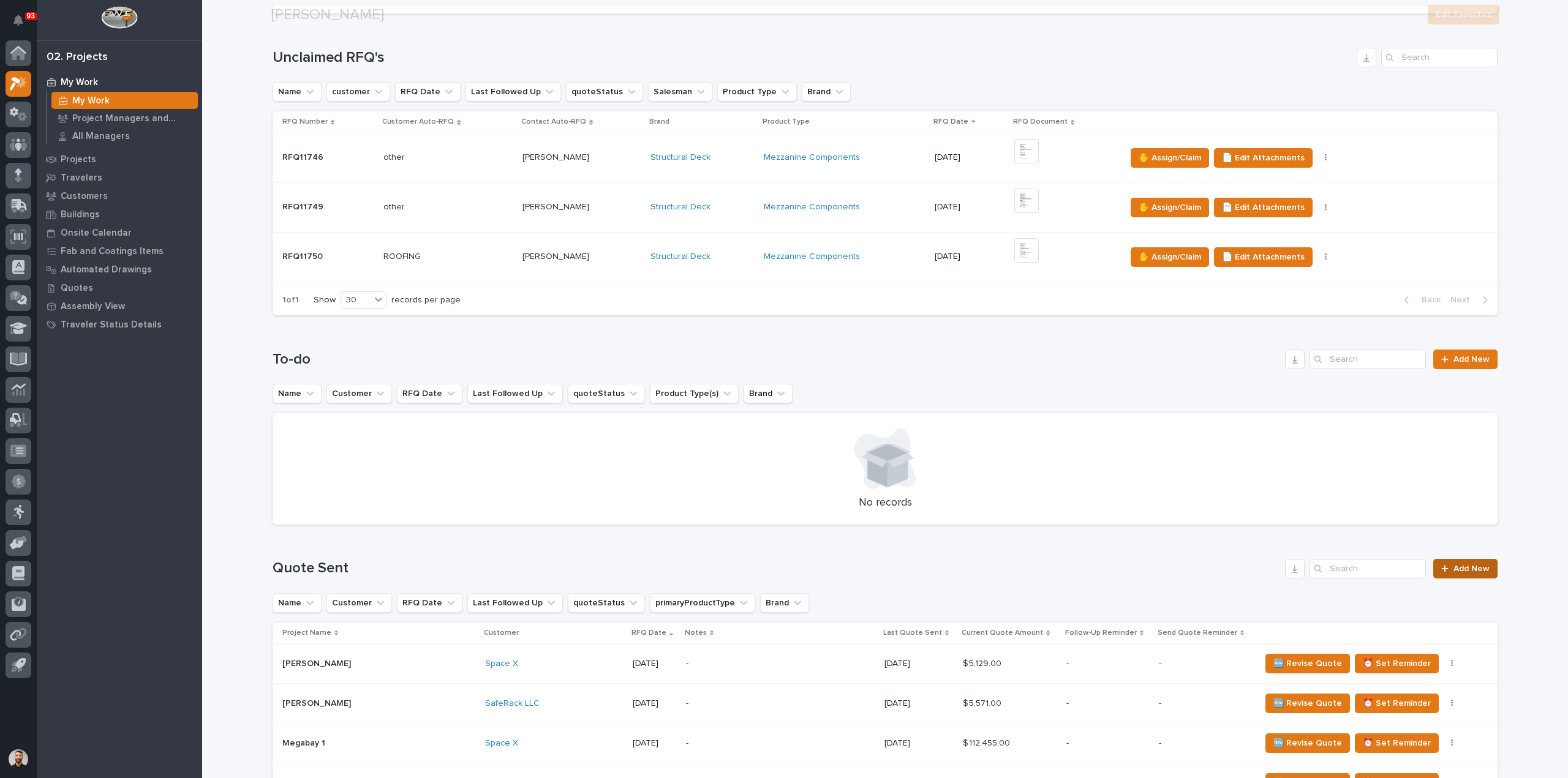
click at [1449, 572] on link "Add New" at bounding box center [1466, 569] width 65 height 20
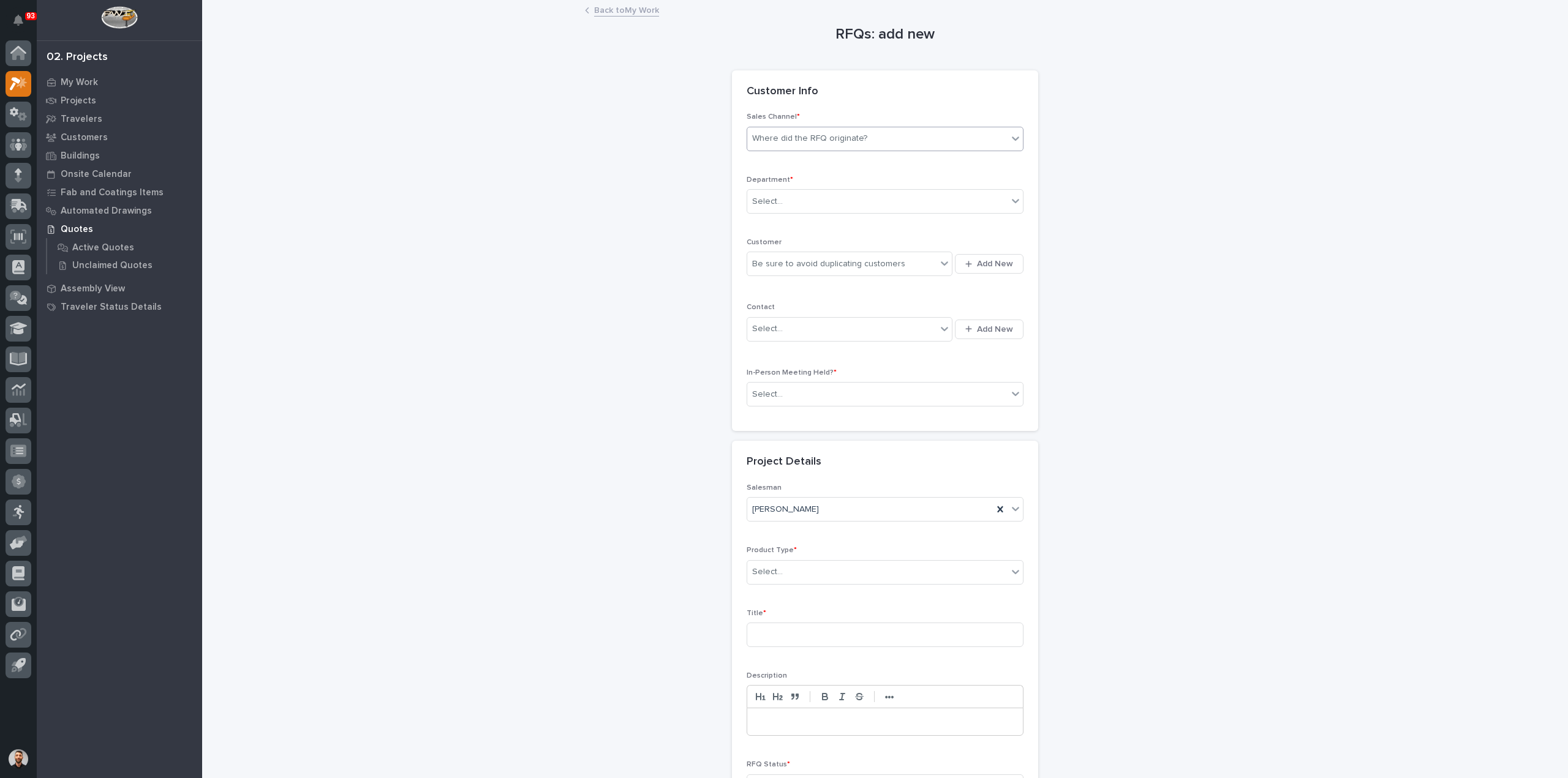
click at [883, 143] on div "Where did the RFQ originate?" at bounding box center [877, 138] width 261 height 20
click at [843, 201] on div "Stair Zone" at bounding box center [880, 205] width 276 height 22
click at [843, 201] on div "Select..." at bounding box center [877, 201] width 261 height 20
click at [835, 217] on div "National Sales" at bounding box center [880, 224] width 276 height 22
click at [833, 266] on div "Be sure to avoid duplicating customers" at bounding box center [828, 264] width 153 height 13
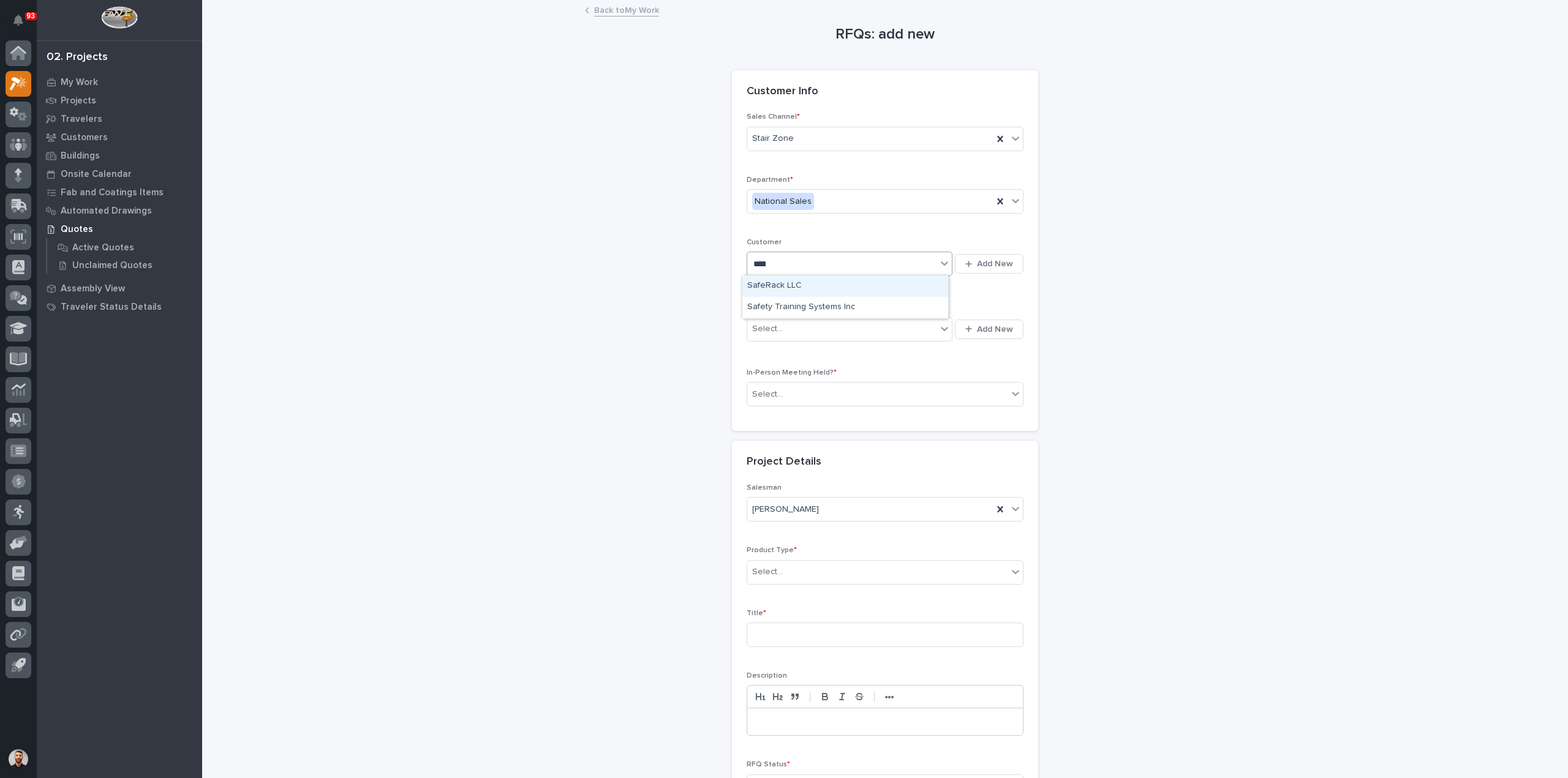
type input "******"
click at [829, 322] on div "Select..." at bounding box center [841, 329] width 190 height 20
type input "******"
click at [811, 349] on div "SafeRack - Marcus Jordan" at bounding box center [845, 351] width 206 height 22
click at [810, 390] on div "Select..." at bounding box center [877, 394] width 261 height 20
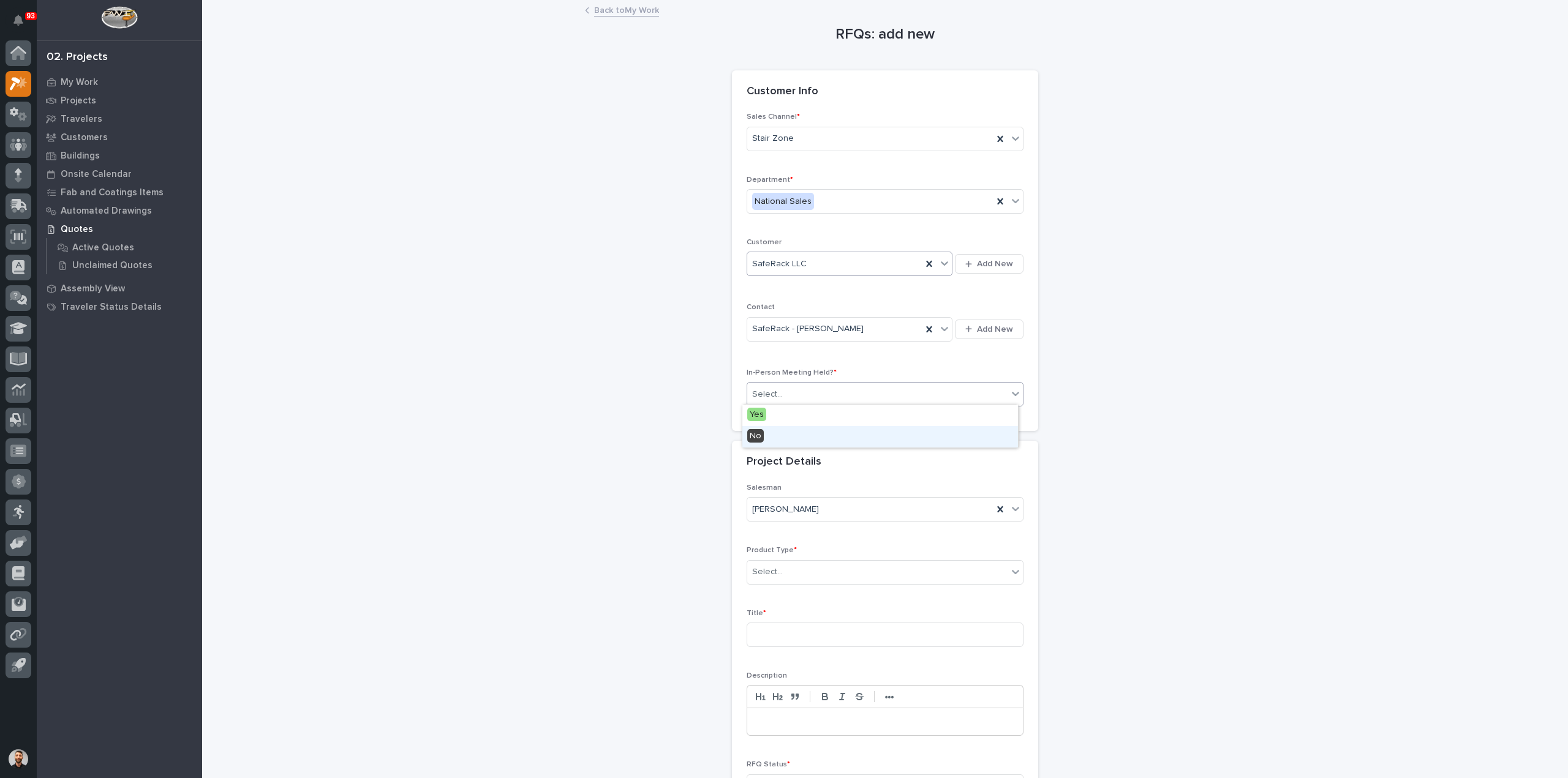
click at [797, 439] on div "No" at bounding box center [880, 437] width 276 height 22
drag, startPoint x: 792, startPoint y: 560, endPoint x: 791, endPoint y: 569, distance: 9.1
click at [791, 562] on div "Select..." at bounding box center [877, 572] width 261 height 20
type input "***"
click at [799, 639] on input at bounding box center [885, 634] width 277 height 24
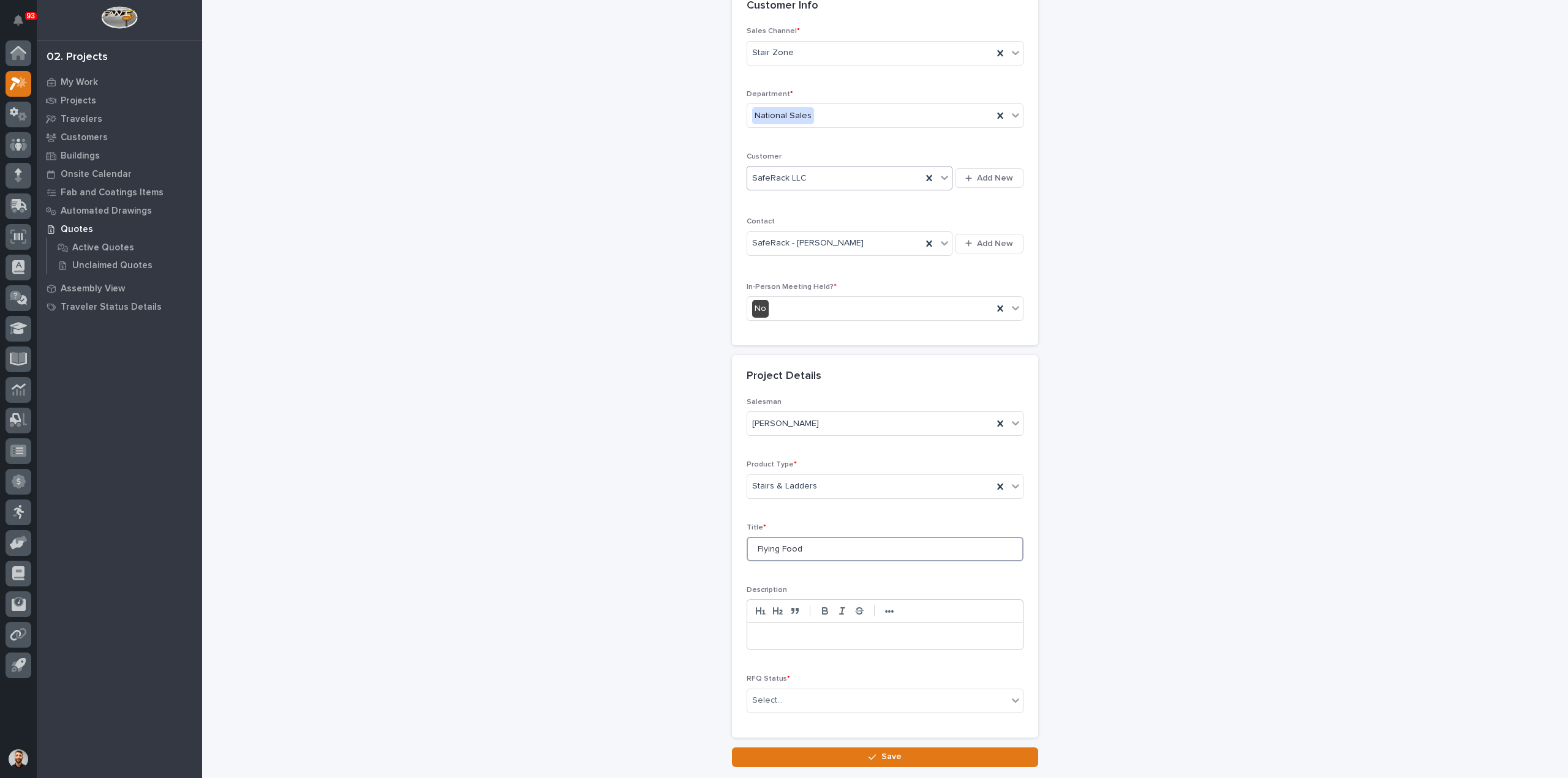
scroll to position [166, 0]
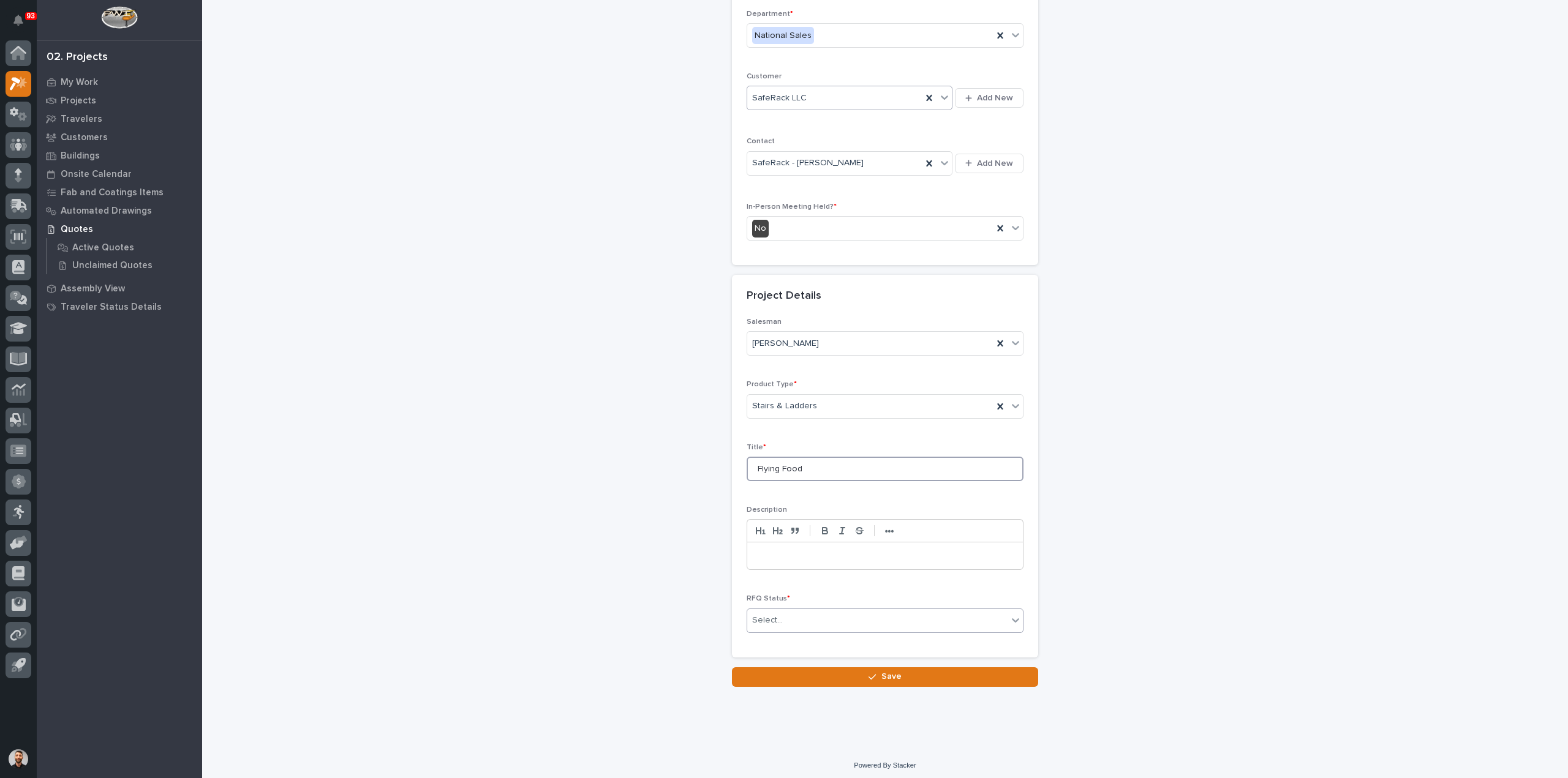
type input "Flying Food"
click at [810, 618] on div "Select..." at bounding box center [877, 620] width 261 height 20
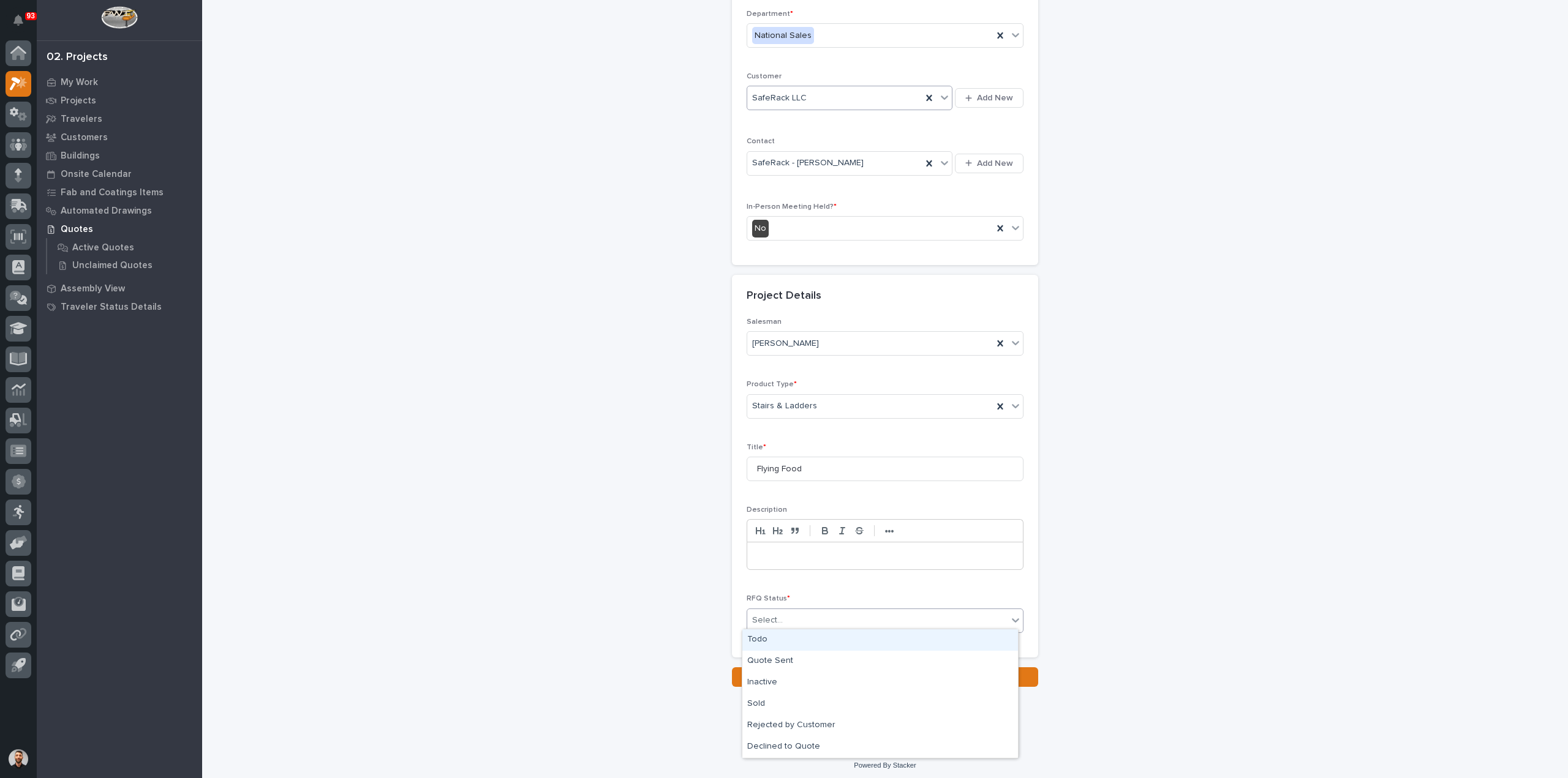
click at [785, 640] on div "Todo" at bounding box center [880, 641] width 276 height 22
click at [789, 619] on div "Todo" at bounding box center [869, 620] width 245 height 20
click at [780, 661] on div "Quote Sent" at bounding box center [880, 661] width 276 height 22
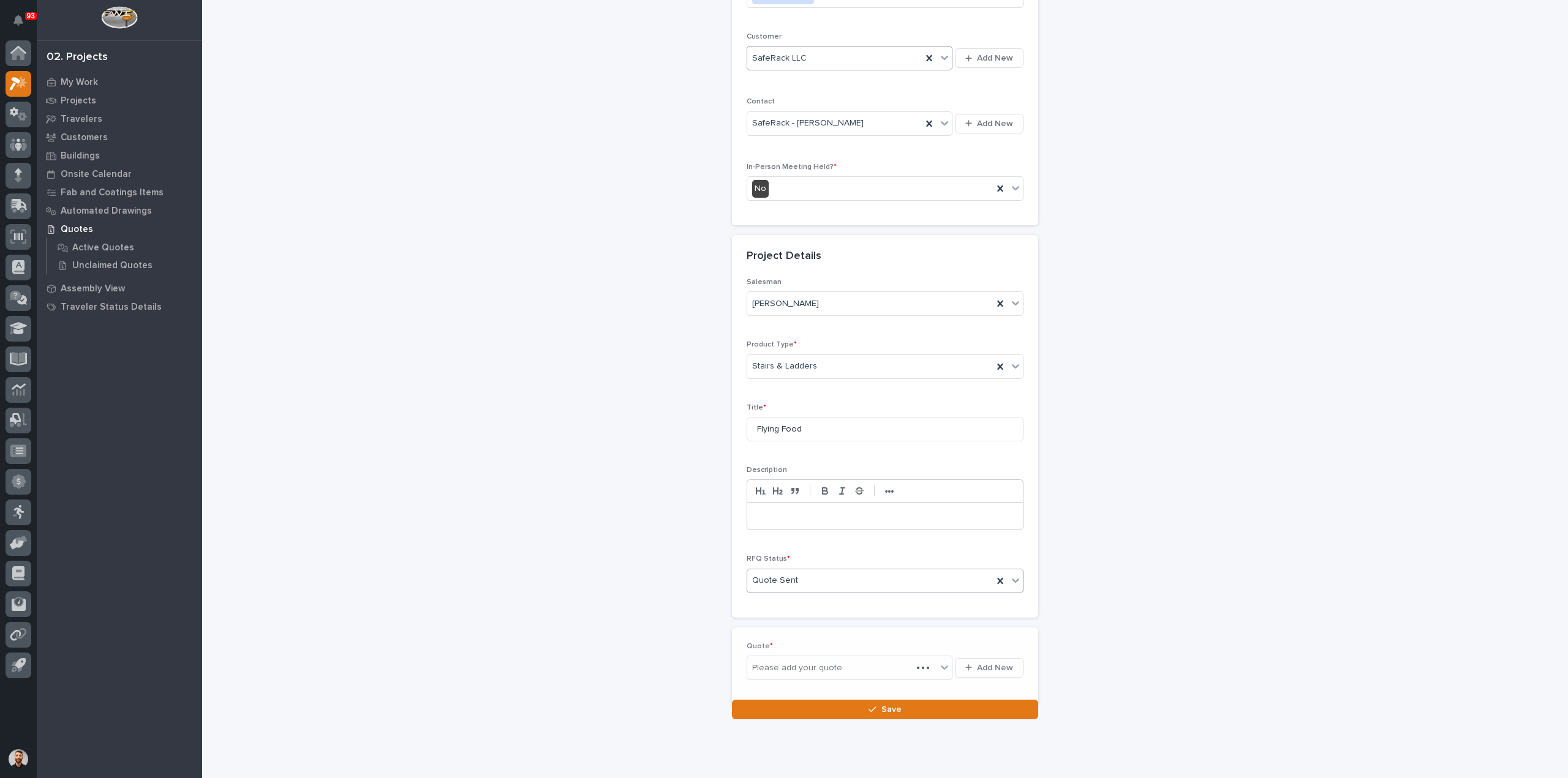
scroll to position [210, 0]
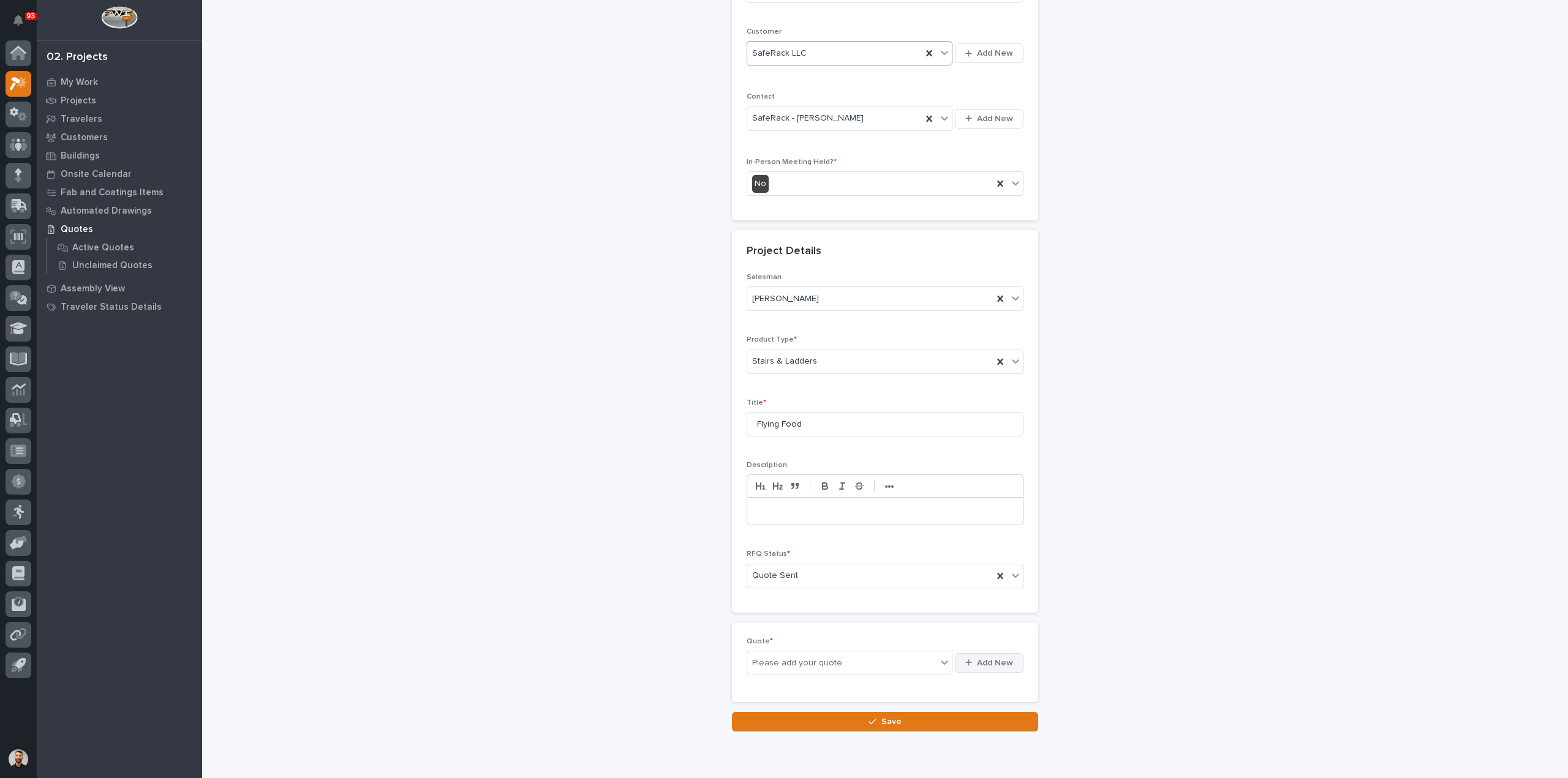
click at [1010, 653] on button "Add New" at bounding box center [988, 663] width 68 height 20
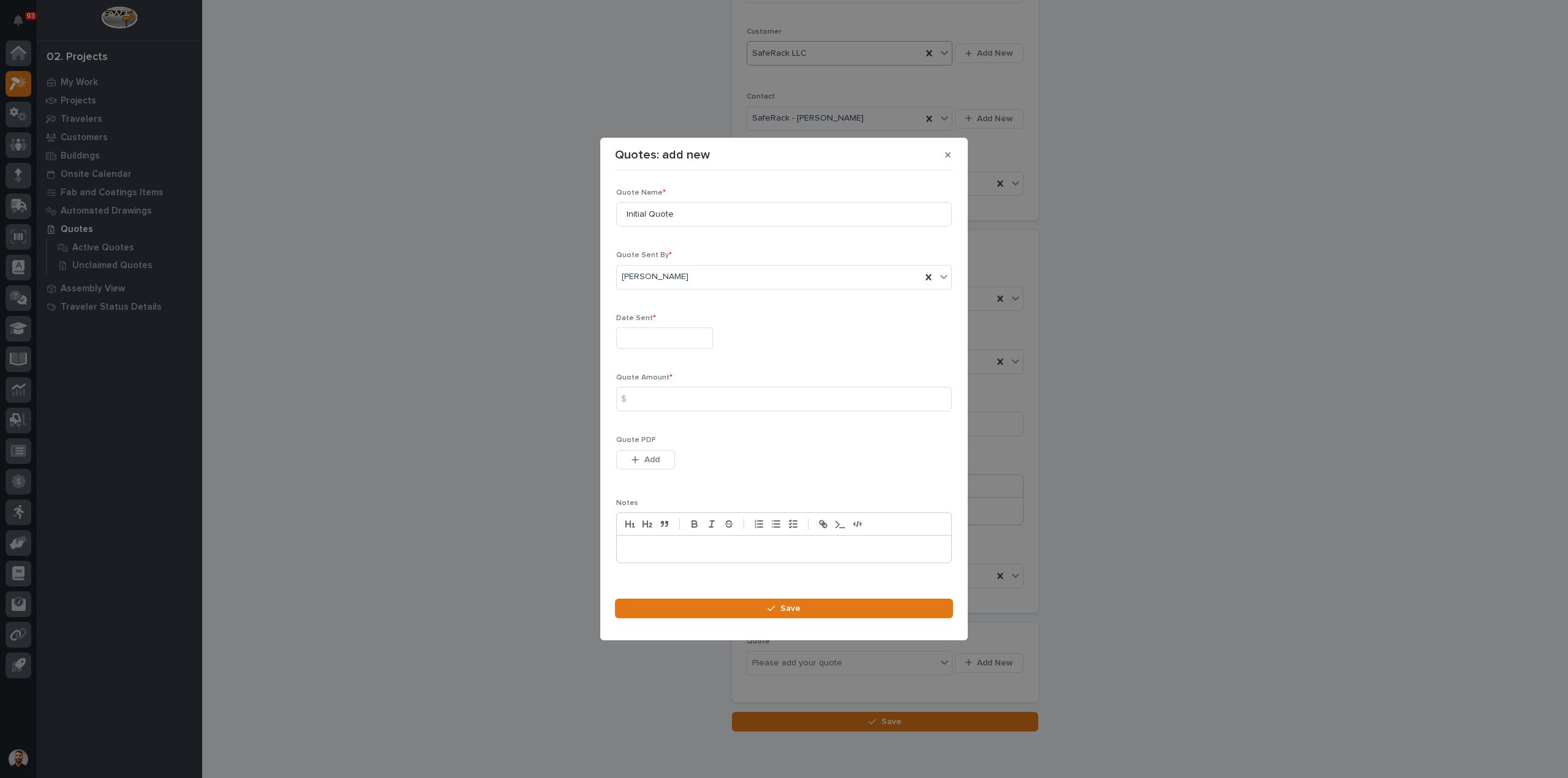
click at [637, 403] on div "$" at bounding box center [628, 399] width 24 height 24
click at [663, 340] on input "text" at bounding box center [665, 339] width 97 height 22
click at [644, 237] on div "12" at bounding box center [641, 238] width 16 height 16
type input "**********"
click at [664, 396] on input at bounding box center [784, 399] width 335 height 24
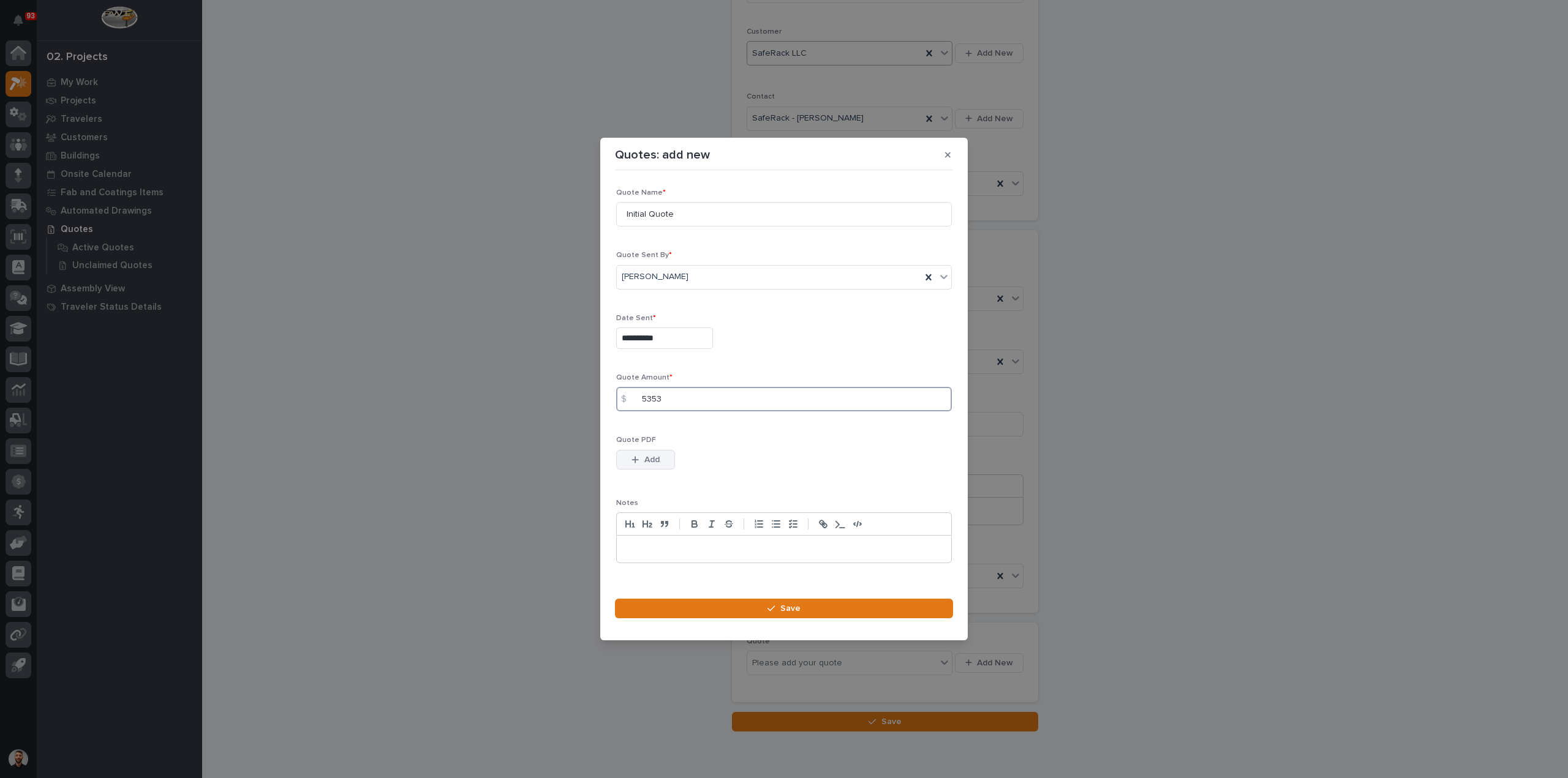
type input "5353"
click at [644, 458] on span "Add" at bounding box center [651, 460] width 15 height 11
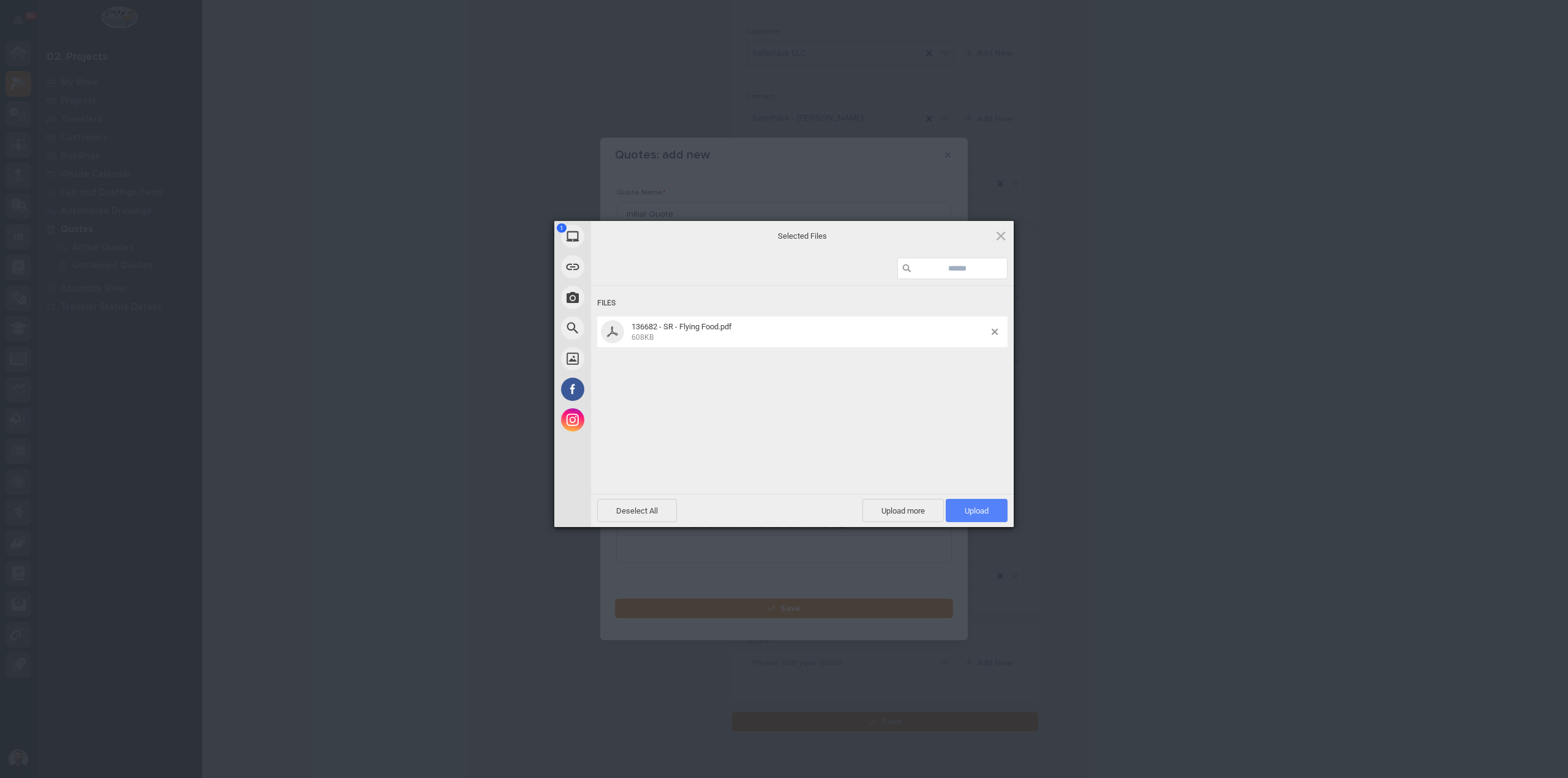
click at [974, 516] on span "Upload 1" at bounding box center [976, 511] width 24 height 9
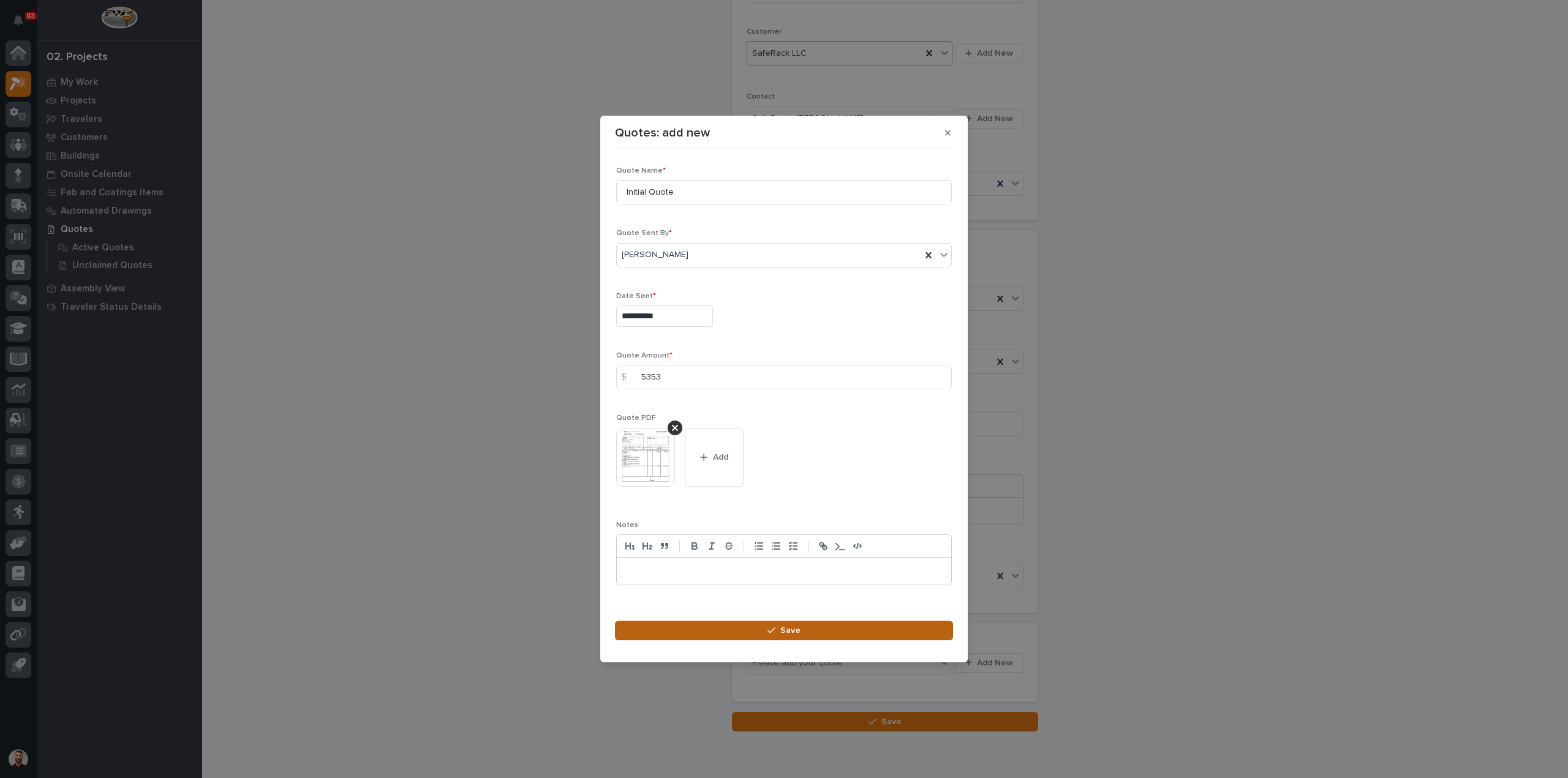
click at [832, 627] on button "Save" at bounding box center [784, 631] width 338 height 20
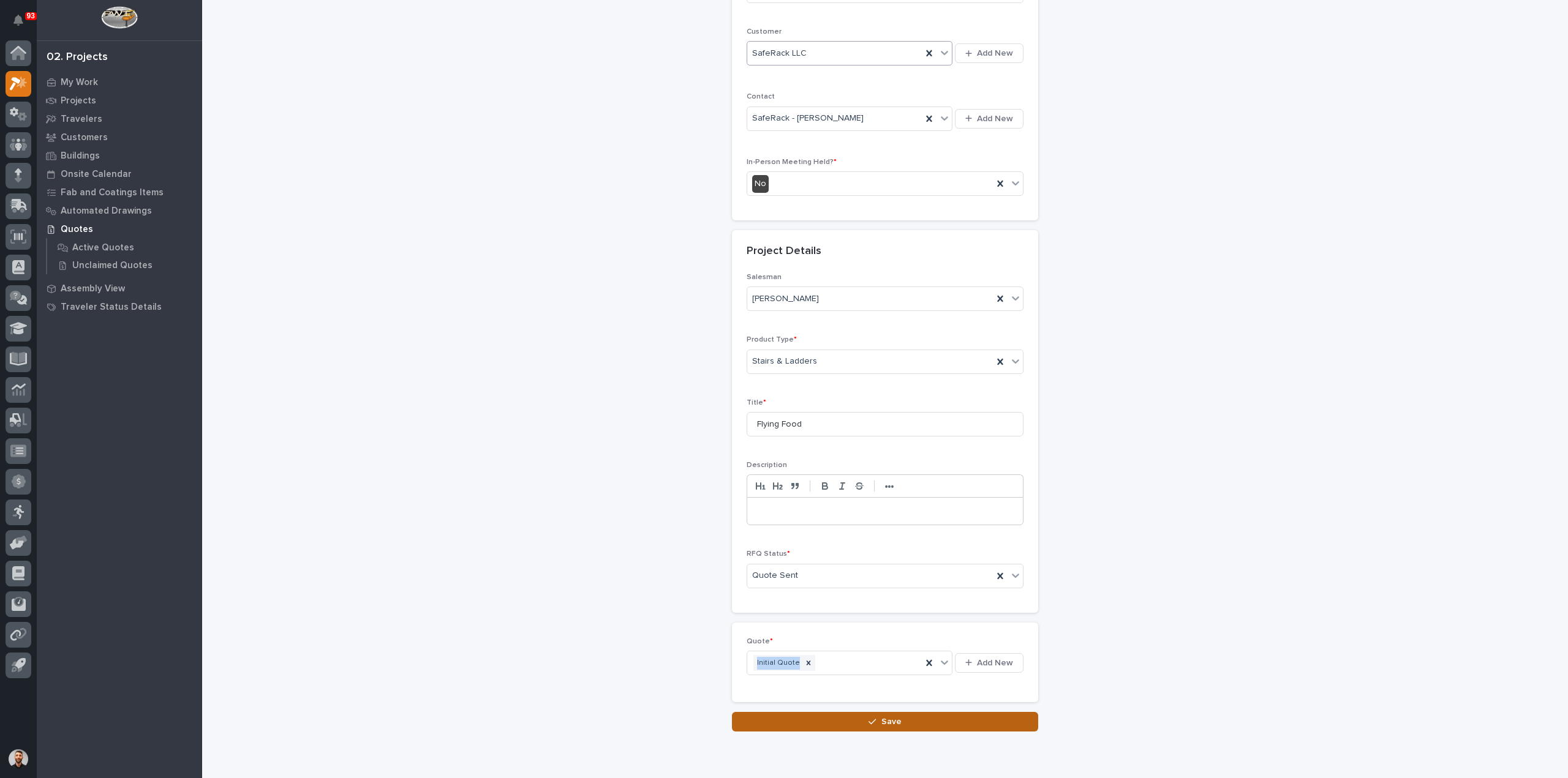
drag, startPoint x: 868, startPoint y: 707, endPoint x: 870, endPoint y: 713, distance: 6.3
click at [870, 713] on div "RFQs: add new Loading... Saving… Loading... Saving… Loading... Saving… Customer…" at bounding box center [884, 261] width 306 height 941
click at [852, 729] on div "Loading... Saving… Loading... Saving… RFQs: add new Loading... Saving… Loading.…" at bounding box center [885, 277] width 1240 height 972
click at [855, 724] on button "Save" at bounding box center [884, 722] width 306 height 20
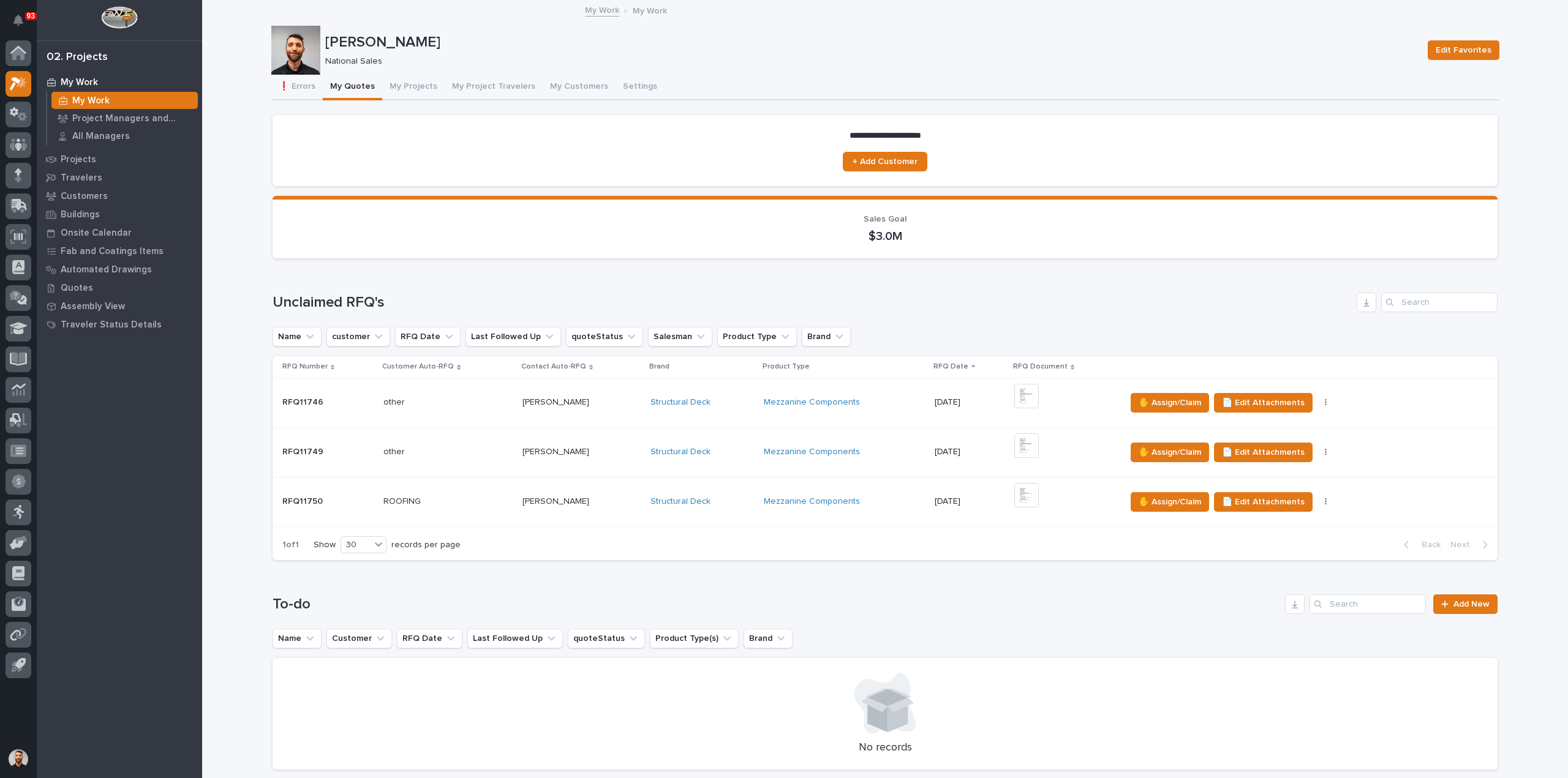
click at [605, 493] on div "Ashok Dwivedy Ashok Dwivedy" at bounding box center [581, 501] width 119 height 20
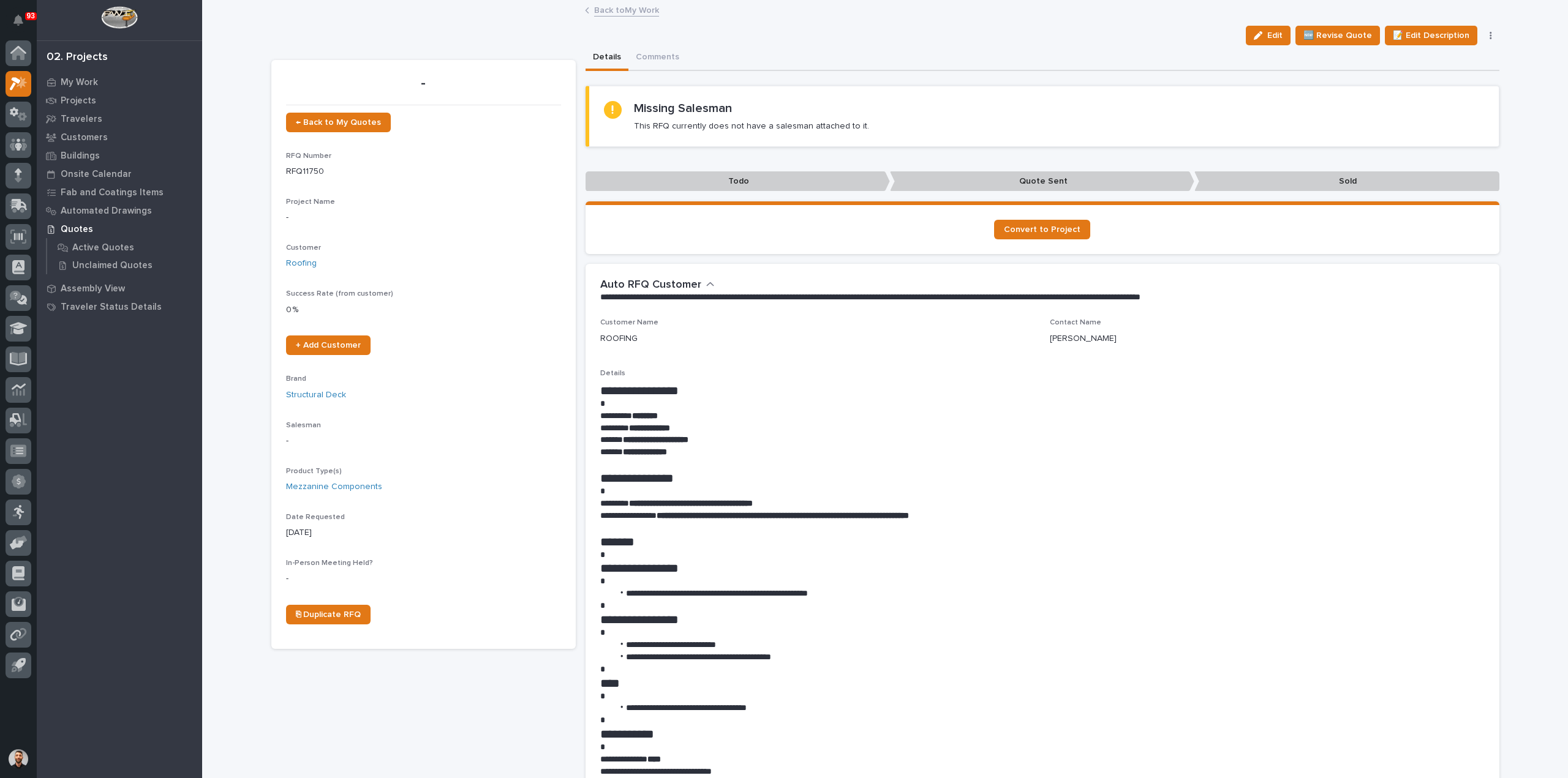
click at [612, 16] on div "Back to My Work" at bounding box center [884, 11] width 612 height 17
click at [614, 11] on link "Back to My Work" at bounding box center [626, 10] width 65 height 14
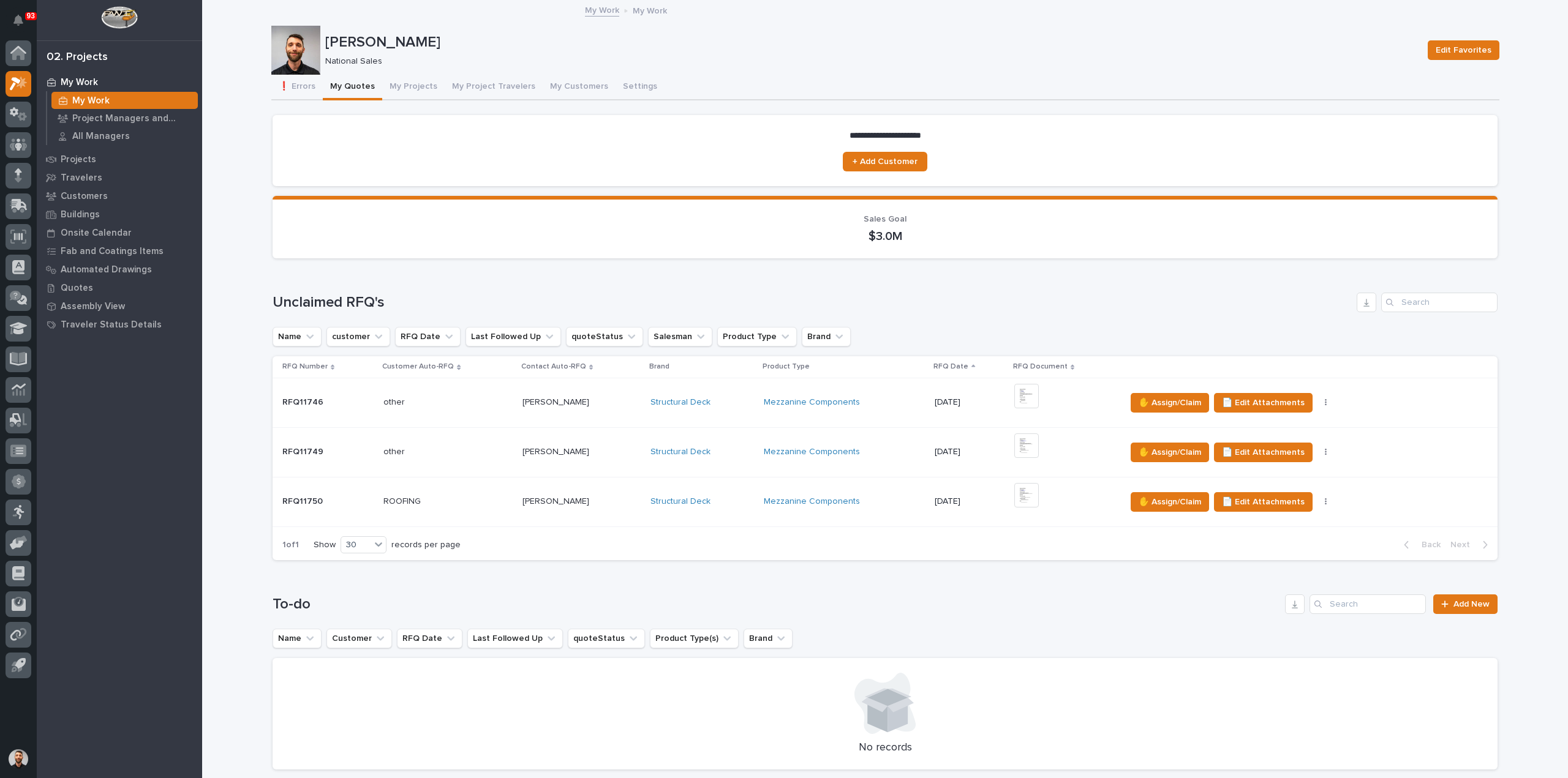
click at [459, 449] on p at bounding box center [448, 452] width 129 height 11
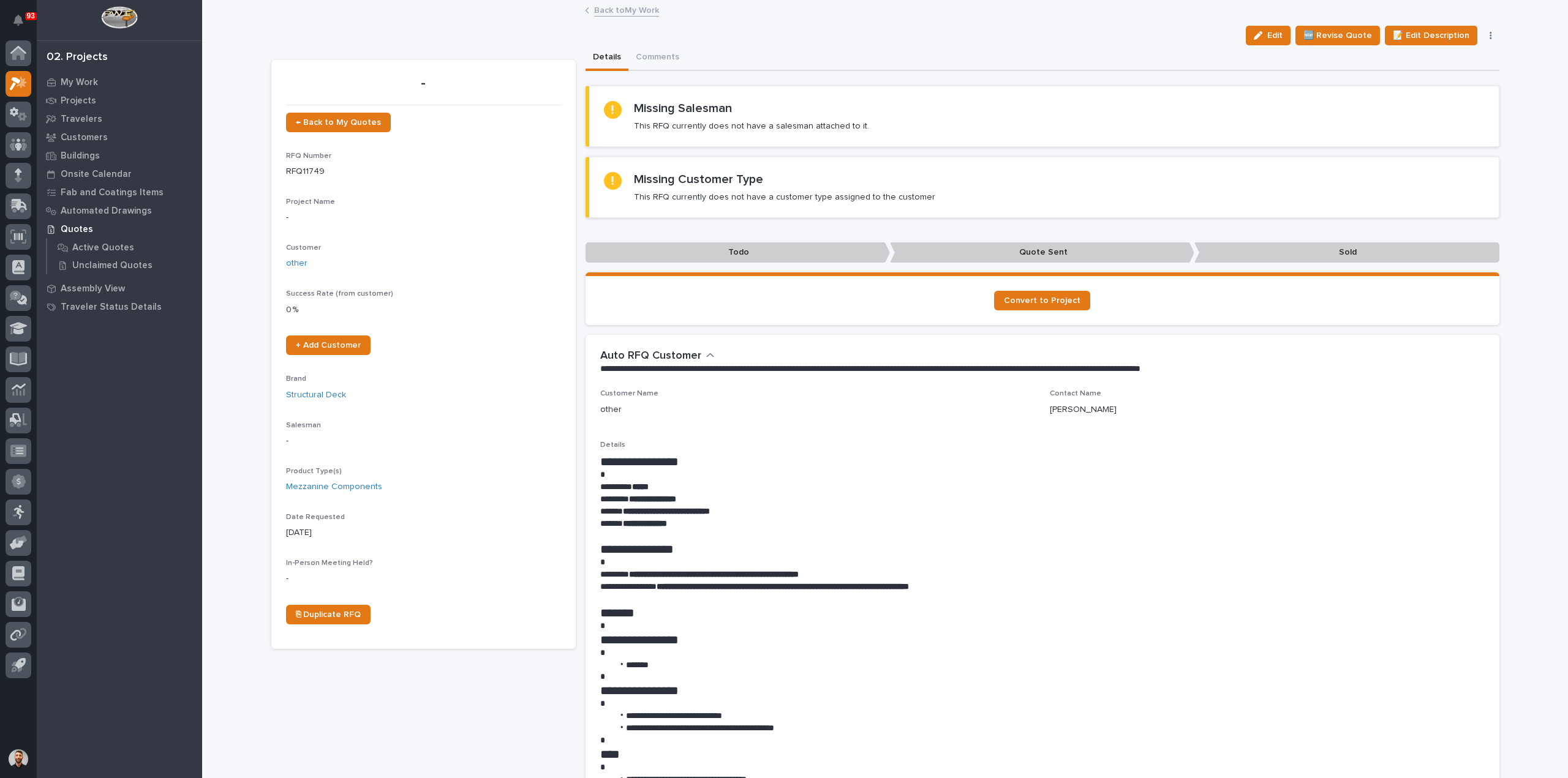
click at [1492, 28] on div "Edit 🆕 Revise Quote 📝 Edit Description 📞 Edit Contact Info ✋ Assign/Claim Delet…" at bounding box center [1370, 36] width 259 height 20
click at [1487, 31] on button "button" at bounding box center [1490, 36] width 17 height 9
click at [1421, 98] on span "Delete" at bounding box center [1418, 99] width 27 height 11
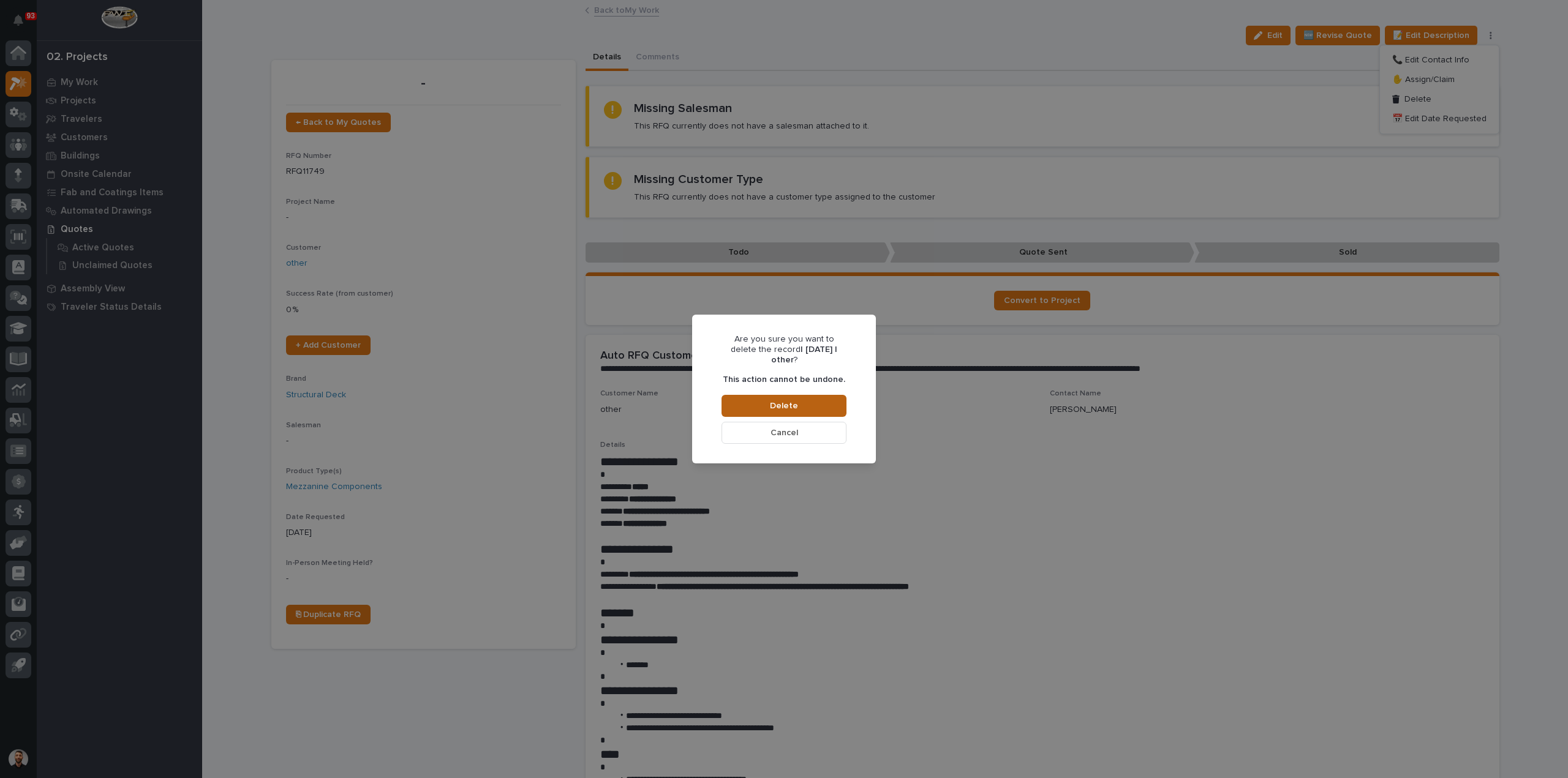
click at [802, 397] on button "Delete" at bounding box center [784, 406] width 125 height 22
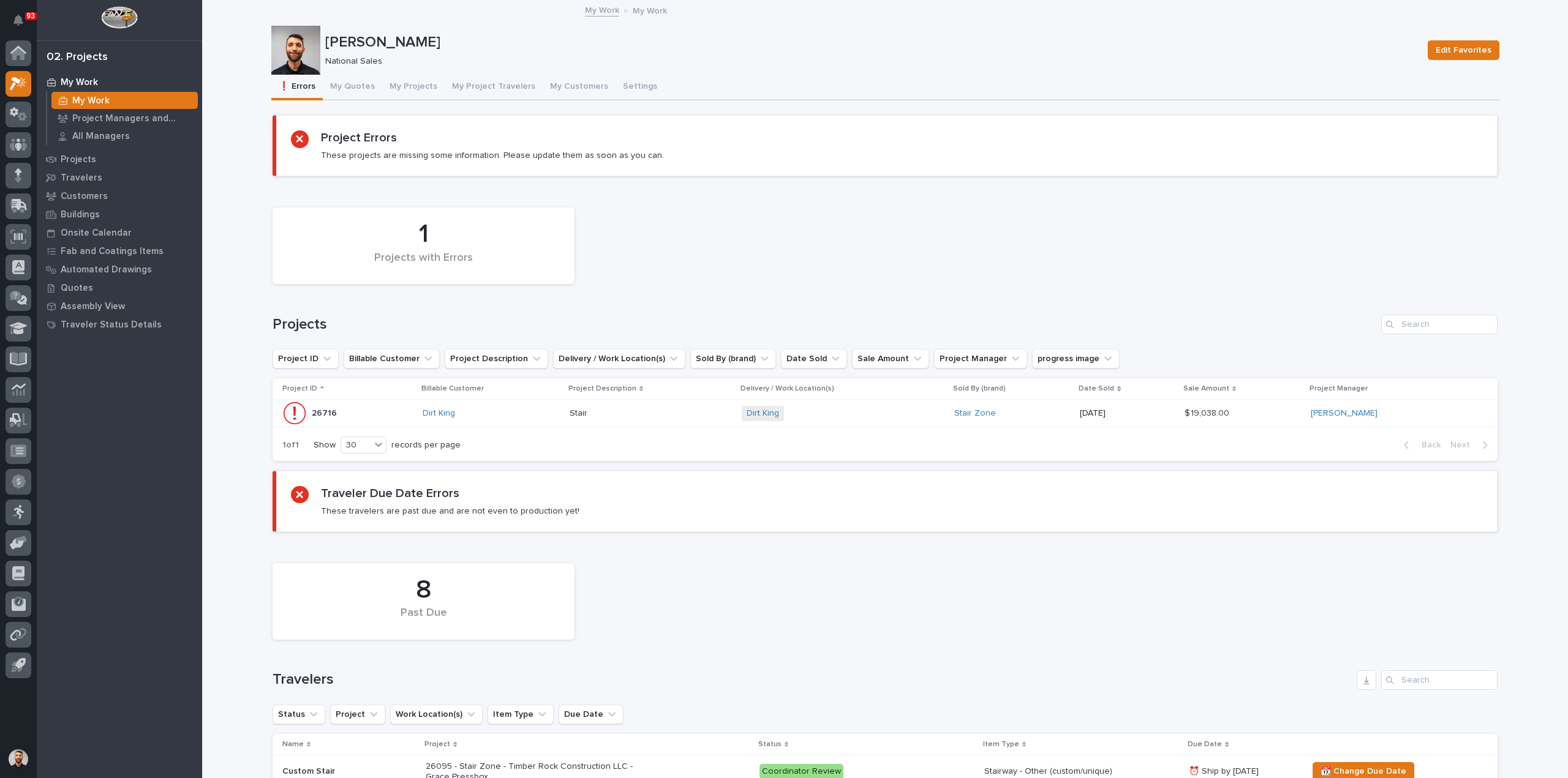
drag, startPoint x: 361, startPoint y: 87, endPoint x: 350, endPoint y: 8, distance: 79.8
click at [361, 87] on button "My Quotes" at bounding box center [352, 87] width 59 height 26
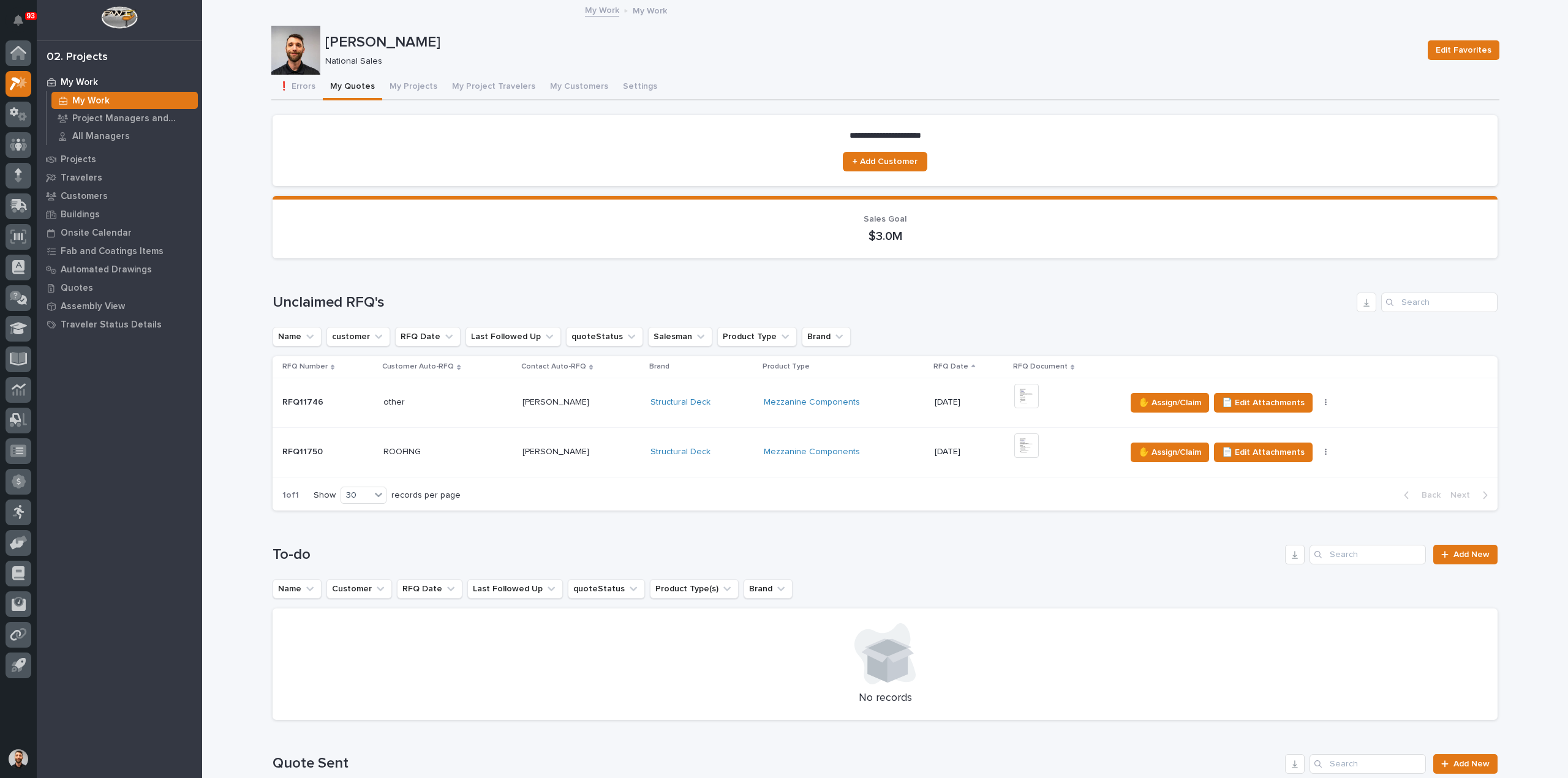
click at [463, 401] on p at bounding box center [448, 402] width 129 height 11
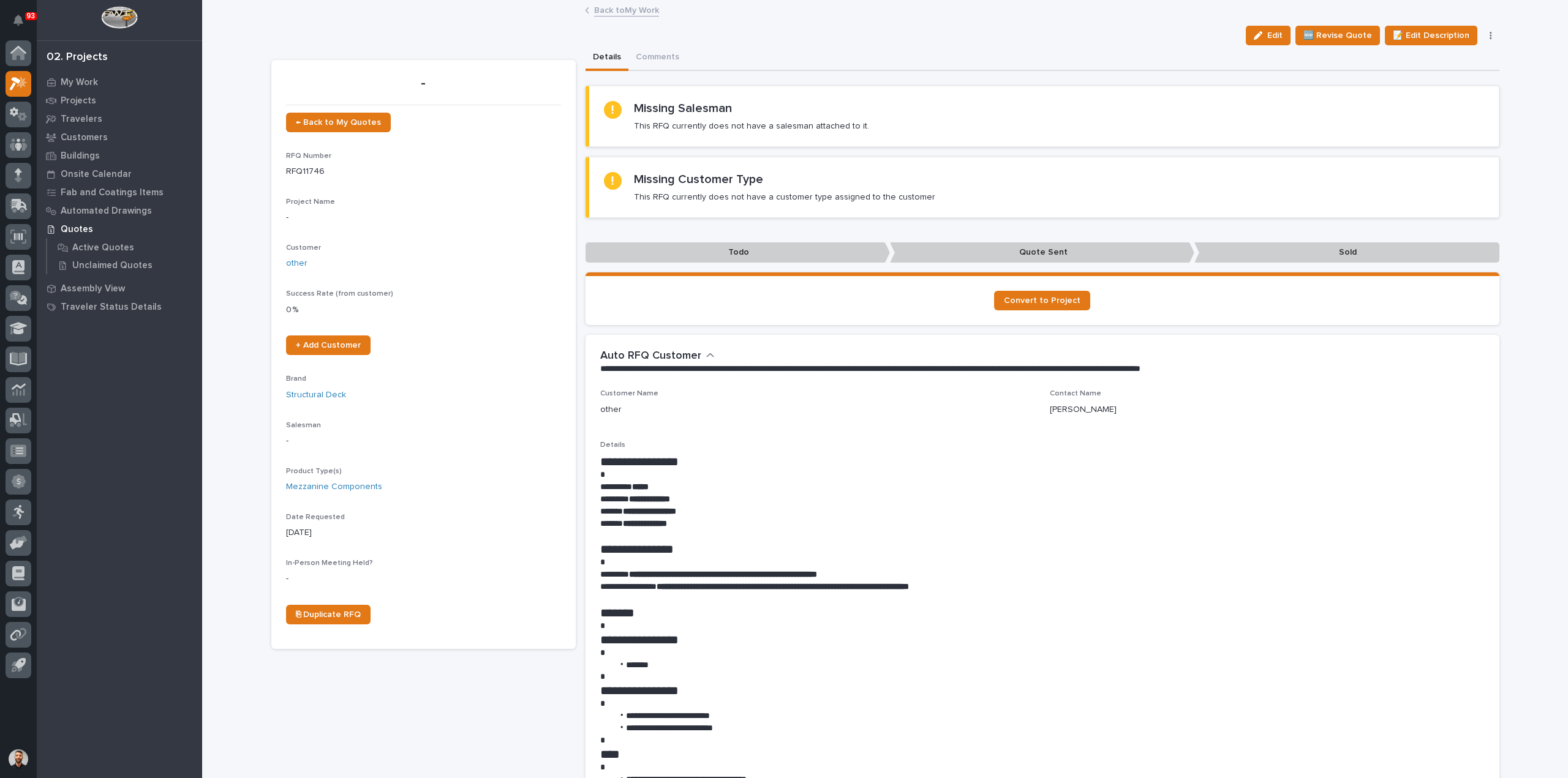
click at [1488, 39] on button "button" at bounding box center [1490, 36] width 17 height 9
click at [1441, 98] on button "Delete" at bounding box center [1439, 99] width 109 height 20
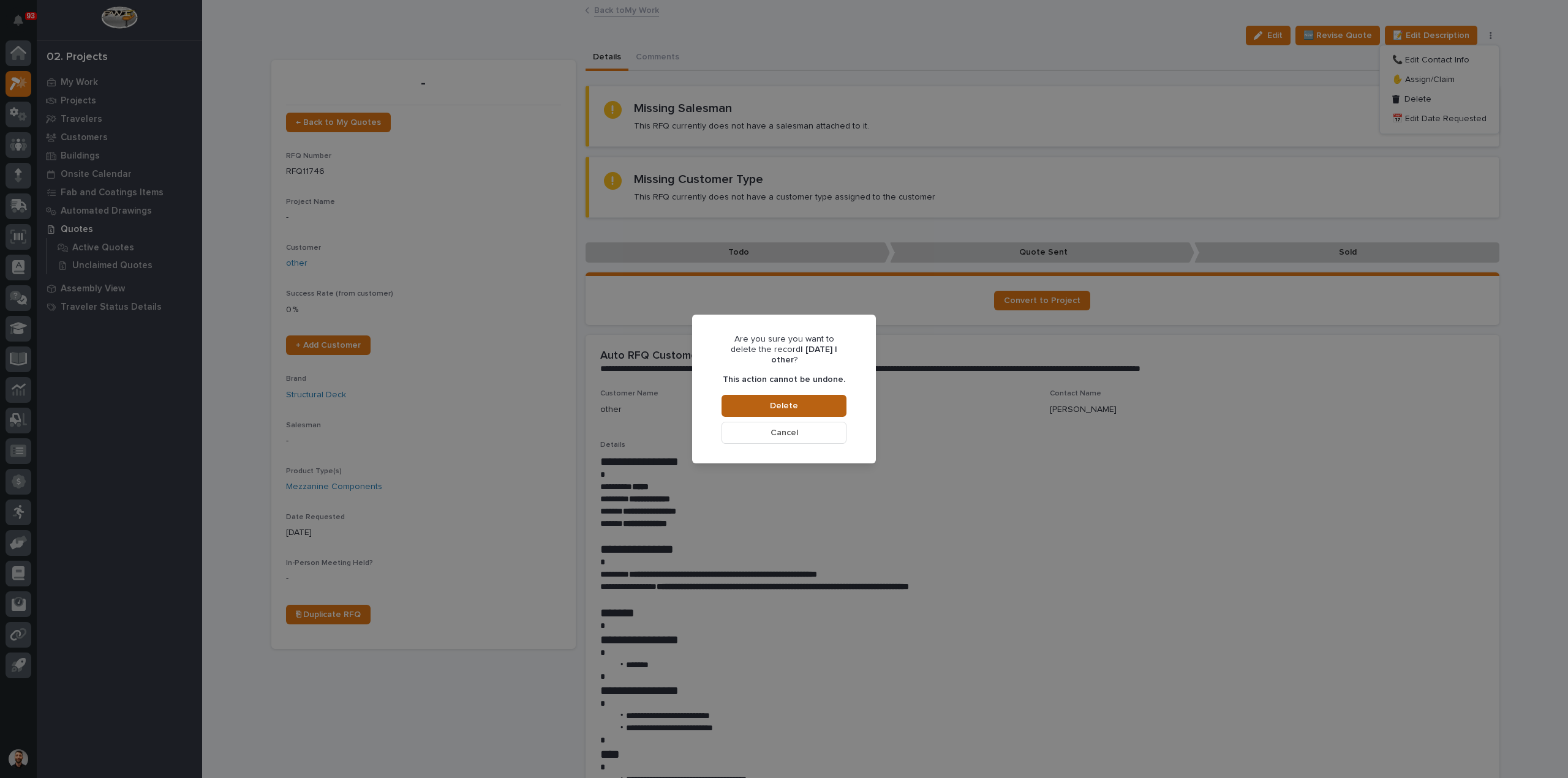
click at [779, 401] on span "Delete" at bounding box center [784, 406] width 28 height 11
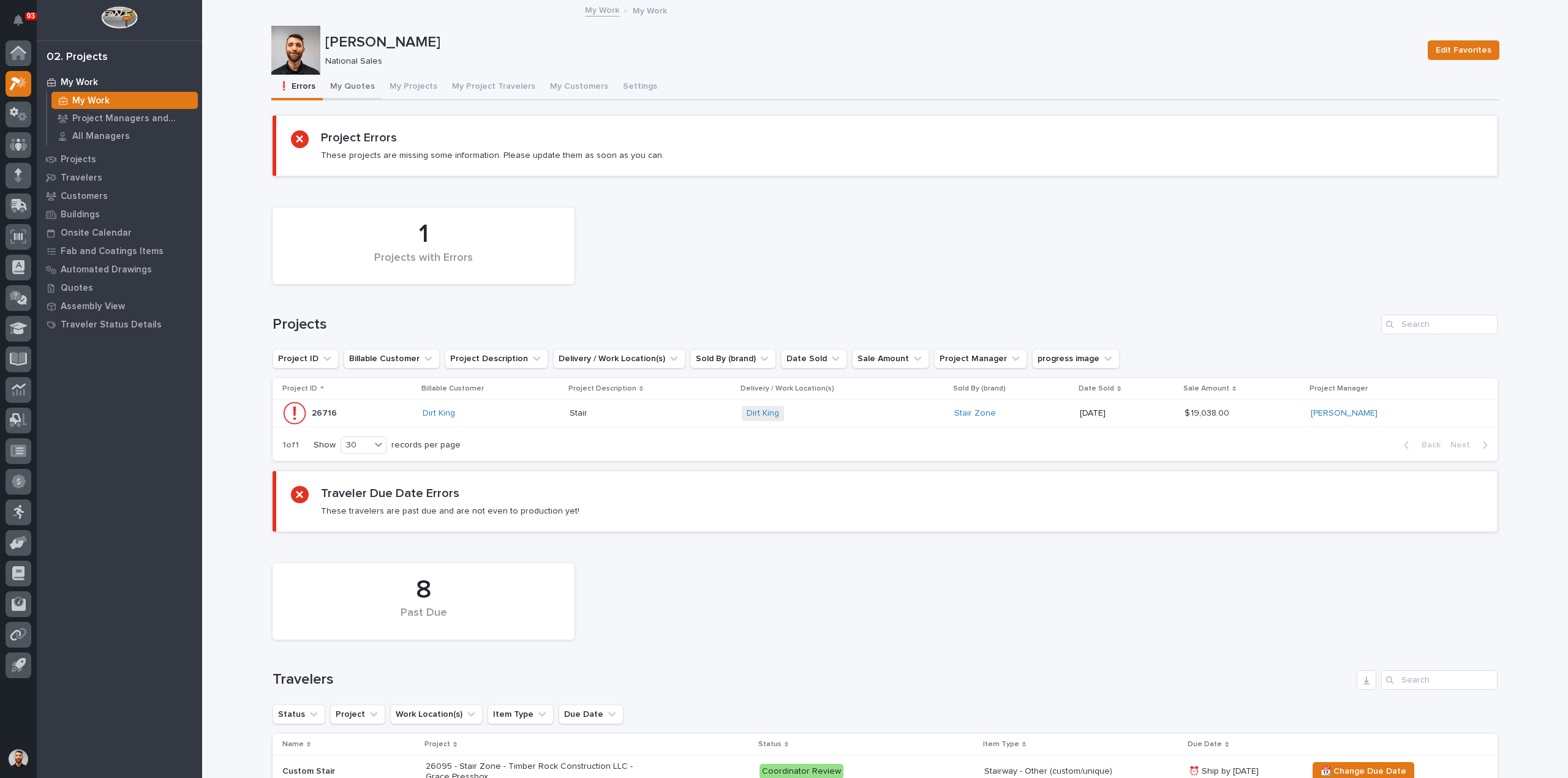
click at [346, 84] on button "My Quotes" at bounding box center [352, 87] width 59 height 26
